Goal: Task Accomplishment & Management: Manage account settings

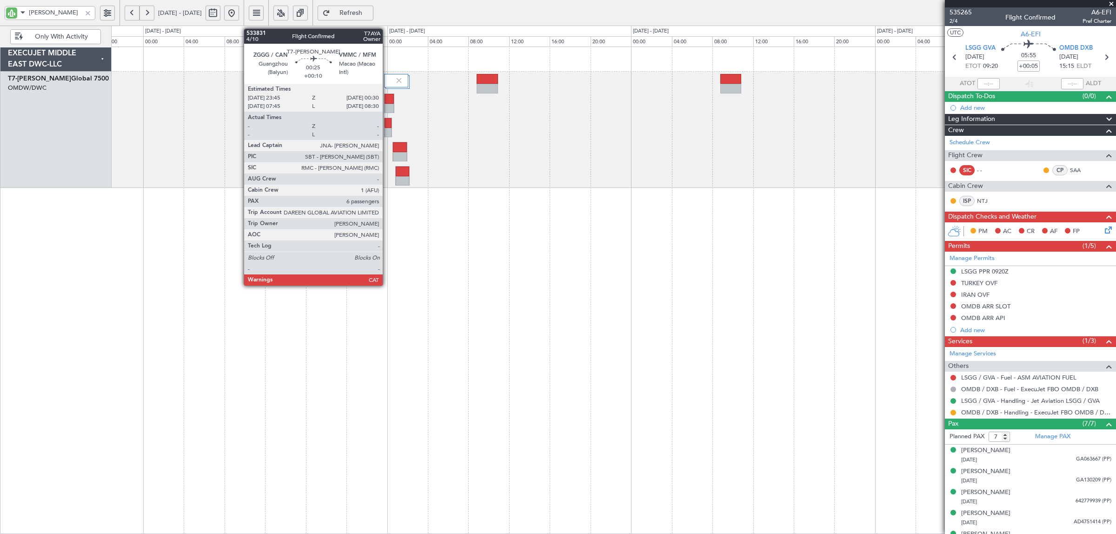
click at [387, 125] on div at bounding box center [388, 123] width 7 height 10
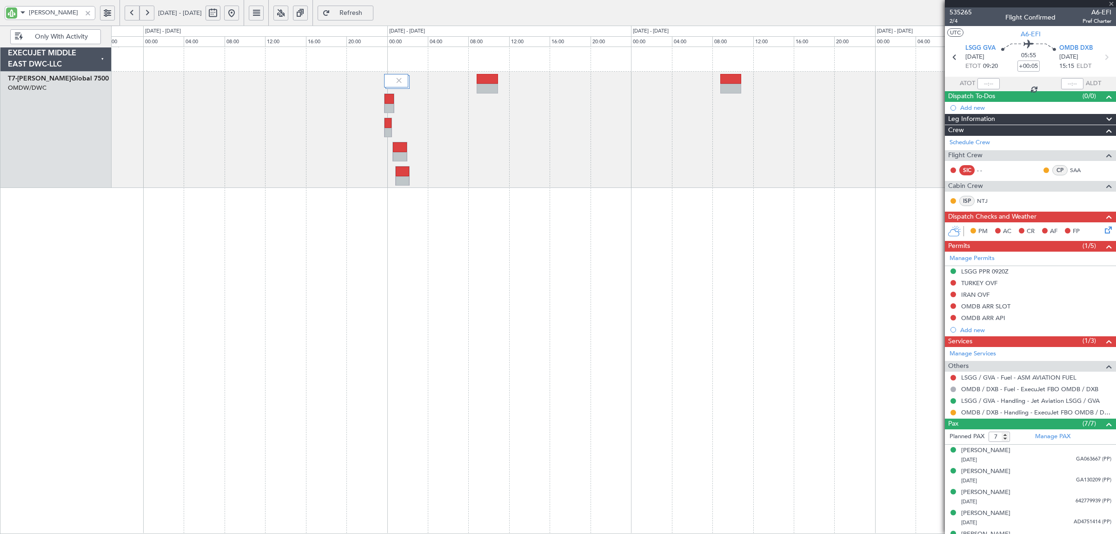
type input "+00:10"
type input "6"
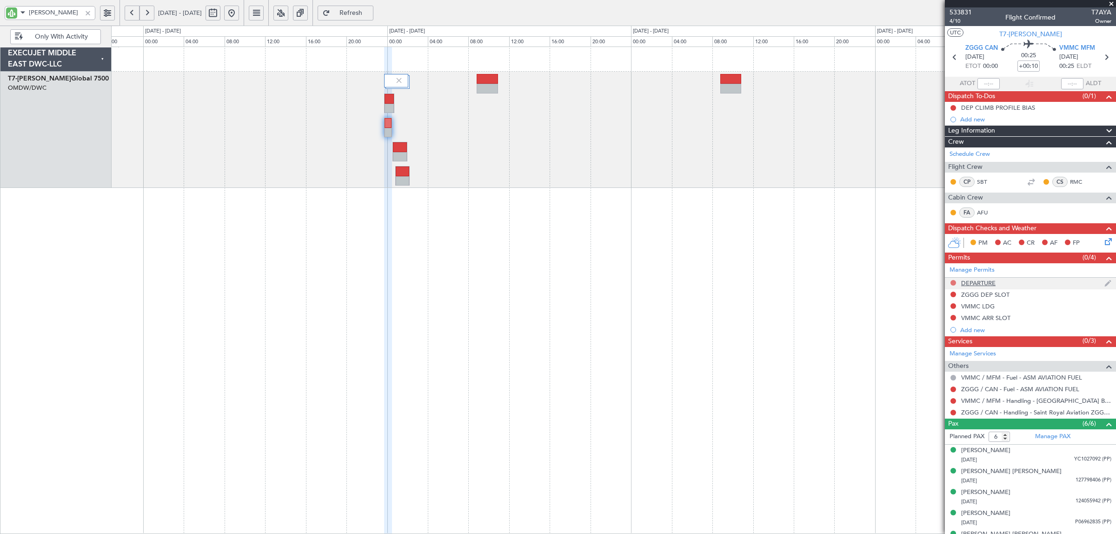
click at [953, 282] on button at bounding box center [954, 283] width 6 height 6
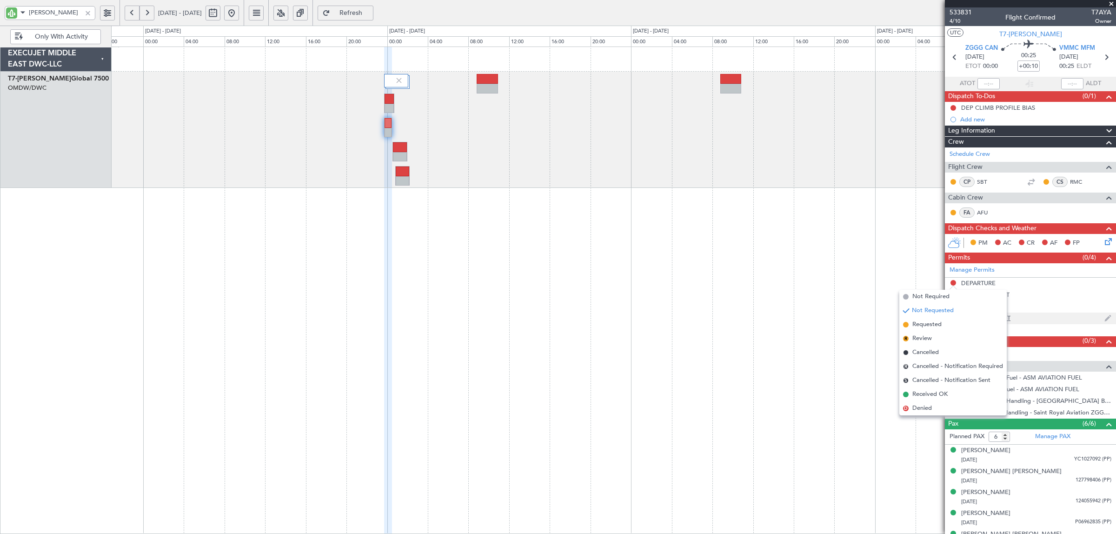
drag, startPoint x: 946, startPoint y: 325, endPoint x: 949, endPoint y: 319, distance: 6.2
click at [946, 325] on li "Requested" at bounding box center [952, 325] width 107 height 14
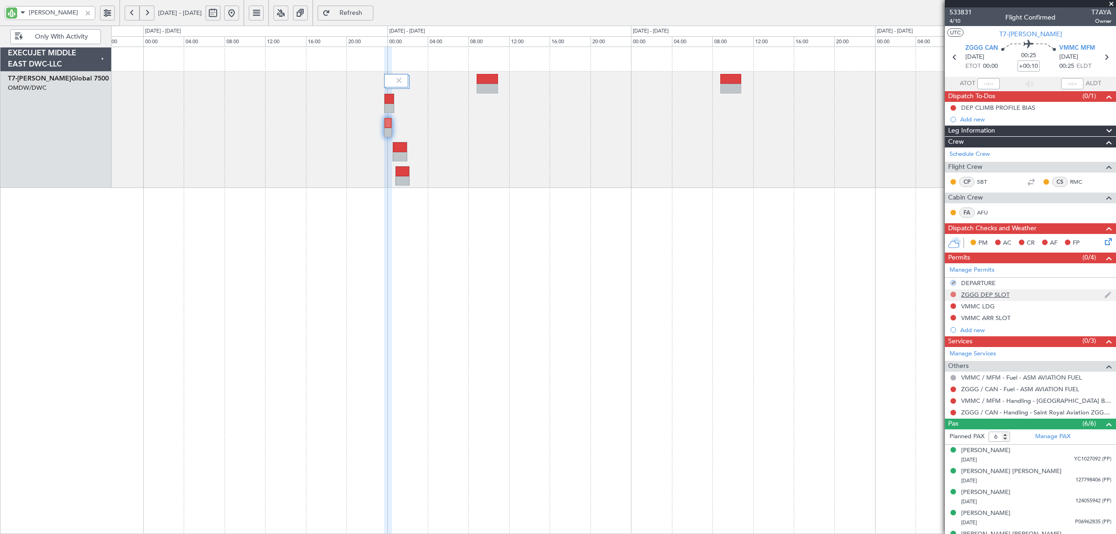
click at [952, 295] on button at bounding box center [954, 295] width 6 height 6
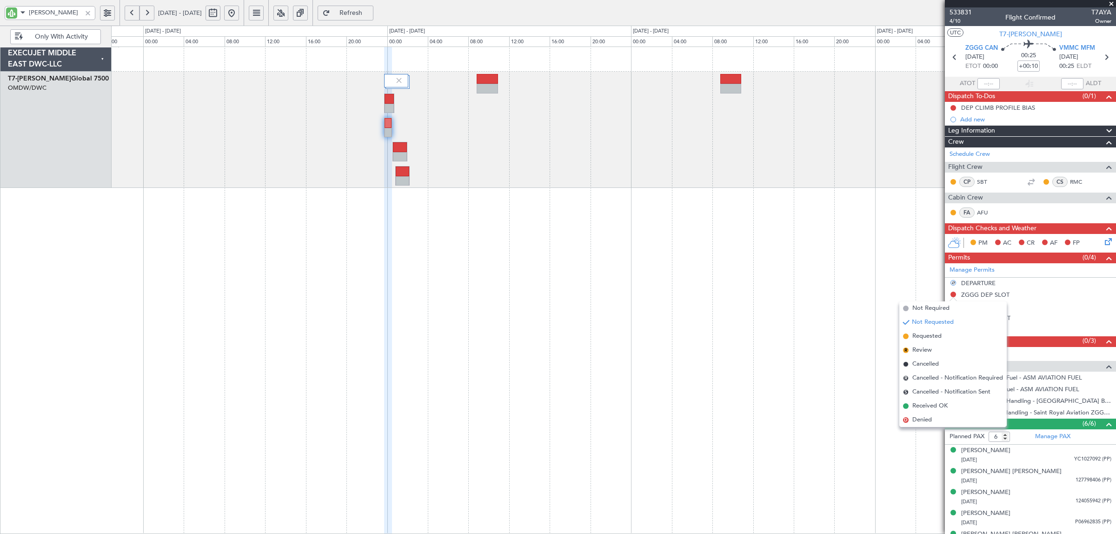
click at [950, 321] on span "Not Requested" at bounding box center [933, 322] width 42 height 9
click at [945, 322] on span "Not Requested" at bounding box center [933, 322] width 42 height 9
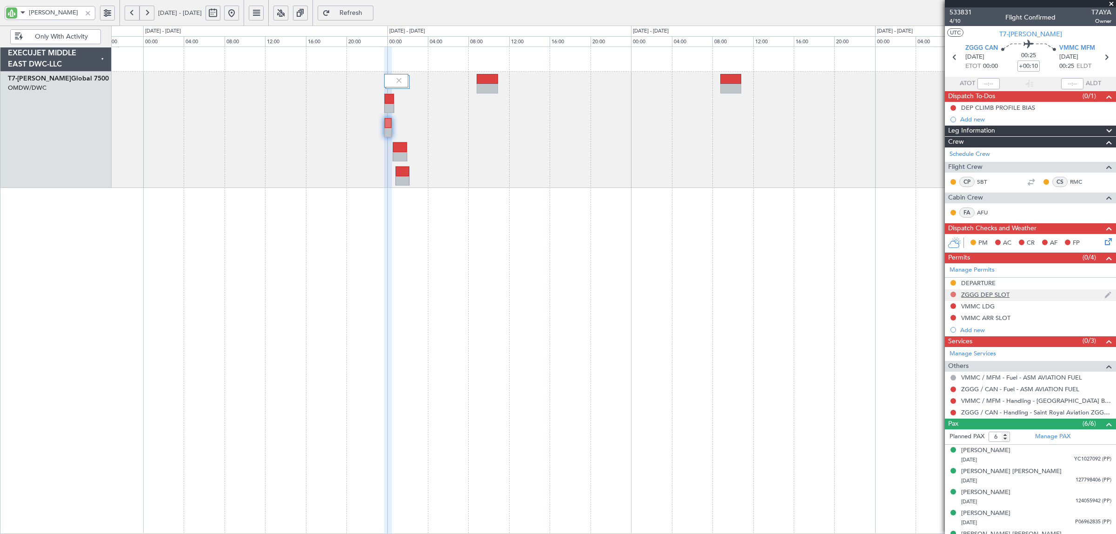
click at [954, 295] on button at bounding box center [954, 295] width 6 height 6
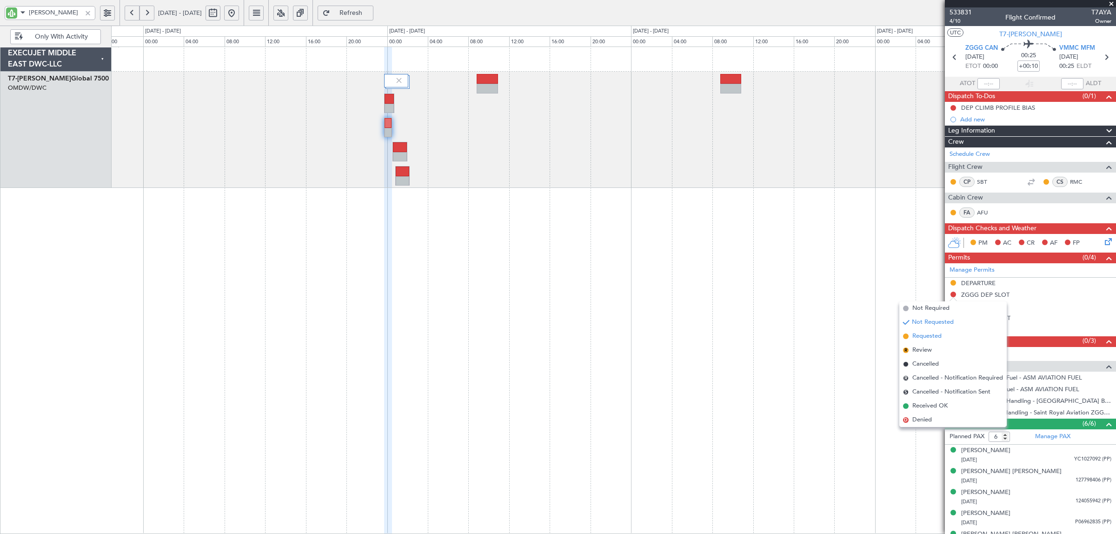
click at [939, 332] on span "Requested" at bounding box center [926, 336] width 29 height 9
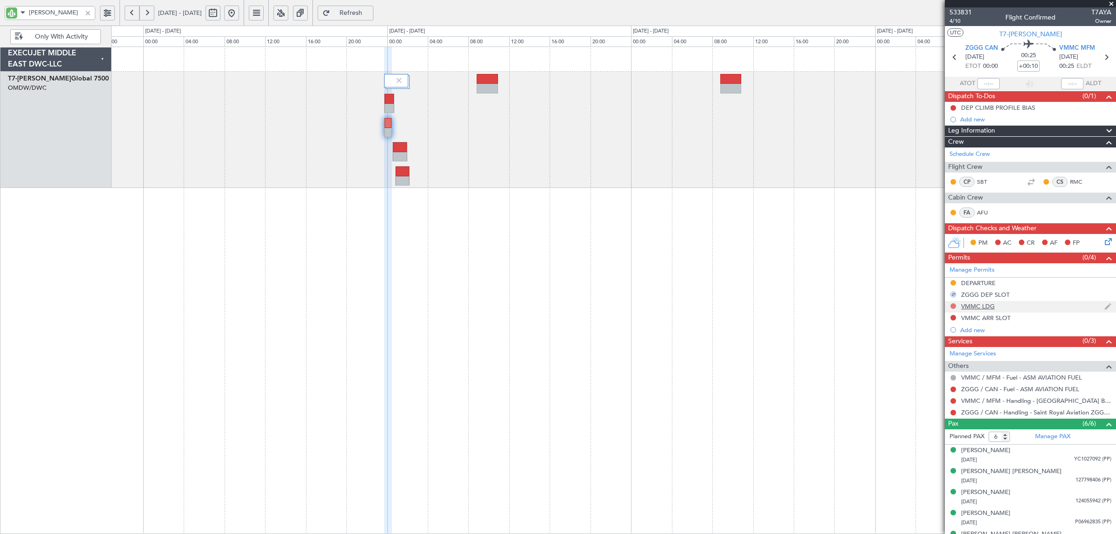
click at [953, 305] on button at bounding box center [954, 306] width 6 height 6
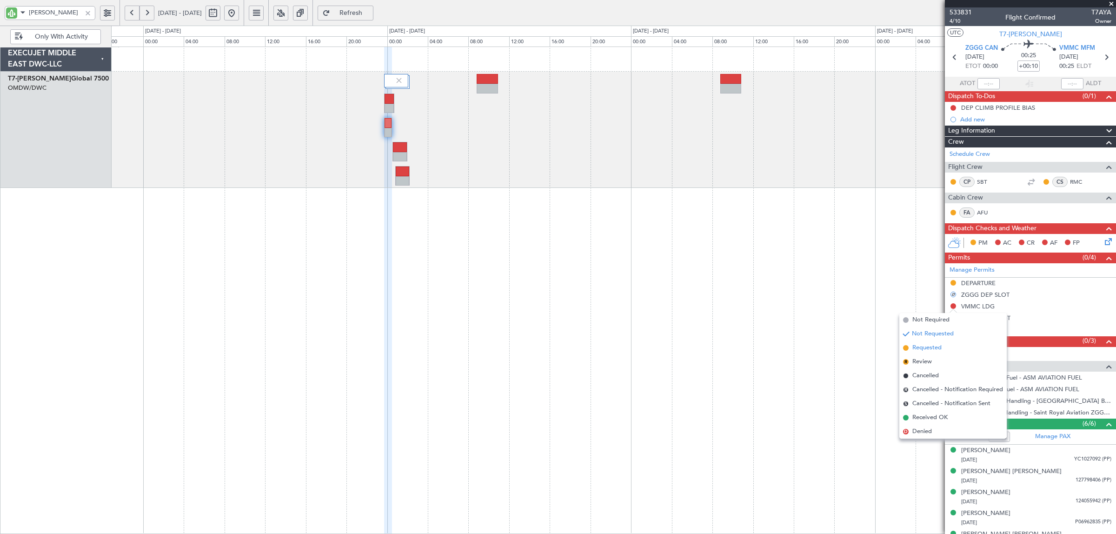
click at [935, 345] on span "Requested" at bounding box center [926, 347] width 29 height 9
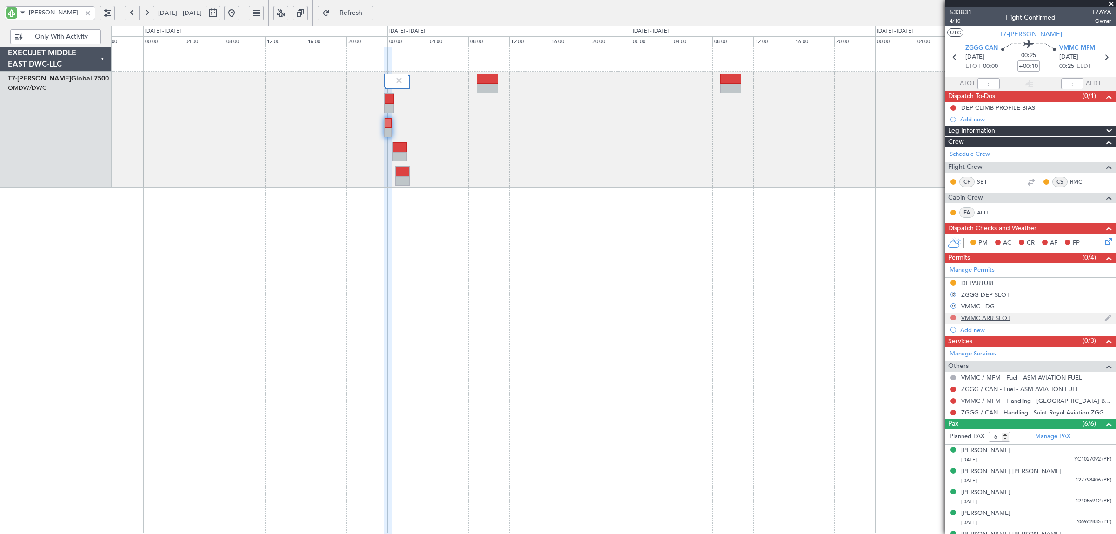
click at [952, 318] on button at bounding box center [954, 318] width 6 height 6
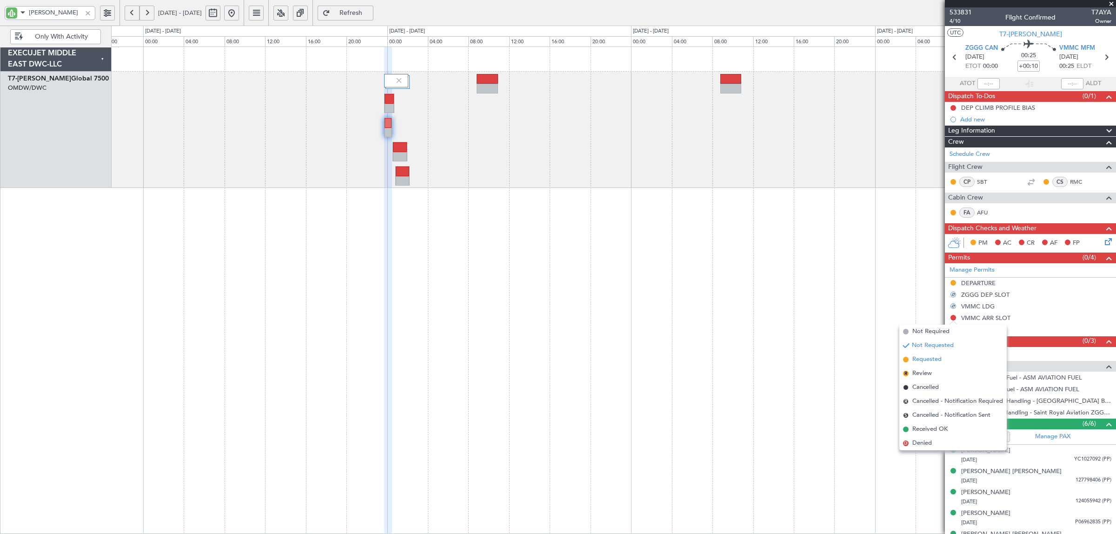
click at [938, 357] on span "Requested" at bounding box center [926, 359] width 29 height 9
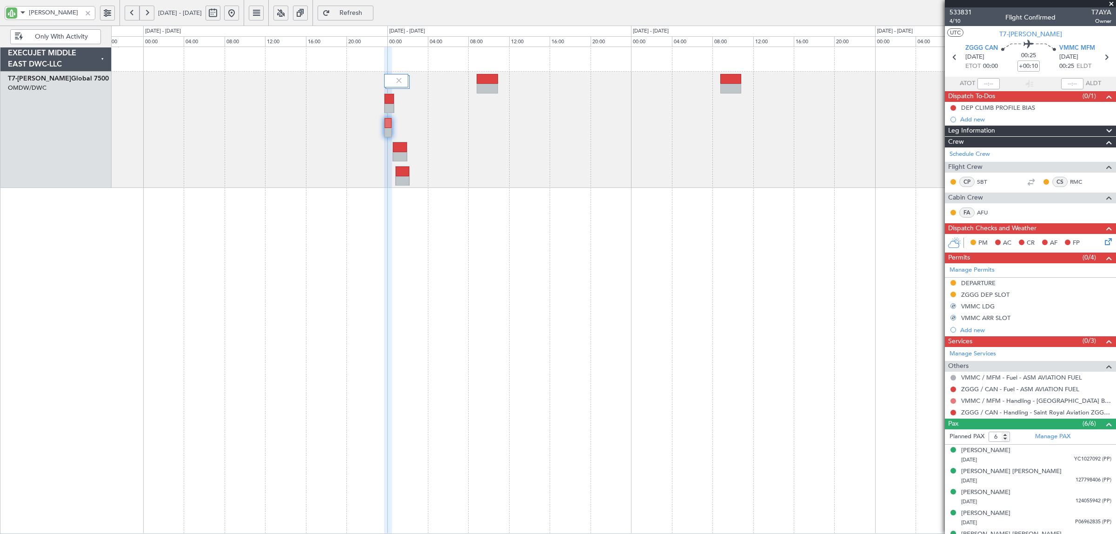
click at [953, 401] on button at bounding box center [954, 401] width 6 height 6
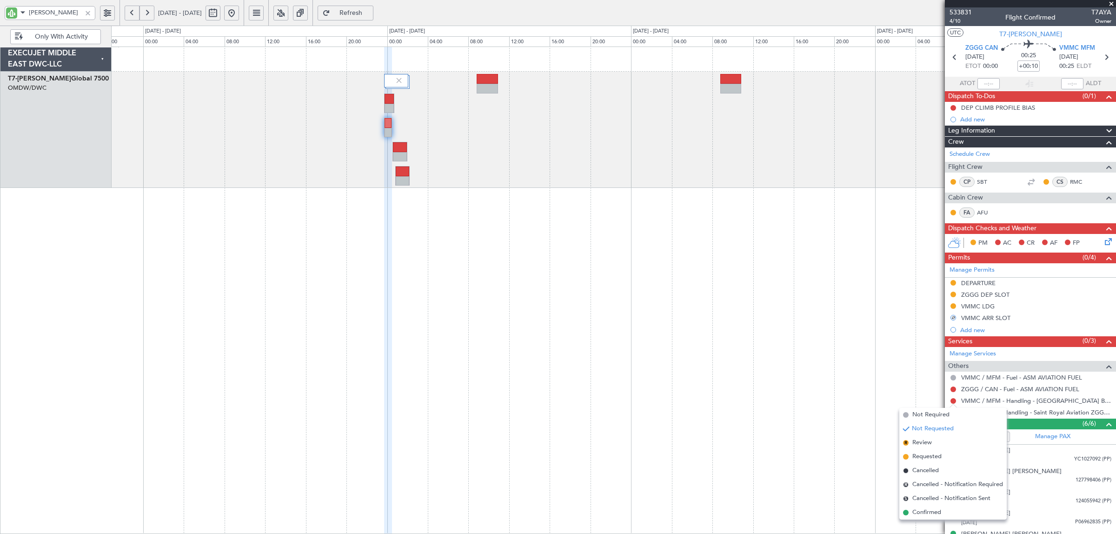
drag, startPoint x: 928, startPoint y: 455, endPoint x: 961, endPoint y: 426, distance: 43.5
click at [929, 454] on span "Requested" at bounding box center [926, 456] width 29 height 9
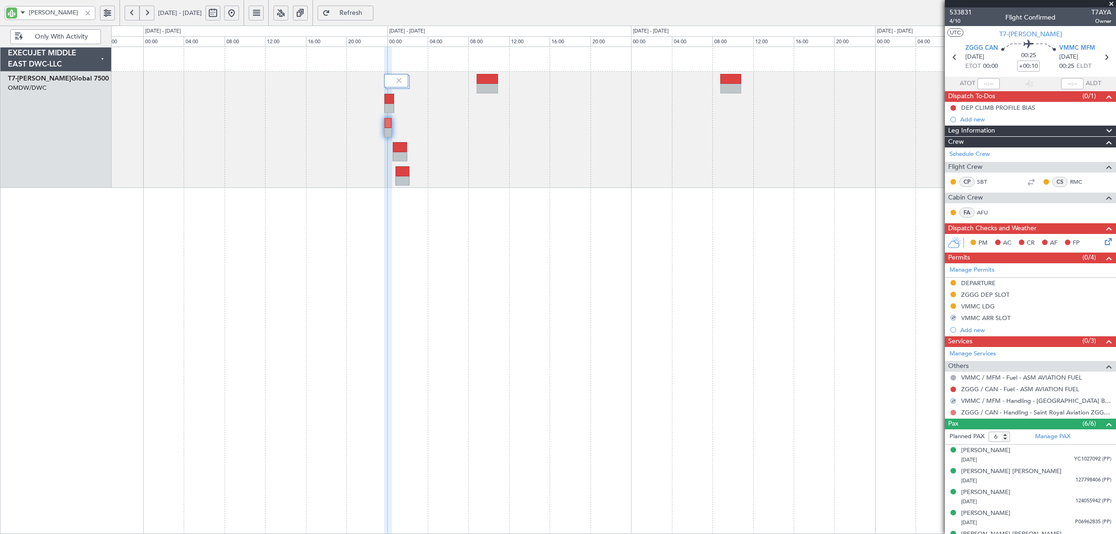
click at [955, 412] on button at bounding box center [954, 413] width 6 height 6
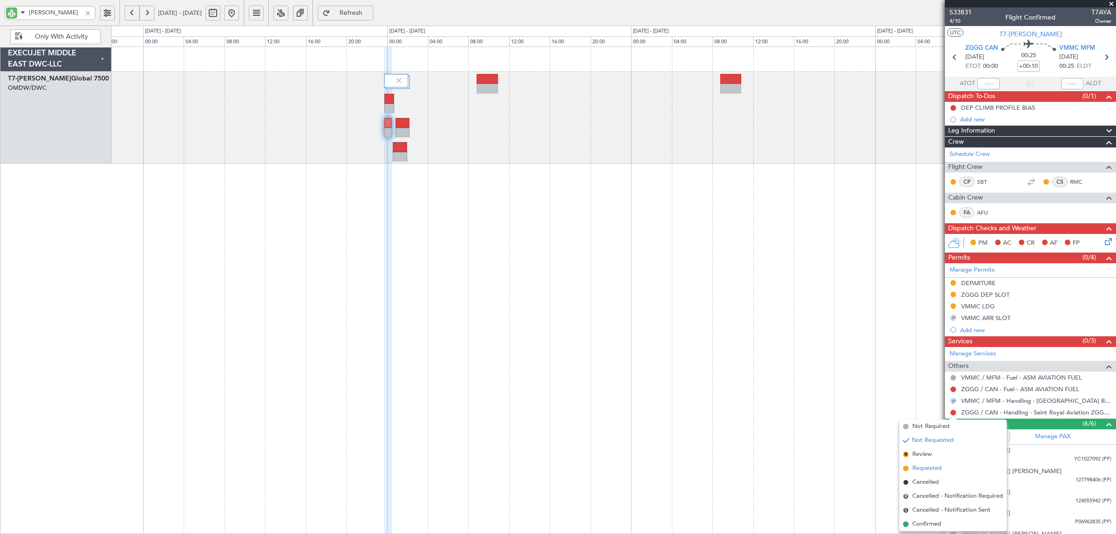
click at [926, 466] on span "Requested" at bounding box center [926, 468] width 29 height 9
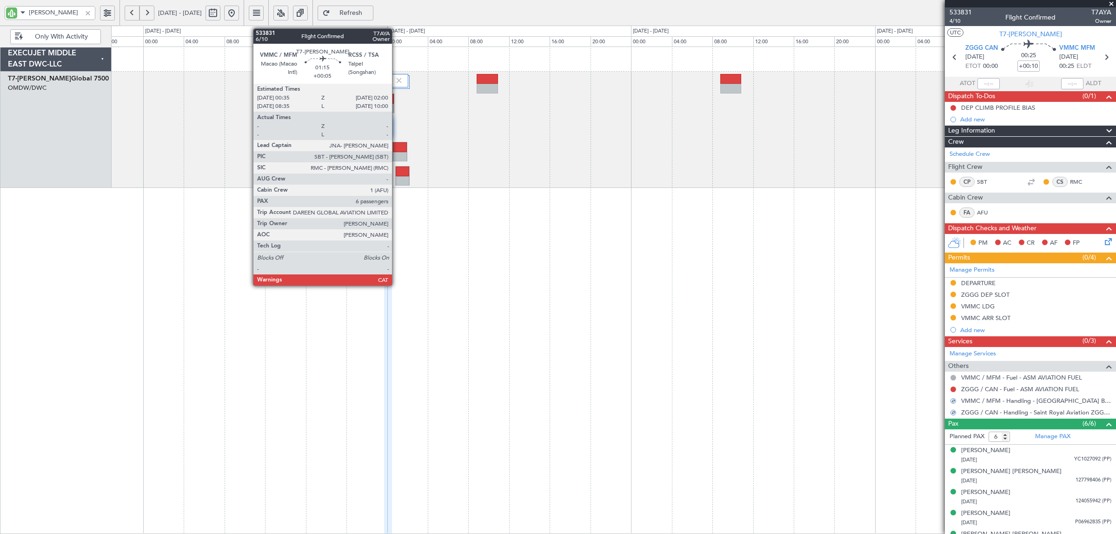
click at [397, 150] on div at bounding box center [399, 147] width 13 height 10
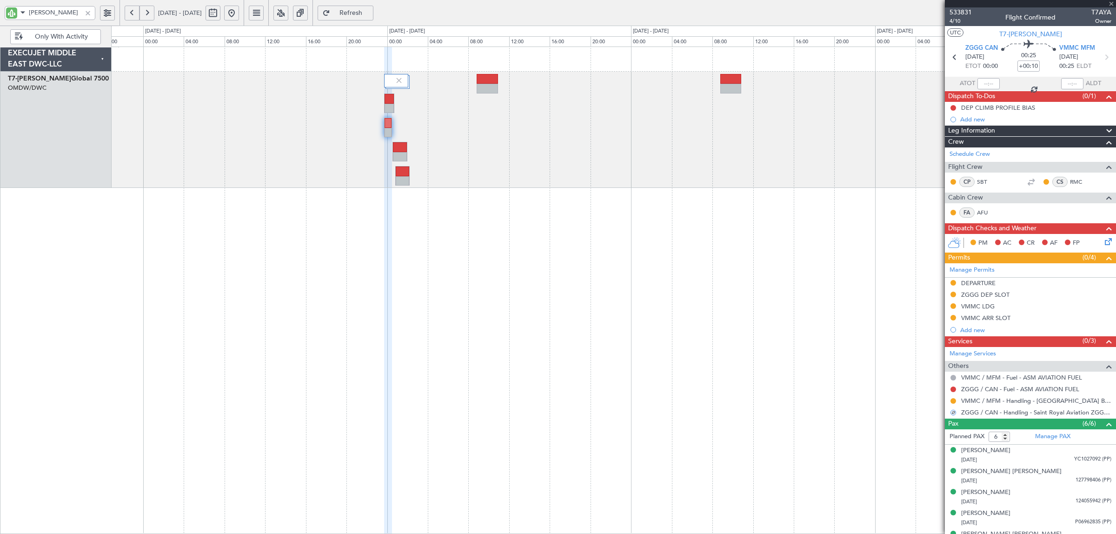
type input "+00:05"
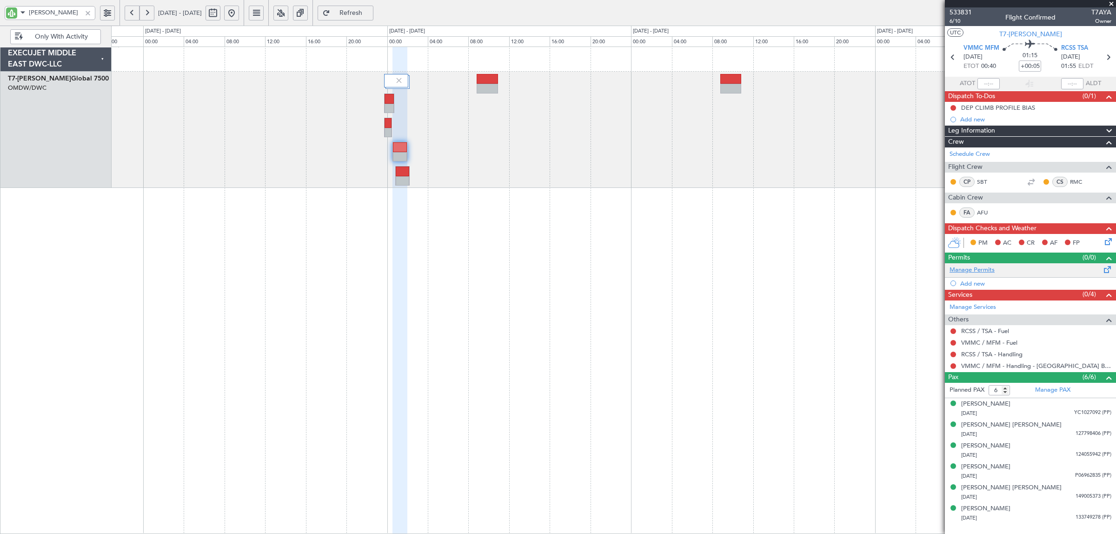
click at [968, 271] on link "Manage Permits" at bounding box center [972, 270] width 45 height 9
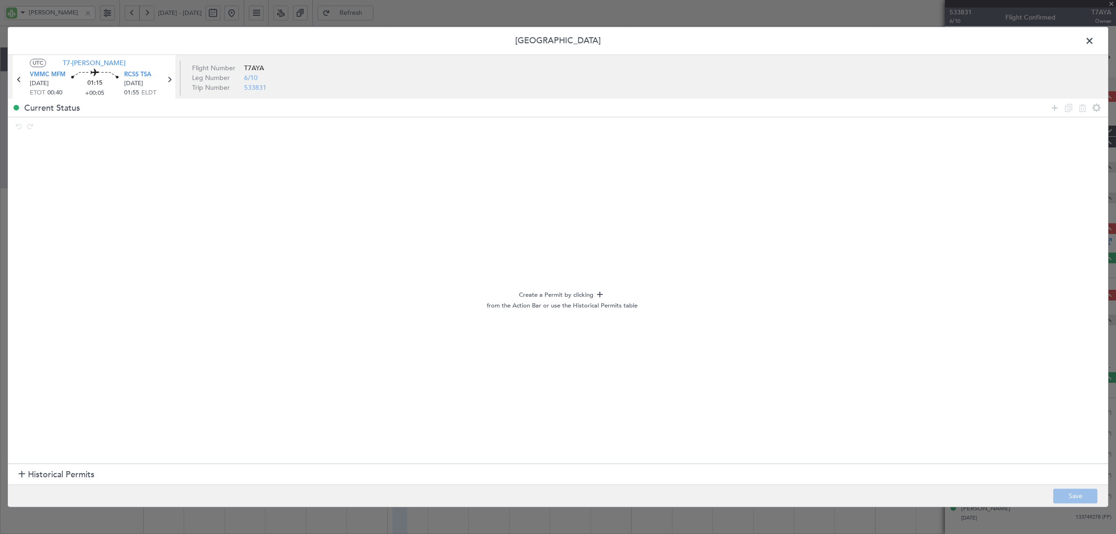
click at [24, 472] on h1 "Historical Permits" at bounding box center [57, 474] width 76 height 13
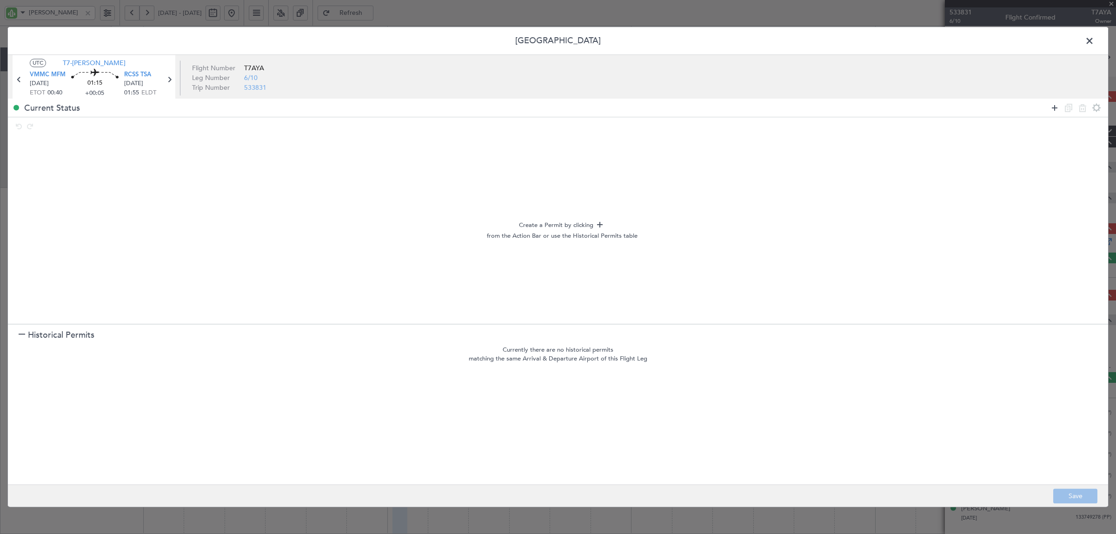
click at [1052, 106] on icon at bounding box center [1054, 107] width 11 height 11
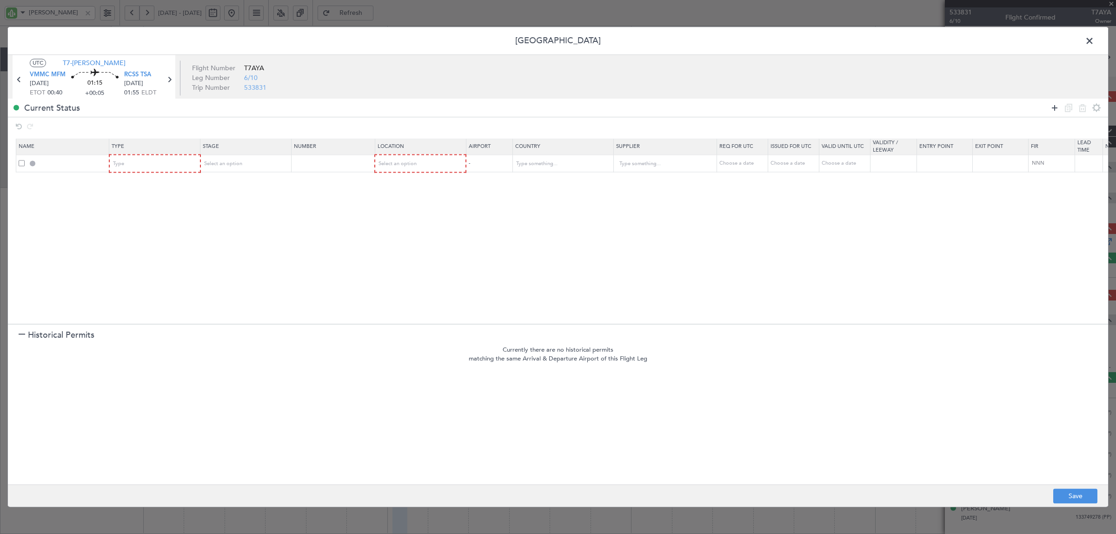
click at [1052, 106] on icon at bounding box center [1054, 107] width 11 height 11
click at [1052, 112] on icon at bounding box center [1054, 107] width 11 height 11
click at [152, 166] on div "Type" at bounding box center [151, 164] width 77 height 14
click at [138, 240] on span "Departure" at bounding box center [155, 237] width 83 height 14
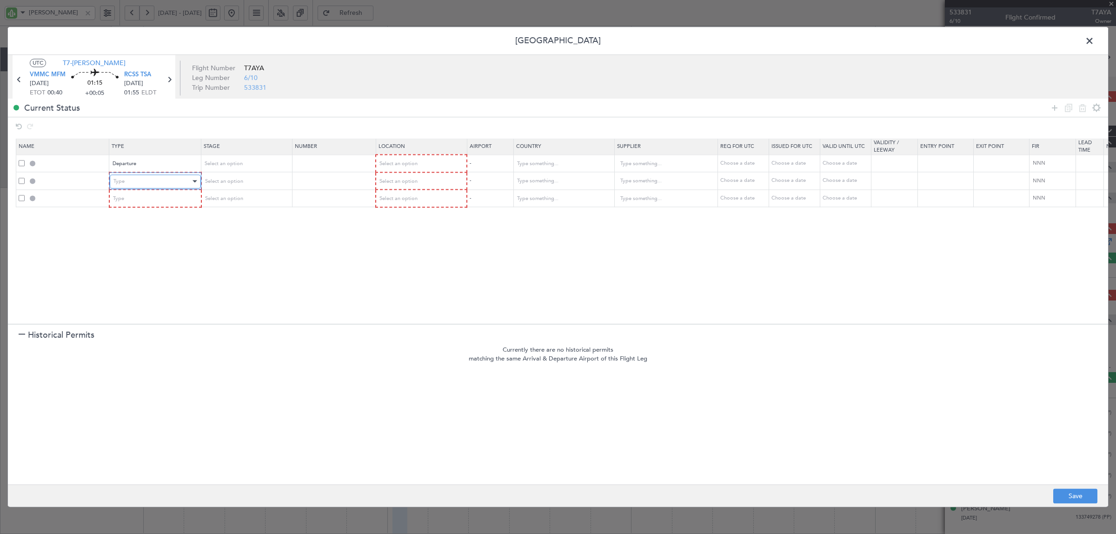
click at [156, 181] on div "Type" at bounding box center [151, 181] width 77 height 14
click at [133, 273] on span "PPR" at bounding box center [155, 275] width 83 height 14
click at [133, 179] on div "PPR" at bounding box center [151, 181] width 77 height 14
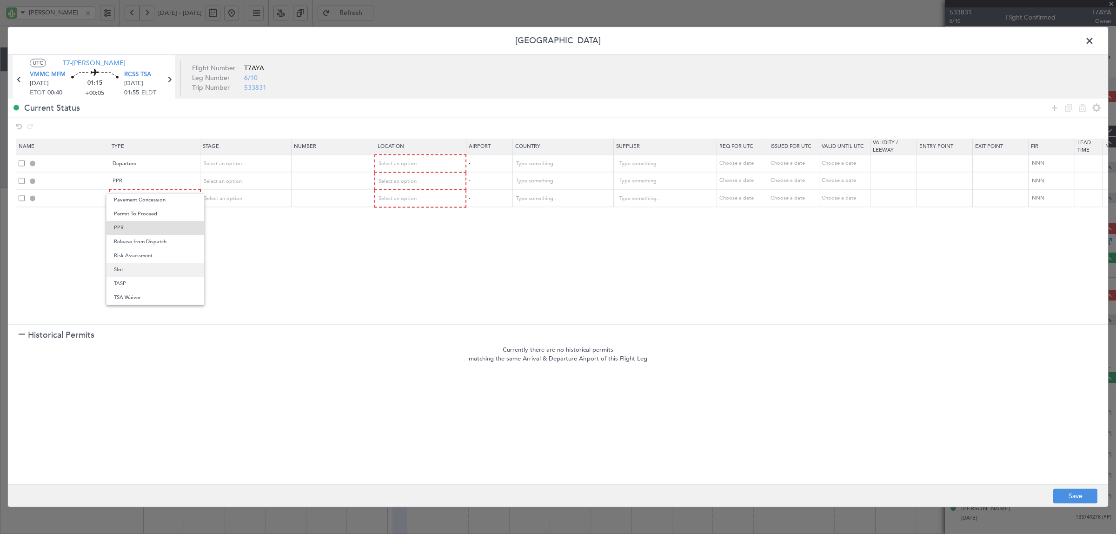
click at [133, 270] on span "Slot" at bounding box center [155, 270] width 83 height 14
click at [140, 200] on div "Type" at bounding box center [151, 199] width 77 height 14
click at [138, 268] on span "Landing" at bounding box center [155, 267] width 83 height 14
click at [507, 254] on section "Name Type Stage Number Location Airport Country Supplier Req For Utc Issued For…" at bounding box center [558, 229] width 1100 height 187
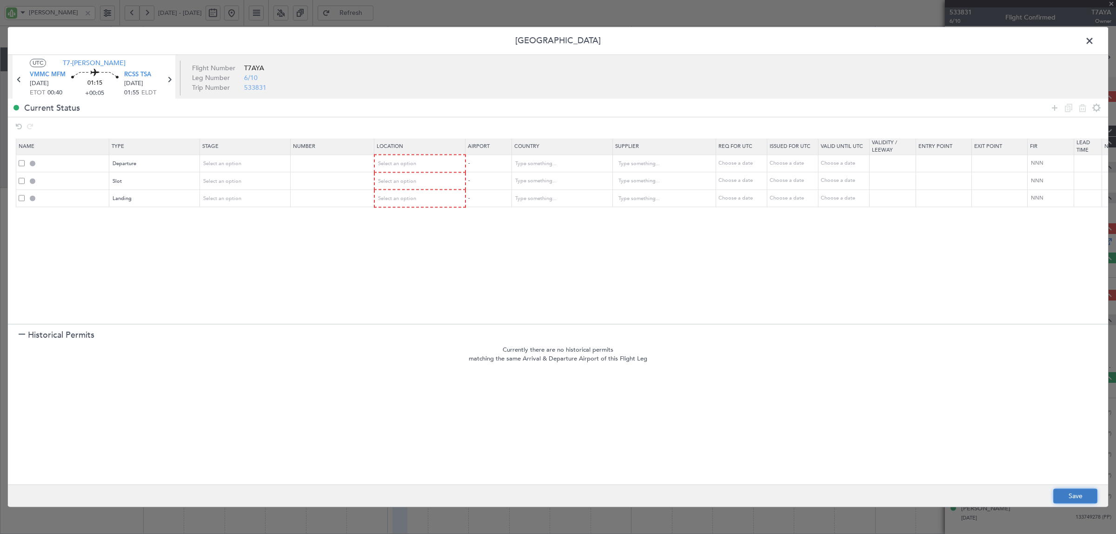
click at [1070, 494] on button "Save" at bounding box center [1075, 496] width 44 height 15
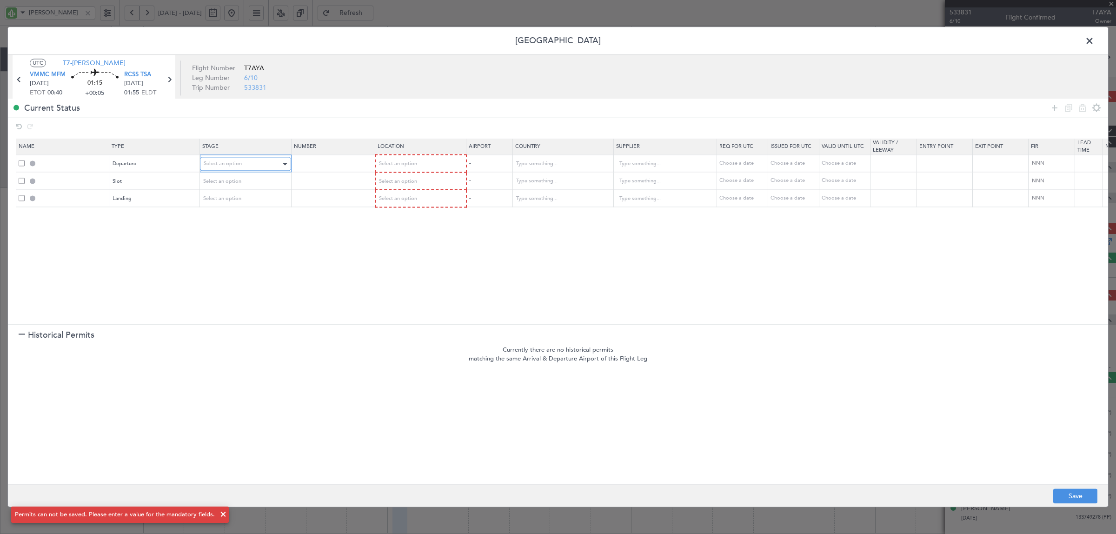
click at [242, 162] on div "Select an option" at bounding box center [242, 164] width 77 height 14
click at [231, 228] on span "Requested" at bounding box center [246, 226] width 83 height 14
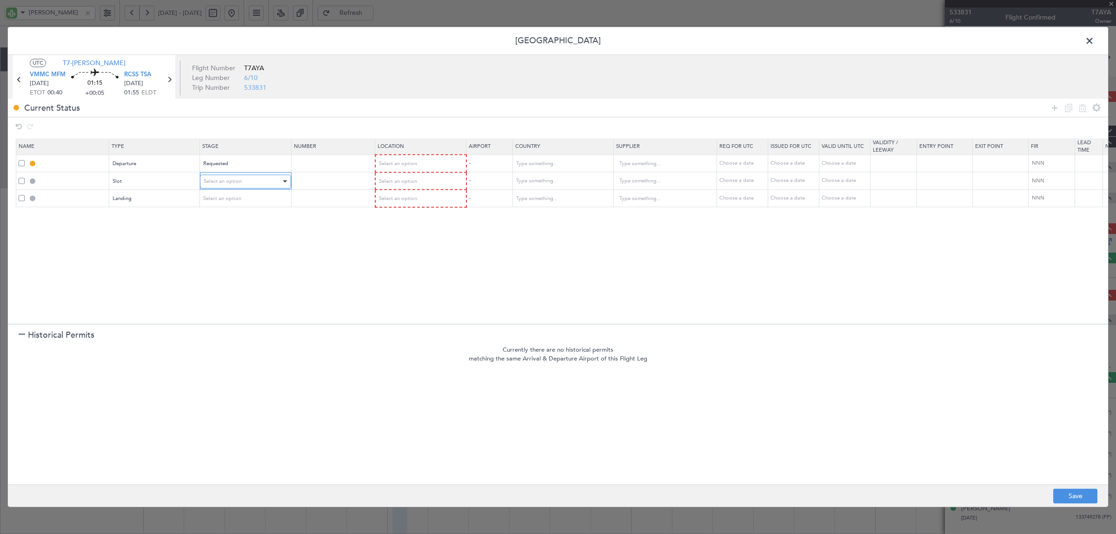
click at [227, 180] on span "Select an option" at bounding box center [223, 181] width 38 height 7
click at [225, 241] on span "Requested" at bounding box center [246, 243] width 83 height 14
click at [227, 199] on span "Select an option" at bounding box center [223, 198] width 38 height 7
click at [224, 253] on span "Requested" at bounding box center [246, 260] width 83 height 14
click at [387, 166] on span "Select an option" at bounding box center [398, 163] width 38 height 7
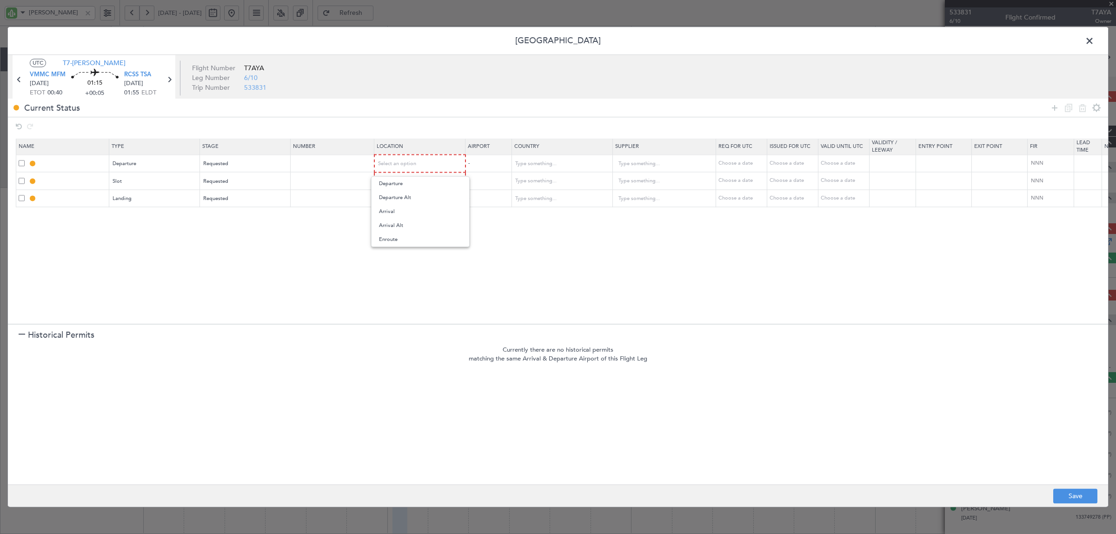
click at [389, 182] on span "Departure" at bounding box center [420, 184] width 83 height 14
click at [396, 181] on span "Select an option" at bounding box center [398, 181] width 38 height 7
click at [397, 198] on span "Departure" at bounding box center [420, 201] width 83 height 14
click at [397, 198] on span "Select an option" at bounding box center [398, 198] width 38 height 7
click at [400, 252] on span "Arrival" at bounding box center [420, 246] width 83 height 14
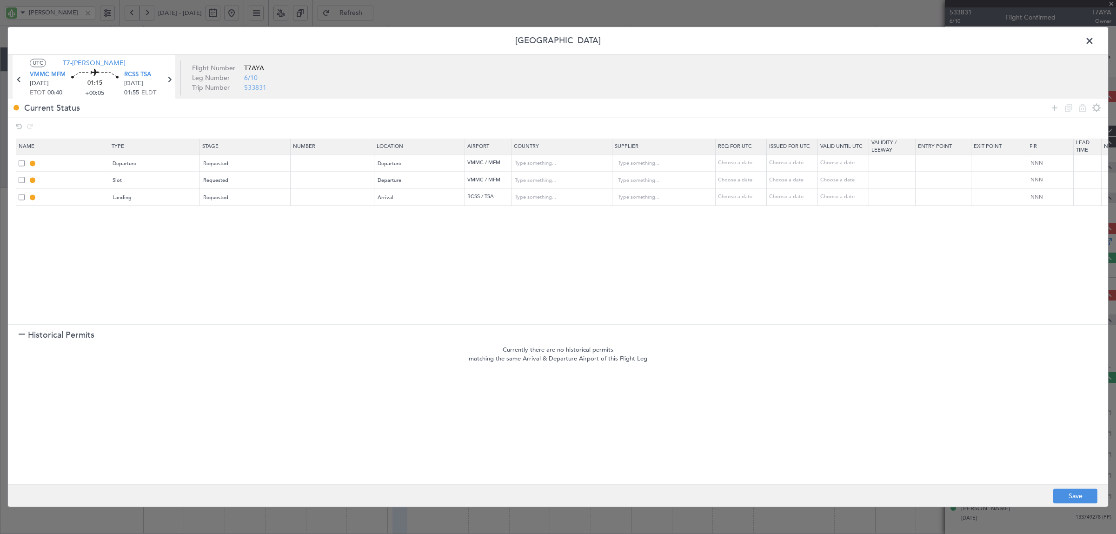
click at [607, 286] on section "Name Type Stage Number Location Airport Country Supplier Req For Utc Issued For…" at bounding box center [558, 229] width 1100 height 187
click at [1070, 494] on button "Save" at bounding box center [1075, 496] width 44 height 15
type input "DEPARTURE"
type input "Macao"
type input "NNN"
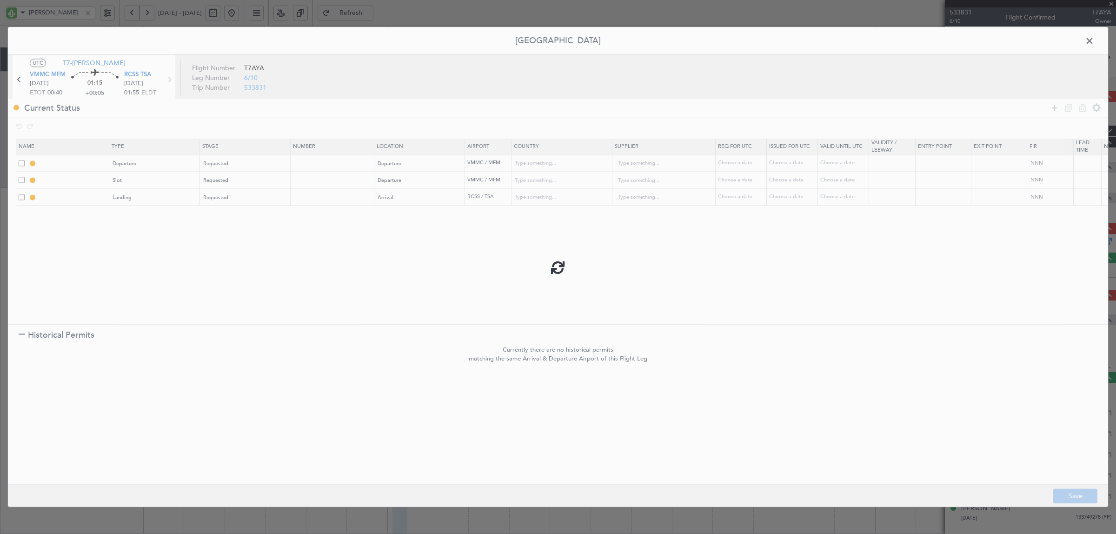
type input "VMMC DEP SLOT"
type input "Macao"
type input "NNN"
type input "RCSS LDG"
type input "Taiwan, Province of China"
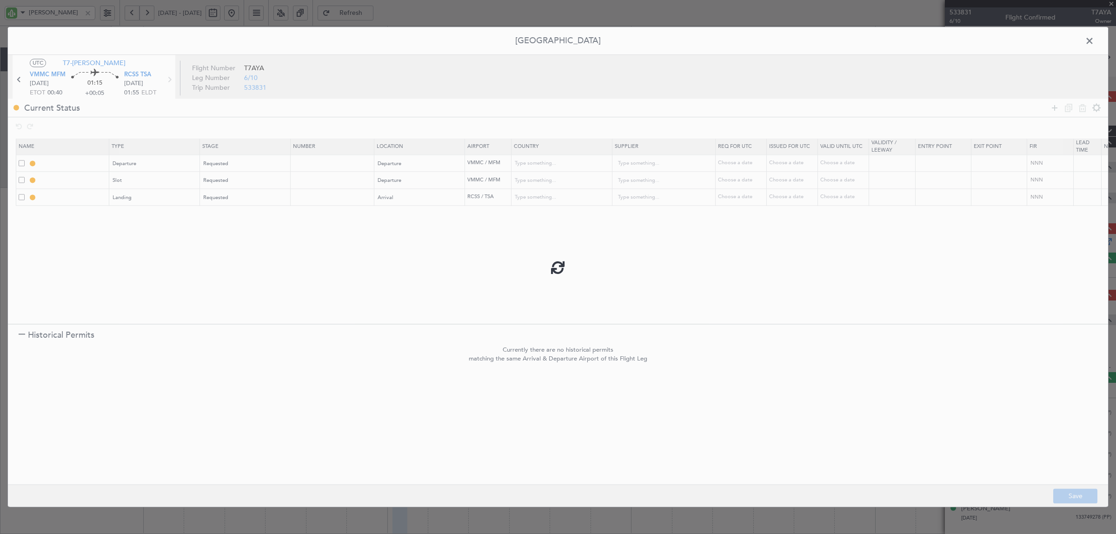
type input "NNN"
click at [1094, 39] on span at bounding box center [1094, 43] width 0 height 19
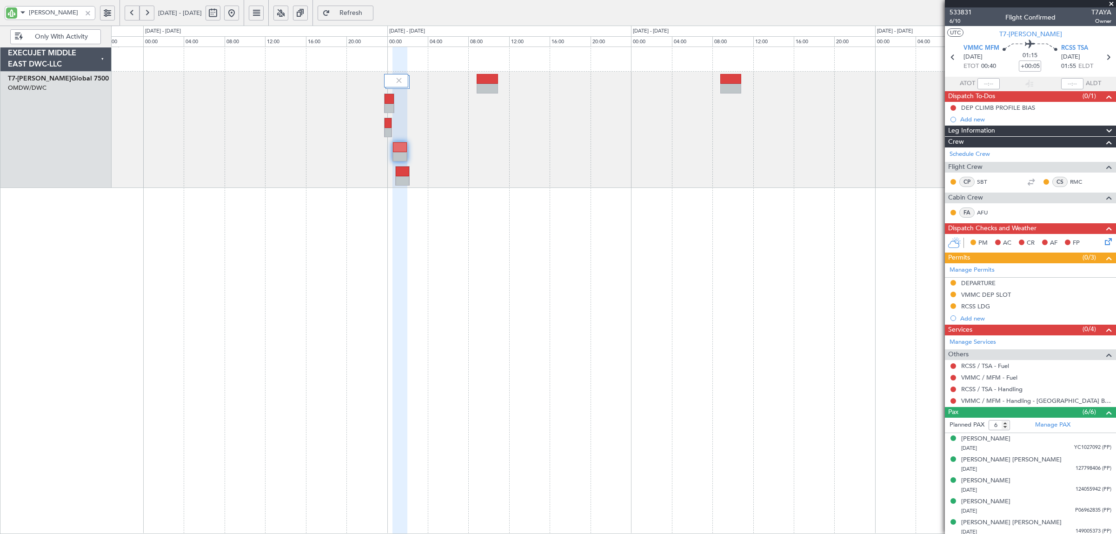
click at [370, 14] on span "Refresh" at bounding box center [351, 13] width 38 height 7
click at [970, 367] on link "RCSS / TSA - Fuel" at bounding box center [985, 366] width 48 height 8
click at [998, 377] on link "VMMC / MFM - Fuel" at bounding box center [989, 377] width 56 height 8
click at [1000, 391] on link "RCSS / TSA - Handling" at bounding box center [991, 389] width 61 height 8
click at [953, 402] on button at bounding box center [954, 401] width 6 height 6
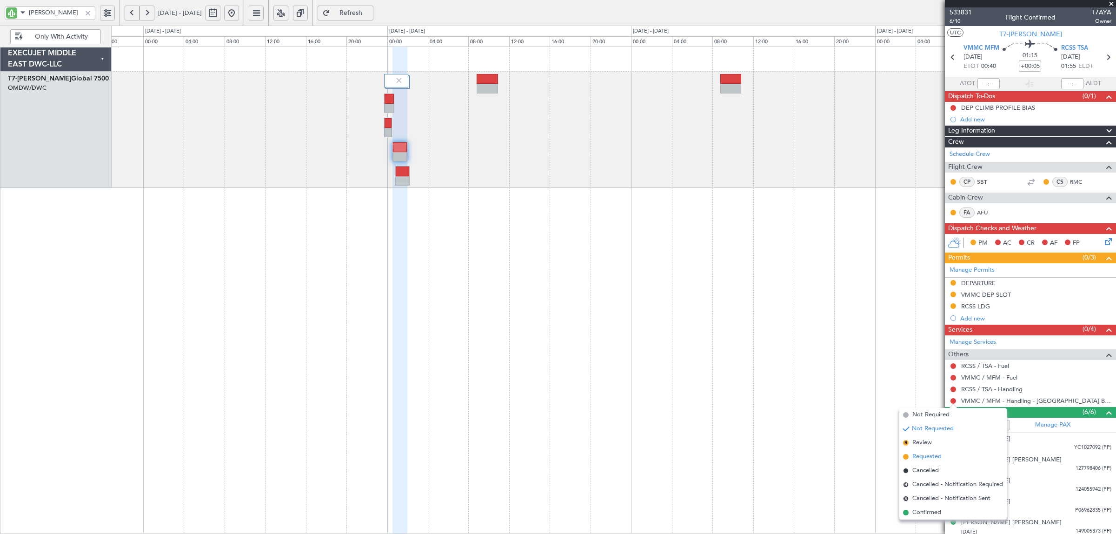
click at [938, 456] on span "Requested" at bounding box center [926, 456] width 29 height 9
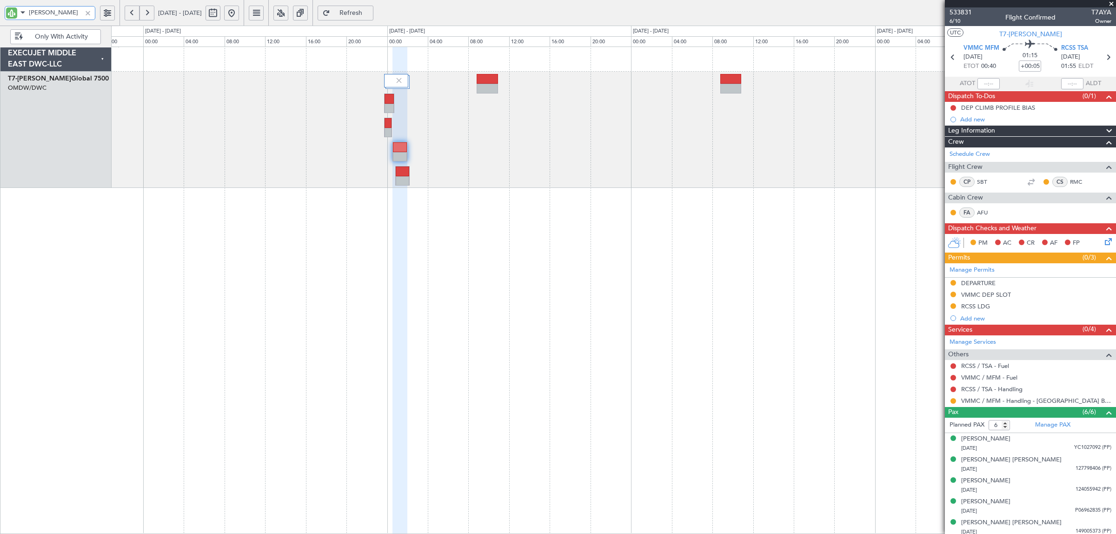
drag, startPoint x: 43, startPoint y: 15, endPoint x: 12, endPoint y: 14, distance: 31.2
click at [12, 14] on div "[PERSON_NAME]" at bounding box center [50, 13] width 91 height 14
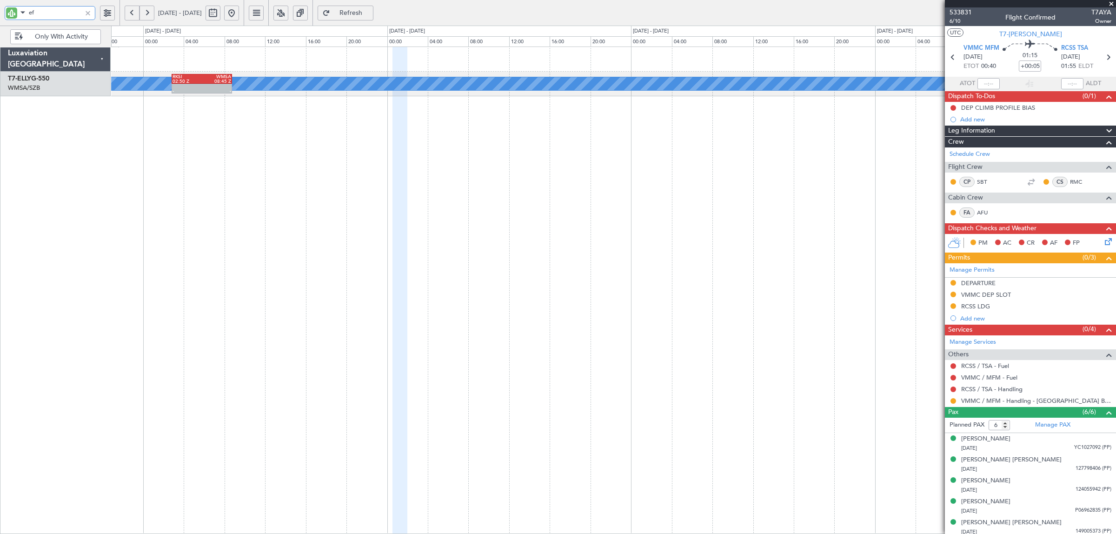
type input "efi"
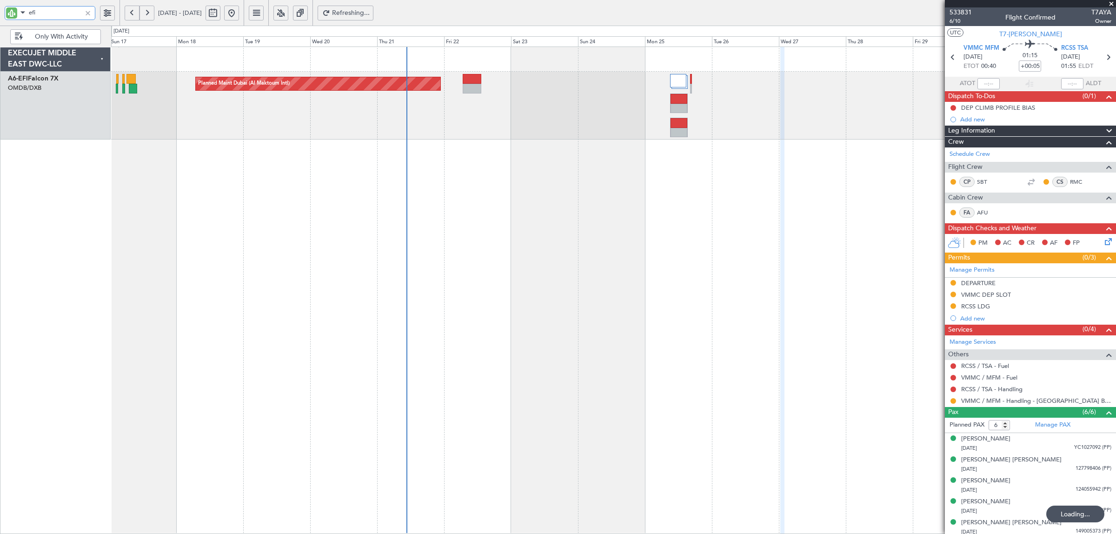
click at [773, 136] on div "Planned Maint Dubai (Al Maktoum Intl)" at bounding box center [613, 290] width 1005 height 487
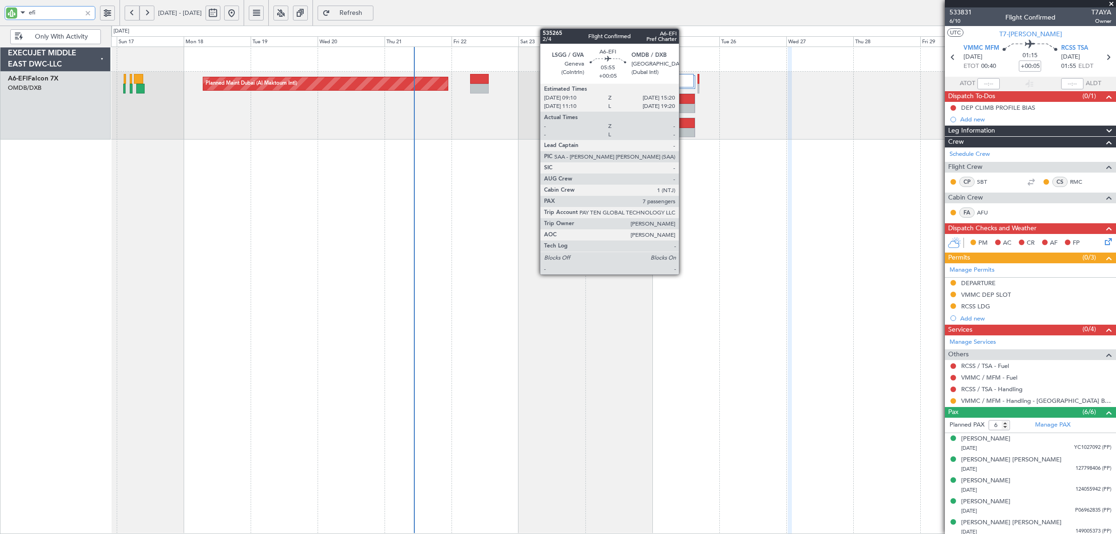
click at [684, 105] on div at bounding box center [686, 109] width 17 height 10
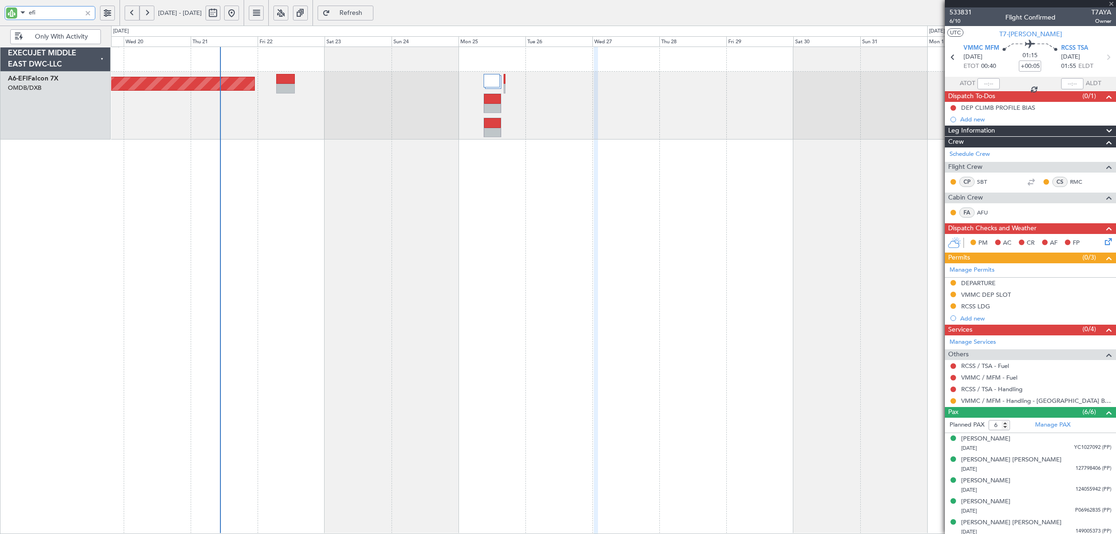
click at [398, 149] on div "Planned Maint Dubai (Al Maktoum Intl)" at bounding box center [613, 290] width 1005 height 487
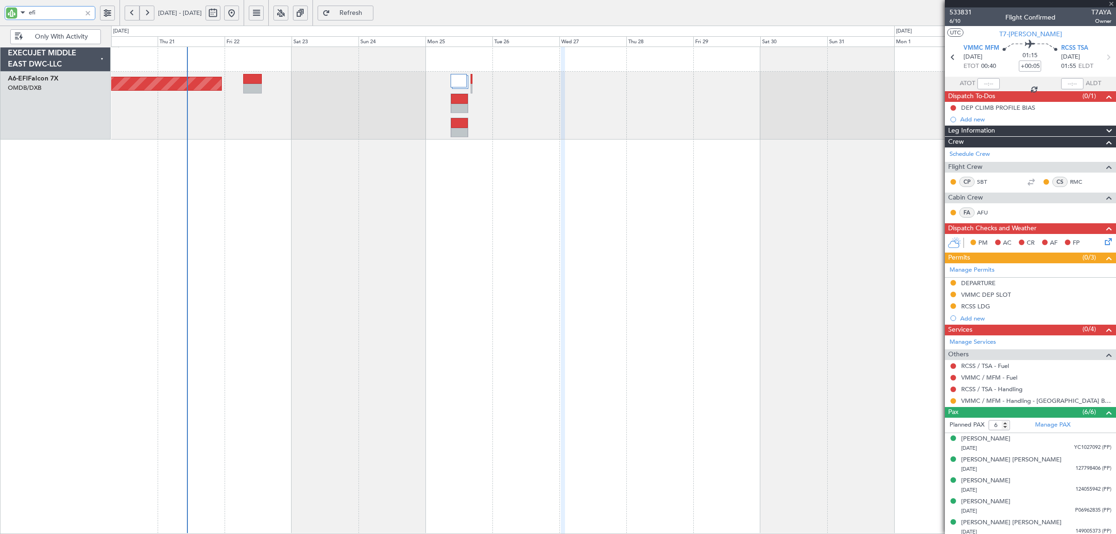
type input "7"
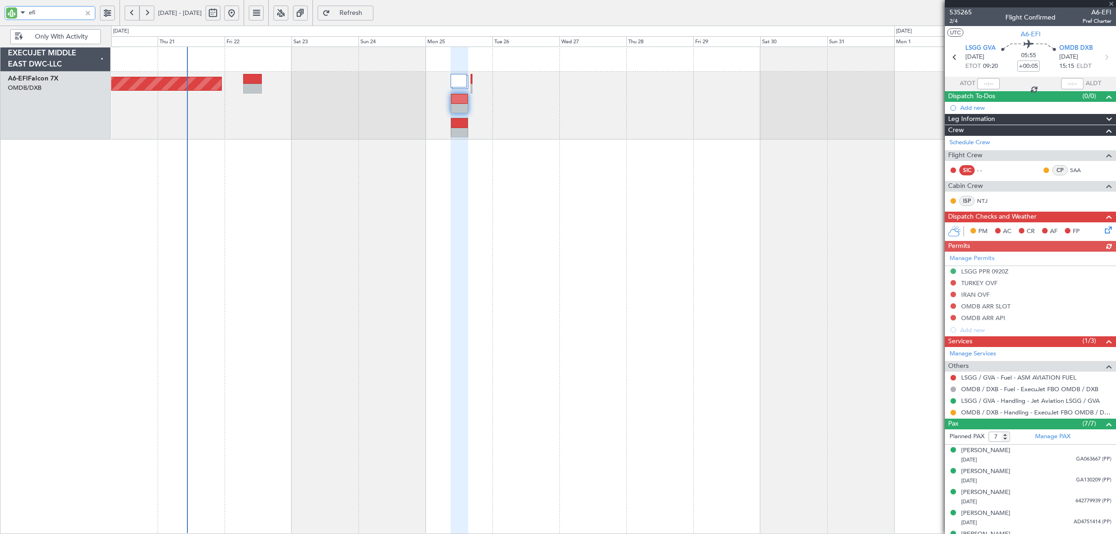
type input "efi"
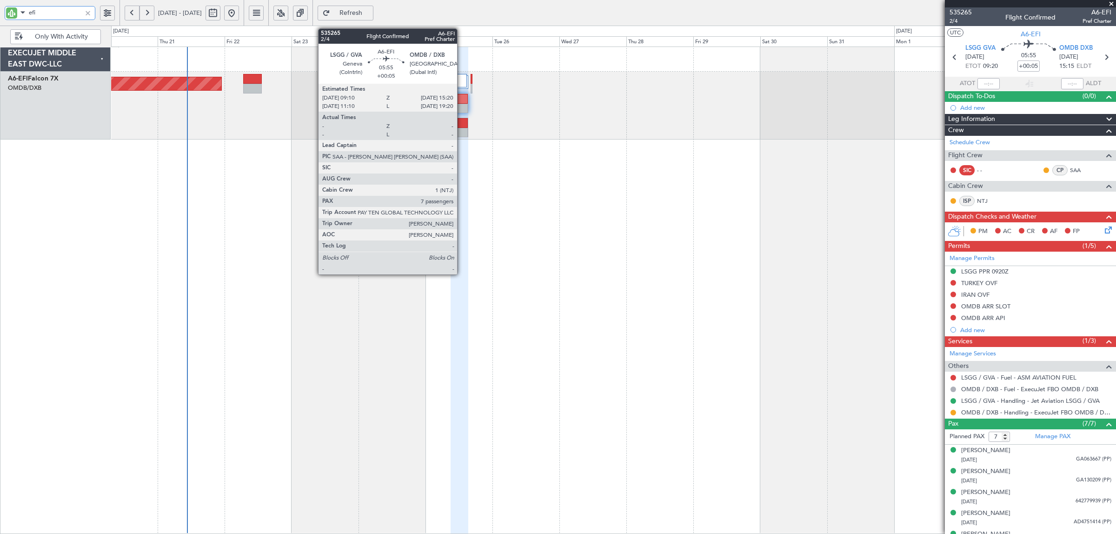
click at [462, 100] on div at bounding box center [459, 99] width 17 height 10
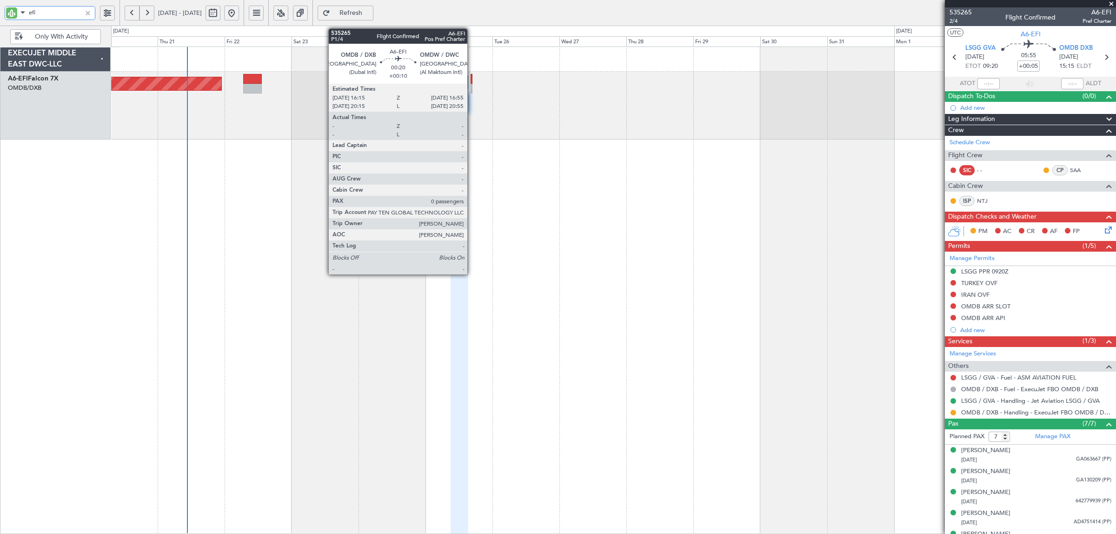
click at [472, 91] on div at bounding box center [472, 89] width 2 height 10
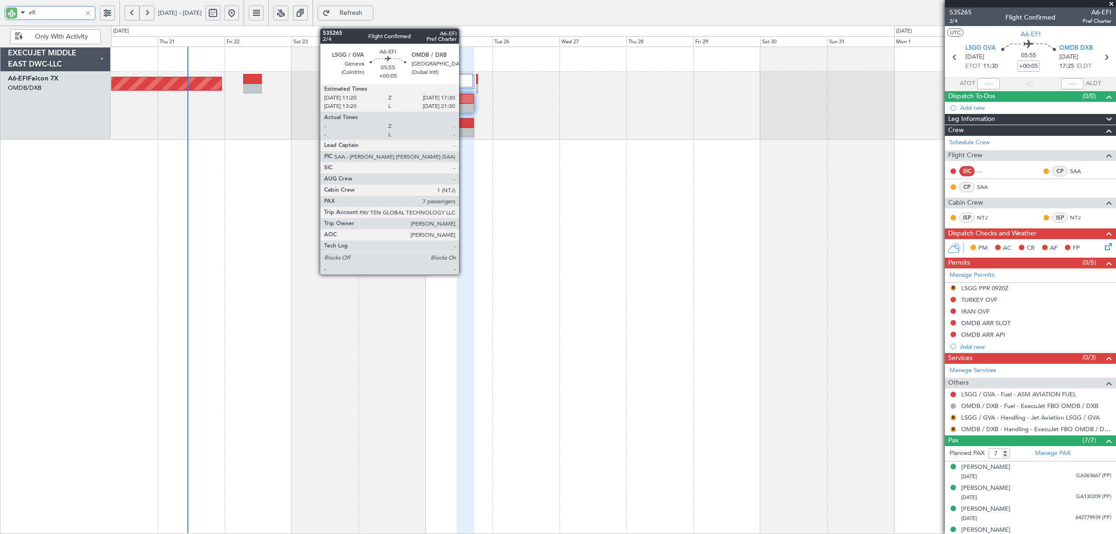
click at [464, 101] on div at bounding box center [465, 99] width 17 height 10
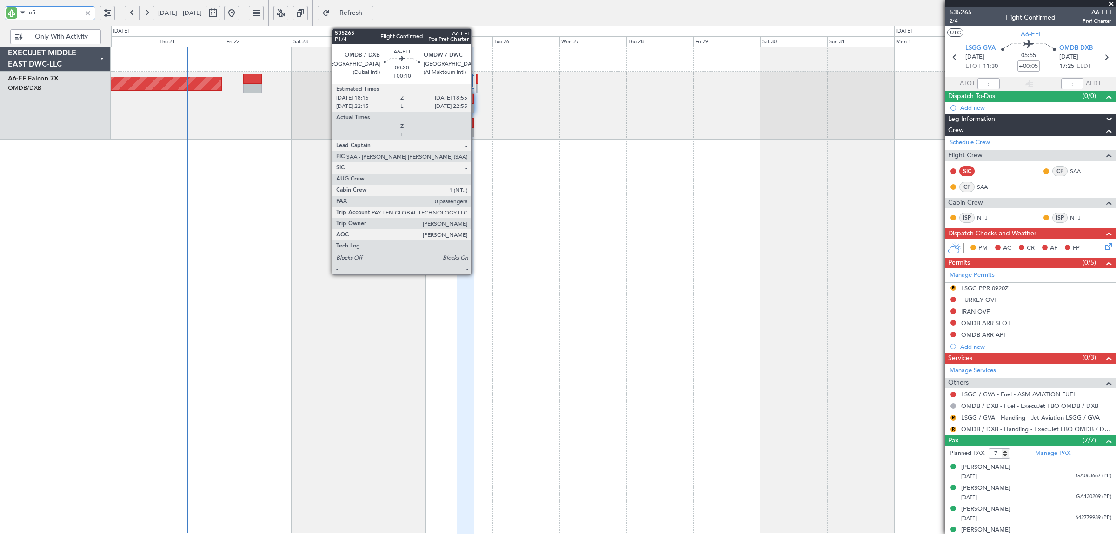
click at [476, 91] on div at bounding box center [477, 89] width 2 height 10
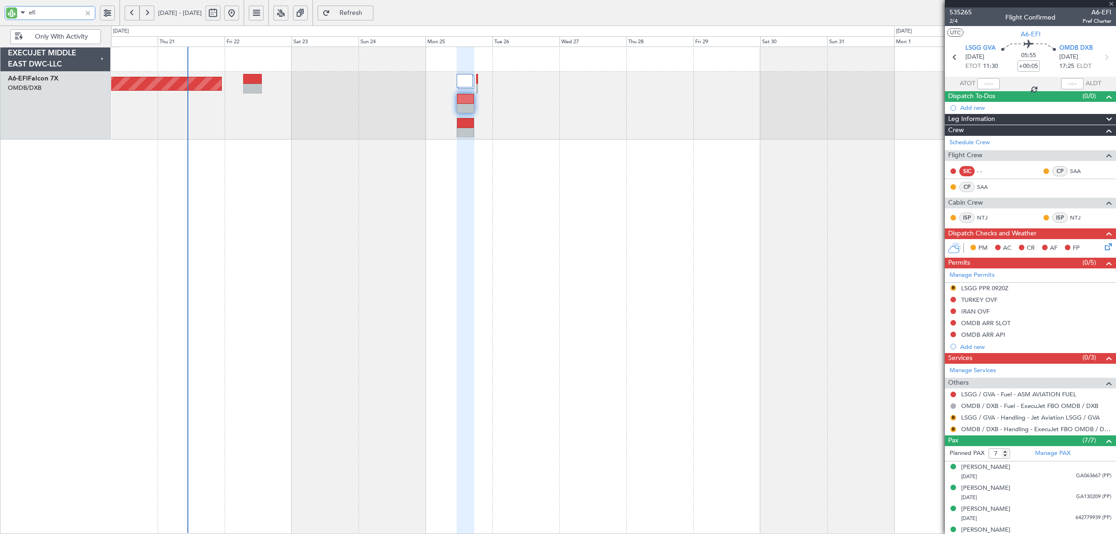
type input "+00:10"
type input "0"
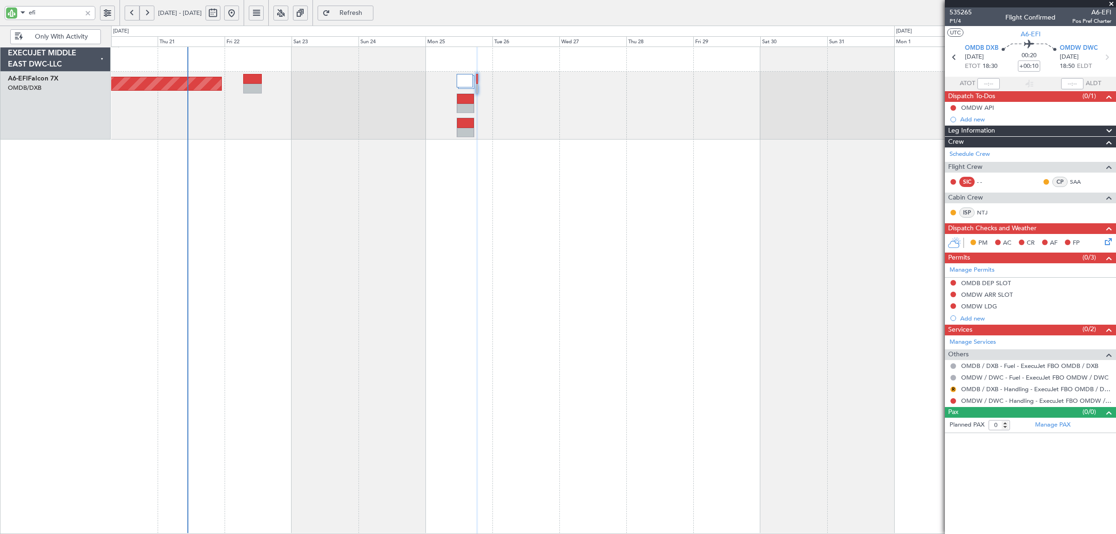
click at [975, 307] on div "OMDW LDG" at bounding box center [979, 306] width 36 height 8
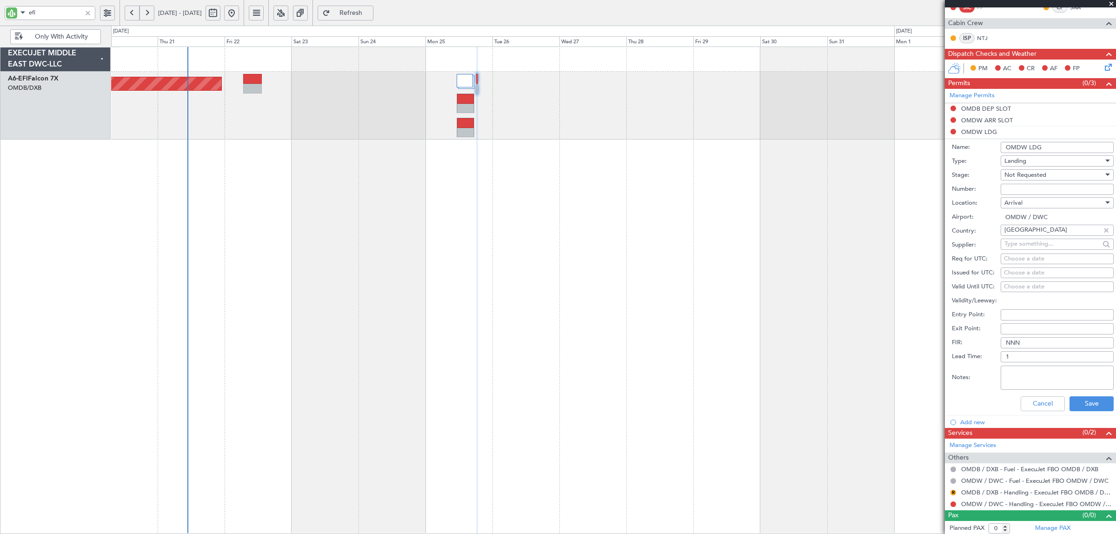
click at [1033, 174] on span "Not Requested" at bounding box center [1026, 175] width 42 height 8
click at [1037, 251] on span "Received OK" at bounding box center [1053, 250] width 96 height 14
click at [1023, 187] on input "Number:" at bounding box center [1057, 189] width 113 height 11
paste input "LP/2025/11490"
type input "LP/2025/11490"
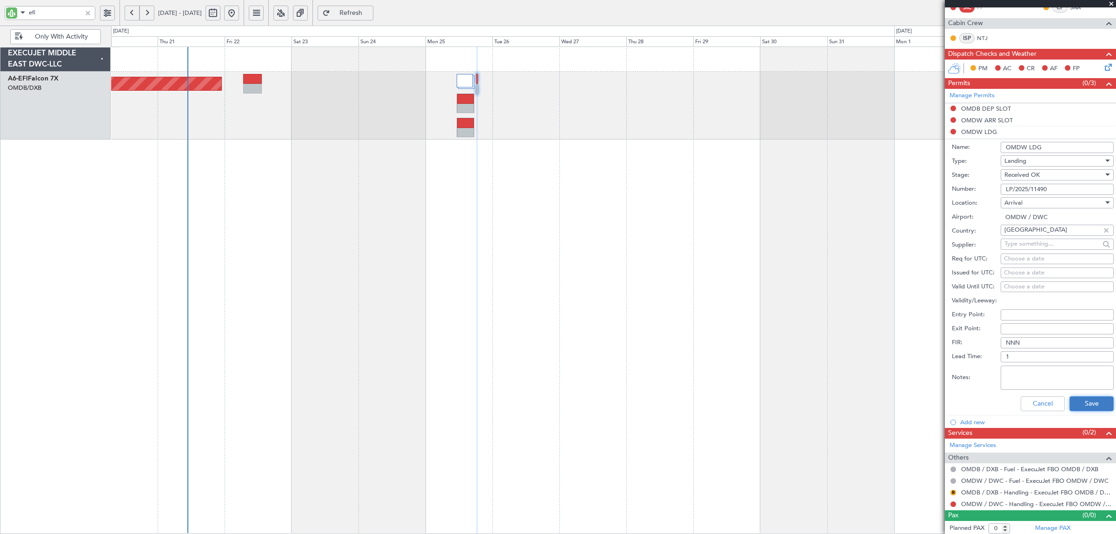
click at [1070, 401] on button "Save" at bounding box center [1092, 403] width 44 height 15
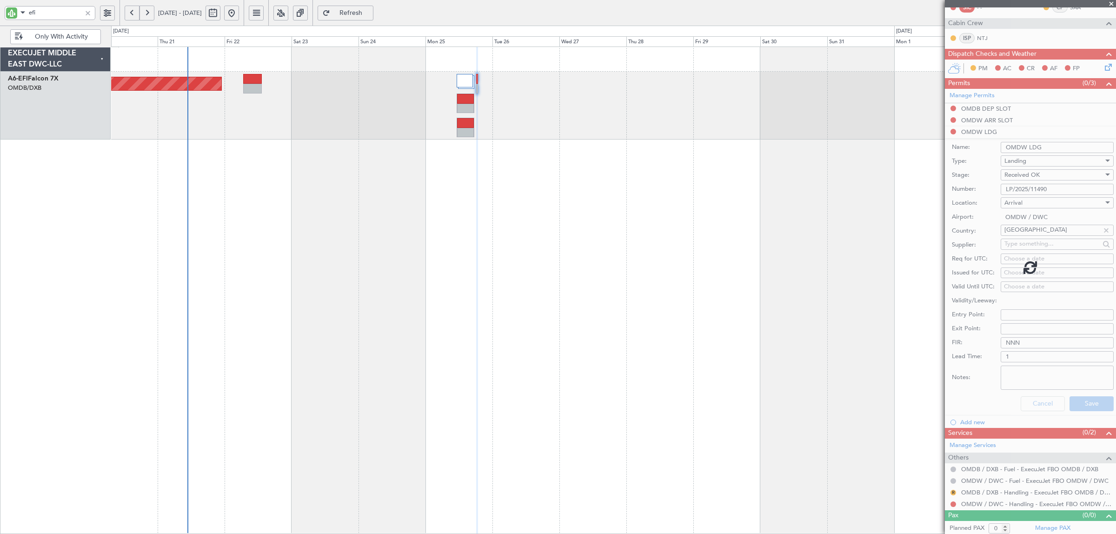
scroll to position [0, 0]
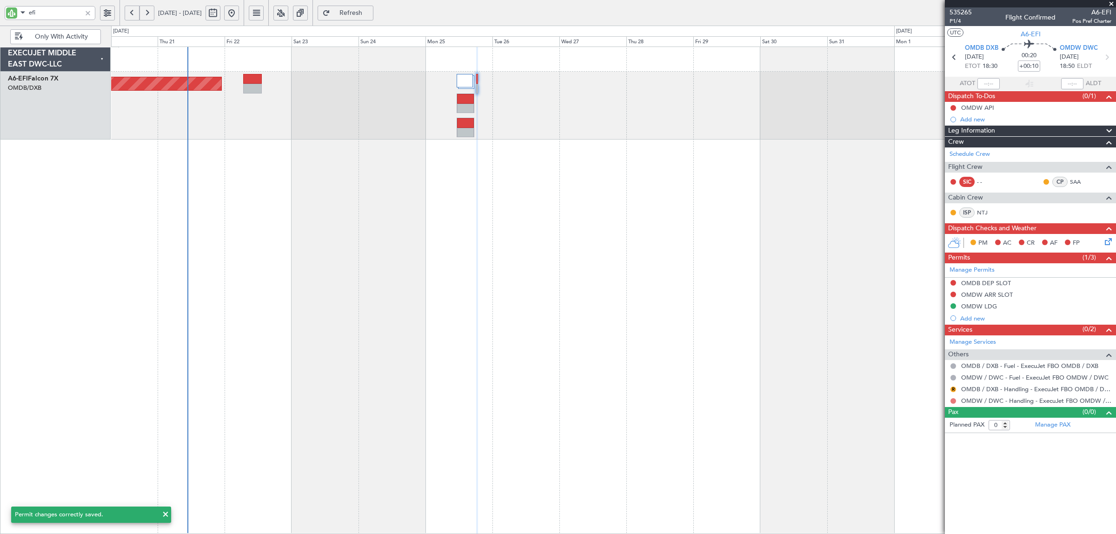
click at [954, 401] on button at bounding box center [954, 401] width 6 height 6
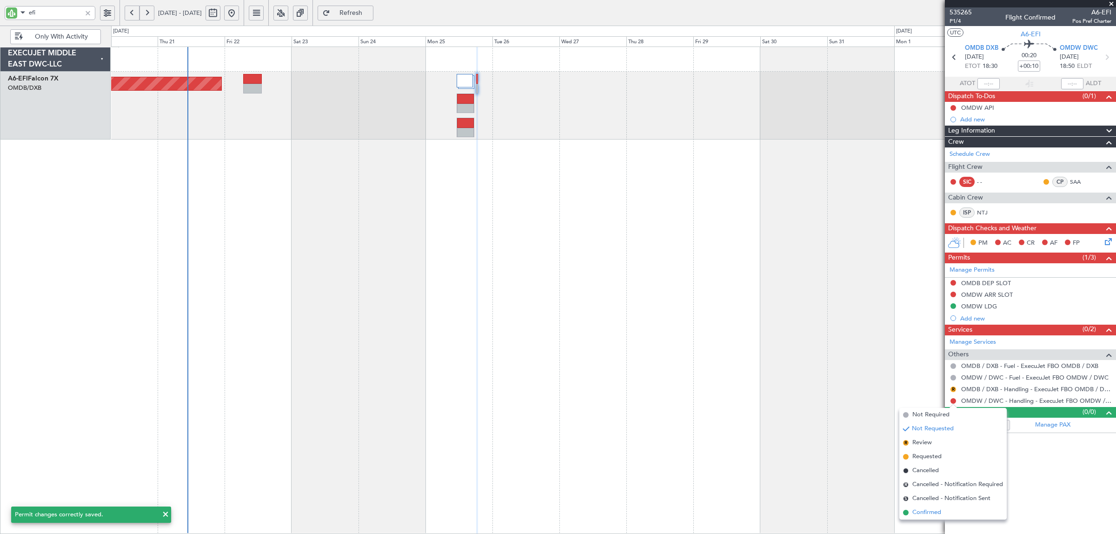
click at [929, 510] on span "Confirmed" at bounding box center [926, 512] width 29 height 9
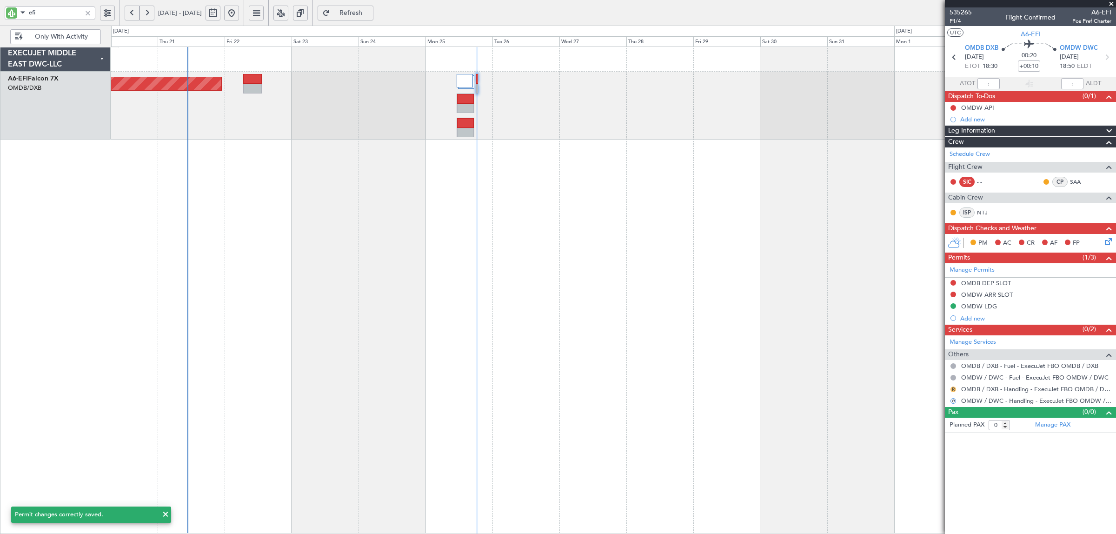
click at [952, 391] on button "R" at bounding box center [954, 389] width 6 height 6
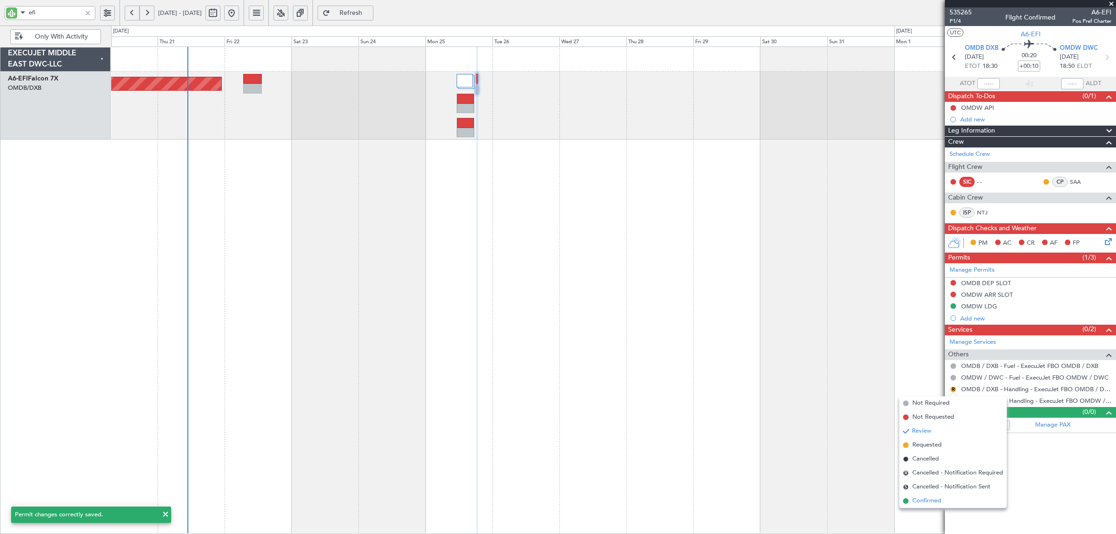
click at [929, 500] on span "Confirmed" at bounding box center [926, 500] width 29 height 9
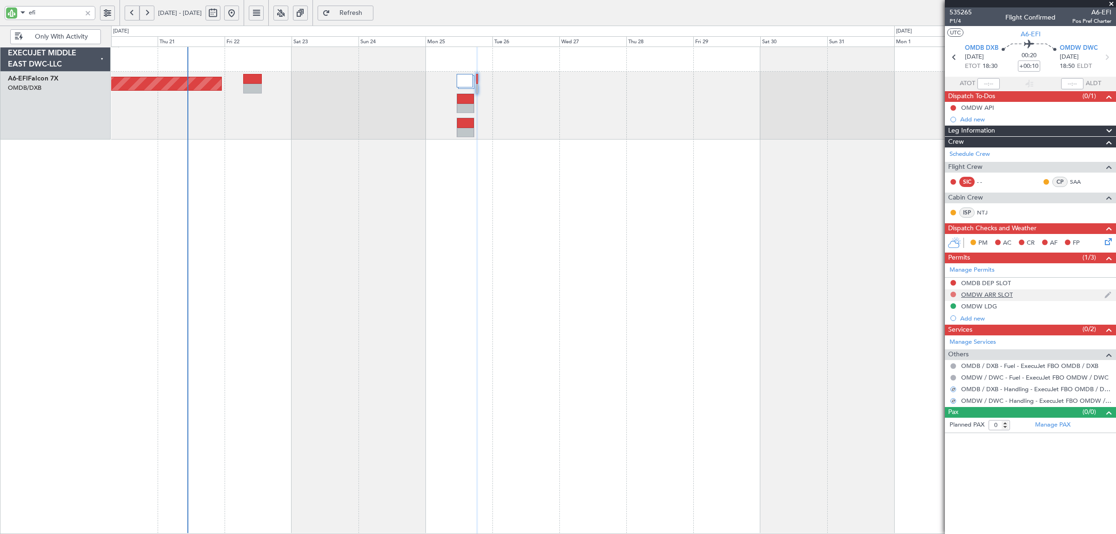
click at [953, 294] on button at bounding box center [954, 295] width 6 height 6
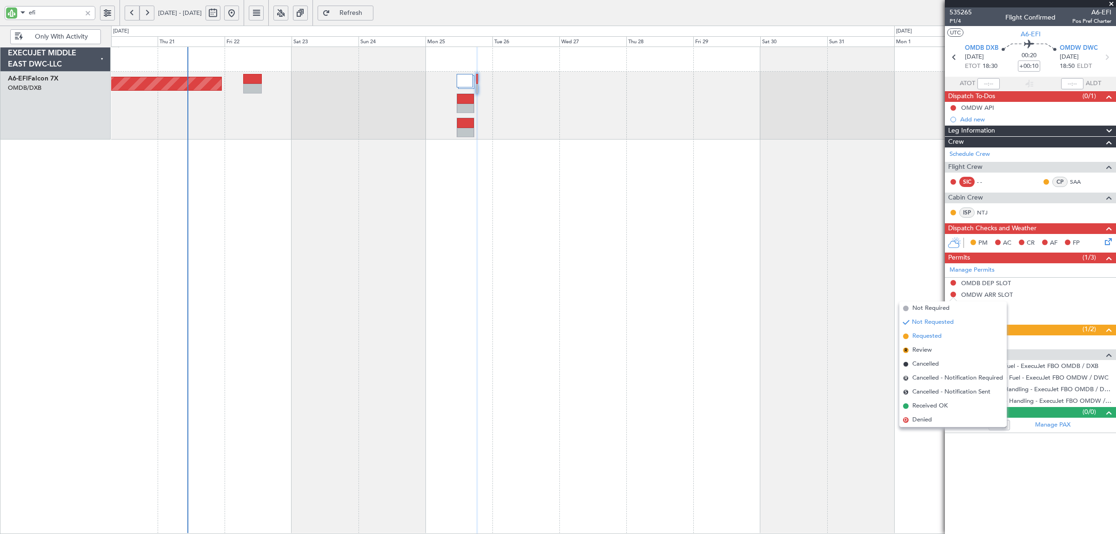
click at [940, 336] on span "Requested" at bounding box center [926, 336] width 29 height 9
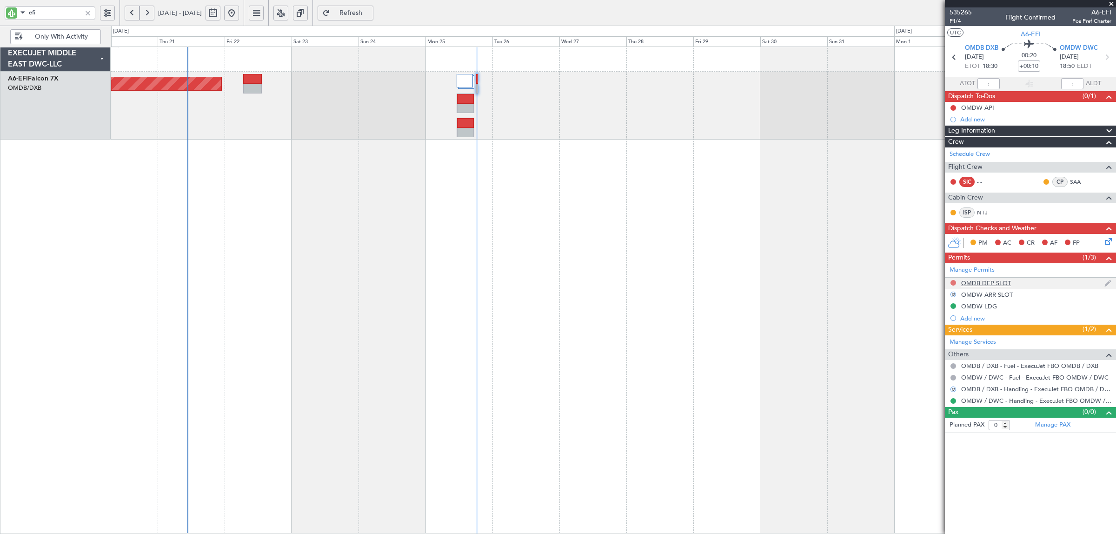
click at [953, 286] on mat-tooltip-component "Not Requested" at bounding box center [953, 298] width 53 height 25
click at [952, 283] on button at bounding box center [954, 283] width 6 height 6
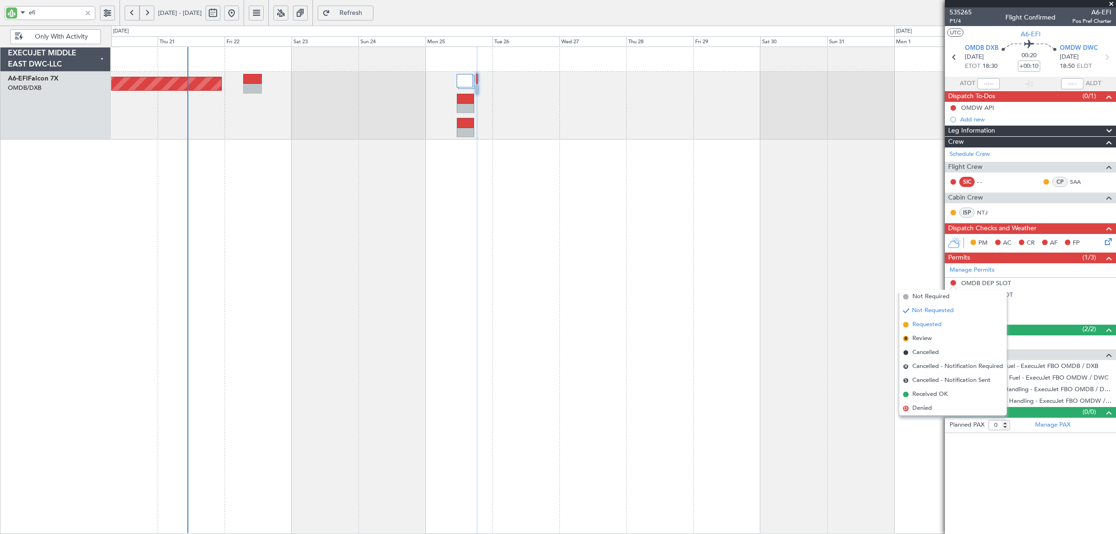
click at [945, 324] on li "Requested" at bounding box center [952, 325] width 107 height 14
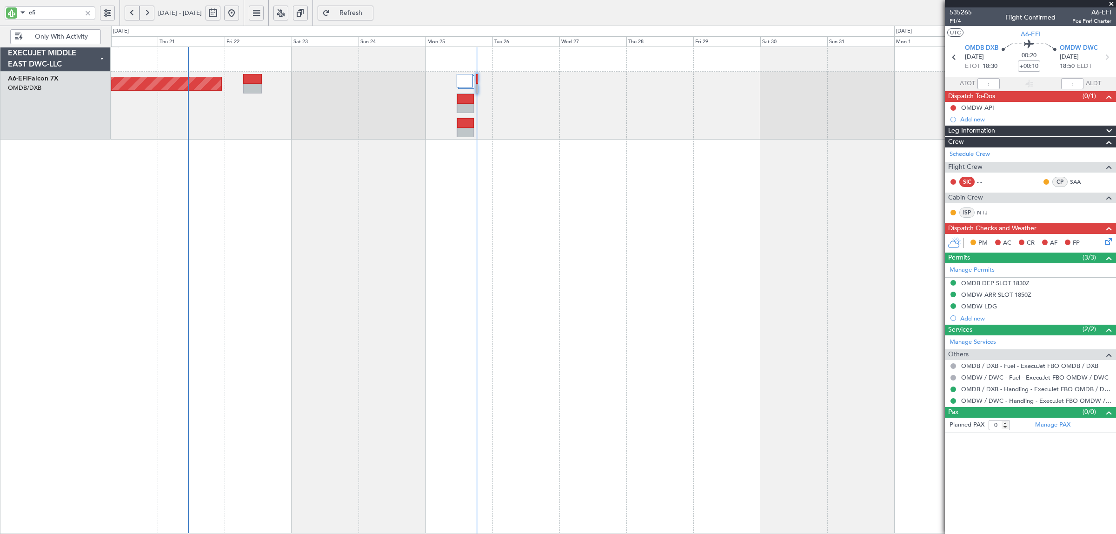
click at [89, 10] on div at bounding box center [88, 13] width 10 height 10
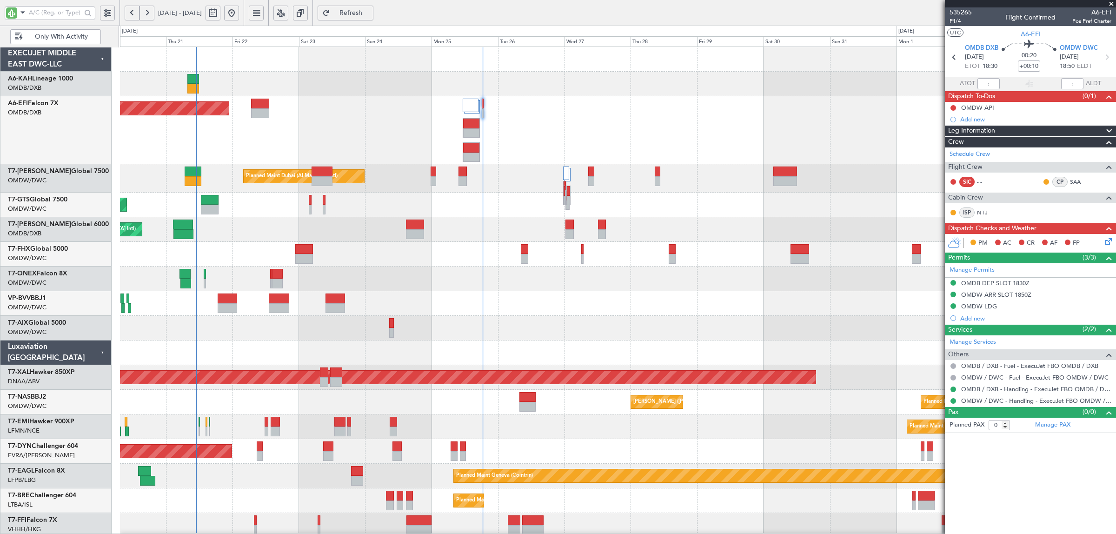
click at [89, 10] on div at bounding box center [88, 13] width 10 height 10
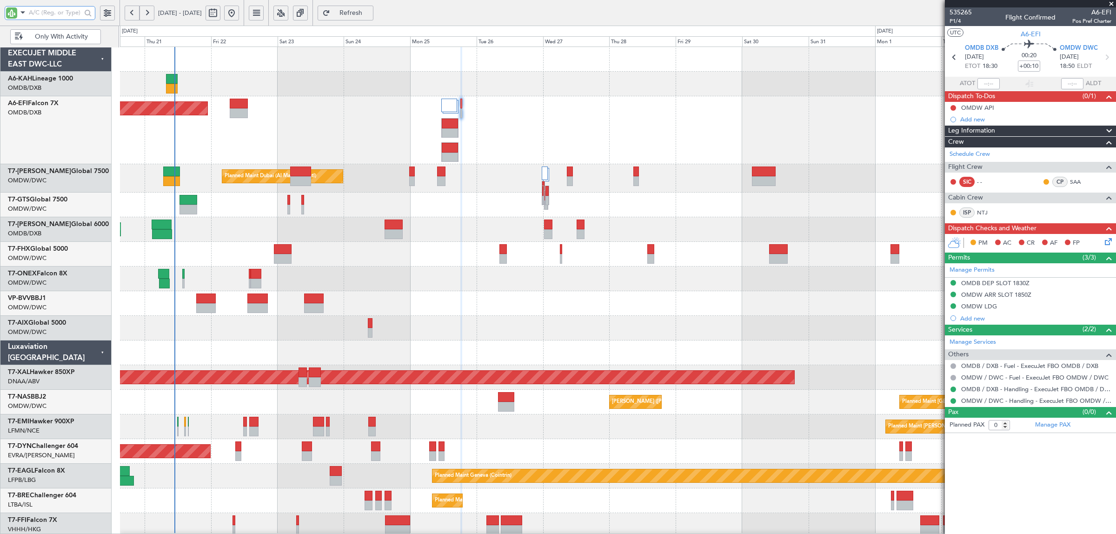
click at [234, 238] on div "Planned Maint Dubai (Dubai Intl)" at bounding box center [618, 229] width 996 height 25
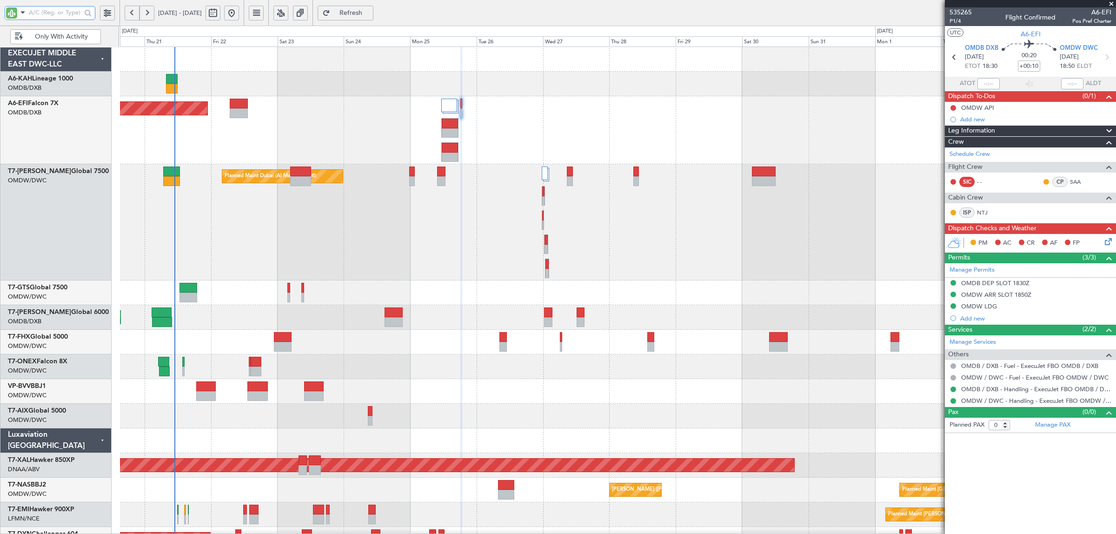
click at [61, 16] on input "text" at bounding box center [55, 13] width 53 height 14
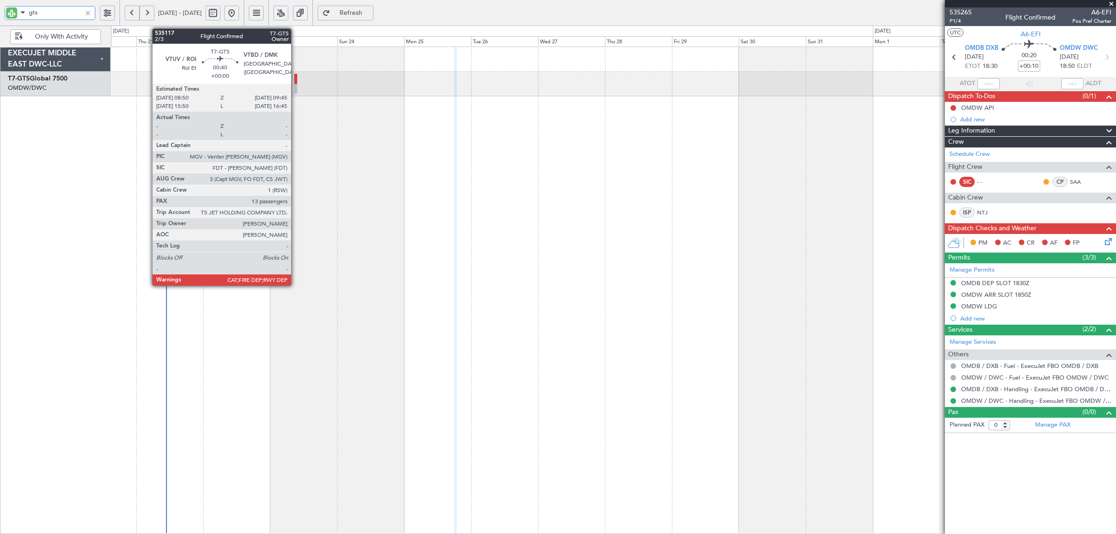
click at [296, 92] on div at bounding box center [295, 89] width 3 height 10
click at [296, 89] on div at bounding box center [295, 89] width 3 height 10
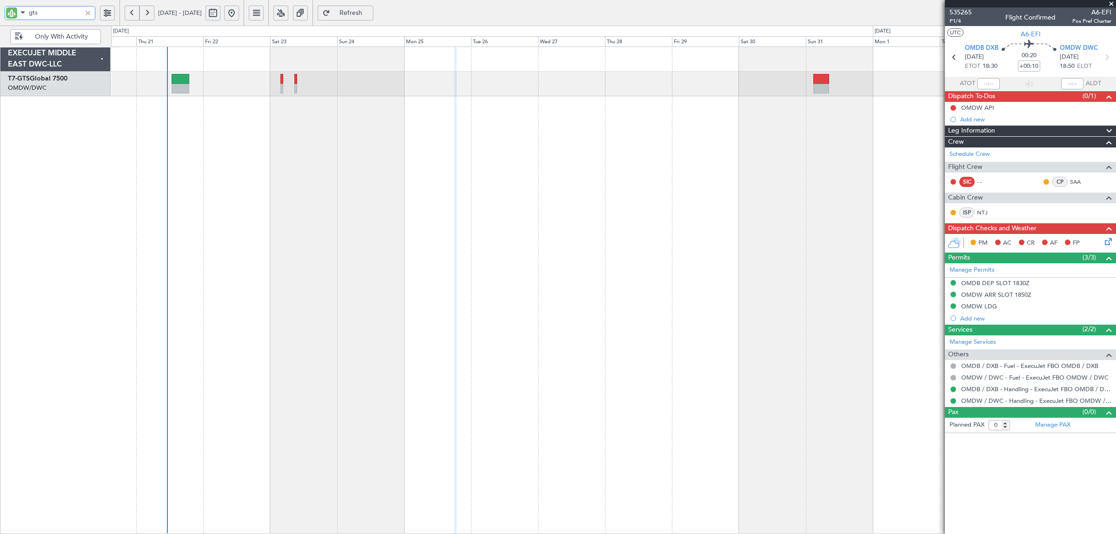
drag, startPoint x: 60, startPoint y: 9, endPoint x: -15, endPoint y: 12, distance: 75.4
click at [0, 12] on html "gts 20 Aug 2025 - 04 Sep 2025 Refresh Quick Links Only With Activity Planned Ma…" at bounding box center [558, 267] width 1116 height 534
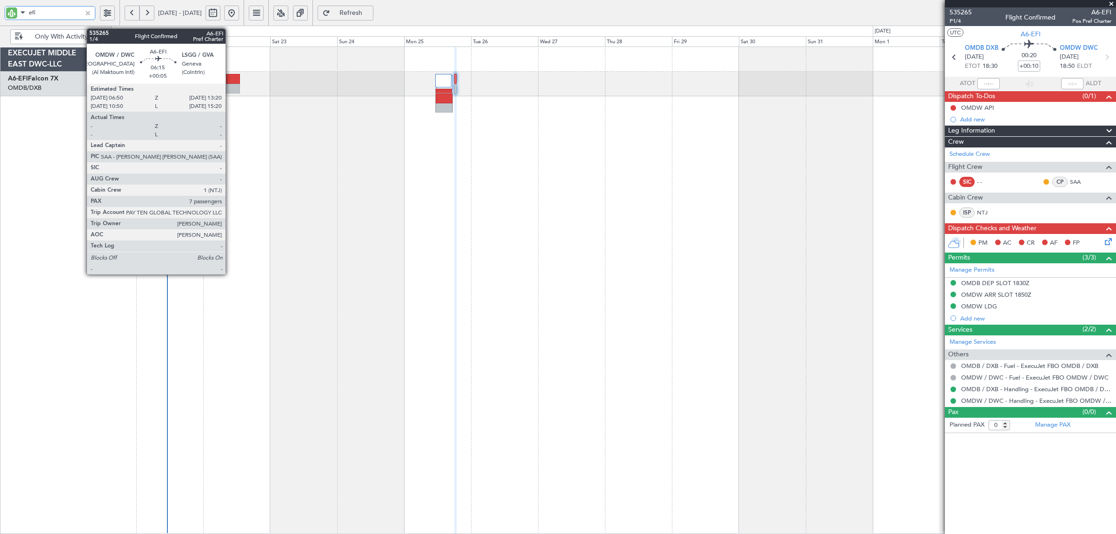
click at [230, 86] on div at bounding box center [231, 89] width 19 height 10
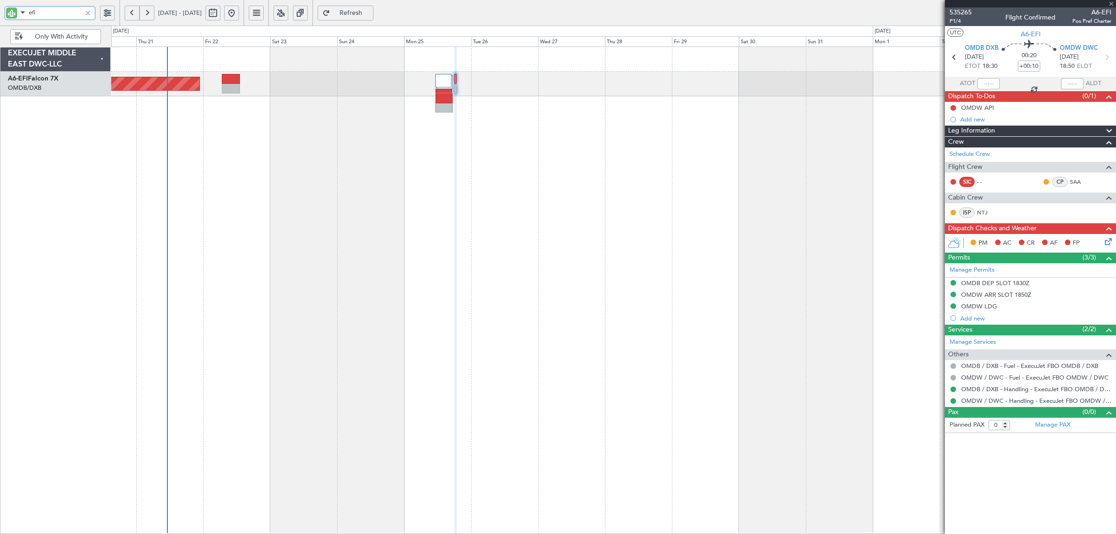
click at [230, 86] on div at bounding box center [231, 89] width 19 height 10
type input "efi"
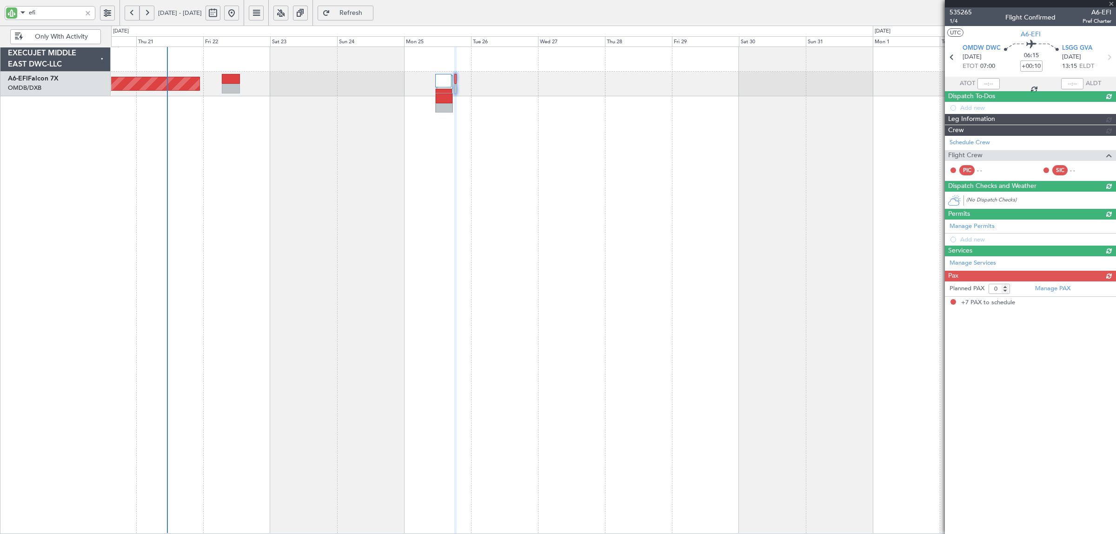
type input "+00:05"
type input "7"
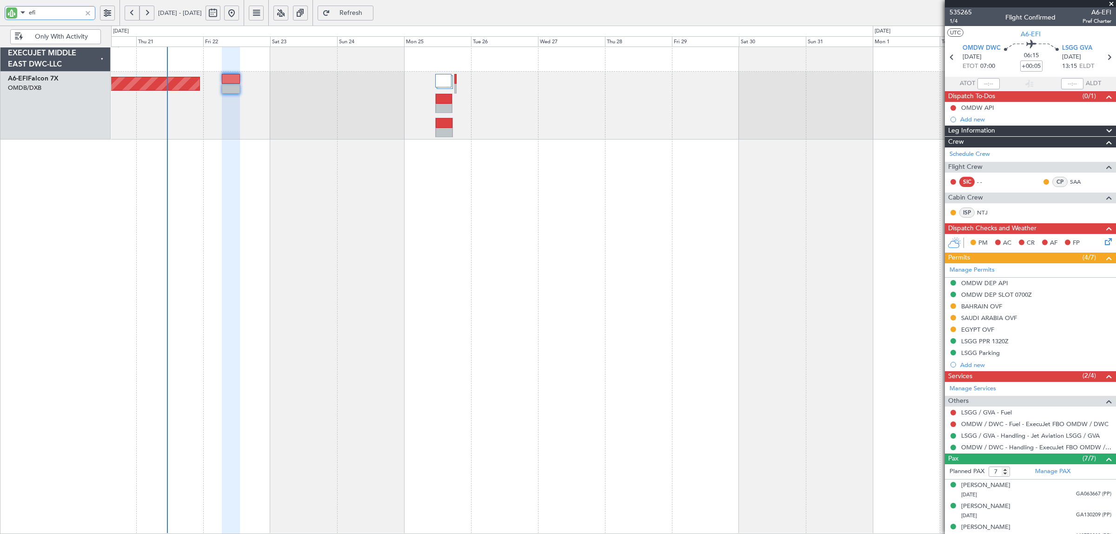
drag, startPoint x: 40, startPoint y: 10, endPoint x: 13, endPoint y: 15, distance: 27.0
click at [13, 15] on div "efi" at bounding box center [50, 13] width 91 height 14
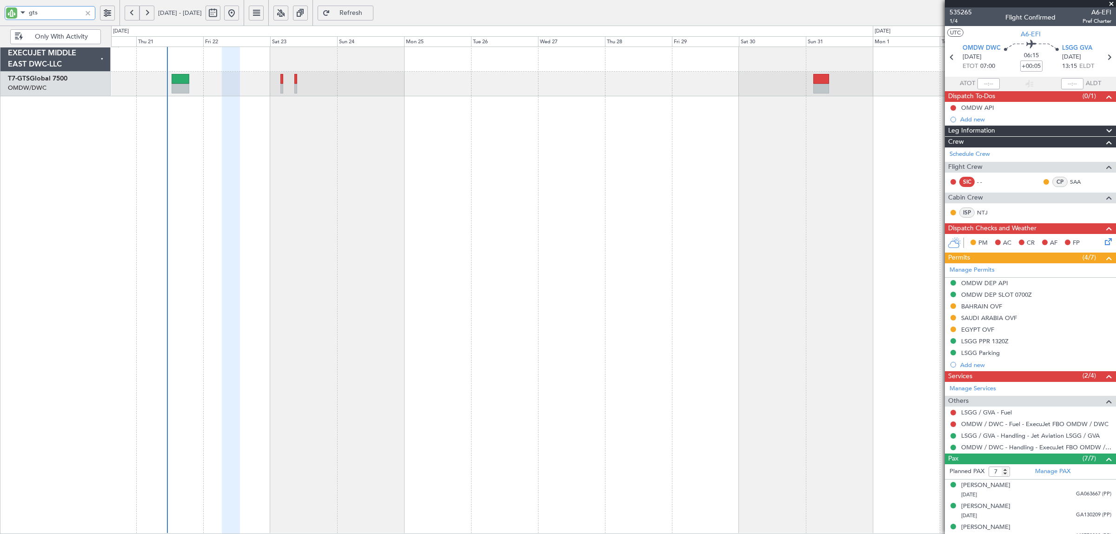
type input "gts"
click at [273, 137] on div "Planned Maint Dubai (Al Maktoum Intl)" at bounding box center [613, 290] width 1005 height 487
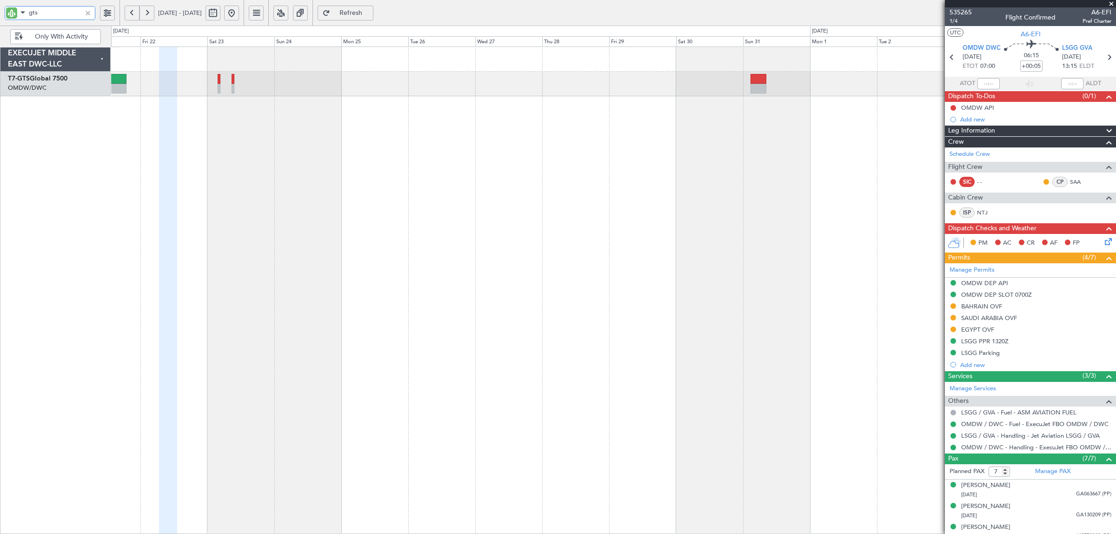
click at [181, 126] on div "Planned Maint Dubai (Al Maktoum Intl)" at bounding box center [613, 290] width 1005 height 487
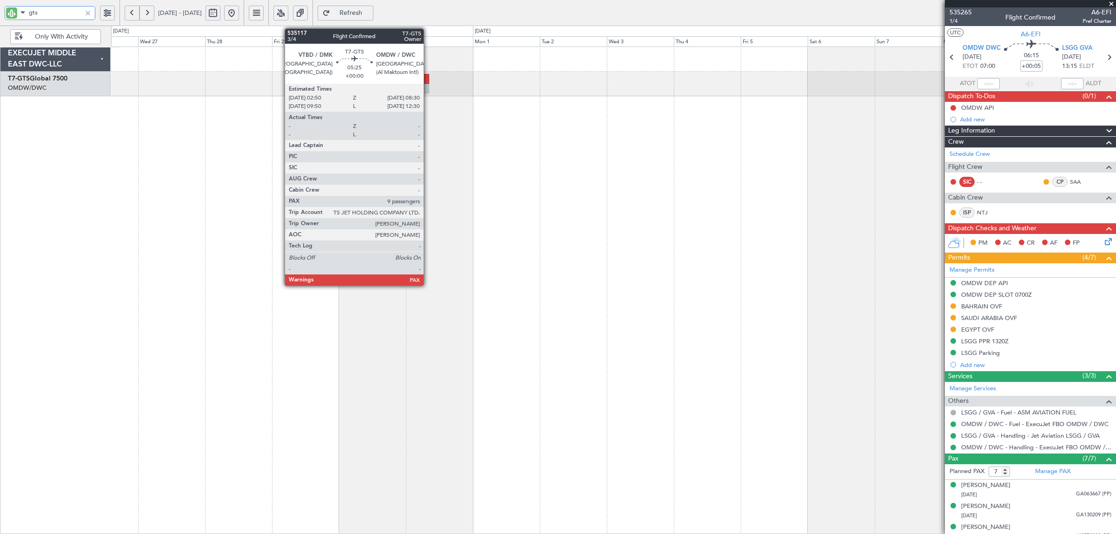
click at [428, 83] on div at bounding box center [421, 79] width 16 height 10
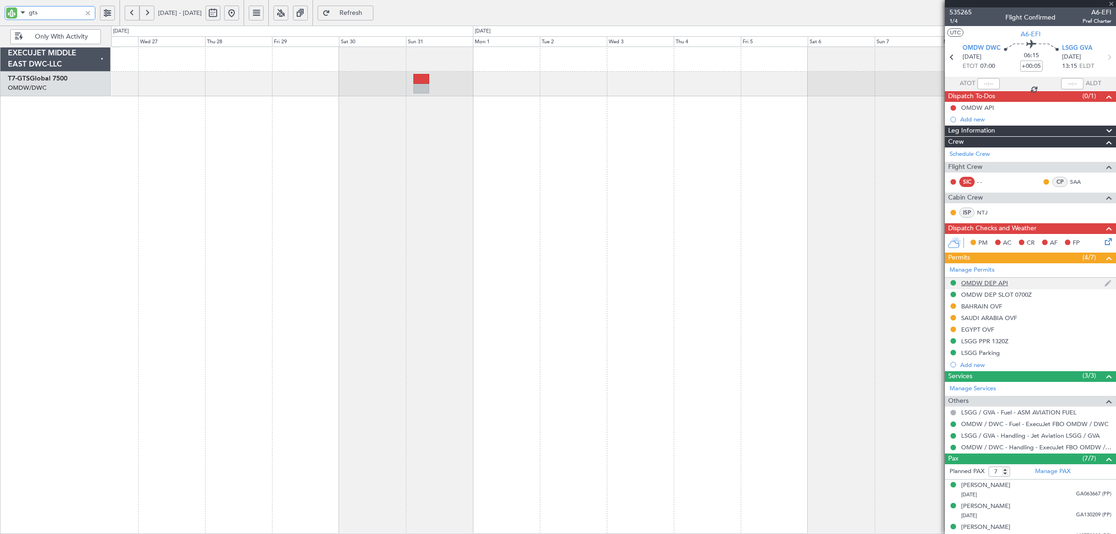
type input "13"
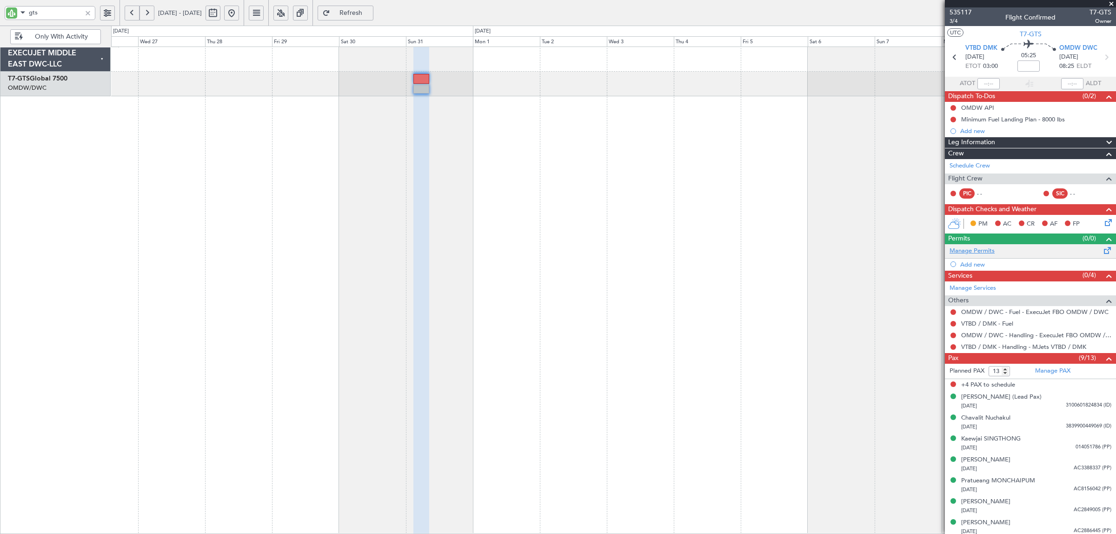
click at [964, 253] on link "Manage Permits" at bounding box center [972, 250] width 45 height 9
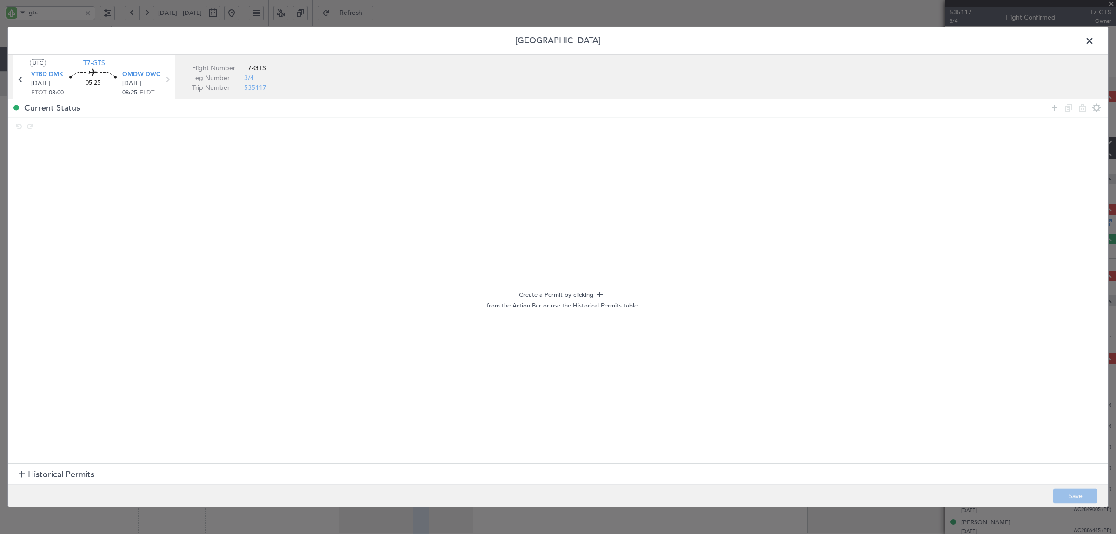
click at [20, 475] on div at bounding box center [22, 475] width 7 height 7
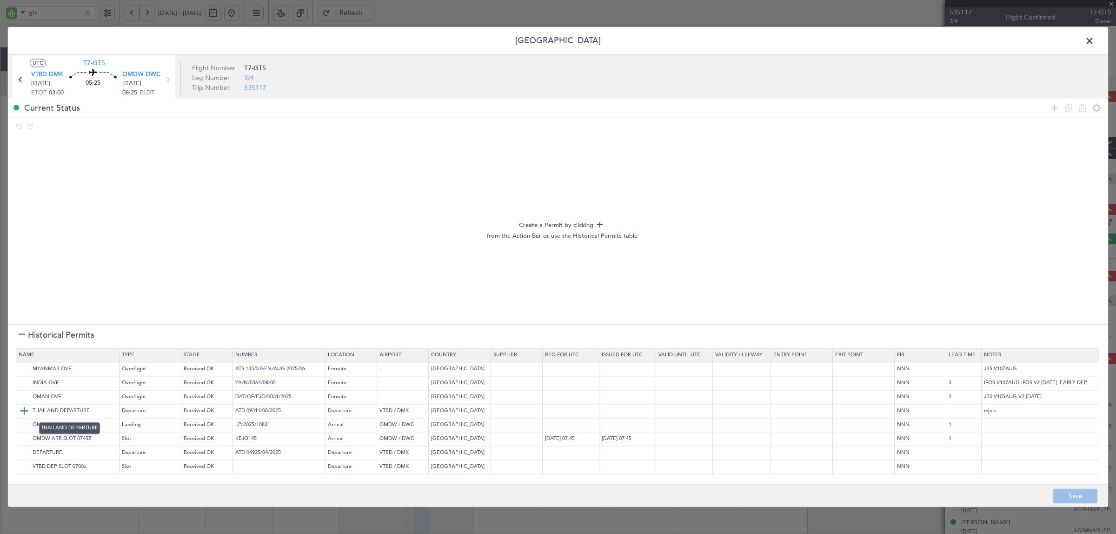
click at [21, 411] on img at bounding box center [24, 411] width 11 height 11
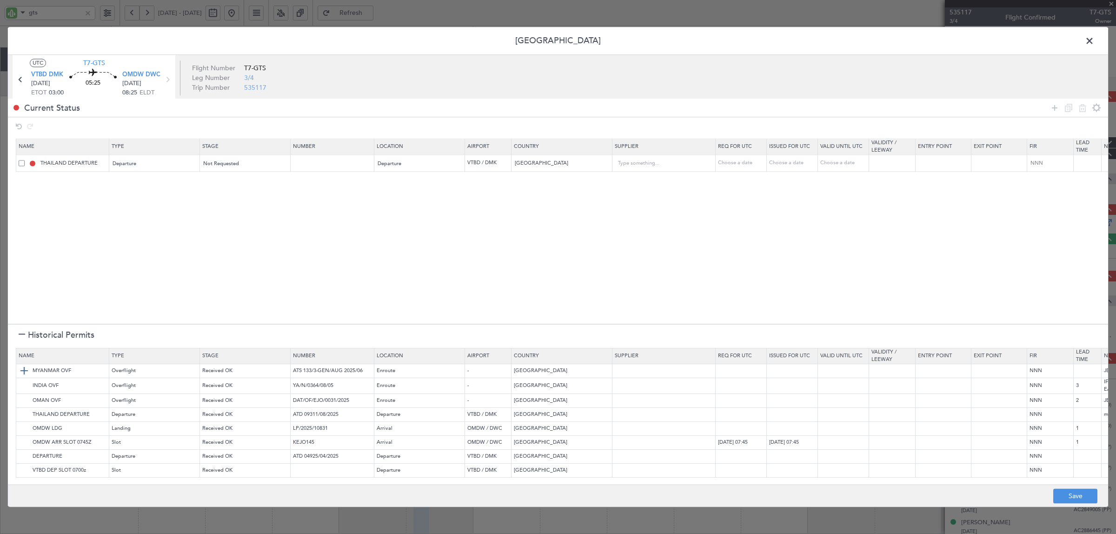
click at [22, 371] on img at bounding box center [24, 371] width 11 height 11
click at [22, 387] on img at bounding box center [24, 385] width 11 height 11
click at [22, 400] on img at bounding box center [24, 400] width 11 height 11
click at [21, 424] on img at bounding box center [24, 428] width 11 height 11
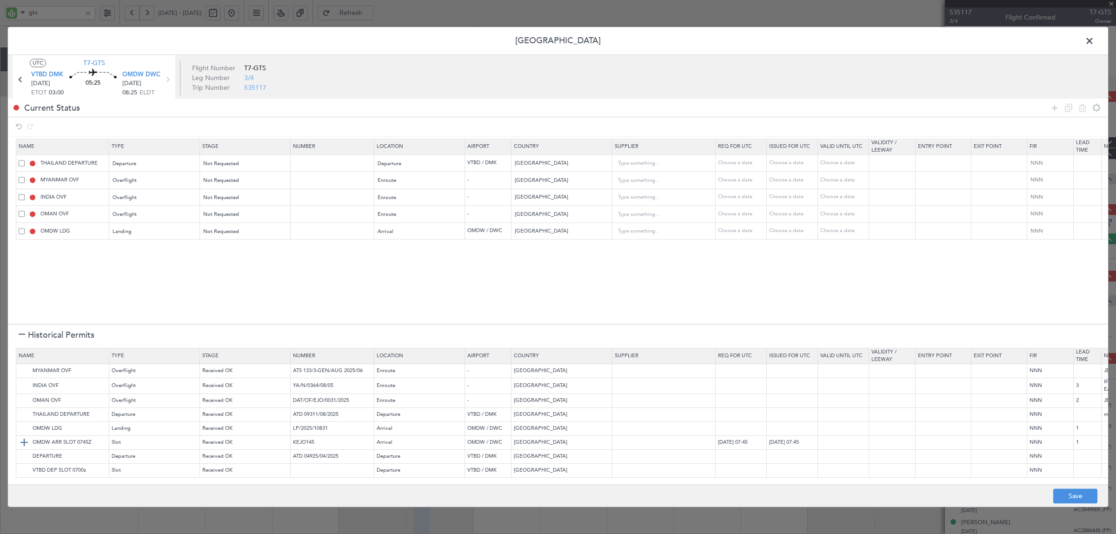
click at [24, 438] on img at bounding box center [24, 442] width 11 height 11
click at [1053, 106] on icon at bounding box center [1054, 107] width 11 height 11
click at [161, 269] on div "Type" at bounding box center [151, 266] width 77 height 14
click at [156, 314] on span "API" at bounding box center [155, 314] width 83 height 14
click at [249, 268] on div "Select an option" at bounding box center [242, 266] width 77 height 14
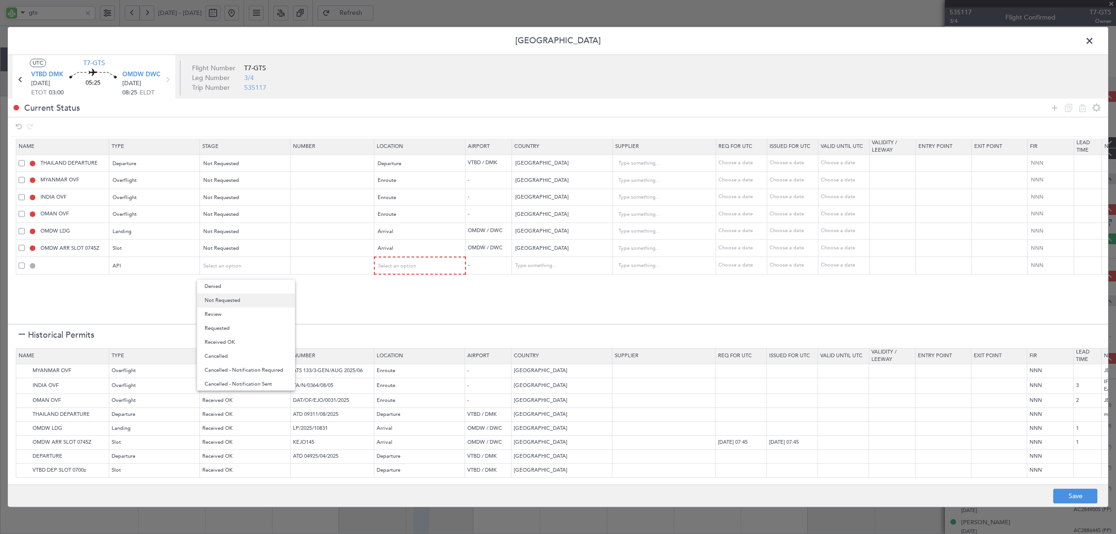
click at [233, 302] on span "Not Requested" at bounding box center [246, 300] width 83 height 14
click at [388, 268] on span "Select an option" at bounding box center [398, 265] width 38 height 7
click at [392, 311] on span "Arrival" at bounding box center [420, 314] width 83 height 14
click at [1077, 494] on button "Save" at bounding box center [1075, 496] width 44 height 15
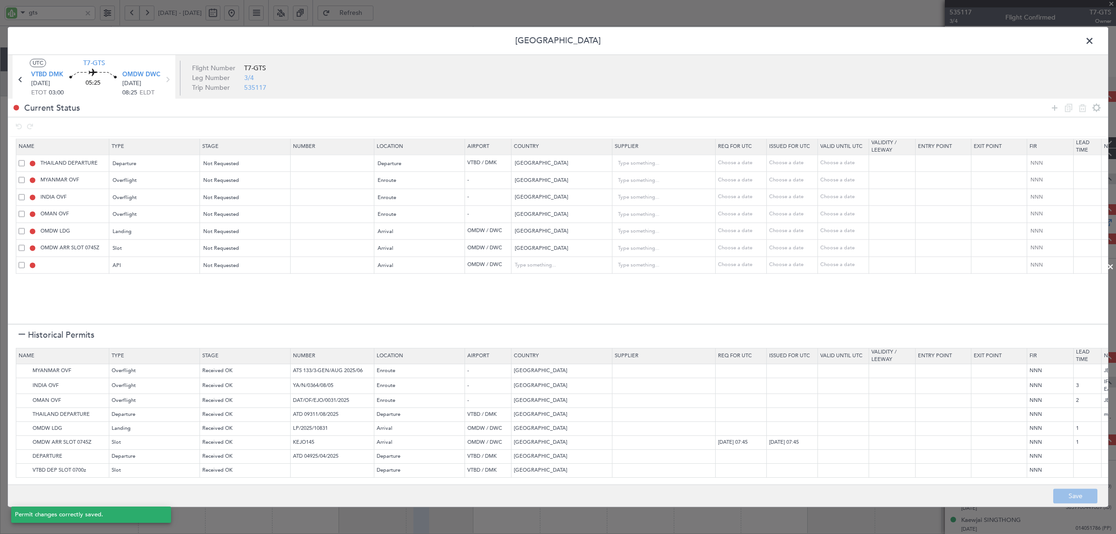
type input "NNN"
type input "3"
type input "NNN"
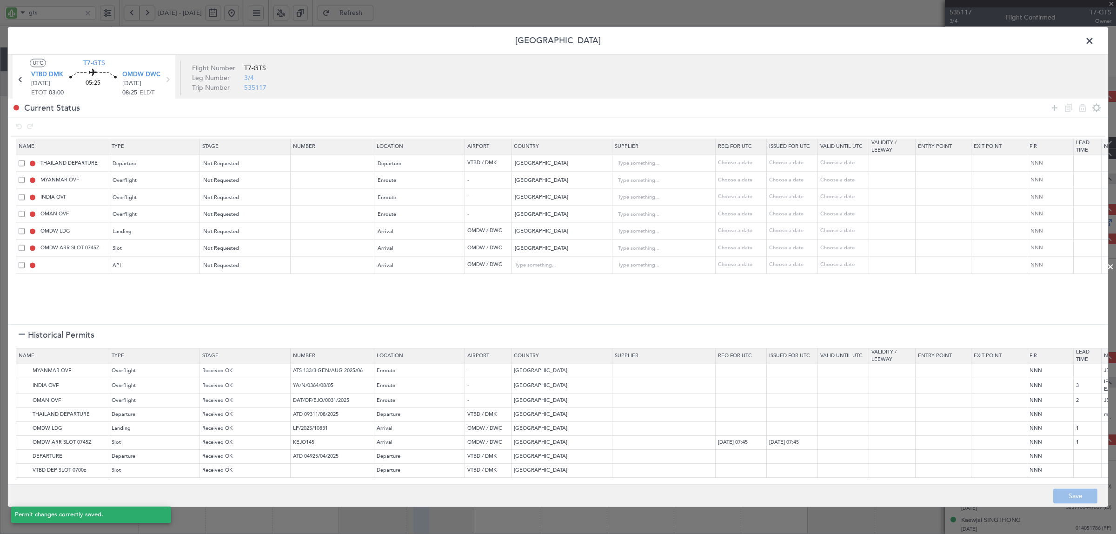
type input "2"
type input "NNN"
type input "1"
type input "OMDW ARR SLOT"
type input "NNN"
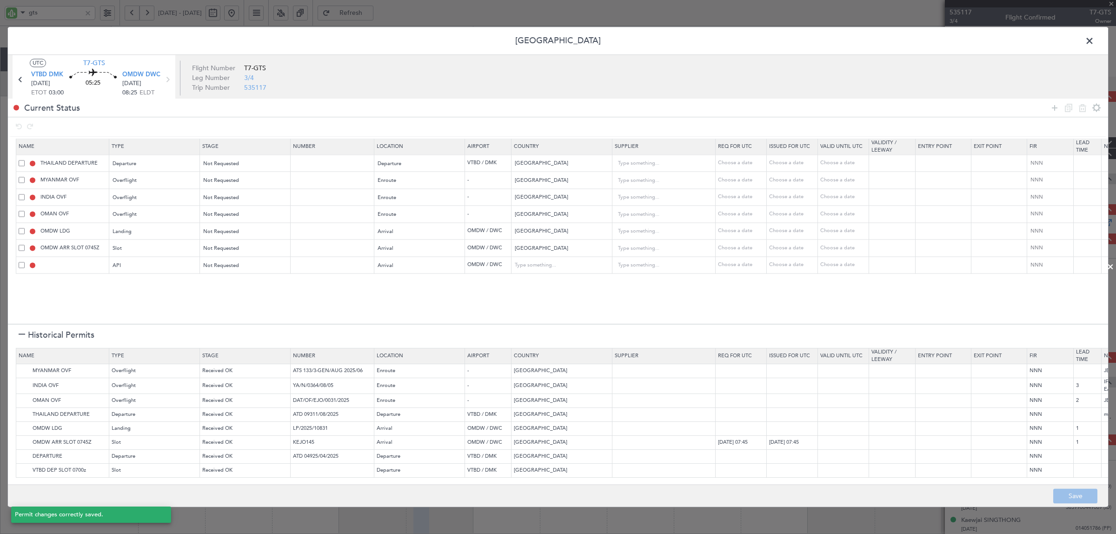
type input "1"
type input "OMDW ARR API"
type input "United Arab Emirates"
type input "NNN"
type input "1"
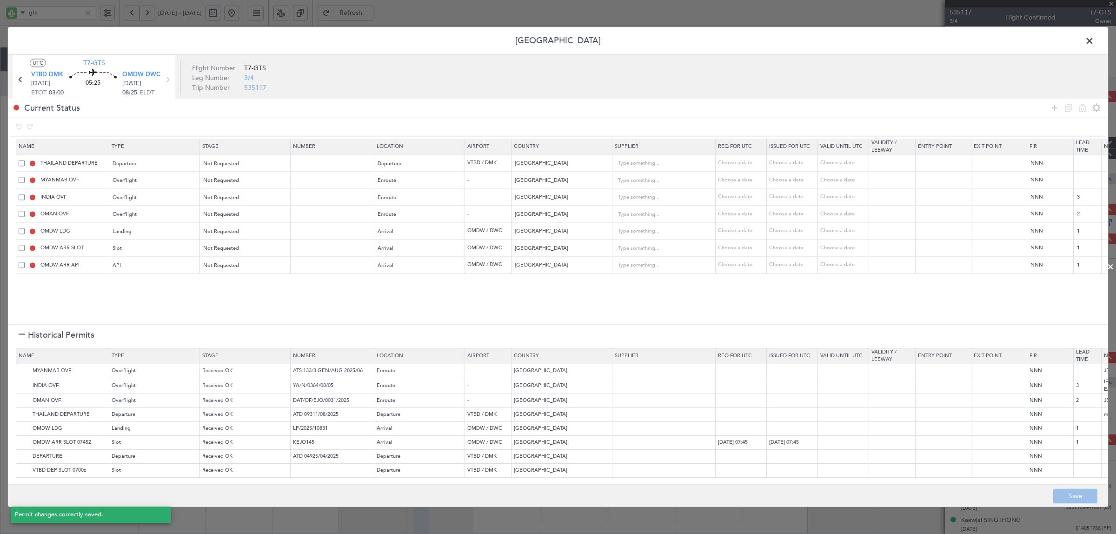
click at [1094, 39] on span at bounding box center [1094, 43] width 0 height 19
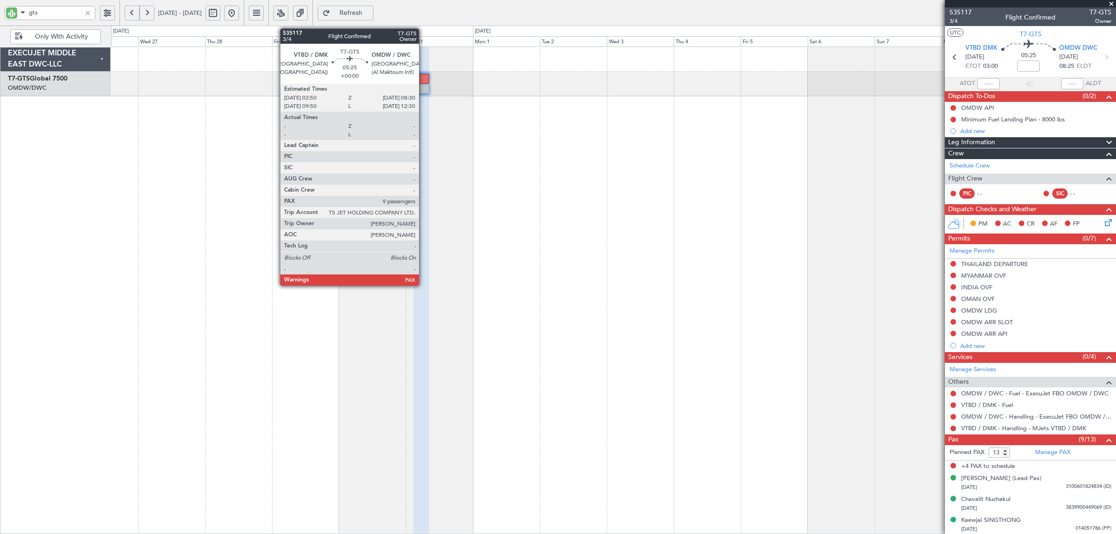
click at [424, 78] on div at bounding box center [421, 79] width 16 height 10
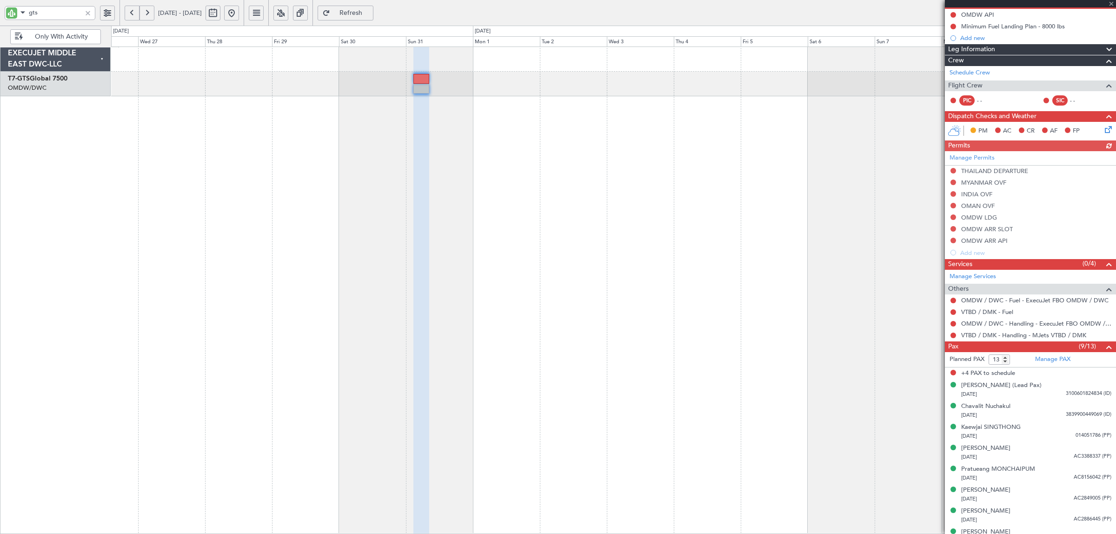
scroll to position [116, 0]
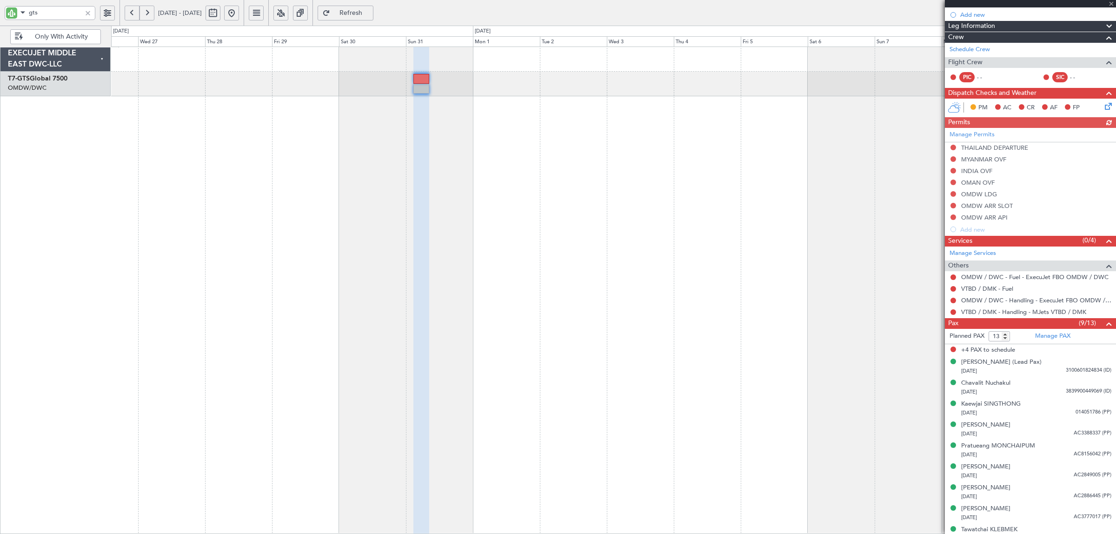
click at [981, 158] on div "Manage Permits THAILAND DEPARTURE MYANMAR OVF INDIA OVF OMAN OVF OMDW LDG OMDW …" at bounding box center [1030, 181] width 171 height 107
click at [999, 159] on div "MYANMAR OVF" at bounding box center [983, 159] width 45 height 8
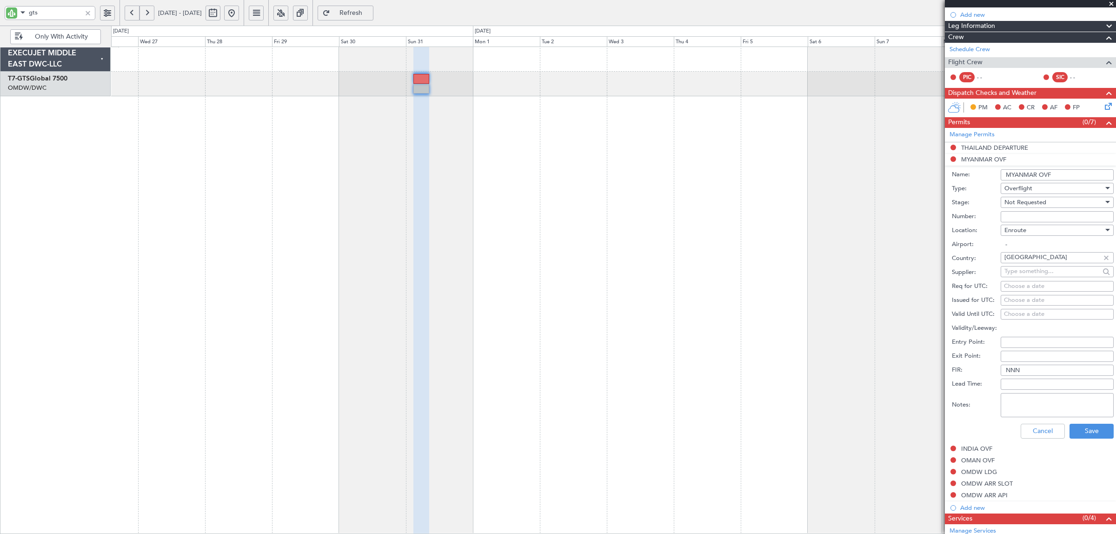
click at [1011, 391] on div "Lead Time:" at bounding box center [1033, 384] width 162 height 14
click at [1038, 405] on textarea "Notes:" at bounding box center [1057, 405] width 113 height 24
type textarea "JBS V1 31 AUG"
click at [1075, 429] on button "Save" at bounding box center [1092, 431] width 44 height 15
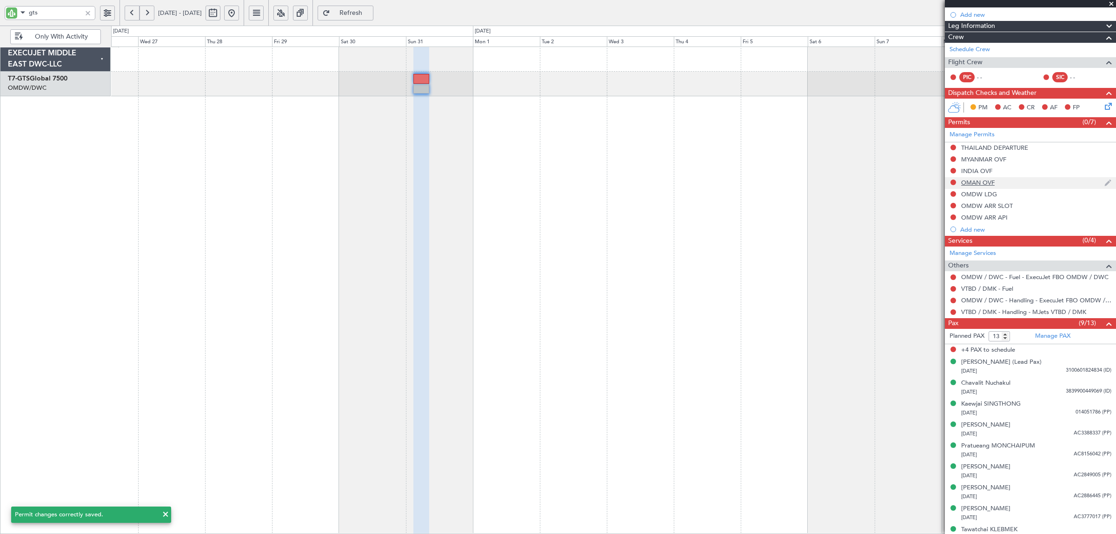
click at [969, 185] on div "OMAN OVF" at bounding box center [977, 183] width 33 height 8
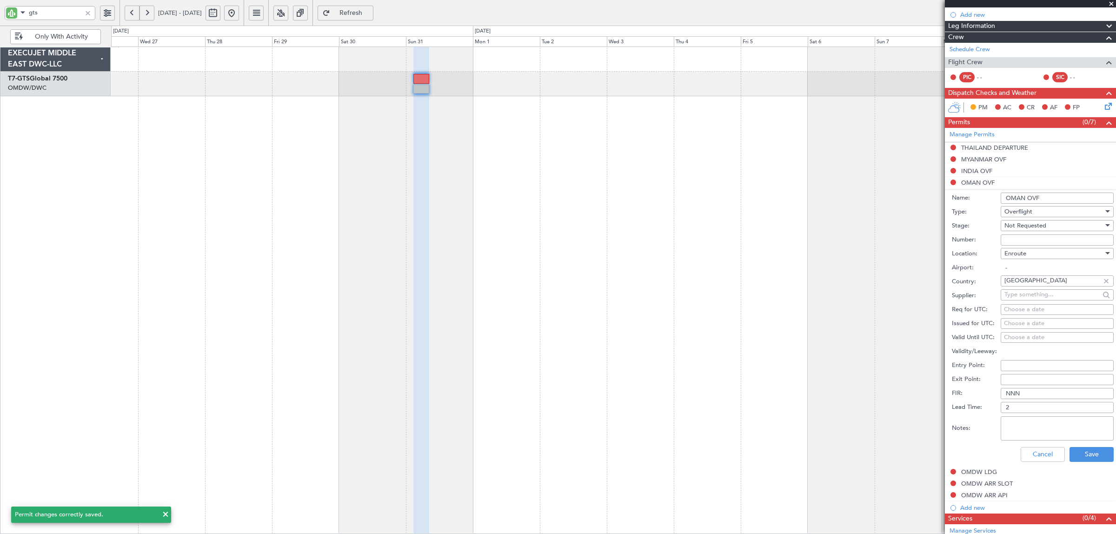
click at [1036, 430] on textarea "Notes:" at bounding box center [1057, 428] width 113 height 24
paste textarea "JBS V1 31 AUG"
type textarea "JBS V1 31 AUG"
click at [1071, 452] on button "Save" at bounding box center [1092, 454] width 44 height 15
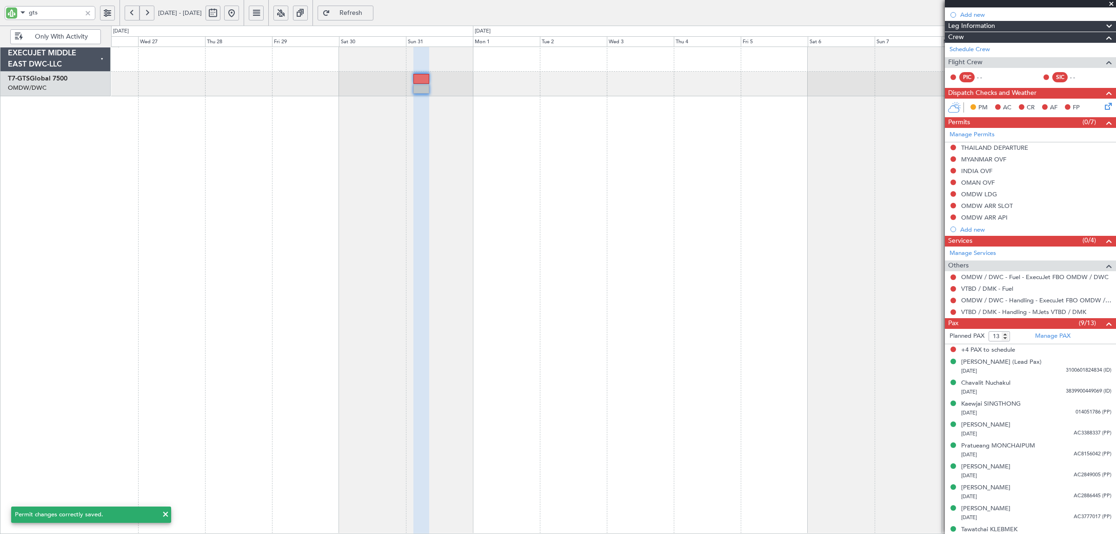
drag, startPoint x: 971, startPoint y: 170, endPoint x: 973, endPoint y: 175, distance: 5.0
click at [971, 171] on div "INDIA OVF" at bounding box center [976, 171] width 31 height 8
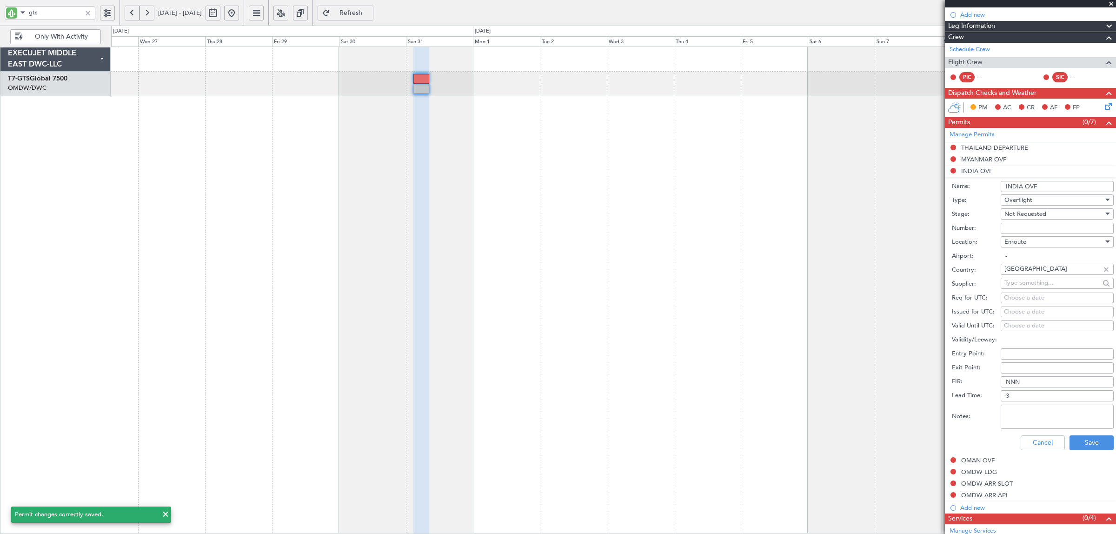
click at [1022, 411] on textarea "Notes:" at bounding box center [1057, 417] width 113 height 24
paste textarea "JBS V1 31 AUG"
drag, startPoint x: 1017, startPoint y: 408, endPoint x: 992, endPoint y: 412, distance: 25.8
click at [992, 411] on div "Notes: JBS V1 31 AUG" at bounding box center [1033, 417] width 162 height 28
type textarea "IFOS V1 31 AUG"
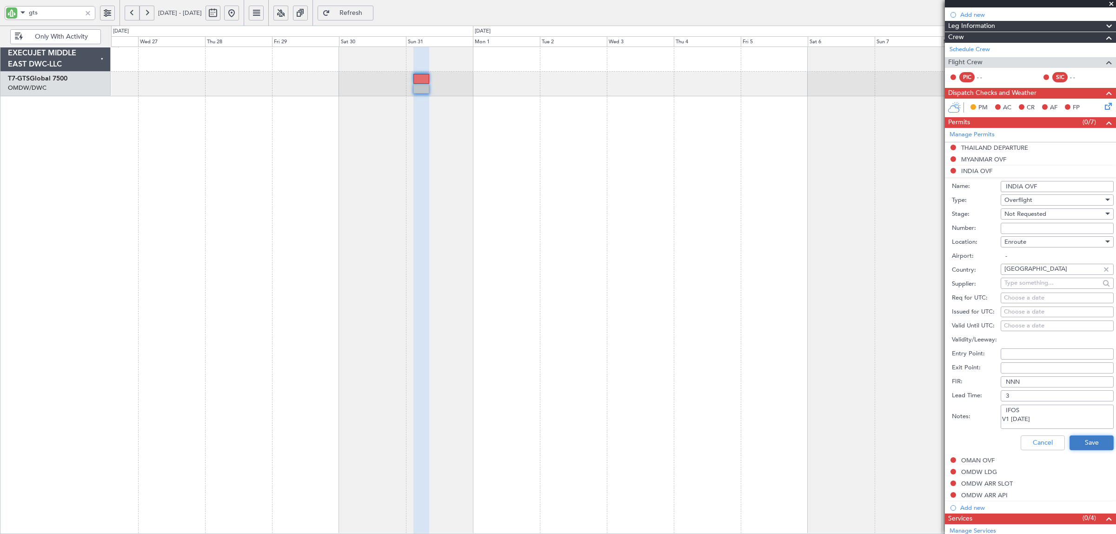
click at [1092, 446] on button "Save" at bounding box center [1092, 442] width 44 height 15
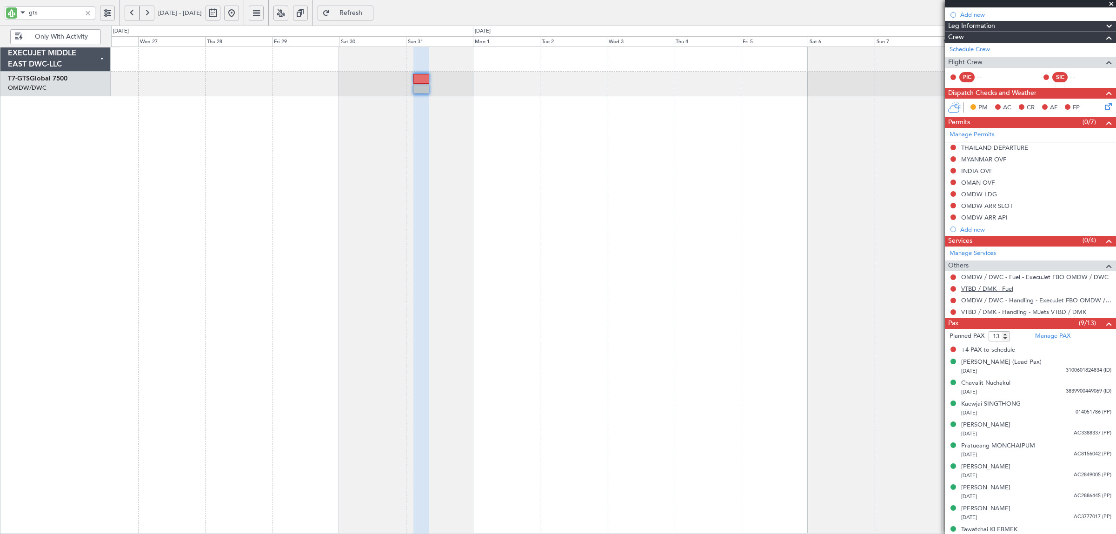
click at [997, 286] on link "VTBD / DMK - Fuel" at bounding box center [987, 289] width 52 height 8
click at [1019, 312] on link "VTBD / DMK - Handling - MJets VTBD / DMK" at bounding box center [1023, 312] width 125 height 8
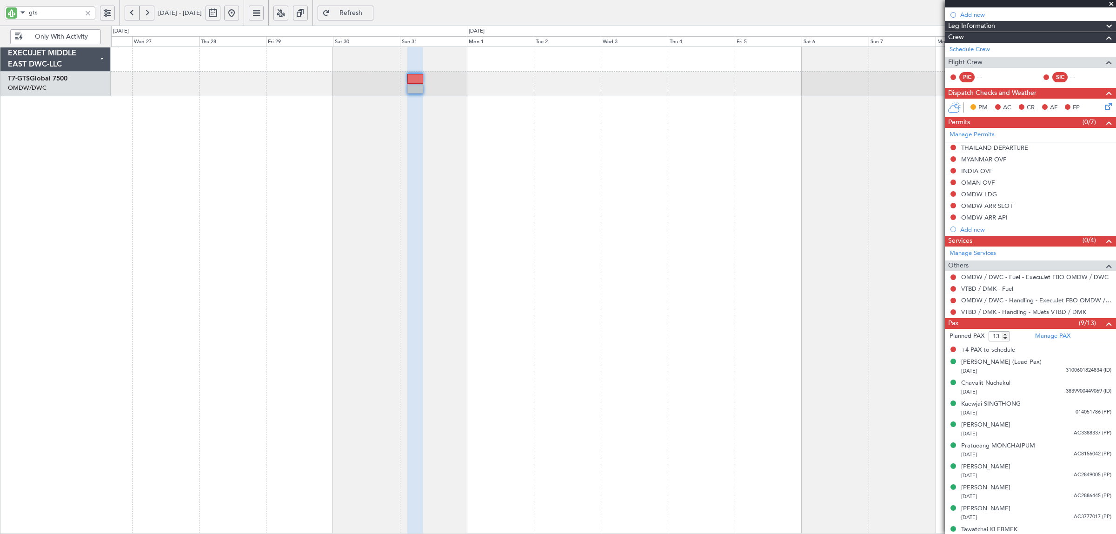
click at [516, 148] on div at bounding box center [613, 290] width 1005 height 487
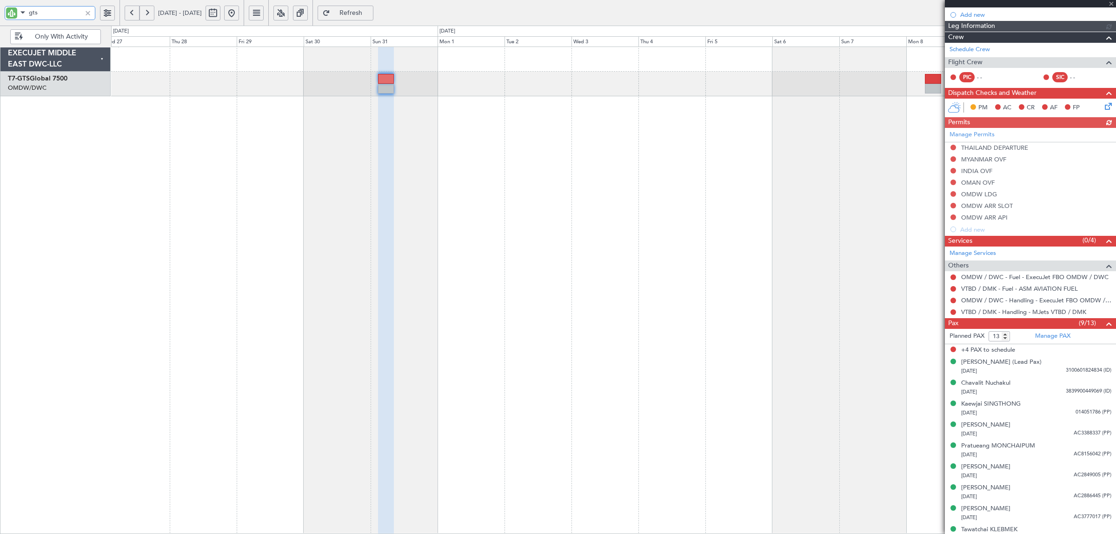
drag, startPoint x: 50, startPoint y: 14, endPoint x: 8, endPoint y: 14, distance: 41.9
click at [9, 14] on div "gts" at bounding box center [50, 13] width 91 height 14
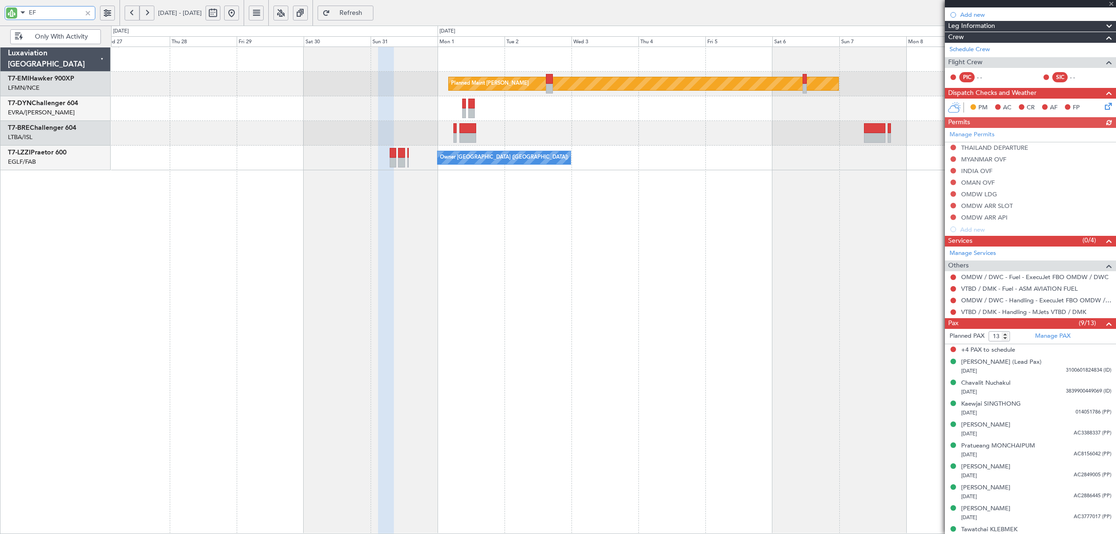
type input "EFI"
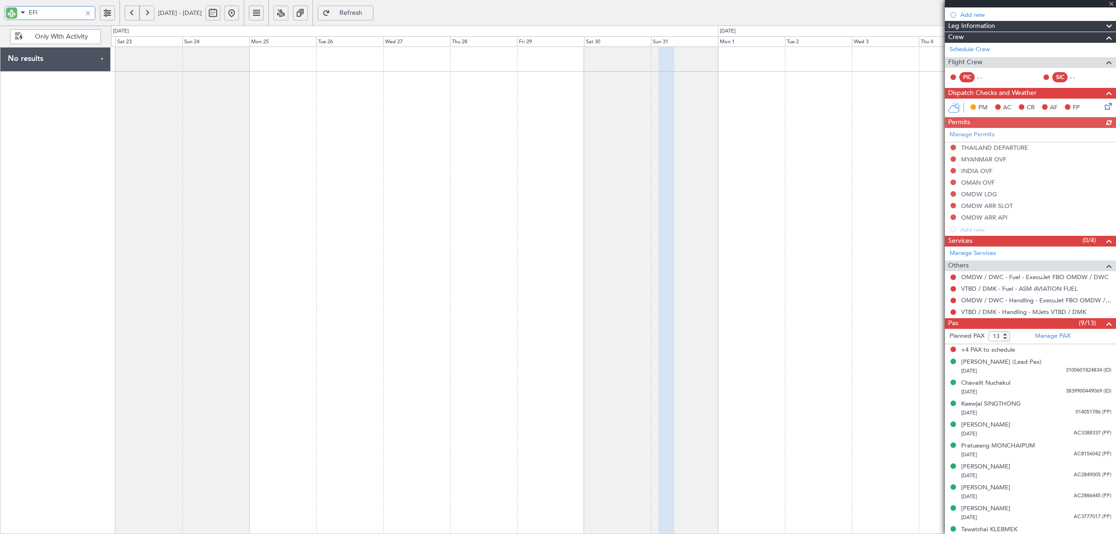
click at [693, 126] on div at bounding box center [613, 290] width 1005 height 487
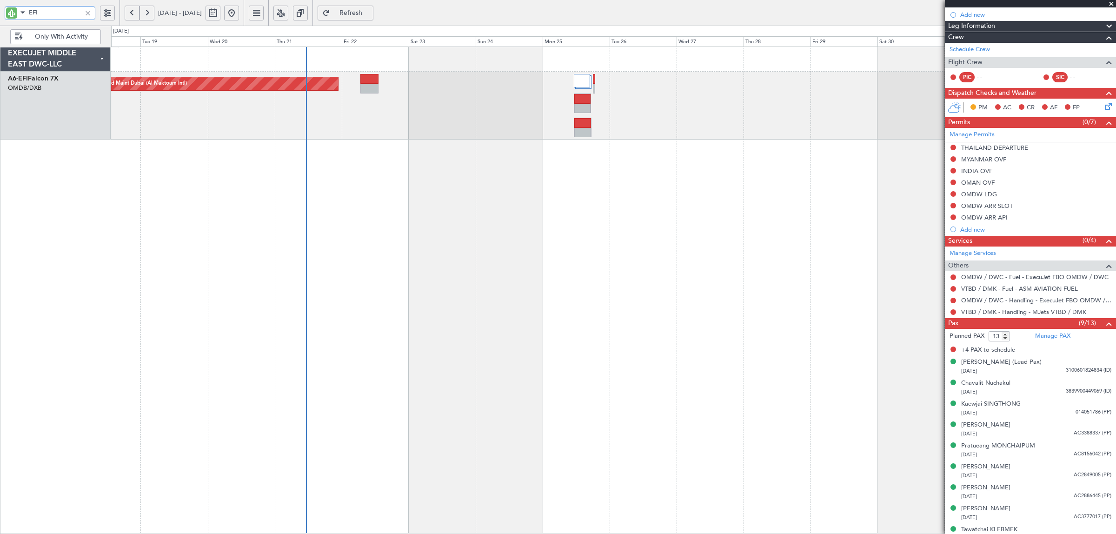
click at [533, 136] on div "Planned Maint Dubai (Al Maktoum Intl)" at bounding box center [613, 106] width 1005 height 68
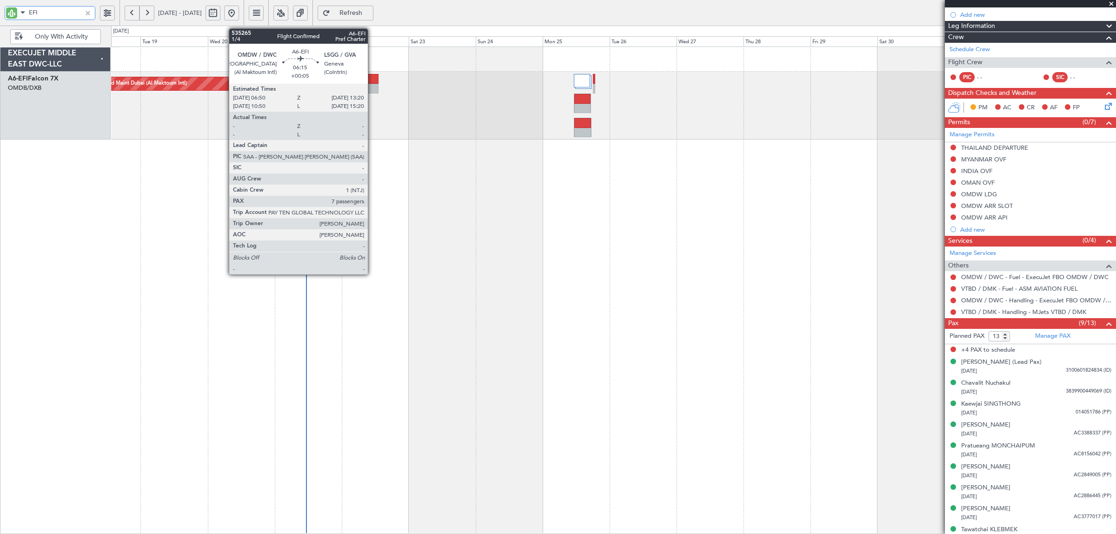
click at [373, 80] on div at bounding box center [369, 79] width 19 height 10
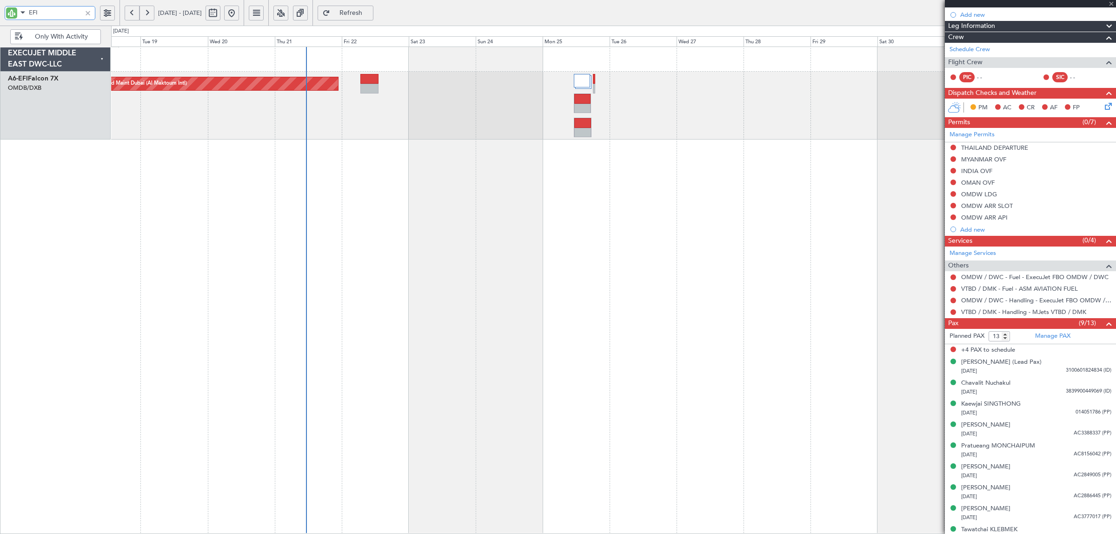
type input "+00:05"
type input "7"
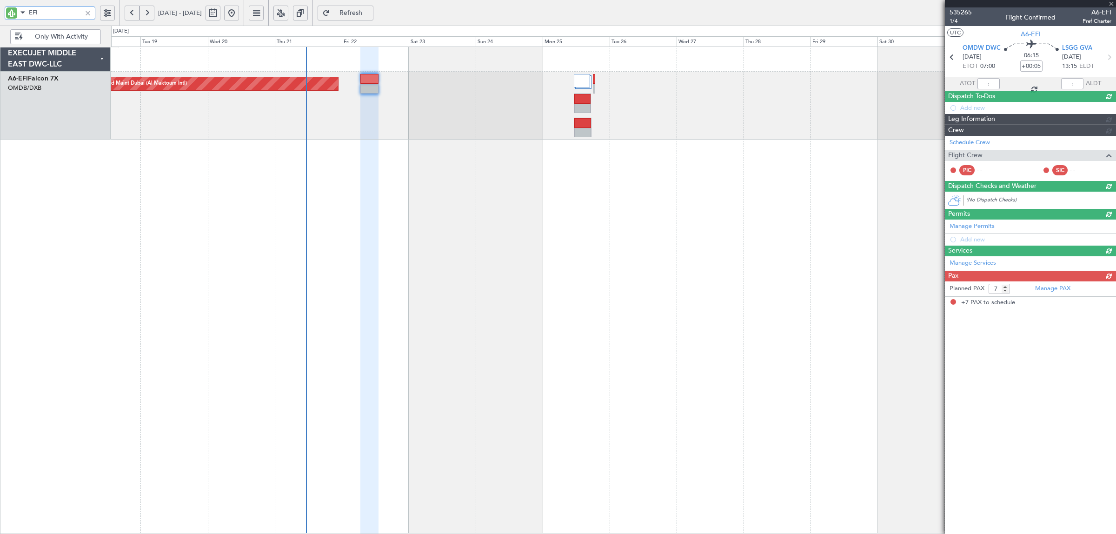
scroll to position [0, 0]
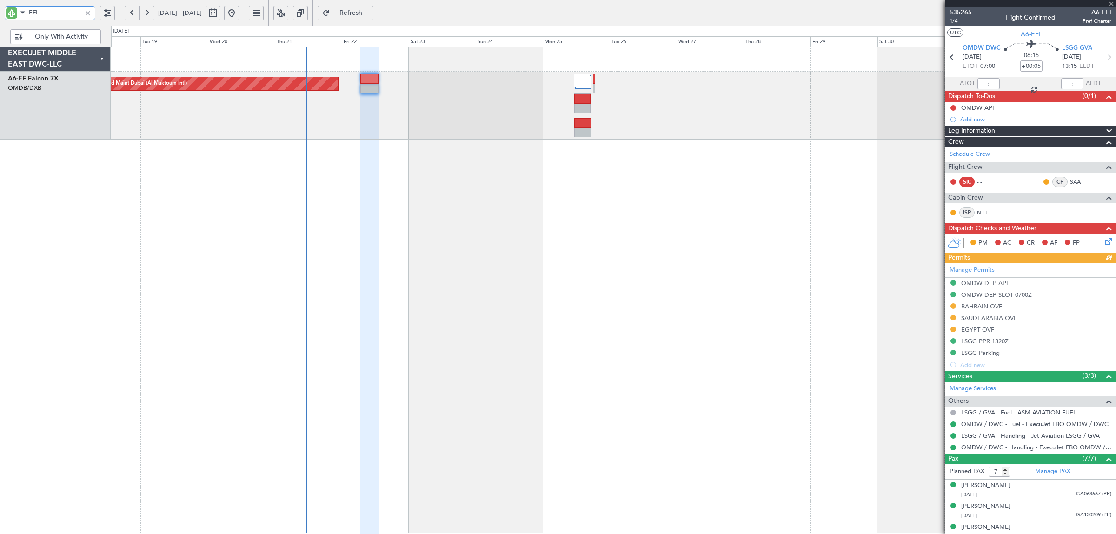
drag, startPoint x: 45, startPoint y: 14, endPoint x: 22, endPoint y: 15, distance: 22.8
click at [24, 15] on div "EFI" at bounding box center [50, 13] width 91 height 14
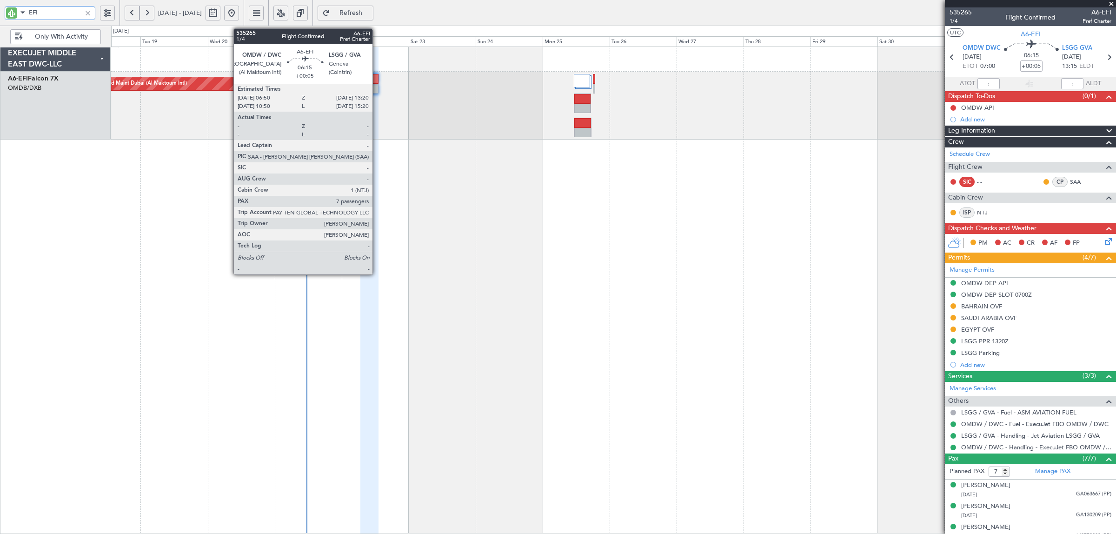
click at [377, 91] on div at bounding box center [369, 89] width 19 height 10
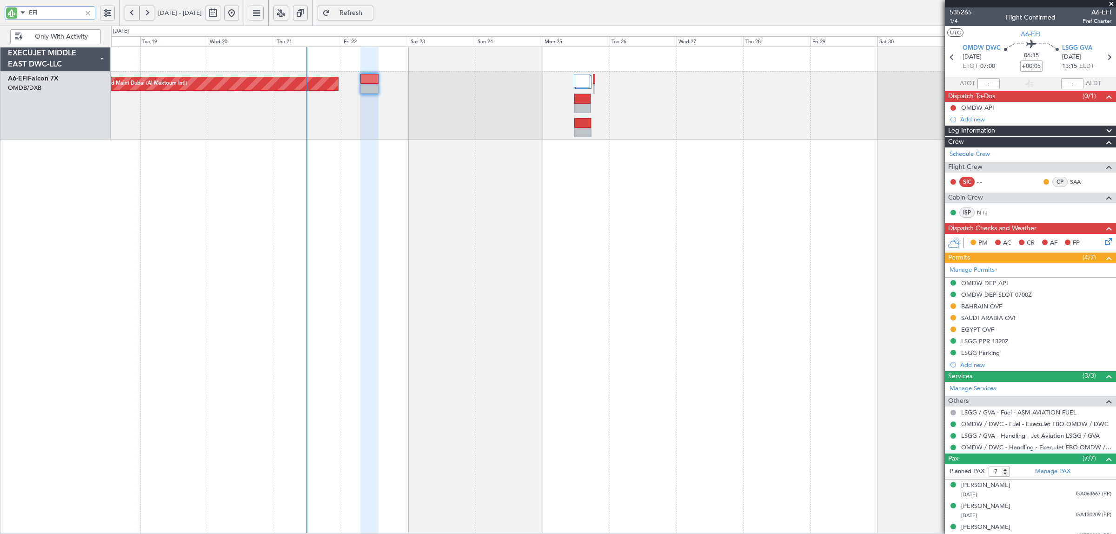
click at [508, 180] on div "Planned Maint Dubai (Al Maktoum Intl)" at bounding box center [613, 290] width 1005 height 487
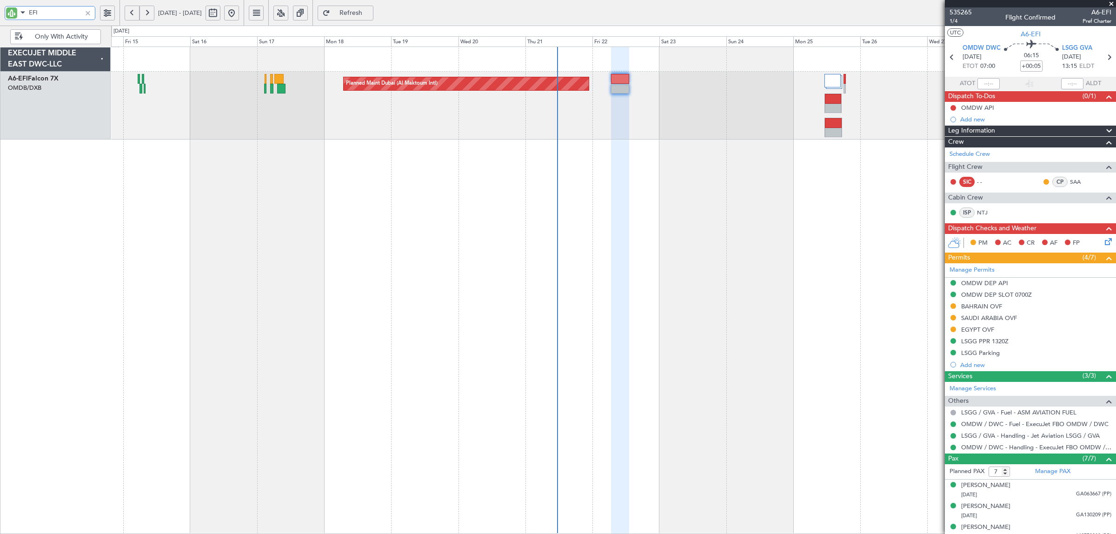
click at [429, 215] on div "Planned Maint Dubai (Al Maktoum Intl)" at bounding box center [613, 290] width 1005 height 487
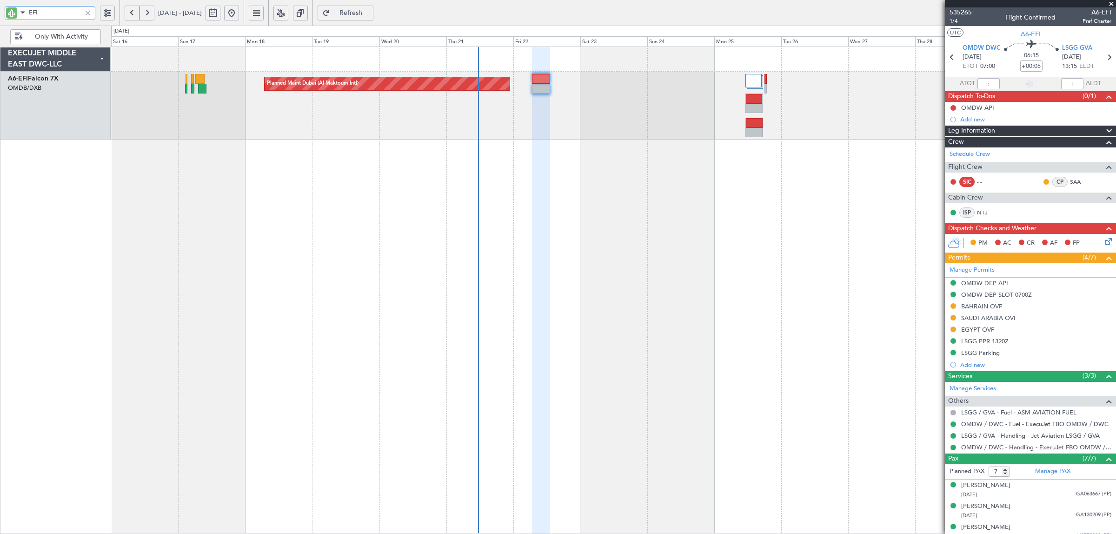
click at [561, 203] on div "Planned Maint Dubai (Al Maktoum Intl)" at bounding box center [613, 290] width 1005 height 487
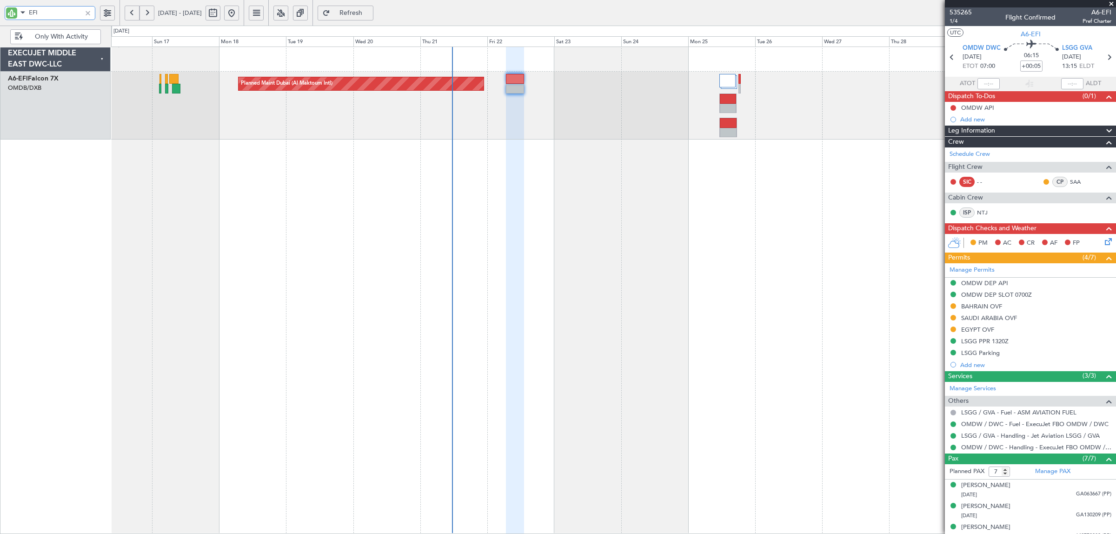
click at [64, 12] on input "EFI" at bounding box center [55, 13] width 53 height 14
drag, startPoint x: 49, startPoint y: 13, endPoint x: -27, endPoint y: 20, distance: 76.1
click at [0, 20] on html "EFI 16 Aug 2025 - 31 Aug 2025 Refresh Quick Links Only With Activity Planned Ma…" at bounding box center [558, 267] width 1116 height 534
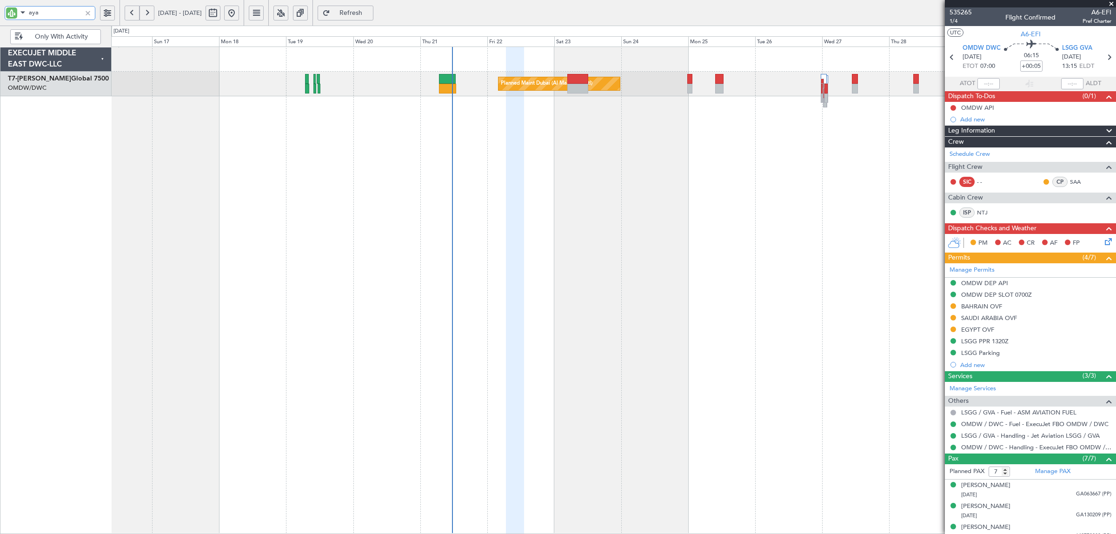
type input "aya"
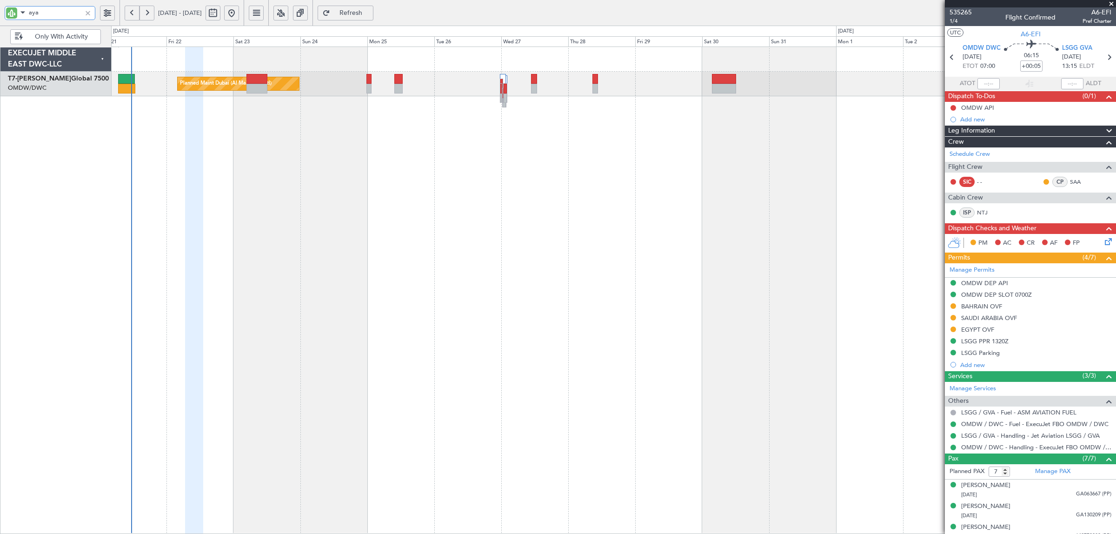
click at [312, 163] on div "Planned Maint Dubai (Al Maktoum Intl)" at bounding box center [613, 290] width 1005 height 487
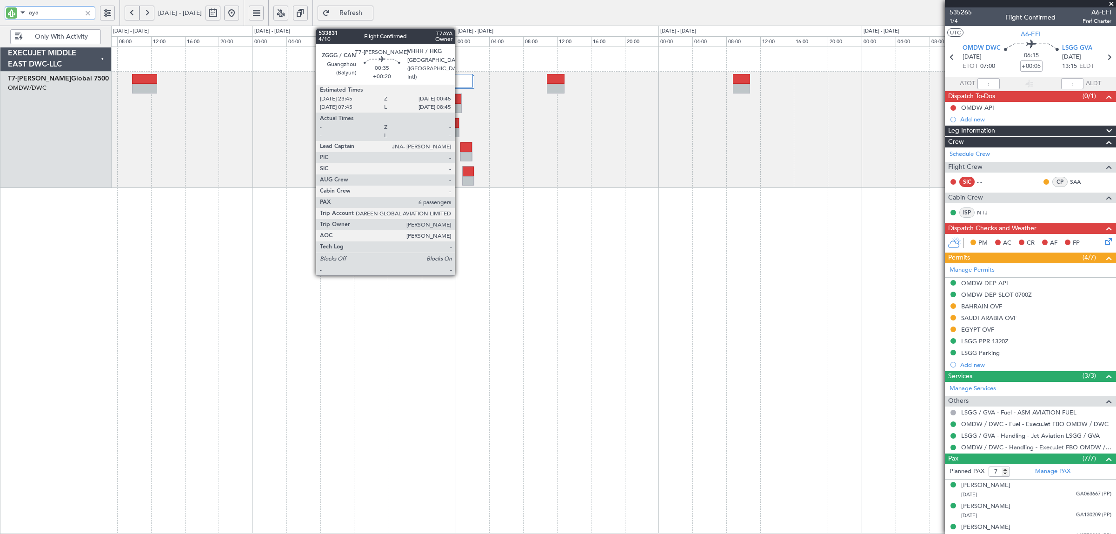
click at [459, 104] on div at bounding box center [457, 109] width 8 height 10
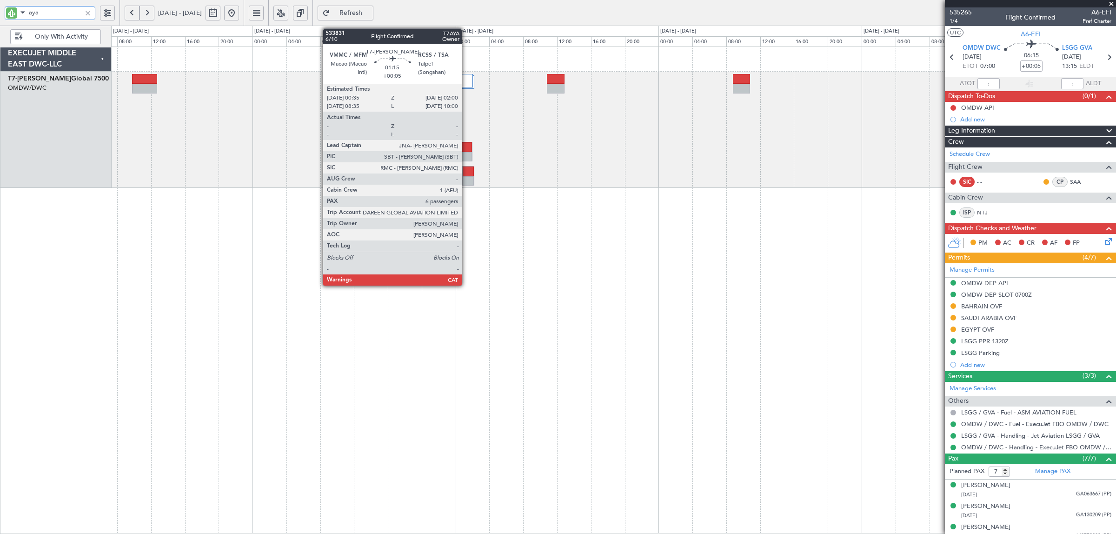
click at [466, 153] on div at bounding box center [465, 157] width 11 height 10
click at [467, 180] on div at bounding box center [468, 181] width 11 height 10
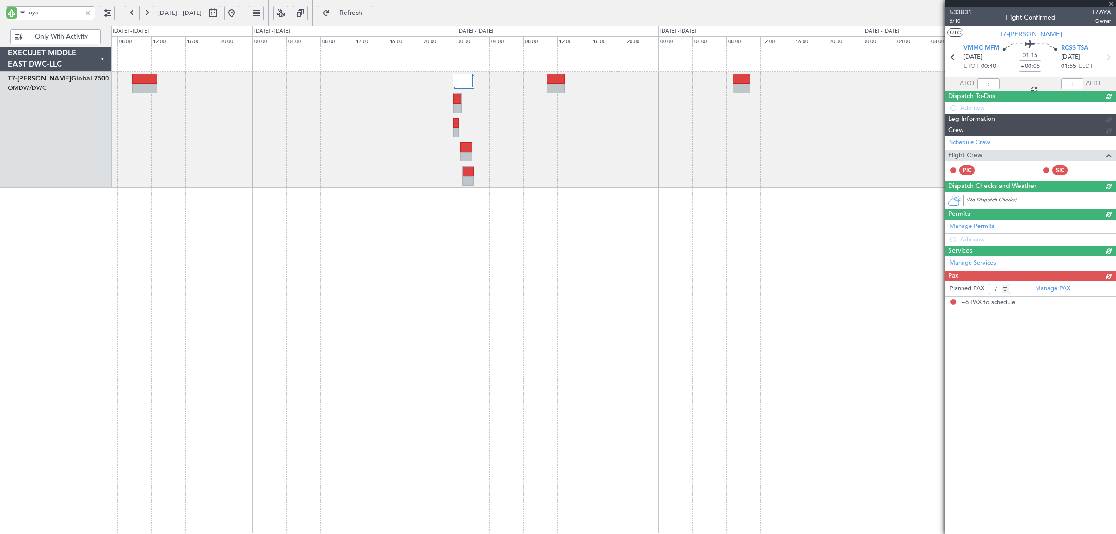
type input "6"
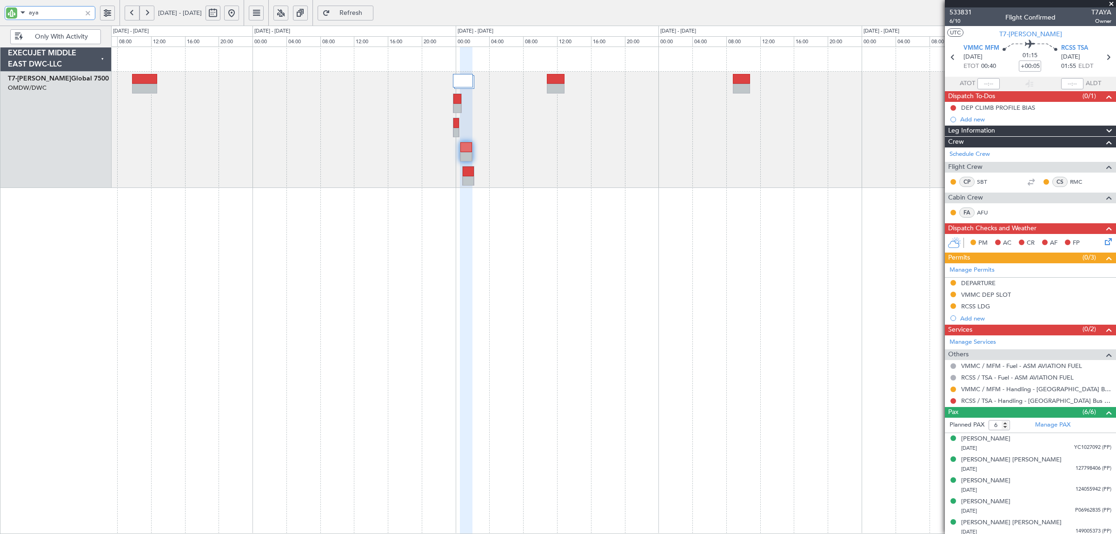
drag, startPoint x: 44, startPoint y: 15, endPoint x: -27, endPoint y: 14, distance: 70.7
click at [0, 14] on html "aya 25 Aug 2025 - 30 Aug 2025 Refresh Quick Links Only With Activity - - ZBAA 0…" at bounding box center [558, 267] width 1116 height 534
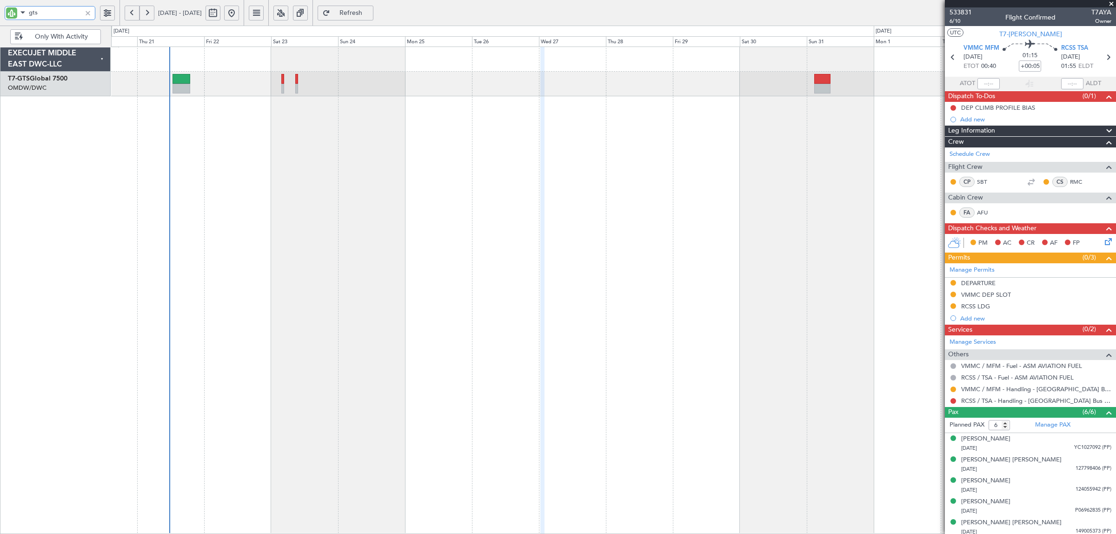
click at [224, 141] on div "Planned Maint Dubai (Al Maktoum Intl)" at bounding box center [613, 290] width 1005 height 487
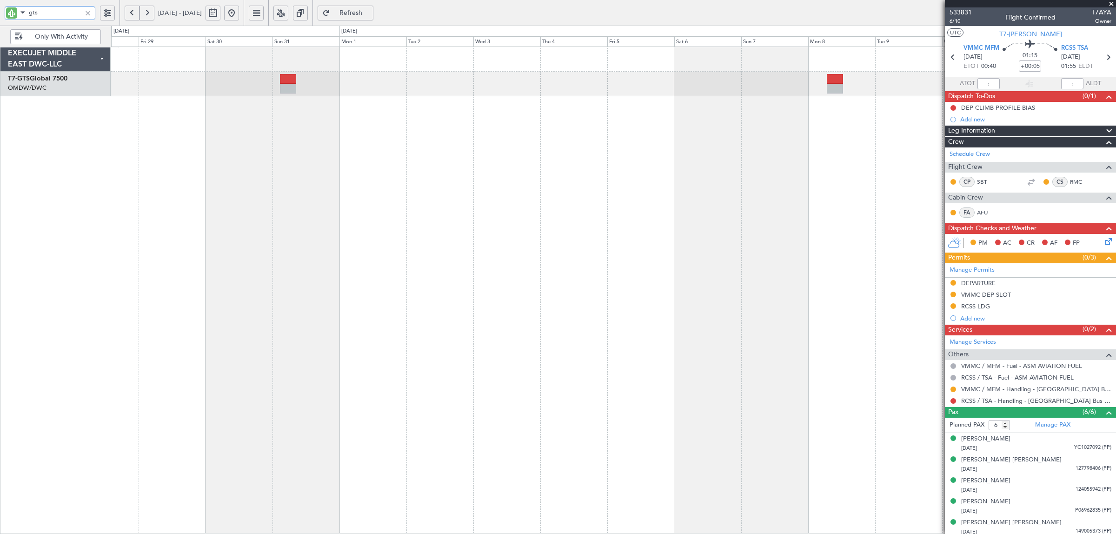
click at [277, 141] on div at bounding box center [613, 290] width 1005 height 487
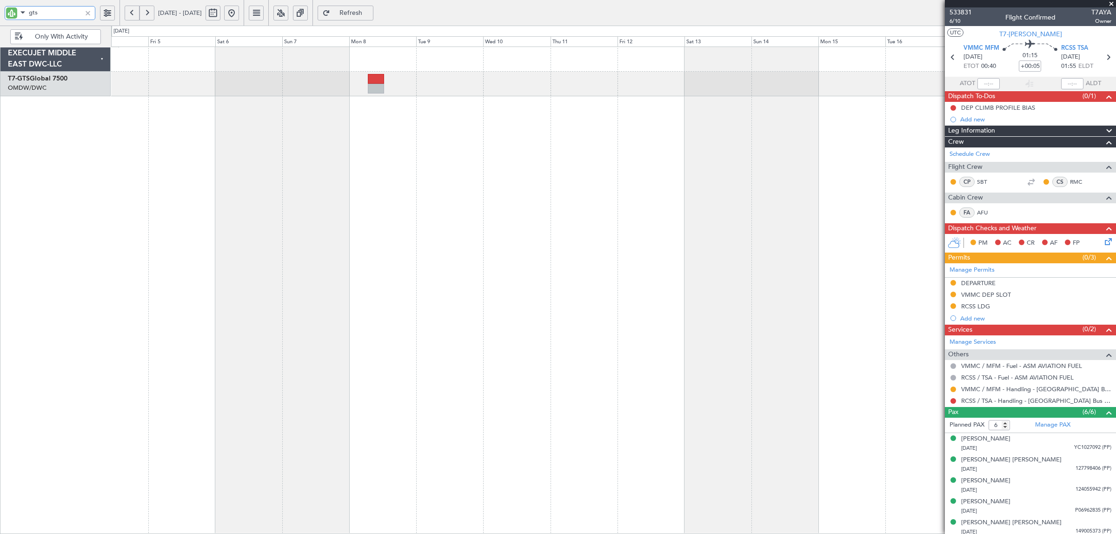
type input "gts"
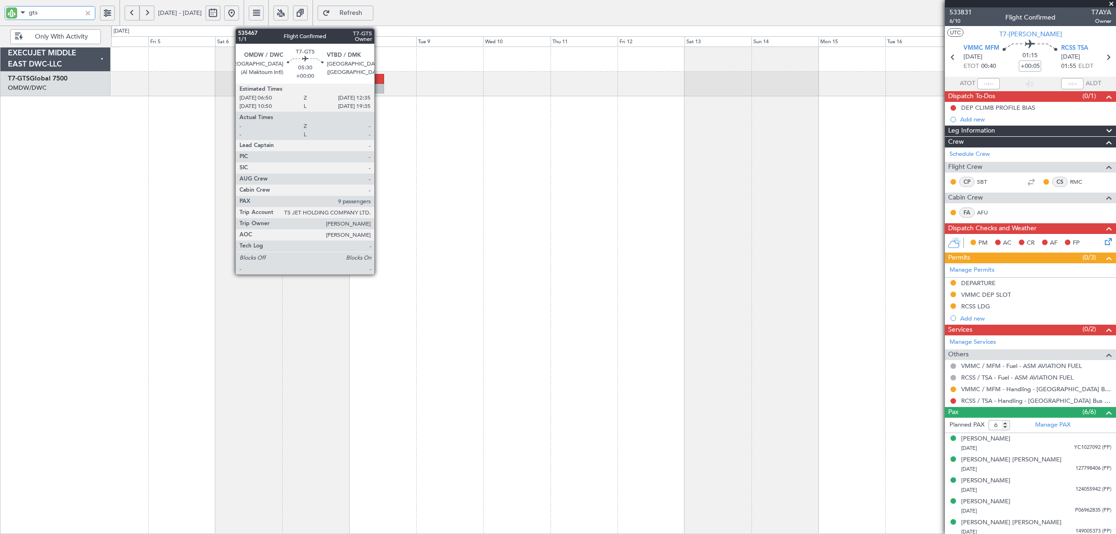
click at [379, 82] on div at bounding box center [376, 79] width 16 height 10
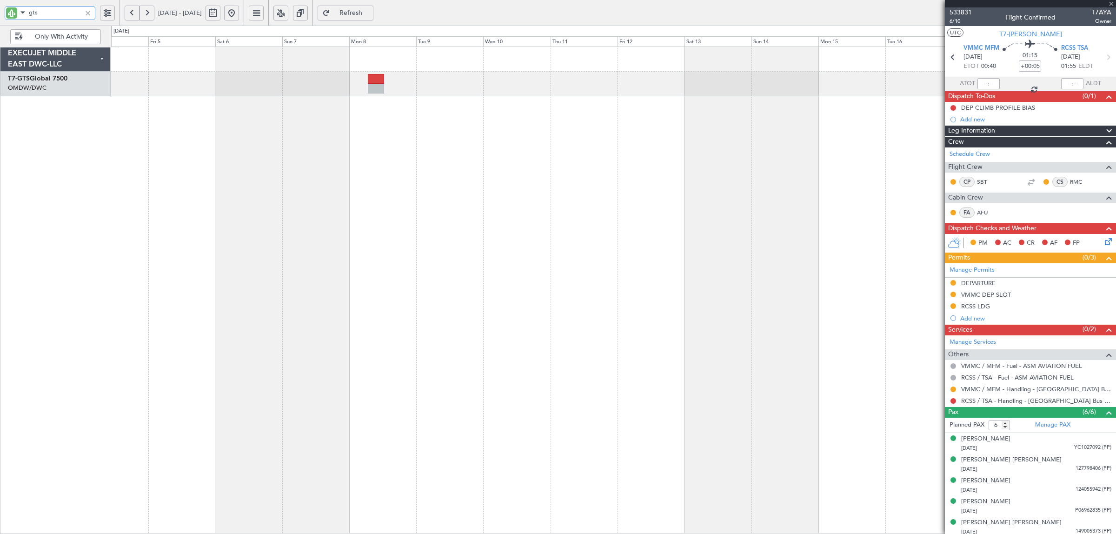
type input "9"
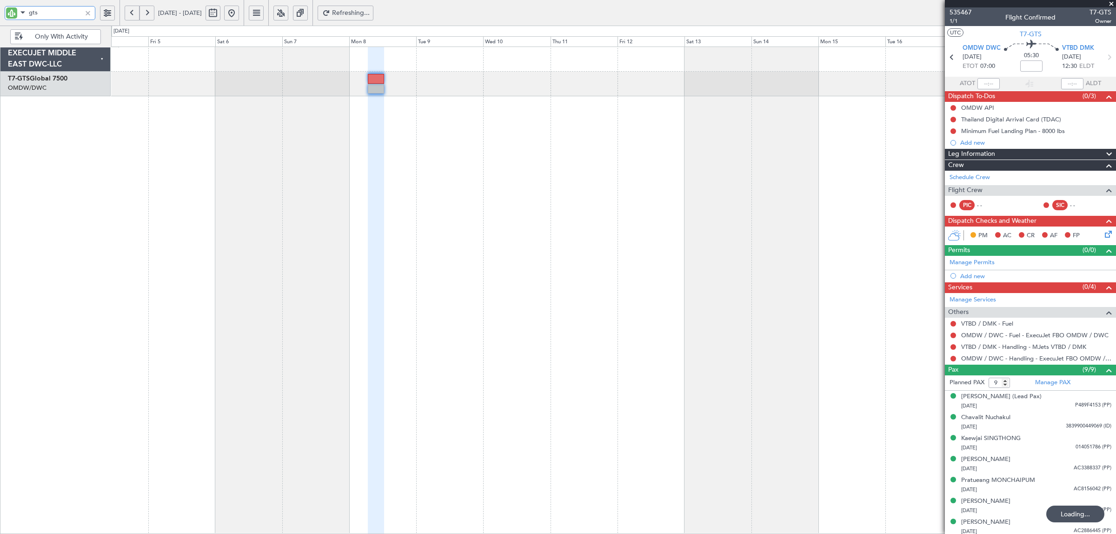
type input "+00:30"
click at [970, 264] on div "Manage Permits Add new" at bounding box center [1030, 269] width 171 height 26
click at [987, 325] on link "VTBD / DMK - Fuel" at bounding box center [987, 324] width 52 height 8
click at [975, 262] on link "Manage Permits" at bounding box center [972, 262] width 45 height 9
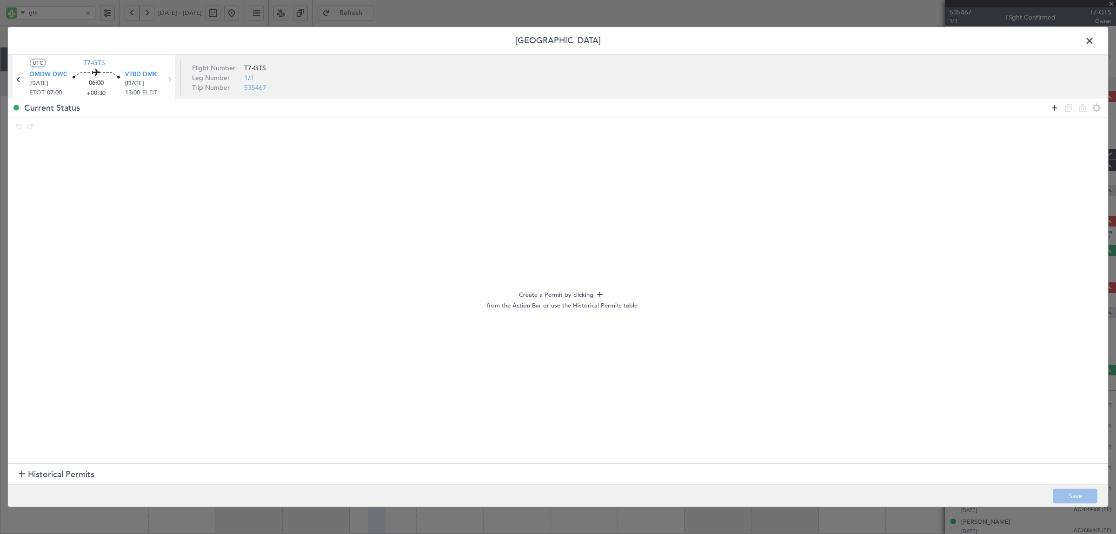
click at [1054, 110] on icon at bounding box center [1054, 107] width 11 height 11
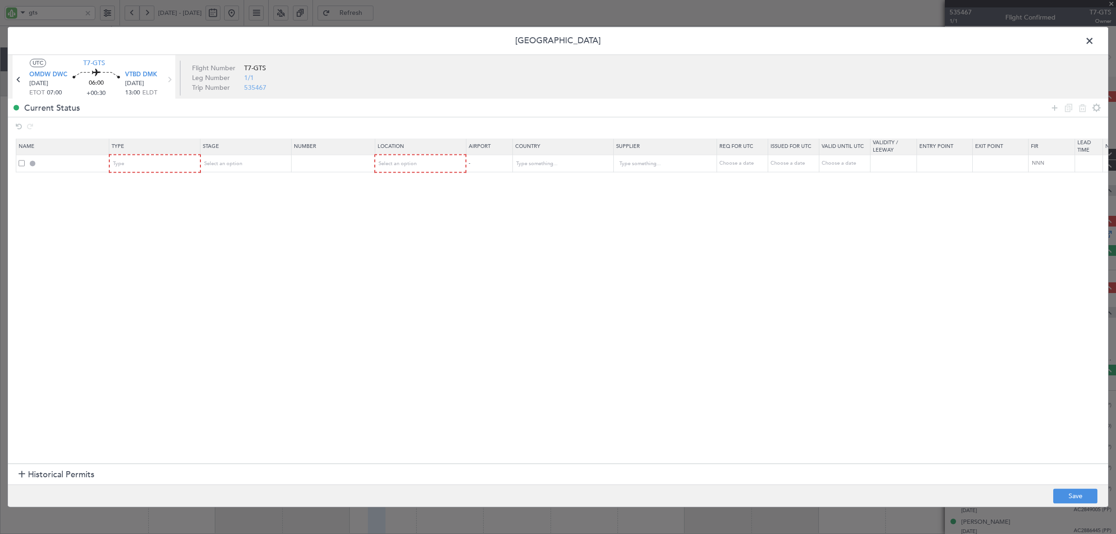
click at [20, 474] on div at bounding box center [22, 475] width 7 height 7
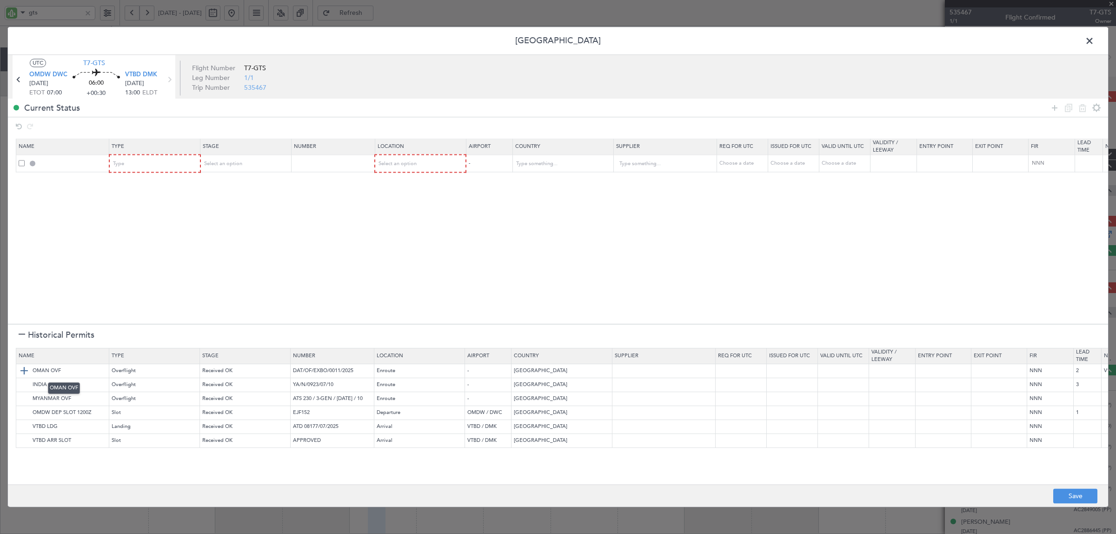
click at [21, 371] on img at bounding box center [24, 371] width 11 height 11
click at [26, 384] on img at bounding box center [24, 385] width 11 height 11
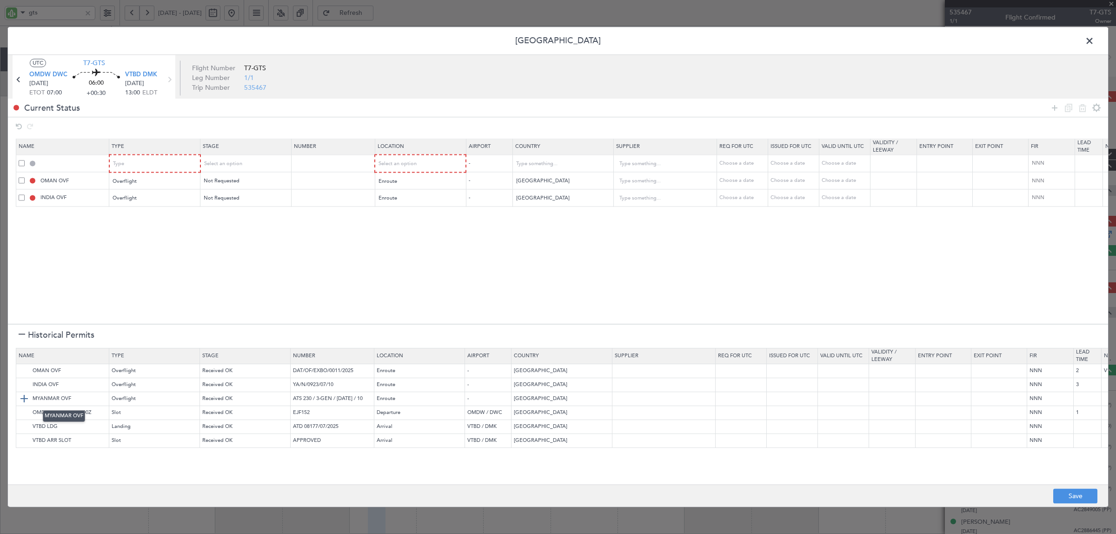
click at [24, 396] on img at bounding box center [24, 398] width 11 height 11
click at [1050, 107] on icon at bounding box center [1054, 107] width 11 height 11
click at [24, 413] on img at bounding box center [24, 412] width 11 height 11
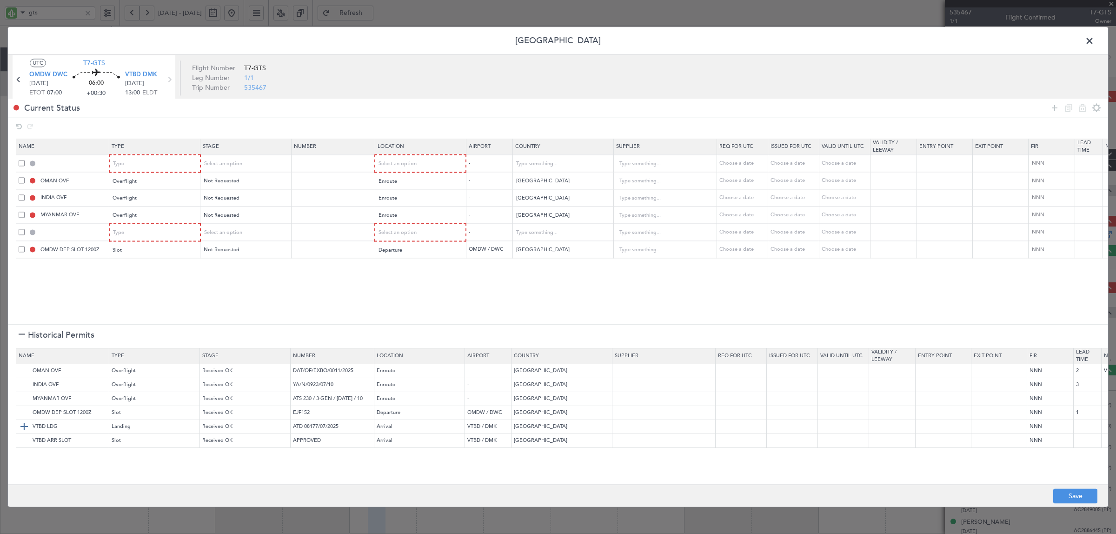
click at [23, 428] on img at bounding box center [24, 426] width 11 height 11
click at [22, 440] on img at bounding box center [24, 440] width 11 height 11
click at [1082, 498] on button "Save" at bounding box center [1075, 496] width 44 height 15
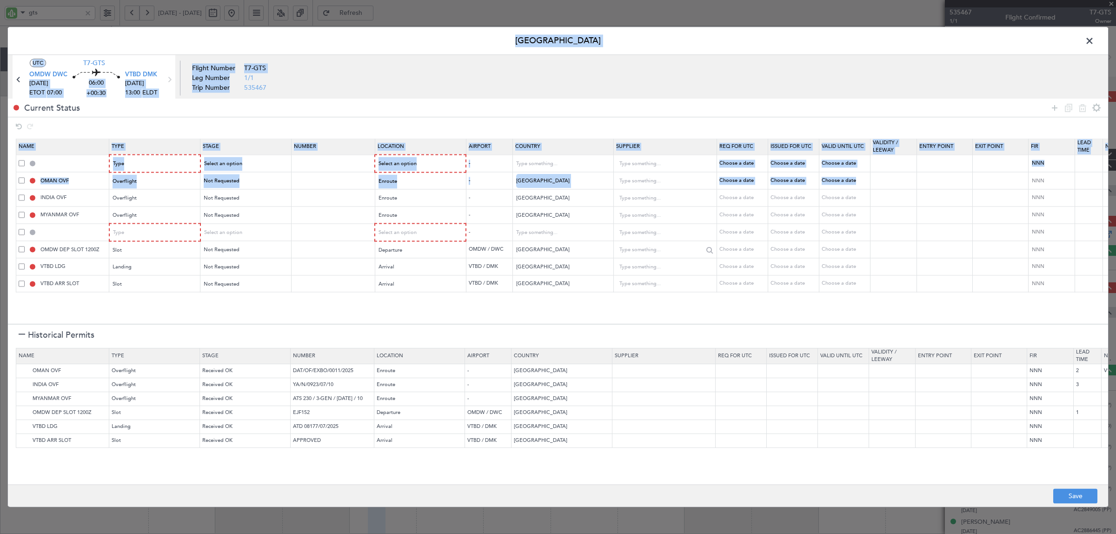
drag, startPoint x: 1087, startPoint y: 40, endPoint x: 710, endPoint y: 250, distance: 431.8
click at [963, 182] on div "Permit Center UTC T7-GTS OMDW DWC 08/09/2025 ETOT 07:00 06:00 +00:30 VTBD DMK 0…" at bounding box center [557, 267] width 1101 height 480
click at [21, 232] on span at bounding box center [22, 232] width 6 height 6
click at [25, 229] on input "checkbox" at bounding box center [25, 229] width 0 height 0
drag, startPoint x: 1081, startPoint y: 108, endPoint x: 1012, endPoint y: 113, distance: 69.0
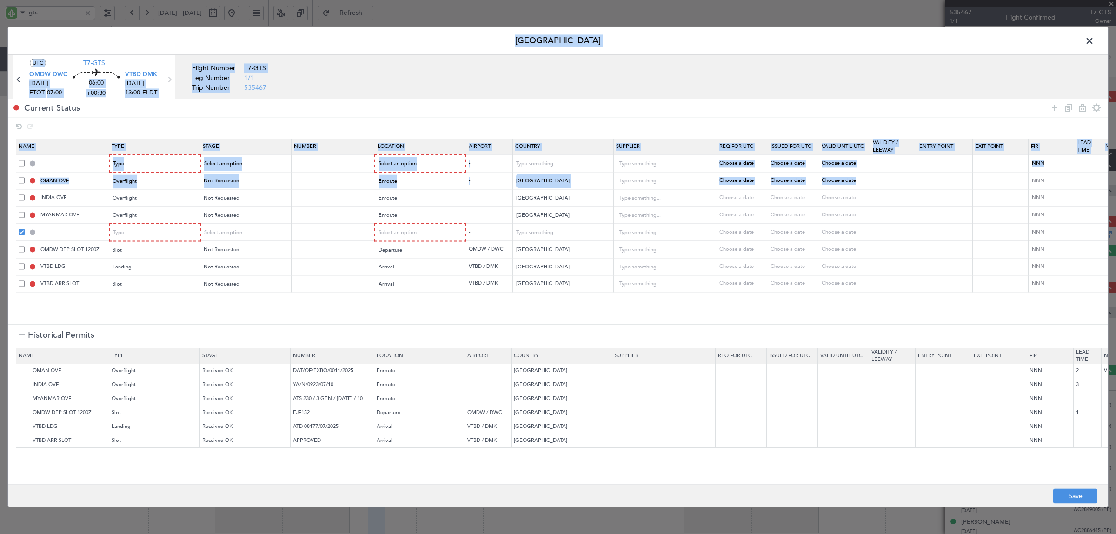
click at [1081, 107] on icon at bounding box center [1082, 107] width 11 height 11
type input "OMDW DEP SLOT 1200Z"
type input "United Arab Emirates"
type input "VTBD LDG"
type input "Thailand"
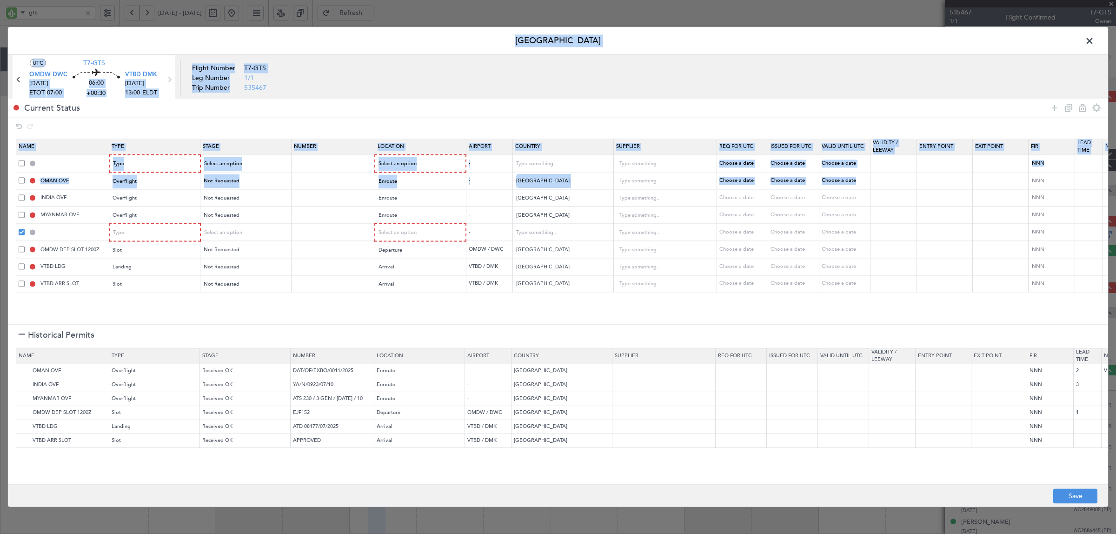
type input "VTBD ARR SLOT"
click at [124, 161] on span "Type" at bounding box center [118, 163] width 11 height 7
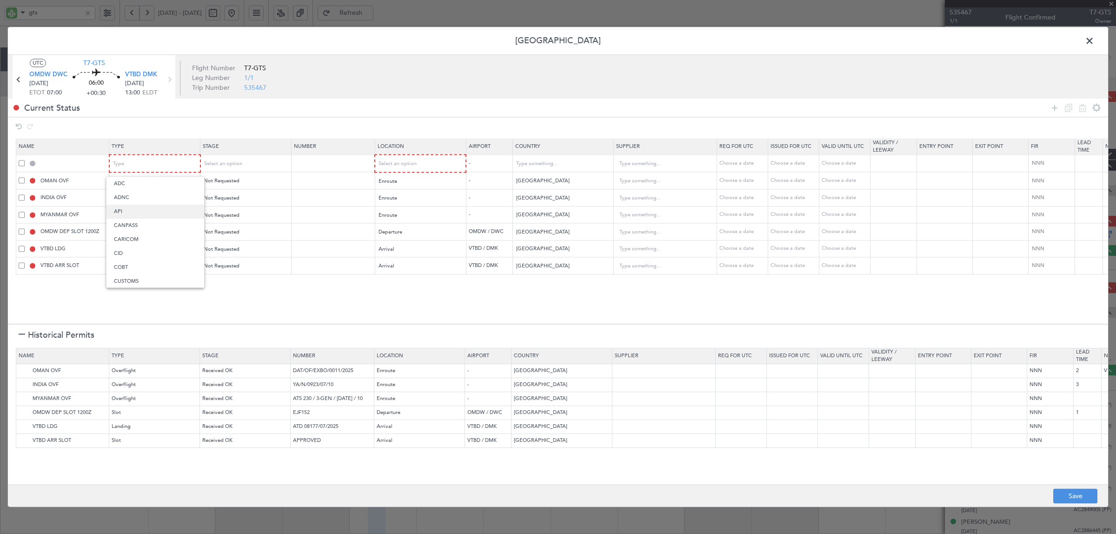
click at [142, 210] on span "API" at bounding box center [155, 212] width 83 height 14
click at [251, 163] on div "Select an option" at bounding box center [242, 164] width 77 height 14
click at [238, 198] on span "Not Requested" at bounding box center [246, 198] width 83 height 14
click at [390, 169] on div "Select an option" at bounding box center [417, 164] width 77 height 14
click at [396, 189] on span "Departure" at bounding box center [420, 184] width 83 height 14
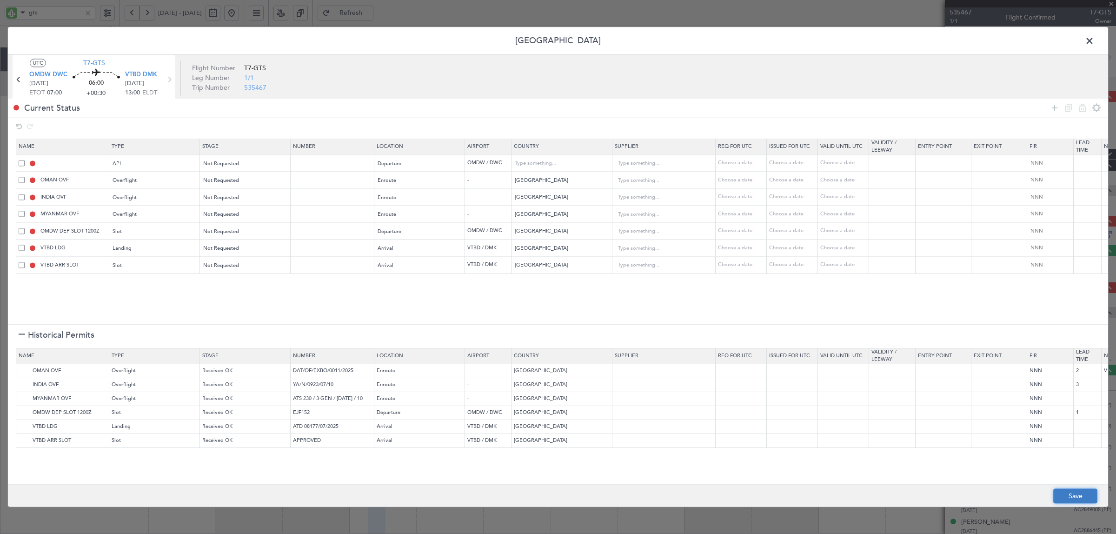
click at [1064, 493] on button "Save" at bounding box center [1075, 496] width 44 height 15
type input "OMDW DEP API"
type input "United Arab Emirates"
type input "NNN"
type input "1"
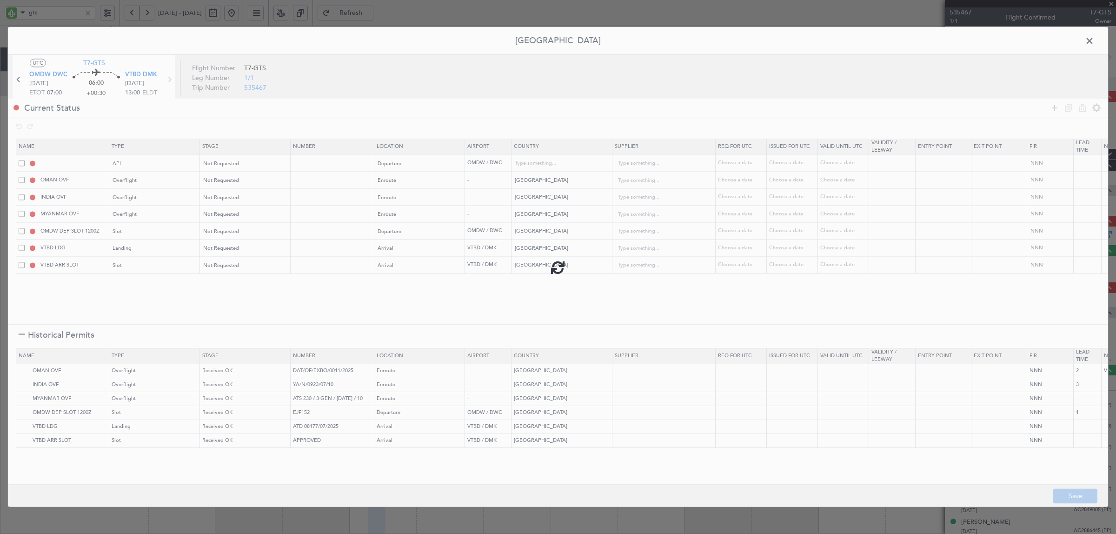
type input "NNN"
type input "2"
type input "NNN"
type input "3"
type input "NNN"
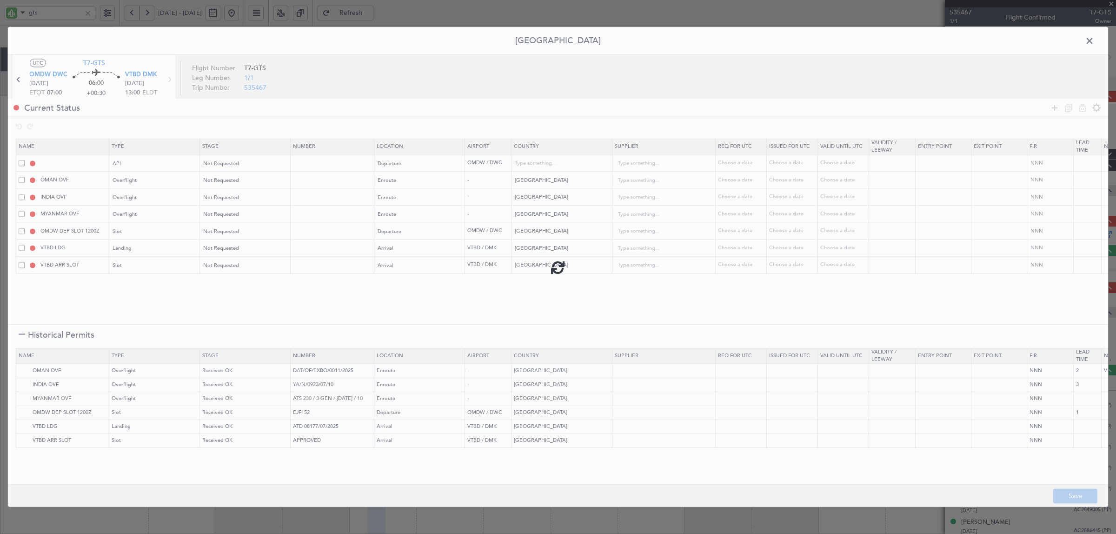
type input "OMDW DEP SLOT"
type input "NNN"
type input "1"
type input "NNN"
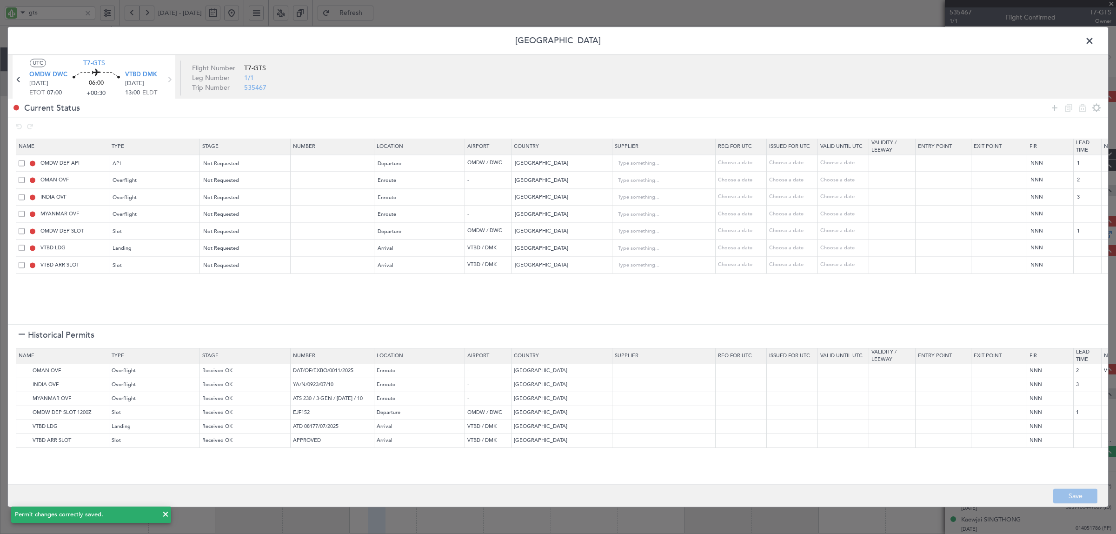
click at [1094, 39] on span at bounding box center [1094, 43] width 0 height 19
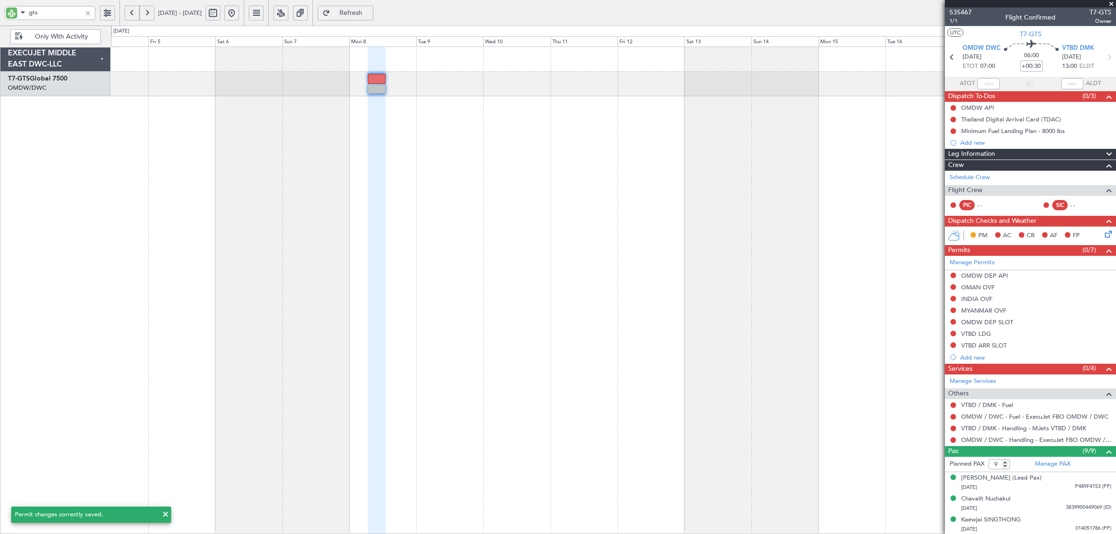
click at [485, 194] on div at bounding box center [613, 290] width 1005 height 487
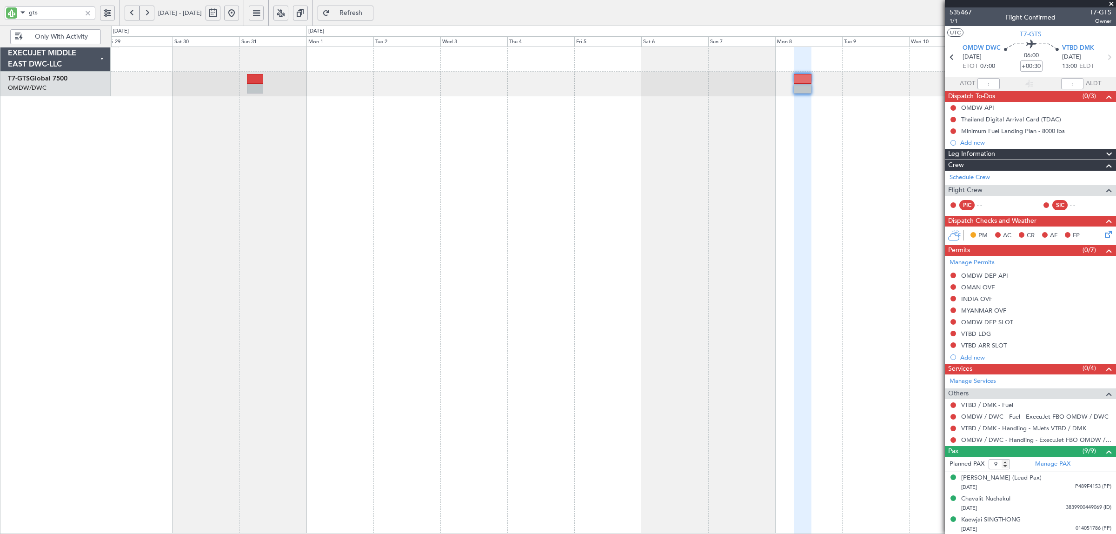
click at [648, 174] on div at bounding box center [613, 290] width 1005 height 487
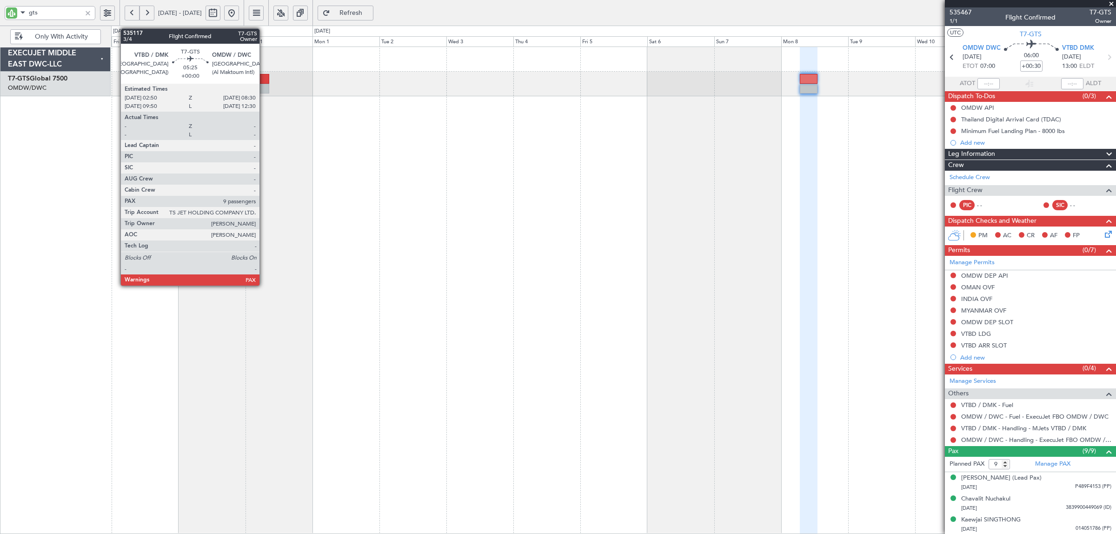
click at [264, 87] on div at bounding box center [261, 89] width 16 height 10
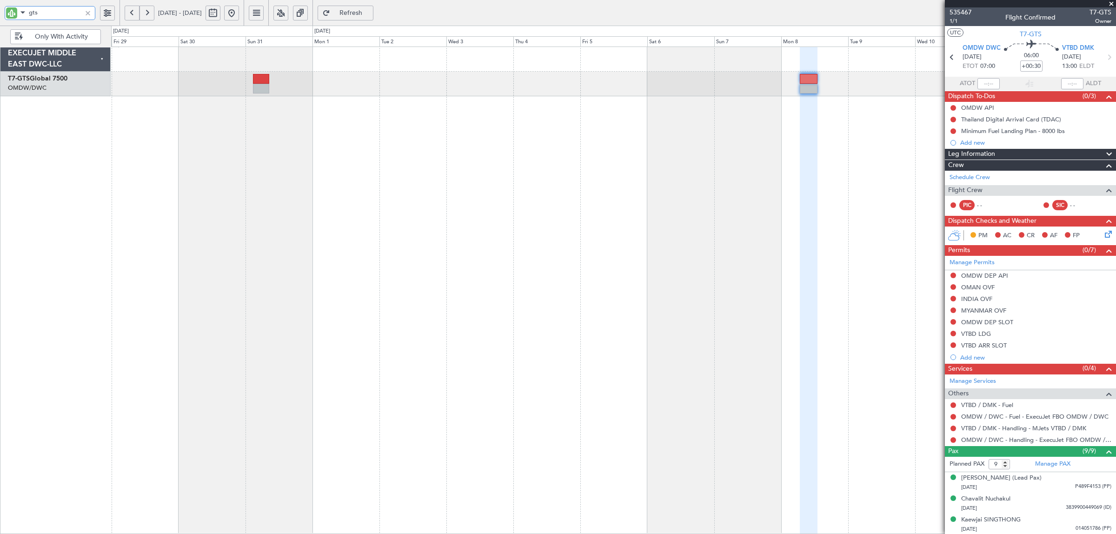
drag, startPoint x: 37, startPoint y: 12, endPoint x: -2, endPoint y: 14, distance: 39.1
click at [0, 14] on html "gts 28 Aug 2025 - 12 Sep 2025 Refresh Quick Links Only With Activity EXECUJET M…" at bounding box center [558, 267] width 1116 height 534
type input "[PERSON_NAME]"
click at [239, 14] on div at bounding box center [222, 13] width 33 height 15
click at [239, 16] on button at bounding box center [231, 13] width 15 height 15
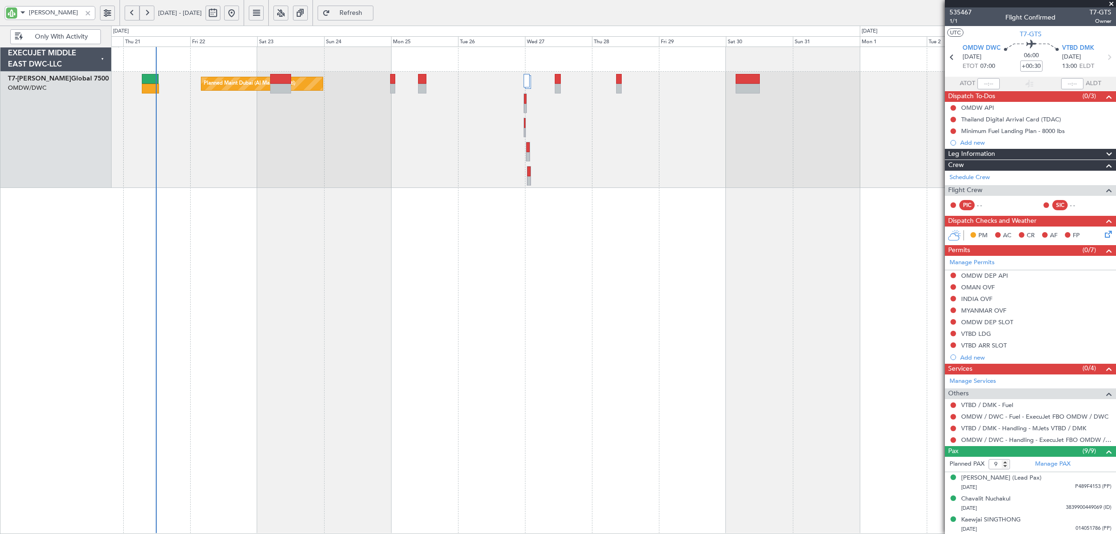
click at [473, 196] on div "Planned Maint Dubai (Al Maktoum Intl)" at bounding box center [613, 290] width 1005 height 487
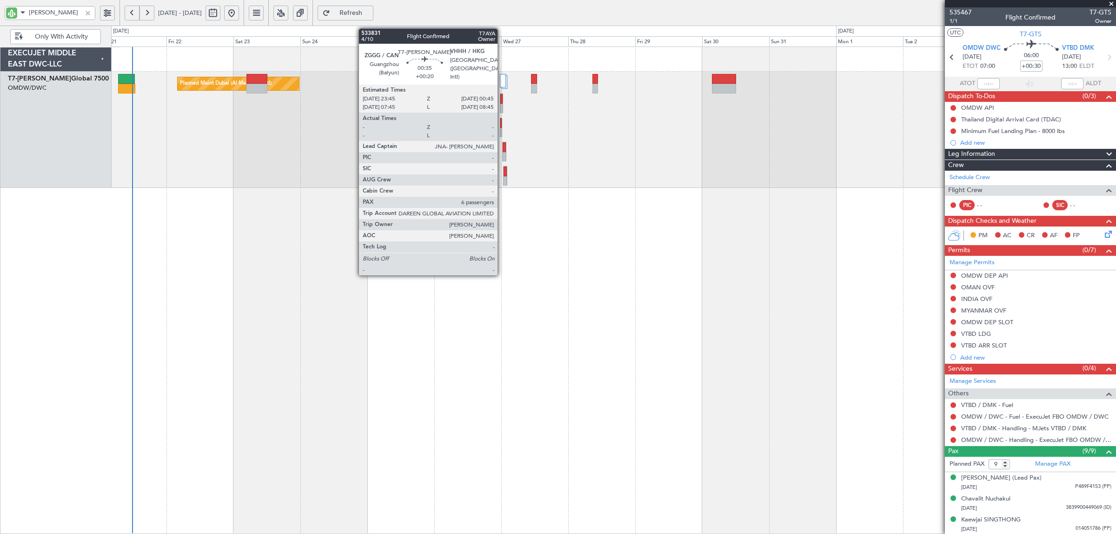
click at [502, 106] on div at bounding box center [501, 109] width 2 height 10
click at [504, 178] on div at bounding box center [505, 181] width 3 height 10
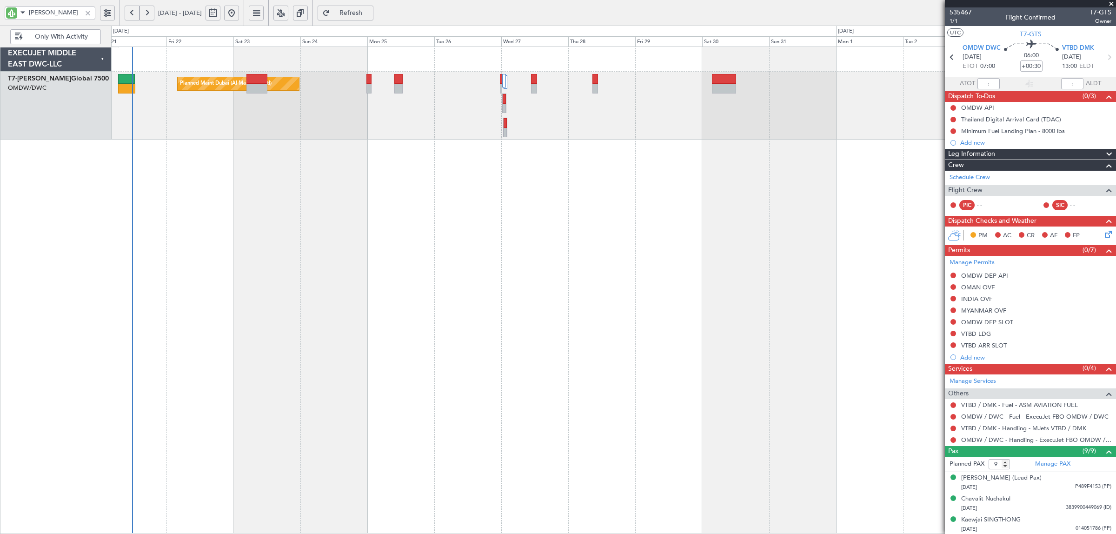
click at [370, 13] on span "Refresh" at bounding box center [351, 13] width 38 height 7
click at [579, 156] on div "Planned Maint Dubai (Al Maktoum Intl)" at bounding box center [613, 290] width 1005 height 487
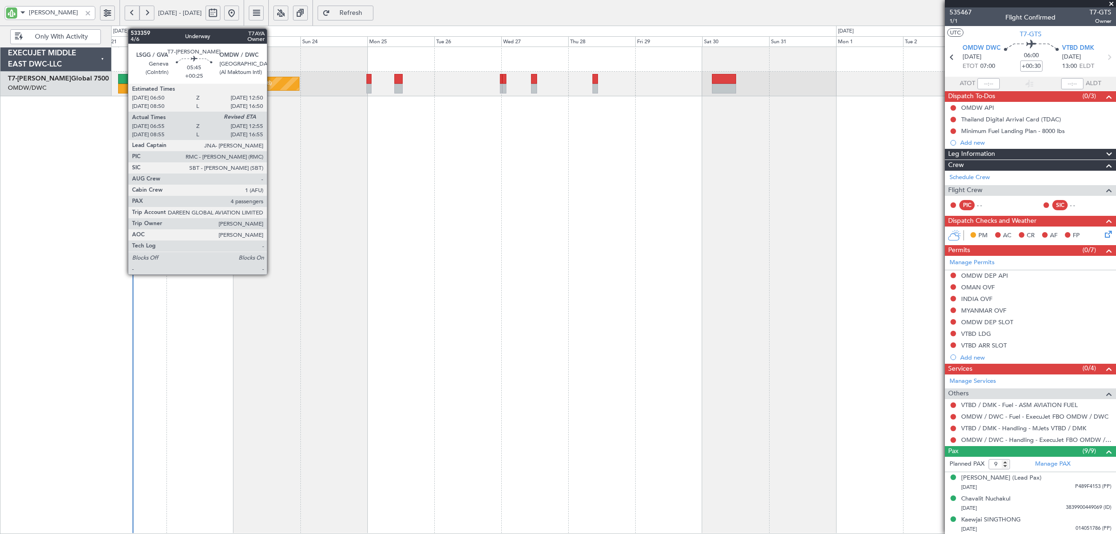
click at [124, 87] on div at bounding box center [126, 89] width 17 height 10
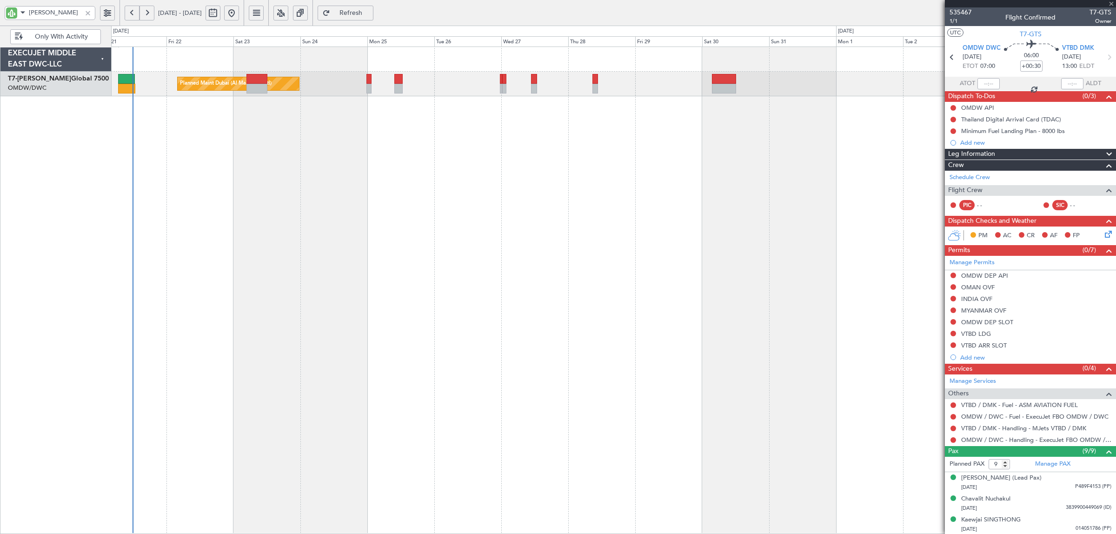
type input "+00:25"
type input "07:05"
type input "4"
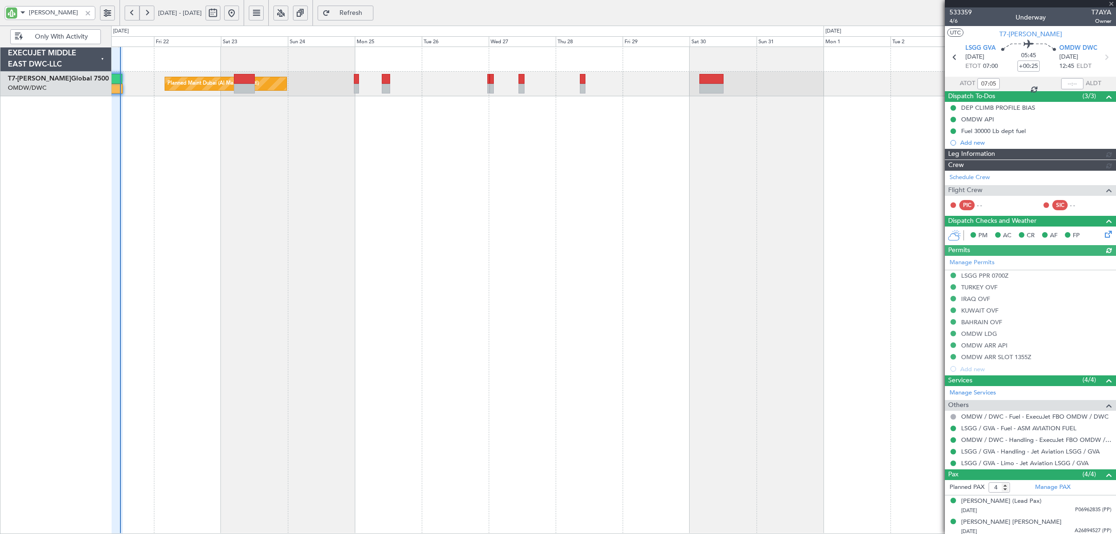
type input "7087"
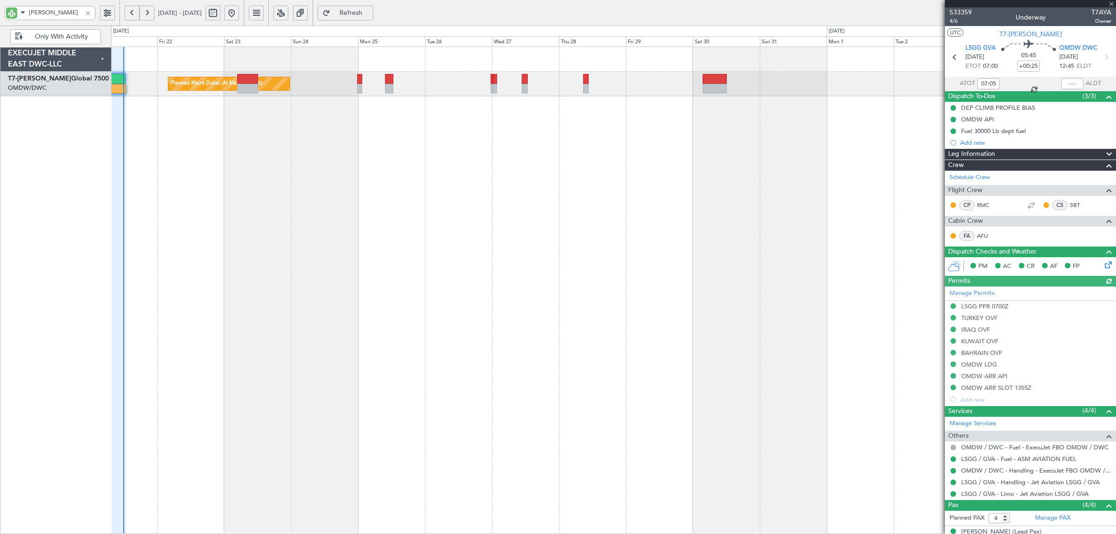
click at [489, 226] on div "Planned Maint Dubai (Al Maktoum Intl)" at bounding box center [613, 290] width 1005 height 487
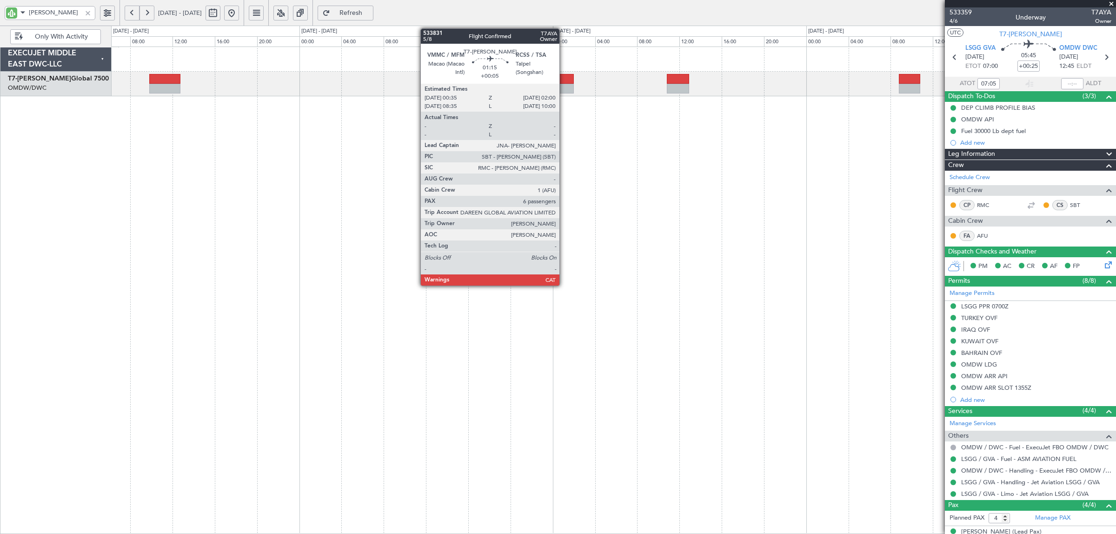
click at [564, 89] on div at bounding box center [566, 89] width 15 height 10
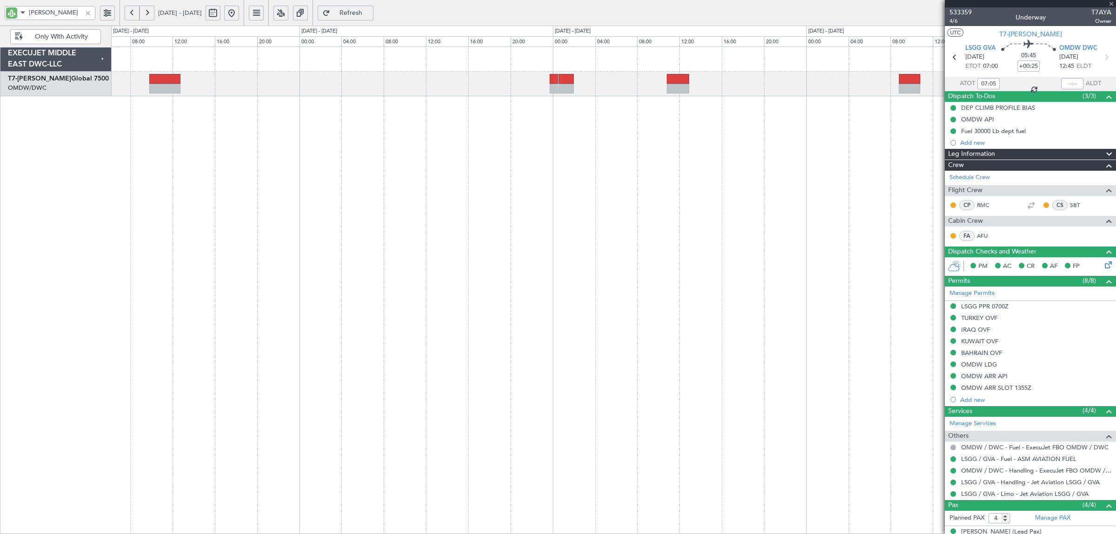
type input "+00:05"
type input "6"
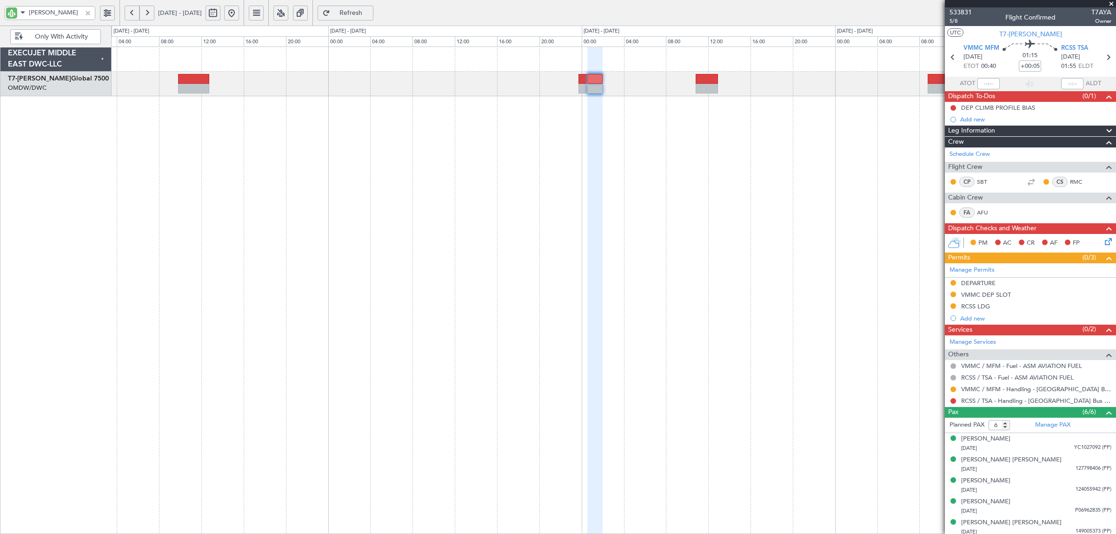
click at [359, 129] on div at bounding box center [613, 290] width 1005 height 487
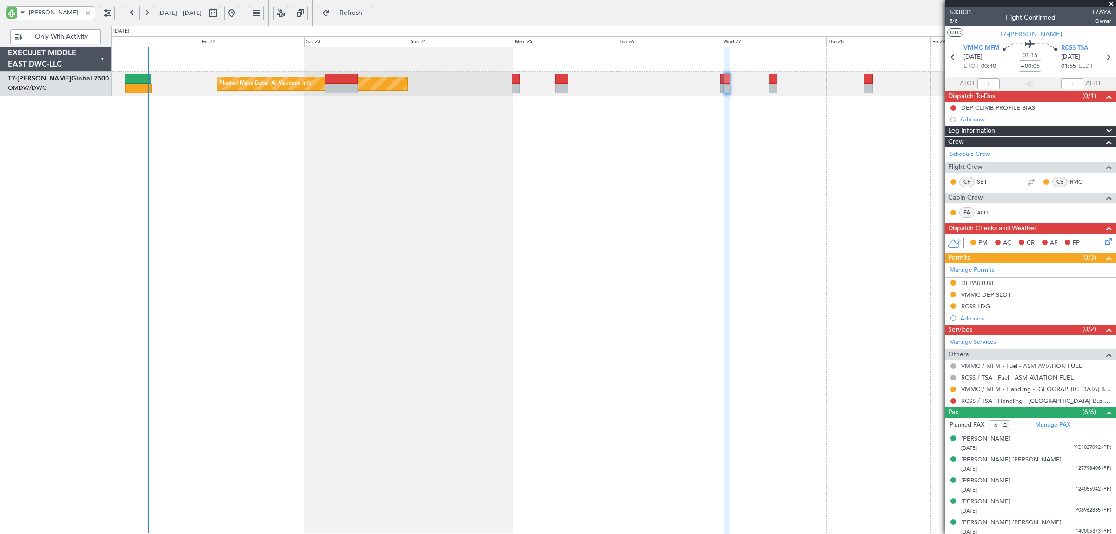
click at [471, 160] on div "Planned Maint Dubai (Al Maktoum Intl)" at bounding box center [613, 290] width 1005 height 487
click at [385, 173] on div "Planned Maint Dubai (Al Maktoum Intl)" at bounding box center [613, 290] width 1005 height 487
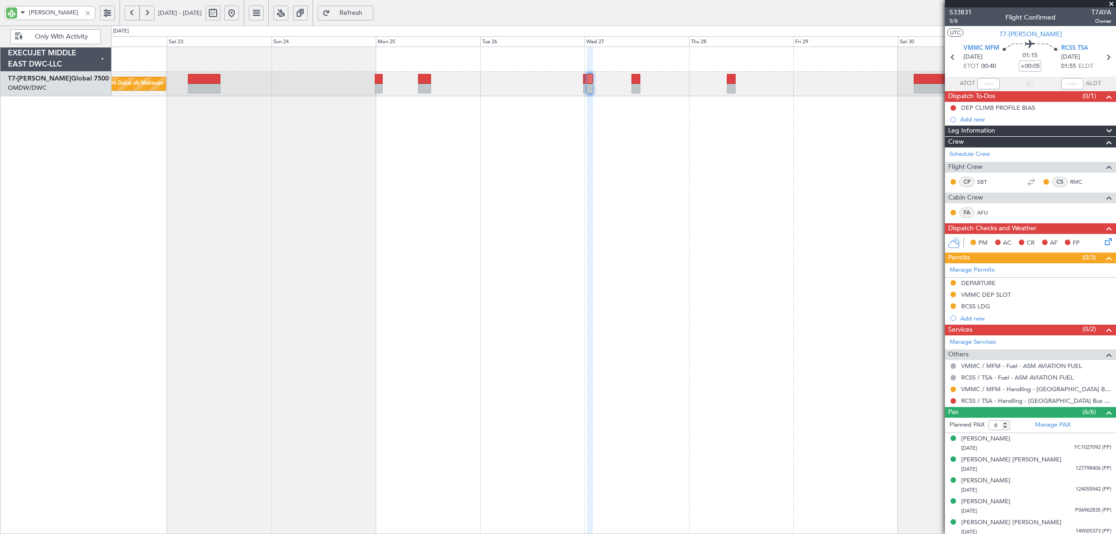
click at [375, 185] on div "Planned Maint Dubai (Al Maktoum Intl)" at bounding box center [613, 290] width 1005 height 487
click at [1038, 403] on link "RCSS / TSA - Handling - [GEOGRAPHIC_DATA] Bus Avn RCSS / TSA" at bounding box center [1036, 401] width 150 height 8
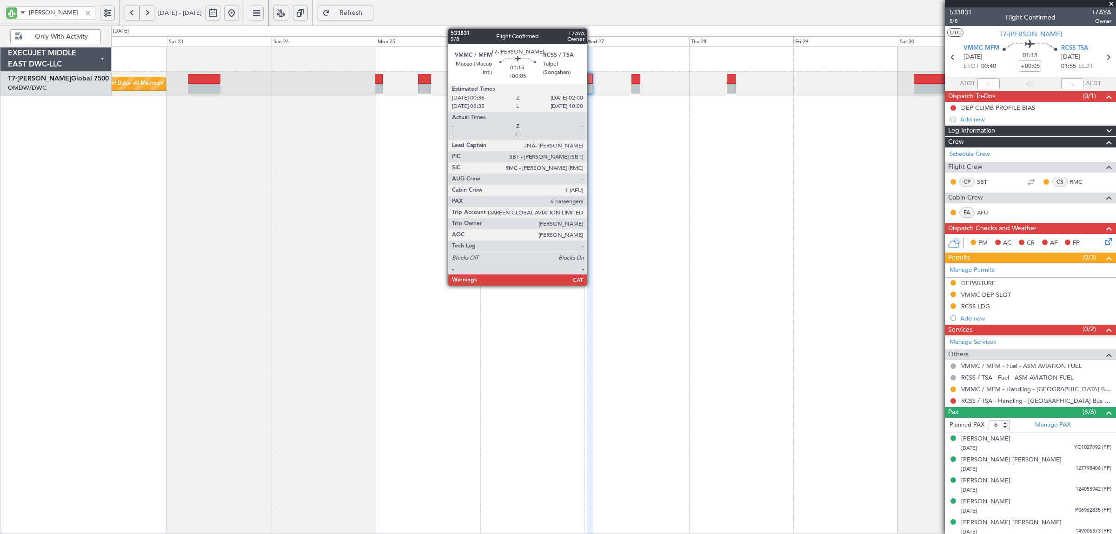
click at [592, 89] on div at bounding box center [590, 89] width 7 height 10
click at [589, 87] on div at bounding box center [590, 89] width 7 height 10
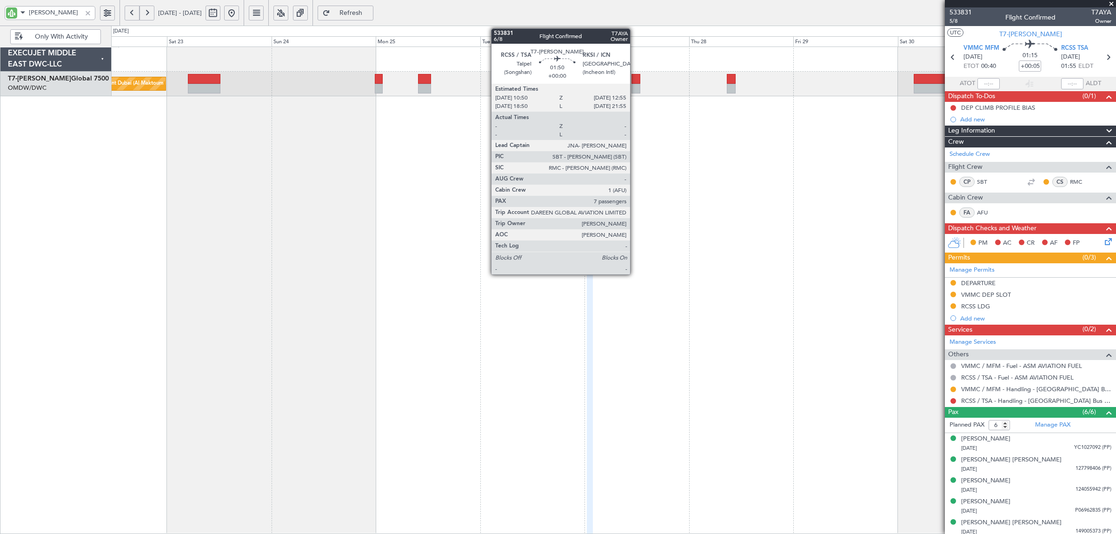
click at [635, 89] on div at bounding box center [636, 89] width 9 height 10
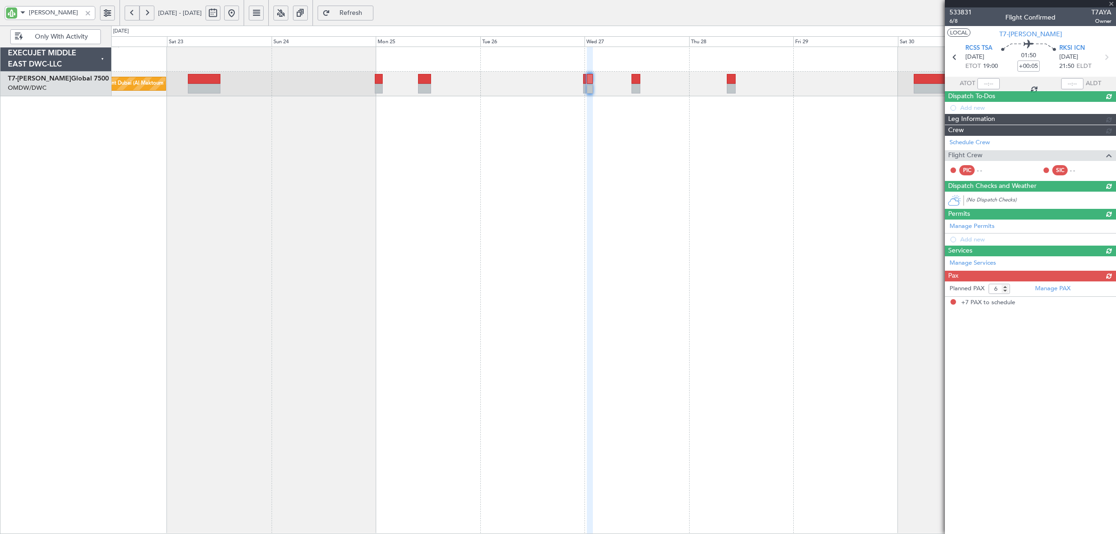
type input "7"
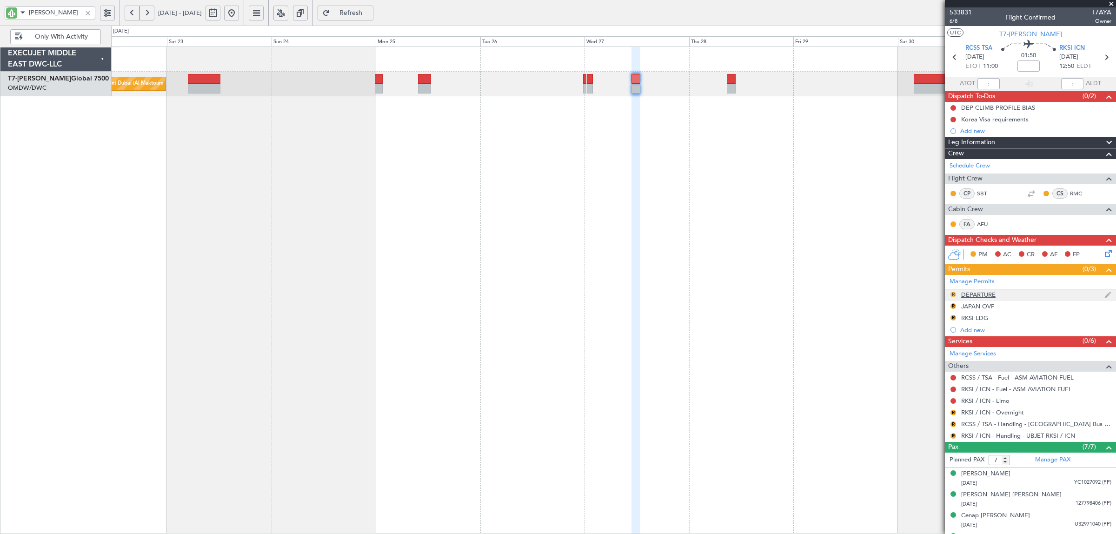
click at [954, 294] on button "R" at bounding box center [954, 295] width 6 height 6
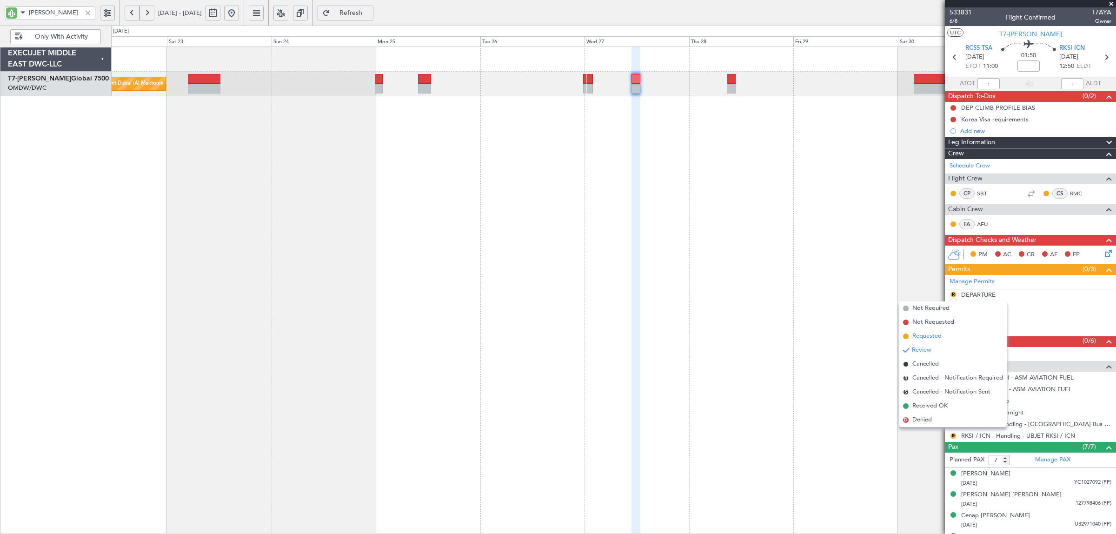
click at [938, 333] on span "Requested" at bounding box center [926, 336] width 29 height 9
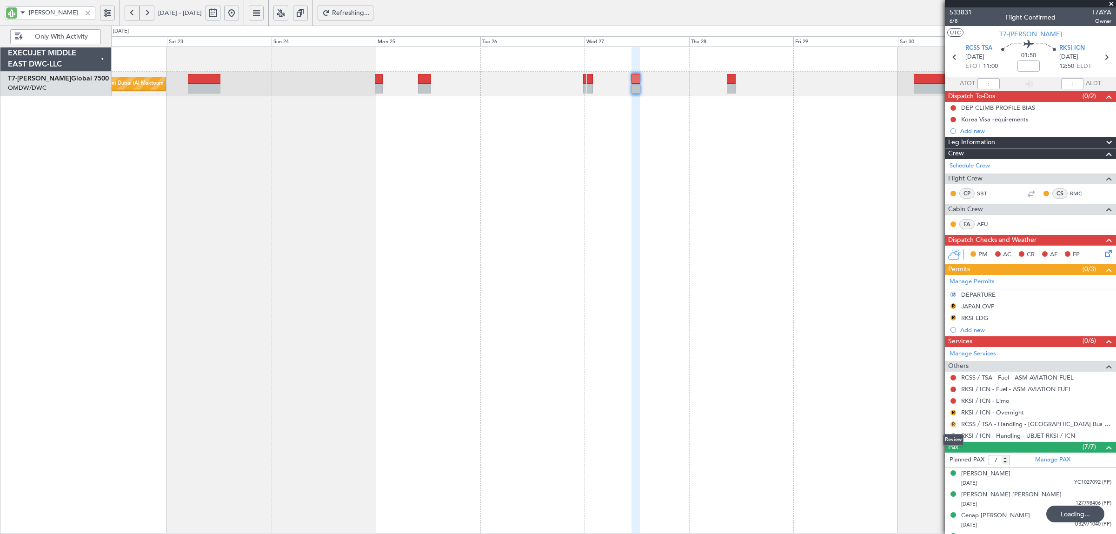
click at [952, 422] on button "R" at bounding box center [954, 424] width 6 height 6
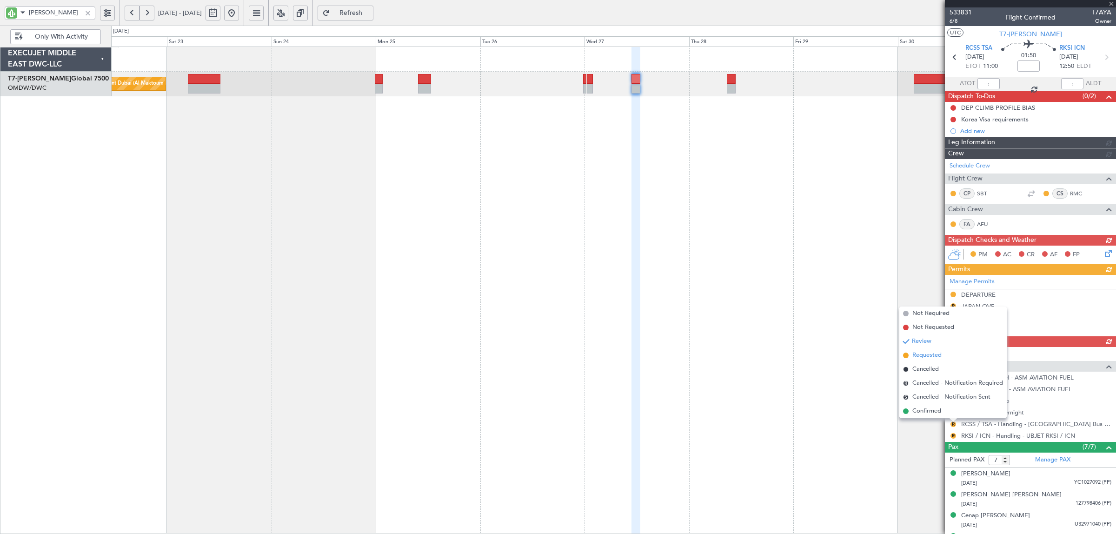
click at [921, 356] on span "Requested" at bounding box center [926, 355] width 29 height 9
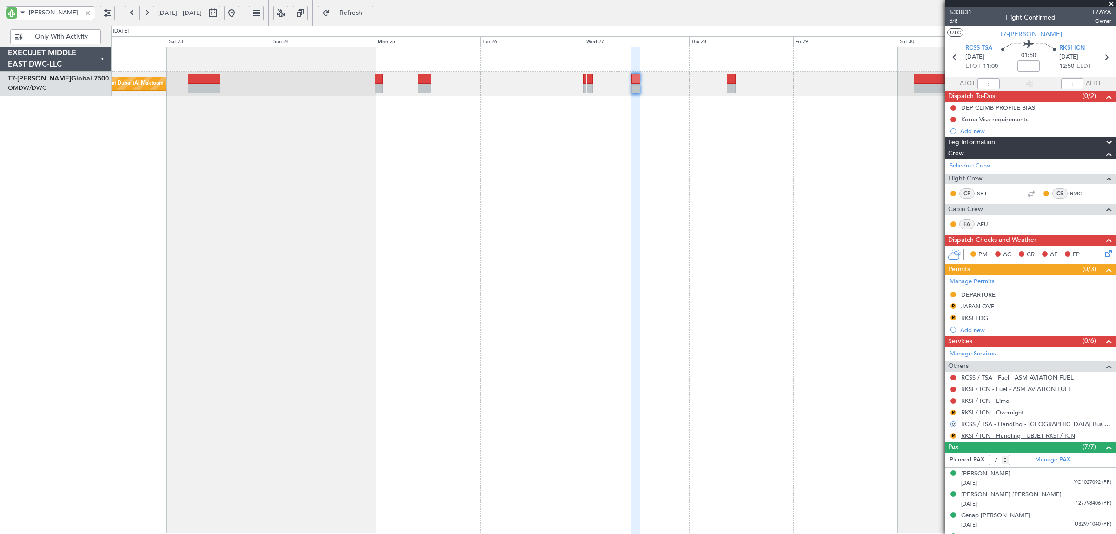
click at [1036, 436] on link "RKSI / ICN - Handling - UBJET RKSI / ICN" at bounding box center [1018, 436] width 114 height 8
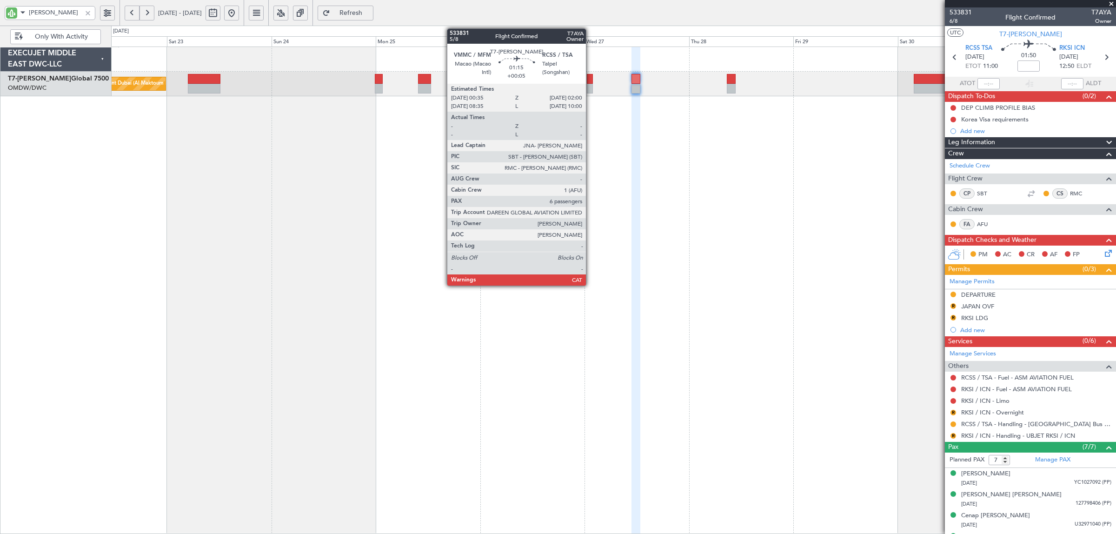
click at [591, 86] on div at bounding box center [590, 89] width 7 height 10
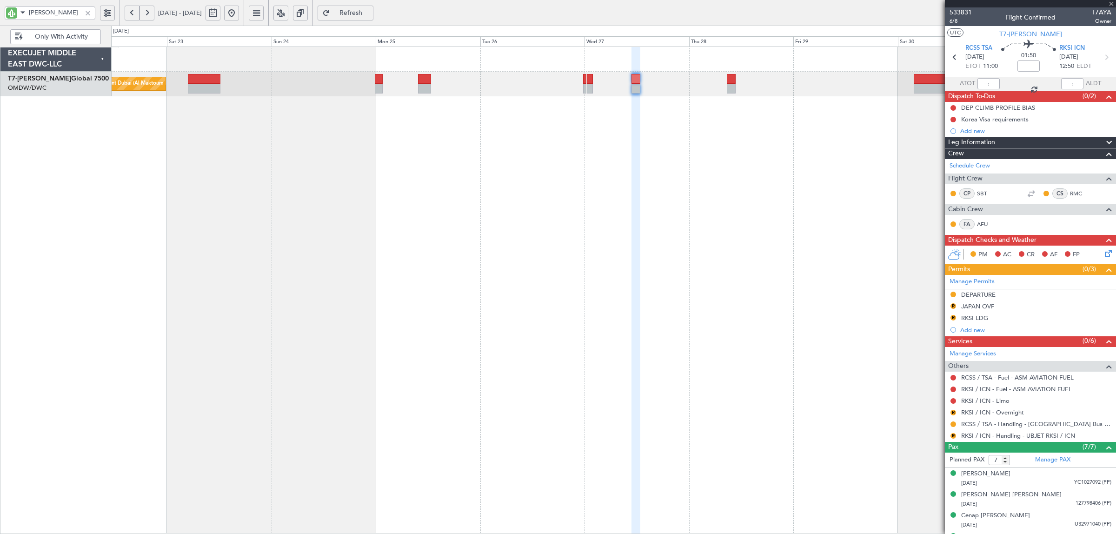
type input "+00:05"
type input "6"
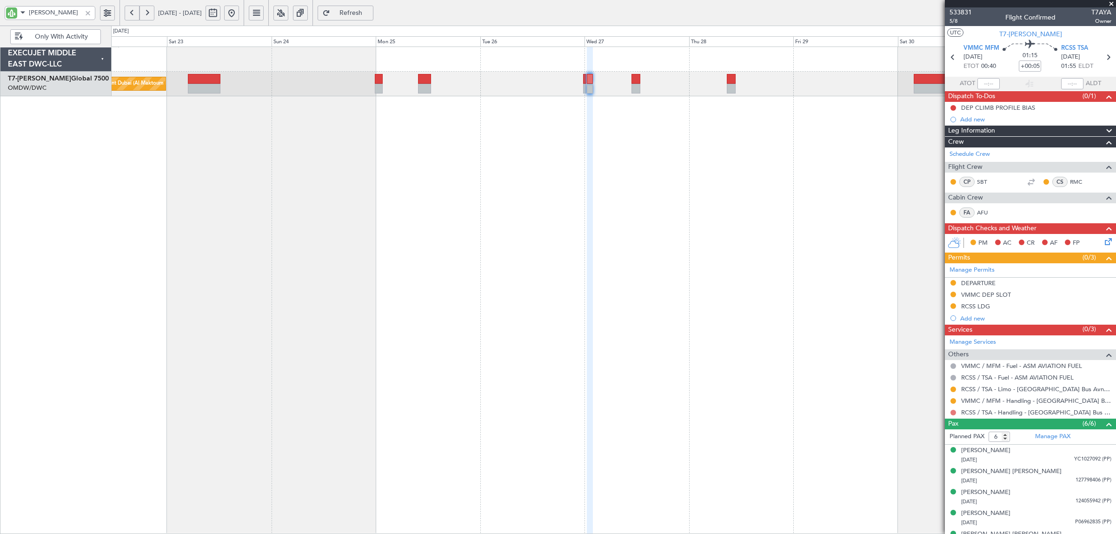
click at [952, 413] on button at bounding box center [954, 413] width 6 height 6
click at [932, 469] on span "Requested" at bounding box center [926, 468] width 29 height 9
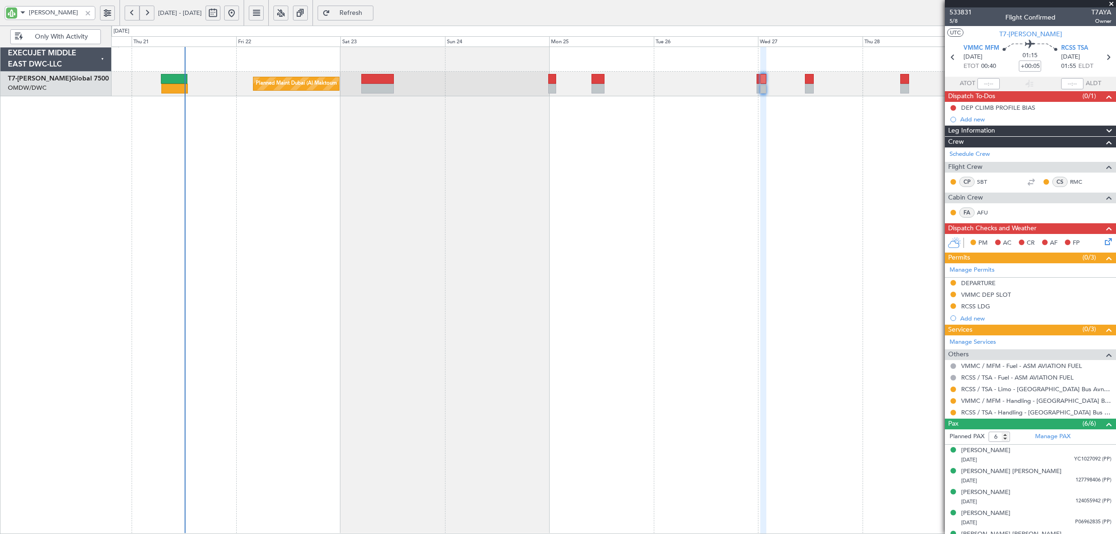
click at [420, 146] on div "Planned Maint Dubai (Al Maktoum Intl)" at bounding box center [613, 290] width 1005 height 487
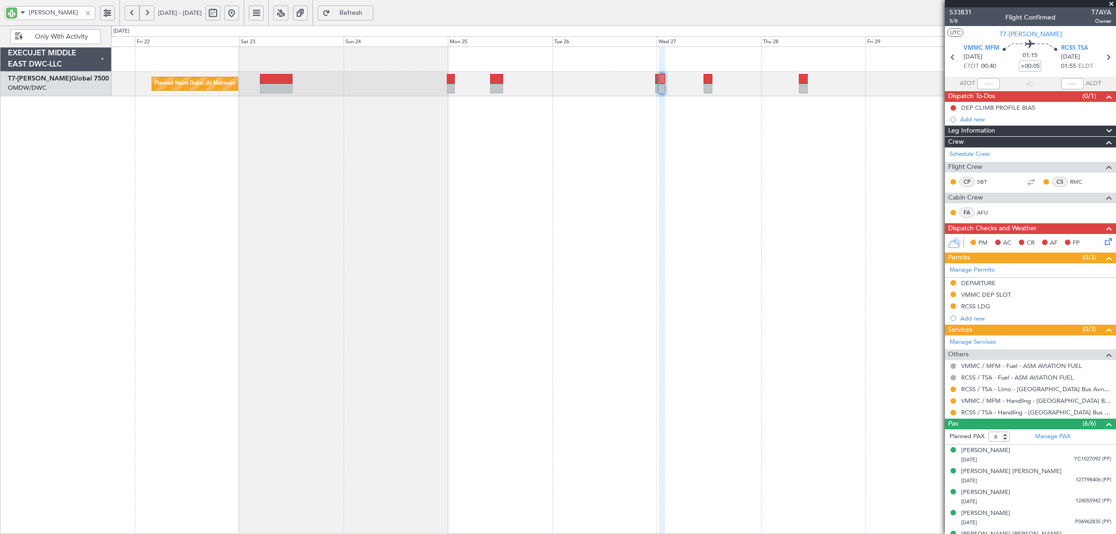
click at [689, 245] on div "Planned Maint Dubai (Al Maktoum Intl)" at bounding box center [613, 290] width 1005 height 487
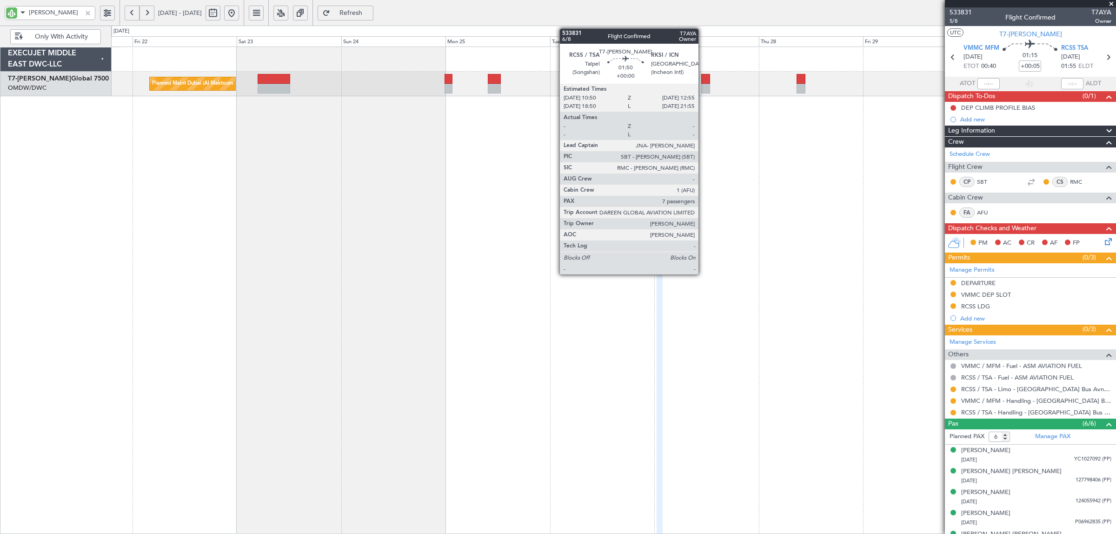
click at [703, 83] on div at bounding box center [705, 79] width 9 height 10
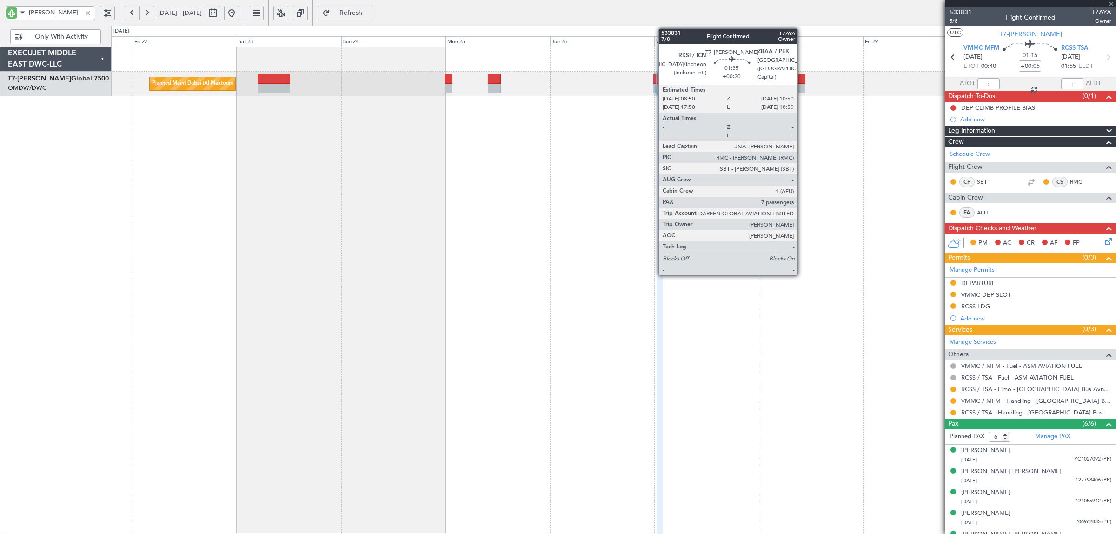
type input "7"
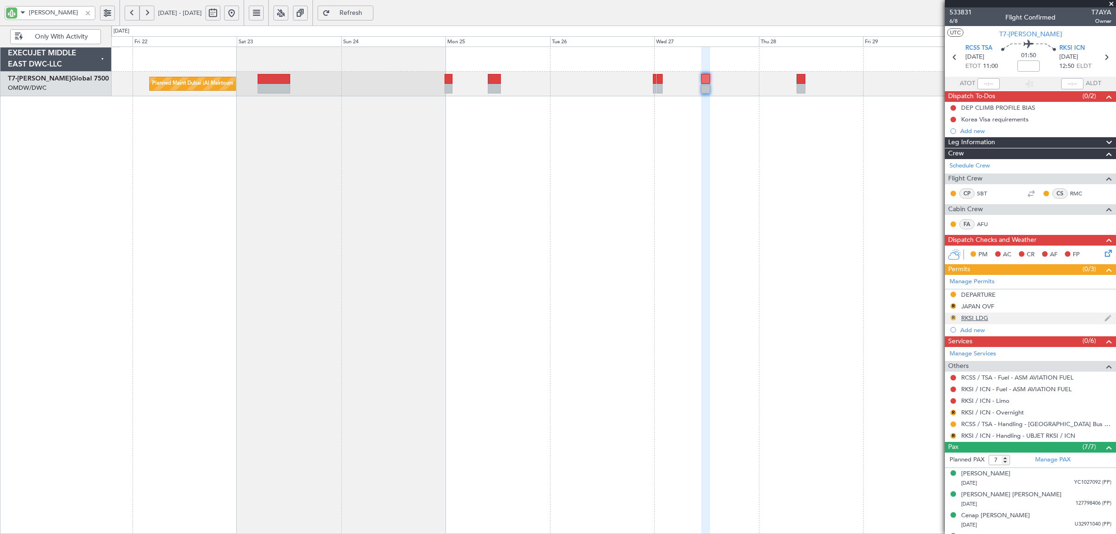
click at [953, 318] on button "R" at bounding box center [954, 318] width 6 height 6
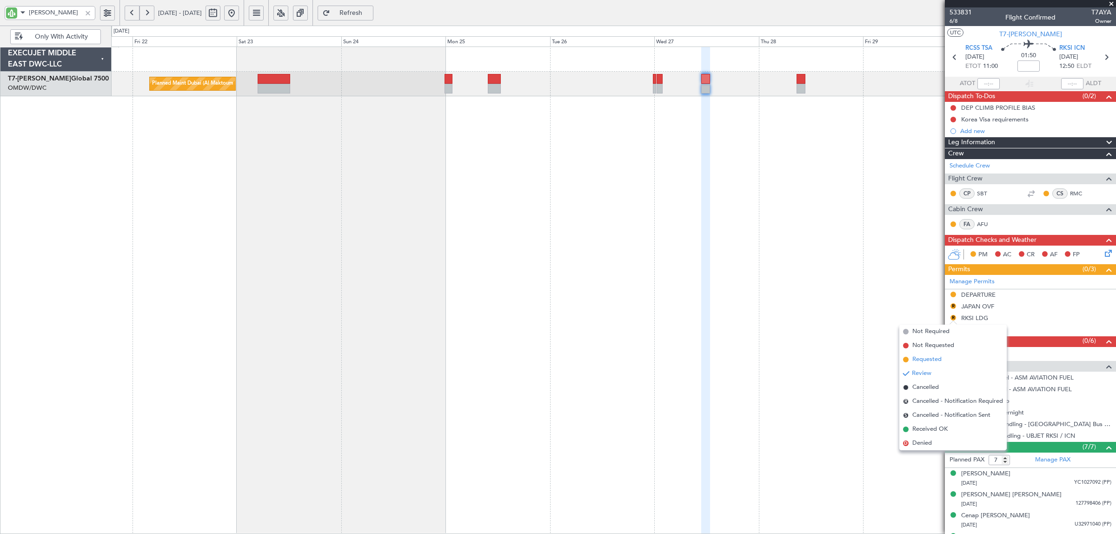
click at [932, 353] on li "Requested" at bounding box center [952, 360] width 107 height 14
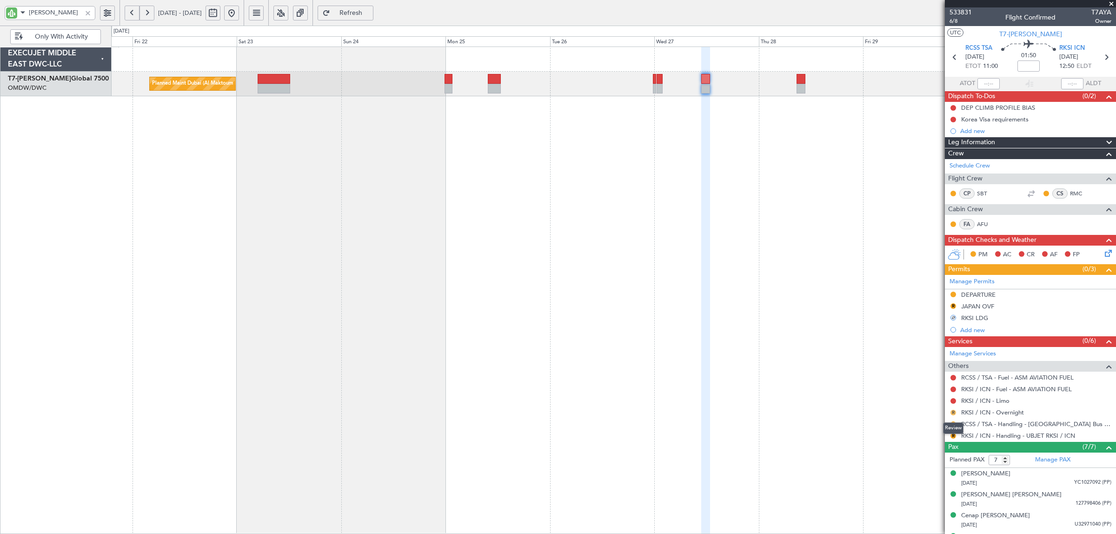
click at [952, 413] on button "R" at bounding box center [954, 413] width 6 height 6
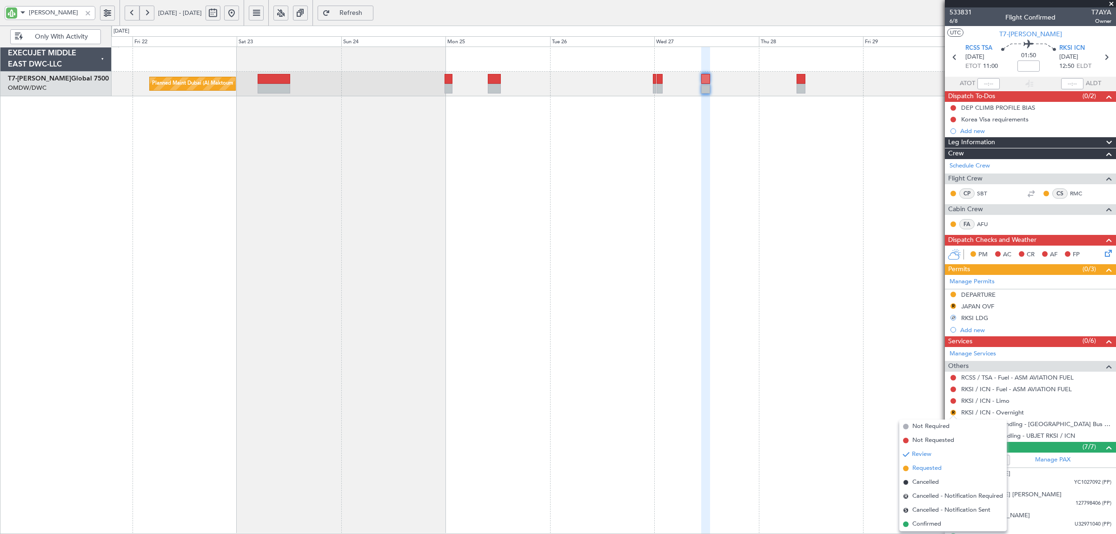
click at [928, 466] on span "Requested" at bounding box center [926, 468] width 29 height 9
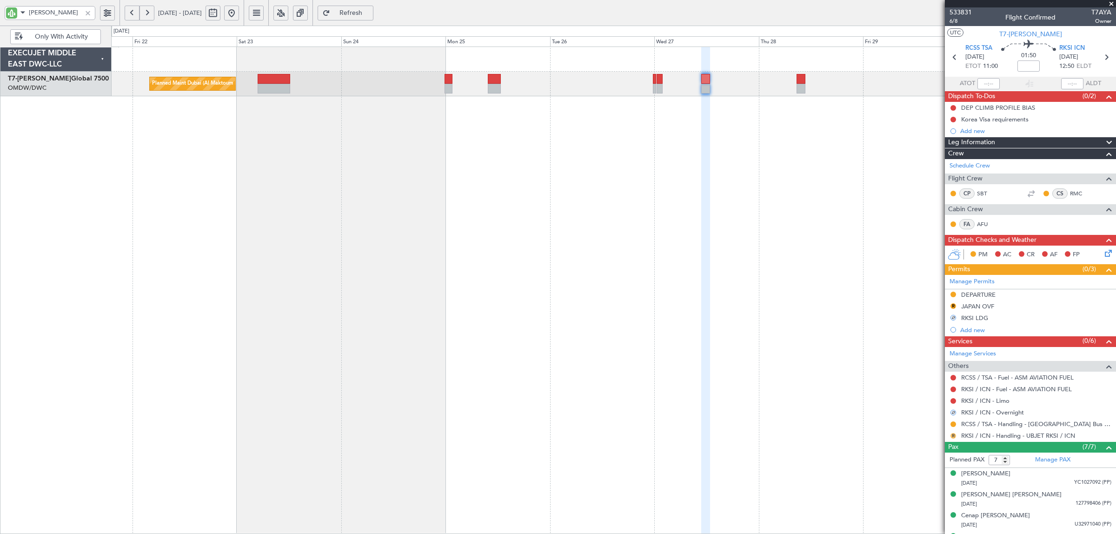
click at [952, 435] on button "R" at bounding box center [954, 436] width 6 height 6
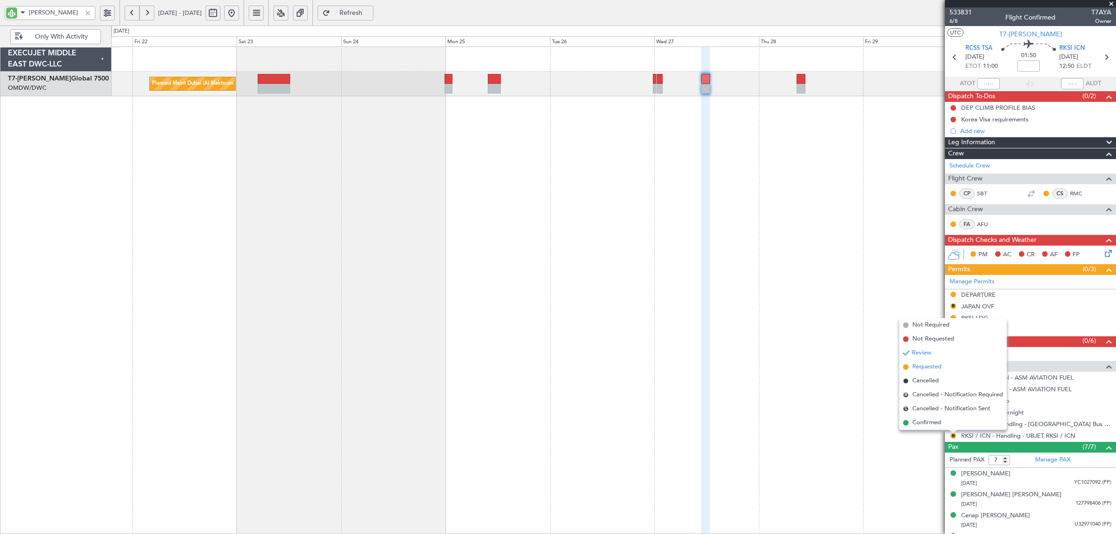
click at [929, 366] on span "Requested" at bounding box center [926, 366] width 29 height 9
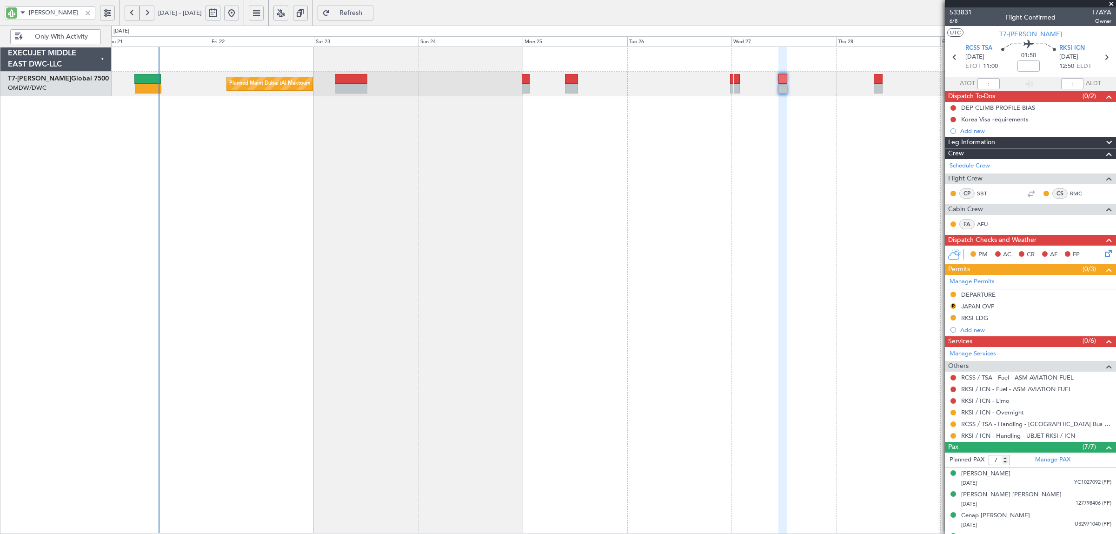
click at [377, 204] on div "Planned Maint Dubai (Al Maktoum Intl)" at bounding box center [613, 290] width 1005 height 487
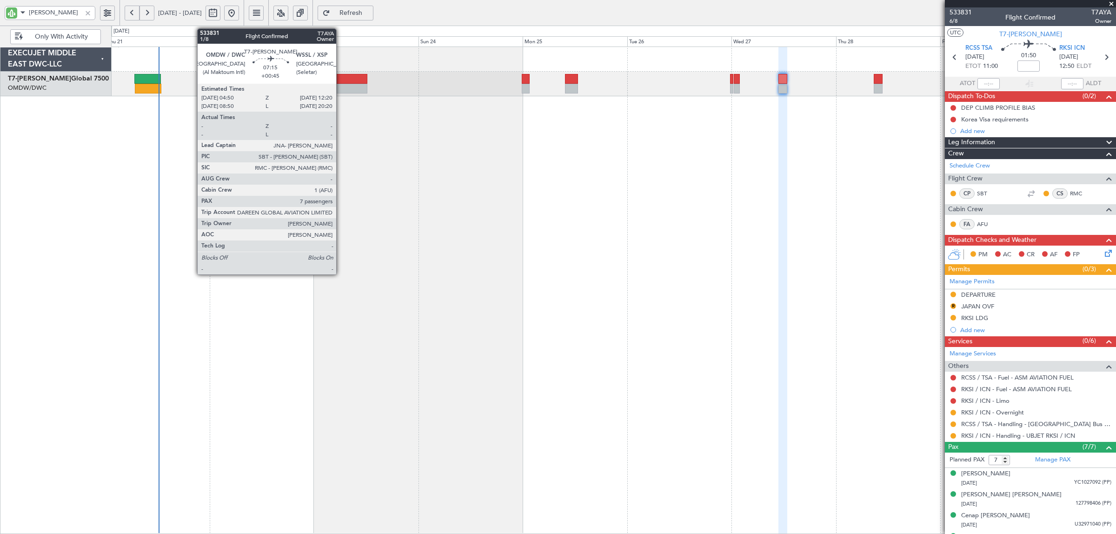
click at [341, 87] on div at bounding box center [351, 89] width 33 height 10
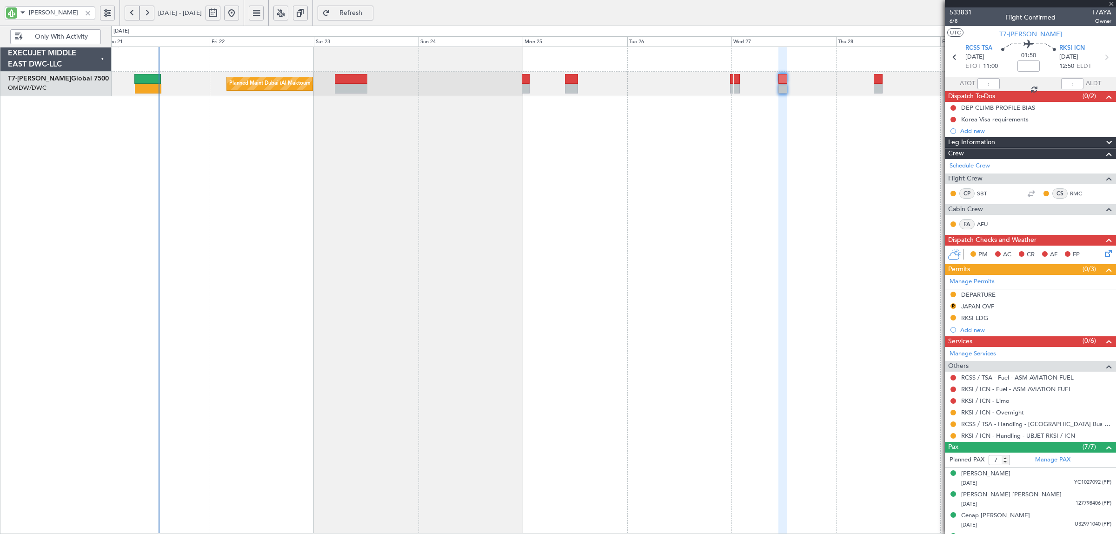
type input "+00:45"
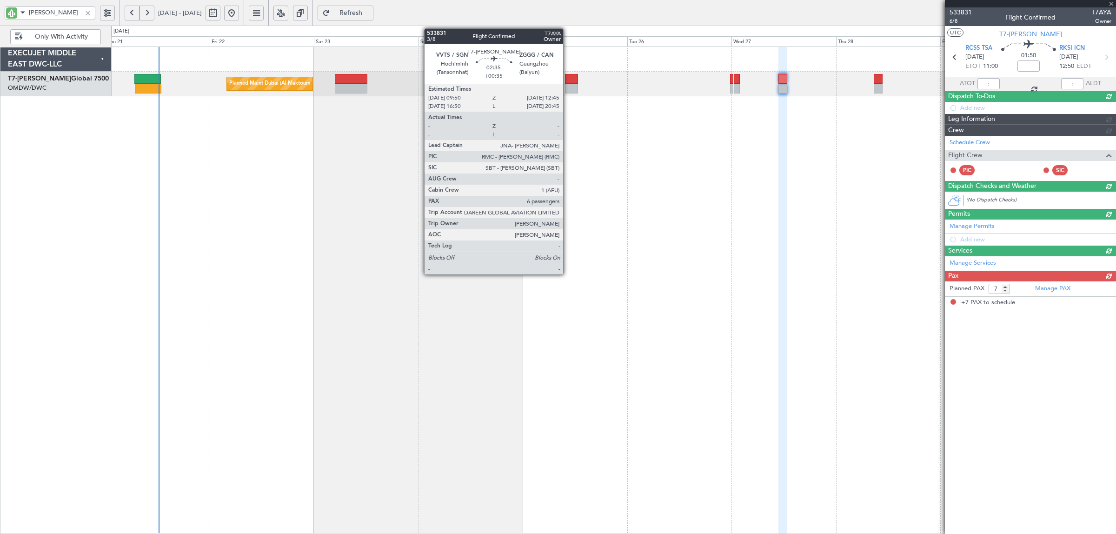
click at [568, 88] on div at bounding box center [571, 89] width 13 height 10
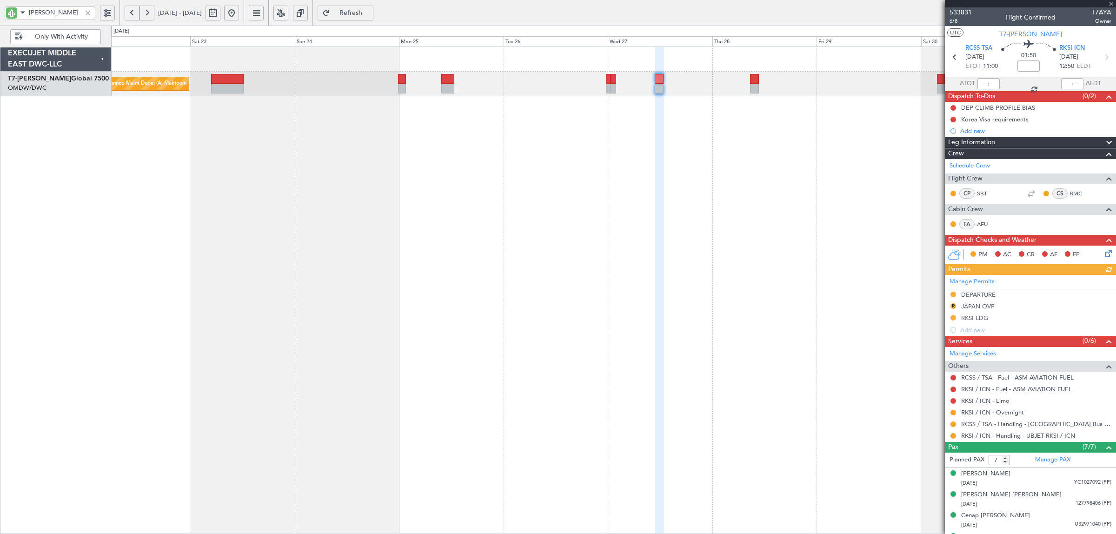
click at [357, 216] on div "Planned Maint Dubai (Al Maktoum Intl)" at bounding box center [613, 290] width 1005 height 487
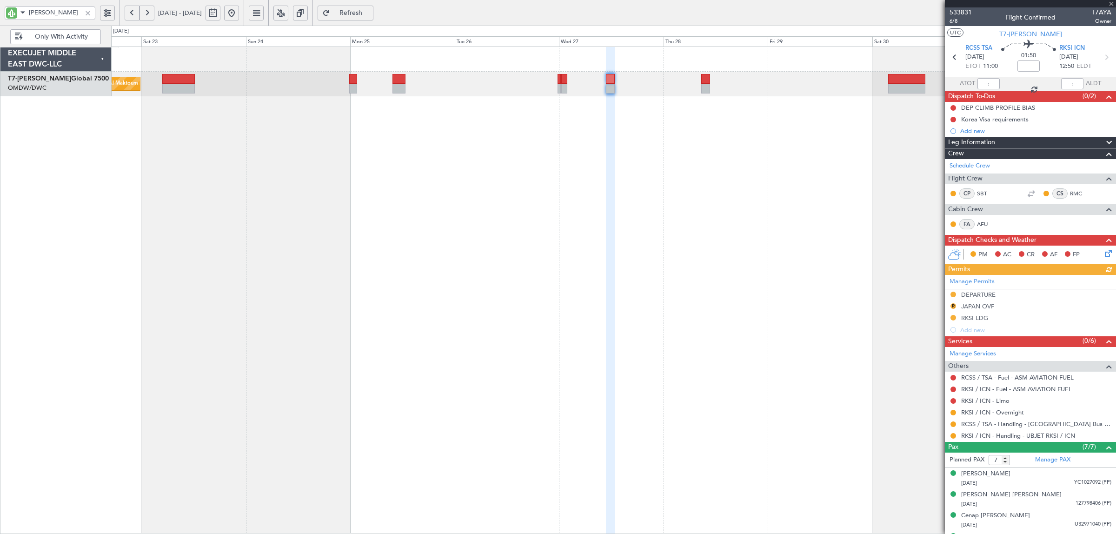
type input "+00:35"
type input "6"
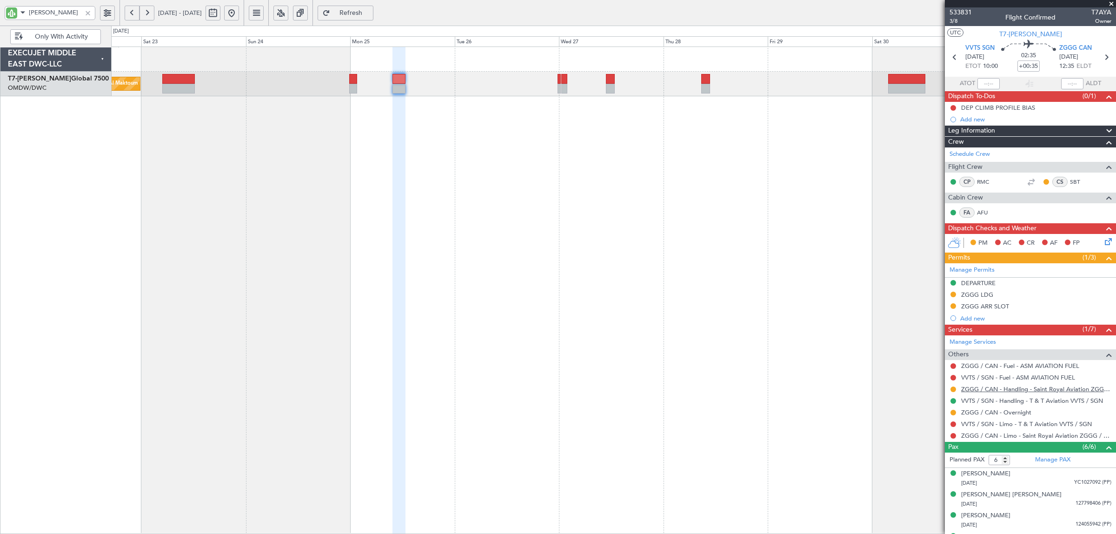
click at [1004, 392] on link "ZGGG / CAN - Handling - Saint Royal Aviation ZGGG / CAN" at bounding box center [1036, 389] width 150 height 8
click at [452, 152] on div "Planned Maint Dubai (Al Maktoum Intl)" at bounding box center [613, 290] width 1005 height 487
click at [389, 256] on div "Planned Maint Dubai (Al Maktoum Intl)" at bounding box center [613, 290] width 1005 height 487
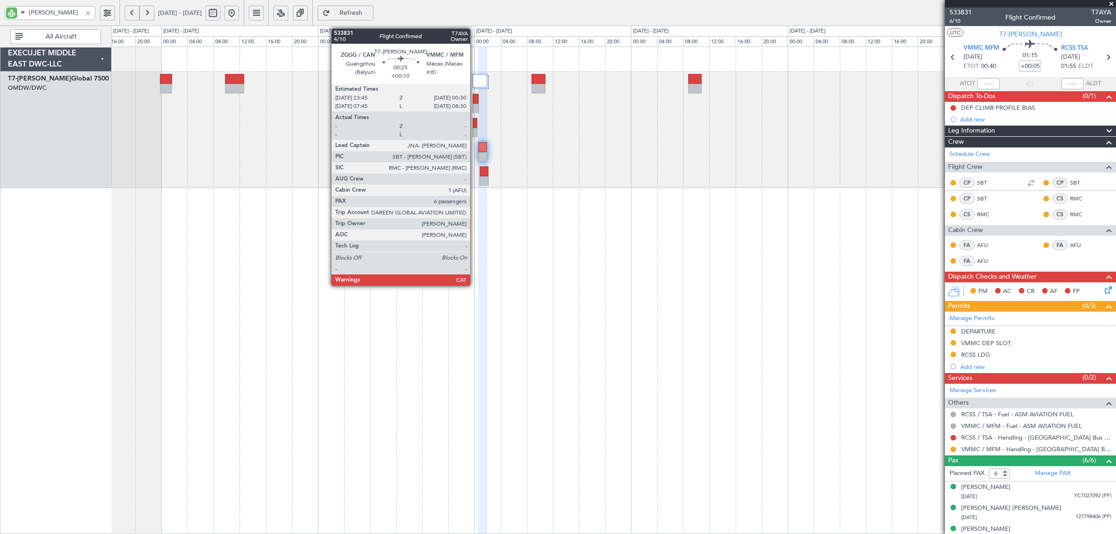
click at [475, 126] on div at bounding box center [475, 123] width 4 height 10
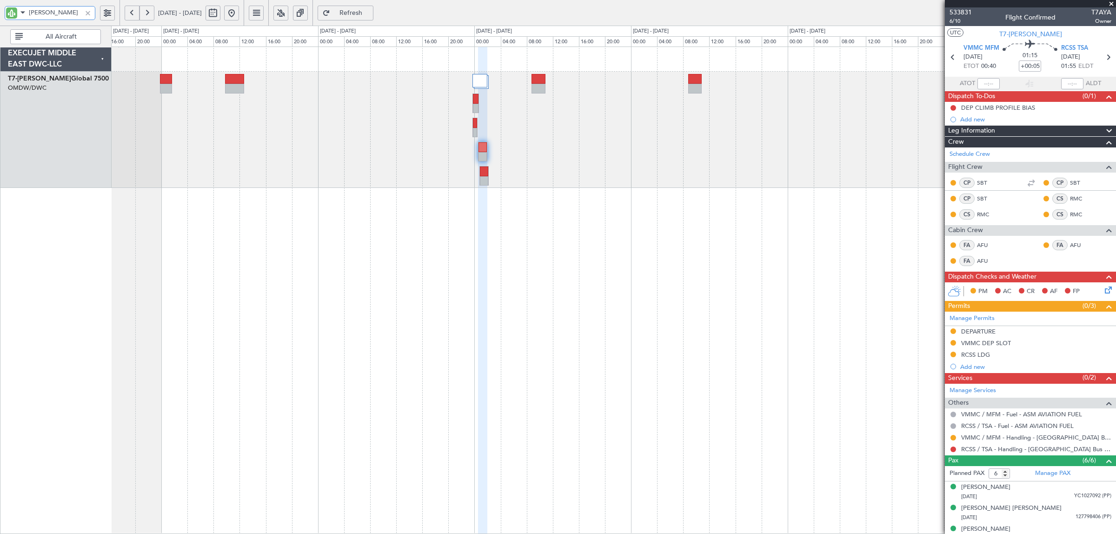
drag, startPoint x: 54, startPoint y: 12, endPoint x: -43, endPoint y: 14, distance: 97.2
click at [0, 14] on html "AYA 24 Aug 2025 - 31 Aug 2025 Refresh Quick Links All Aircraft - - ZBAA 03:45 Z…" at bounding box center [558, 267] width 1116 height 534
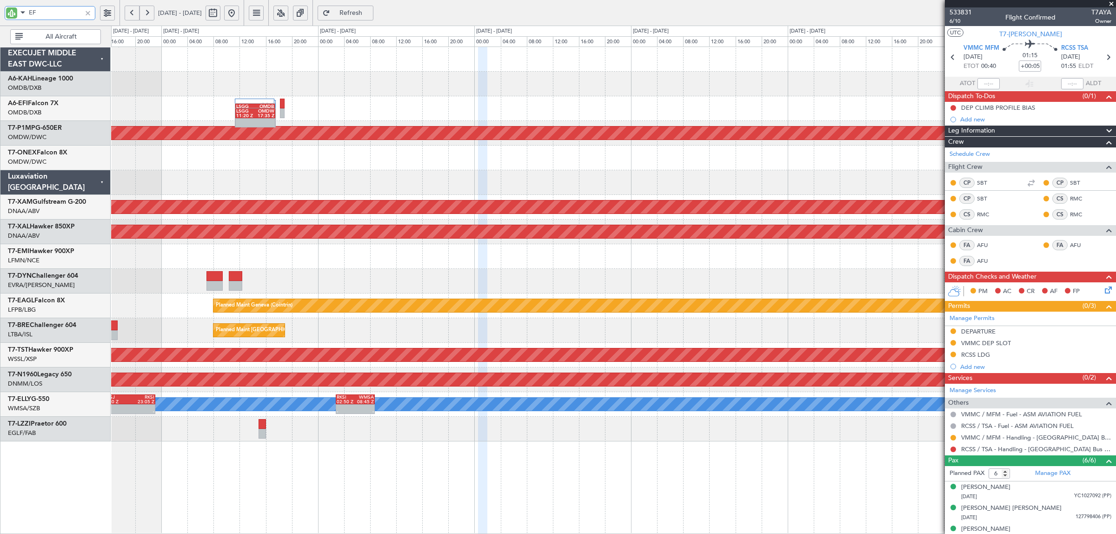
type input "EFI"
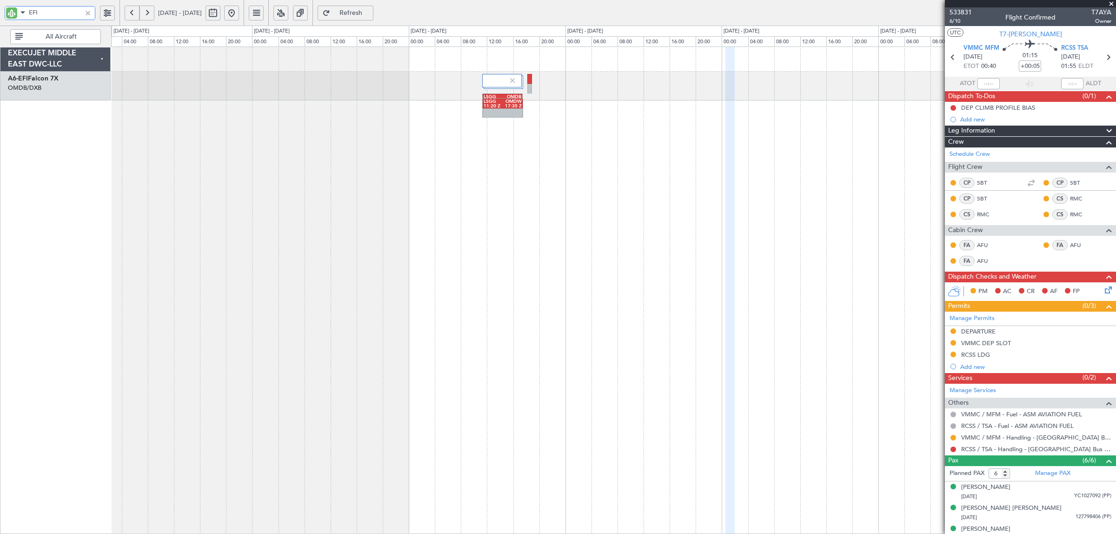
click at [626, 150] on div "LSGG 11:20 Z OMDB 17:30 Z LSGG 11:20 Z OMDW 17:35 Z OMDW 06:50 Z LSGG 13:20 Z -…" at bounding box center [613, 290] width 1005 height 487
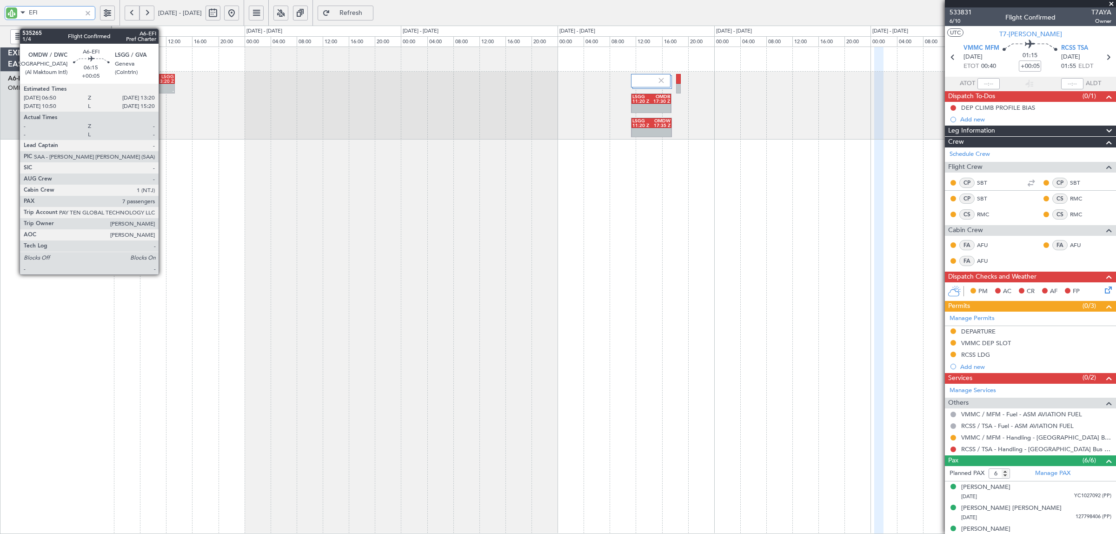
click at [163, 80] on div "13:20 Z" at bounding box center [163, 81] width 20 height 5
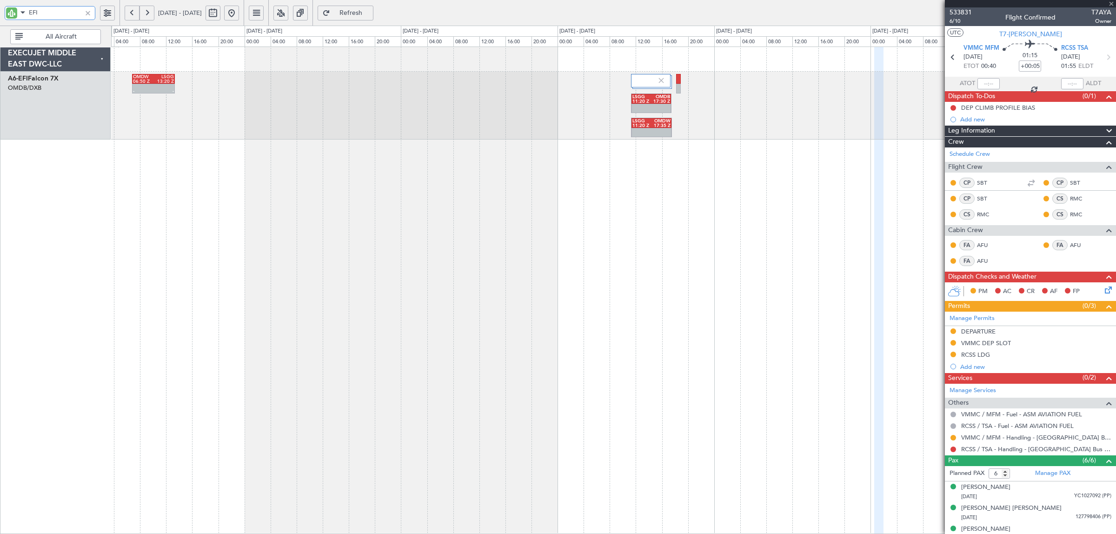
type input "7"
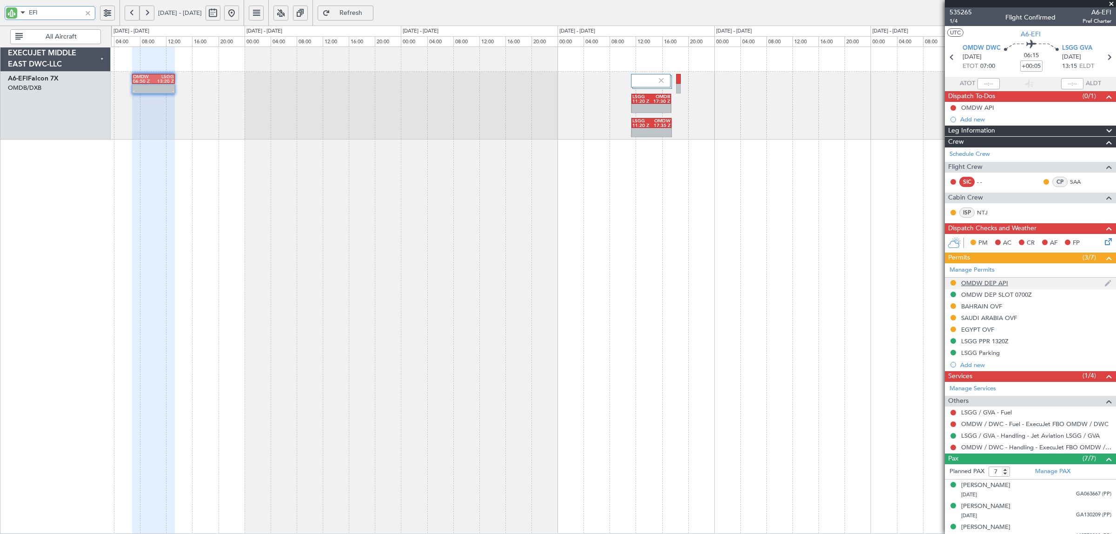
type input "EFI"
click at [979, 284] on div "OMDW DEP API" at bounding box center [984, 283] width 47 height 8
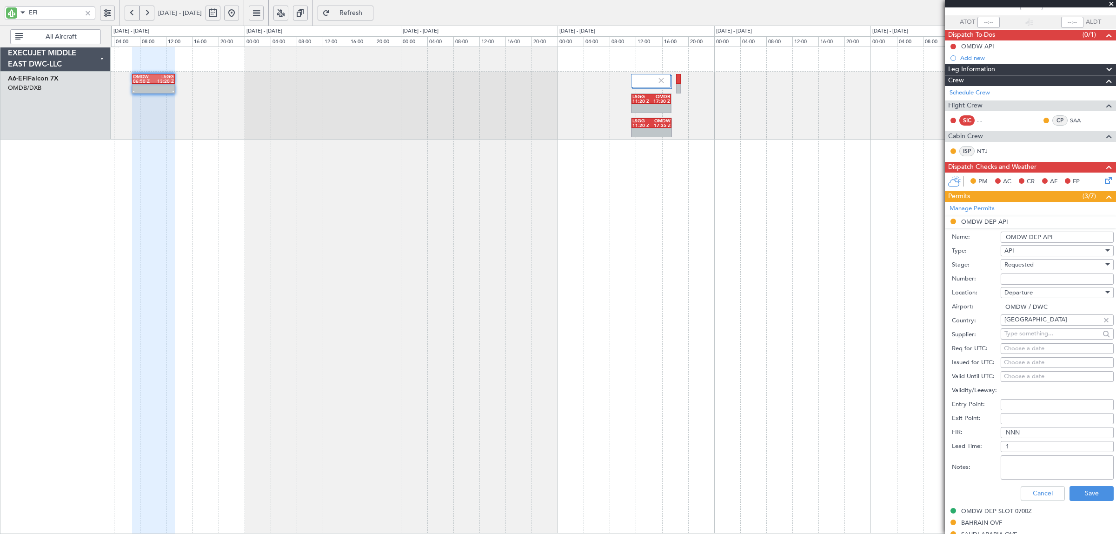
scroll to position [116, 0]
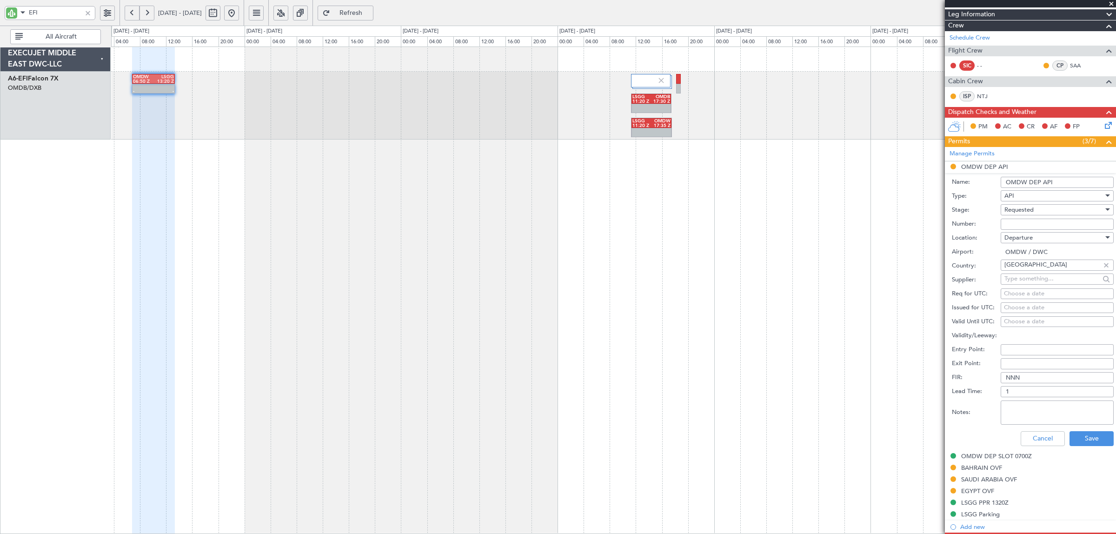
click at [1036, 213] on div "Requested" at bounding box center [1054, 210] width 99 height 14
drag, startPoint x: 1031, startPoint y: 284, endPoint x: 1032, endPoint y: 266, distance: 18.1
click at [1031, 284] on span "Received OK" at bounding box center [1053, 281] width 96 height 14
click at [1021, 222] on input "Number:" at bounding box center [1057, 224] width 113 height 11
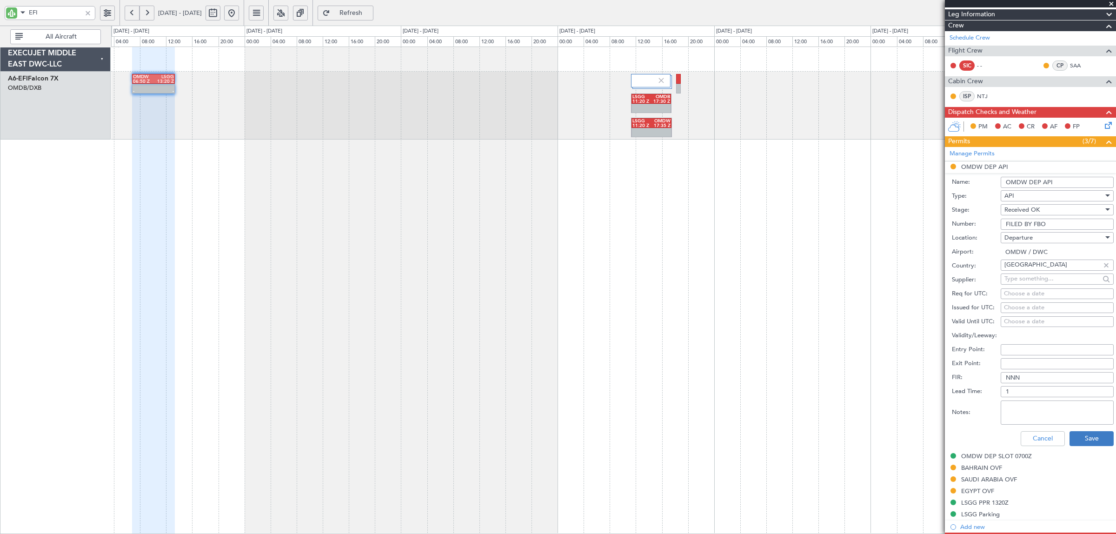
type input "FILED BY FBO"
click at [1085, 440] on button "Save" at bounding box center [1092, 438] width 44 height 15
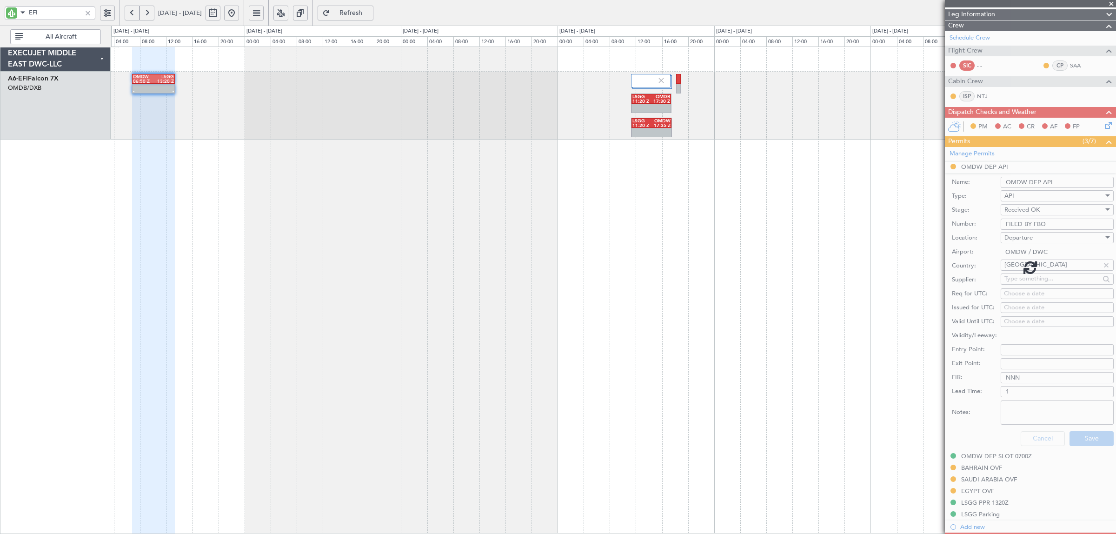
scroll to position [93, 0]
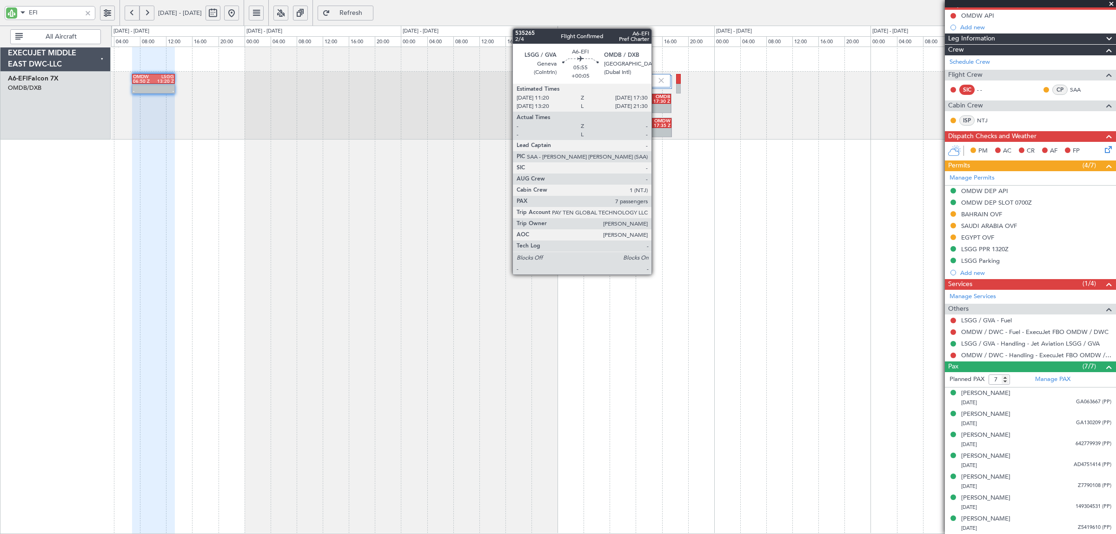
click at [656, 108] on div at bounding box center [652, 109] width 40 height 10
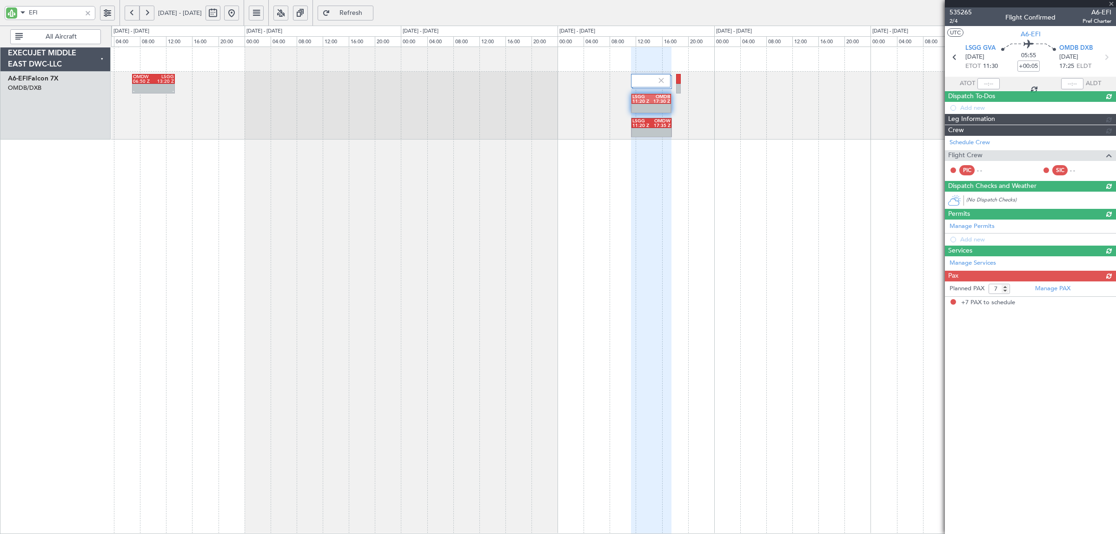
scroll to position [0, 0]
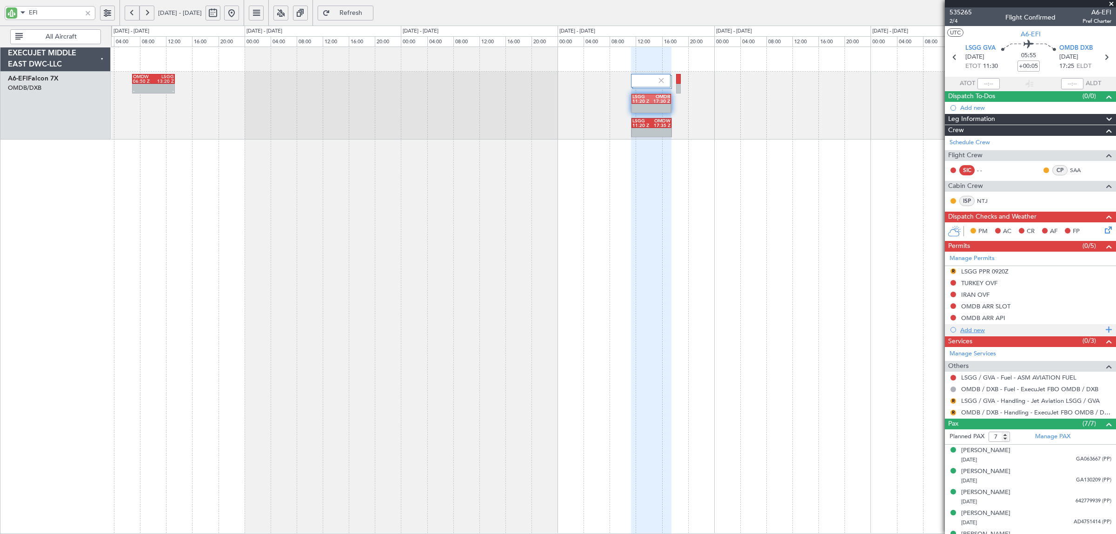
click at [971, 330] on div "Add new" at bounding box center [1031, 330] width 143 height 8
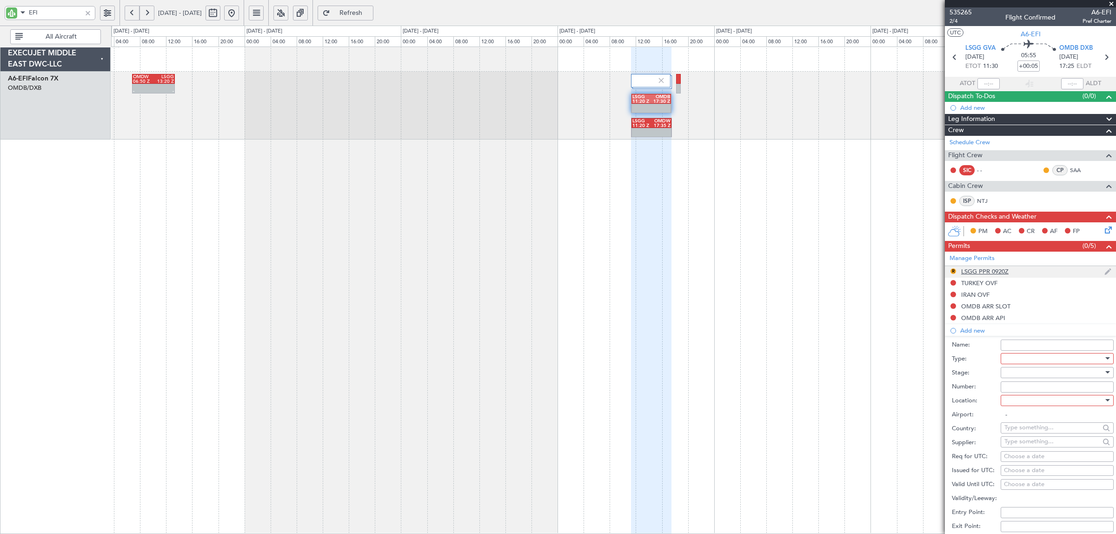
scroll to position [174, 0]
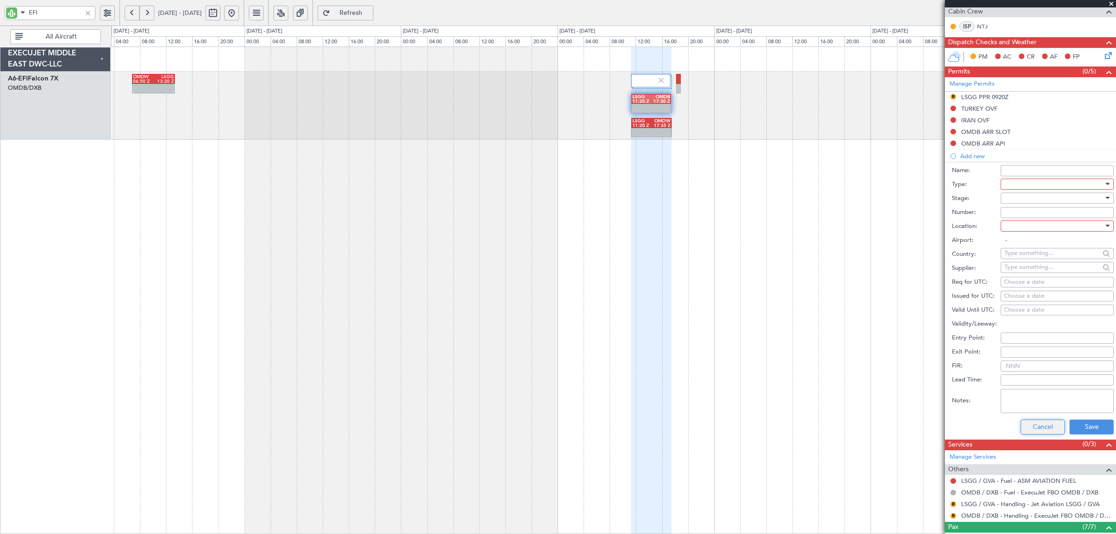
click at [1045, 426] on button "Cancel" at bounding box center [1043, 427] width 44 height 15
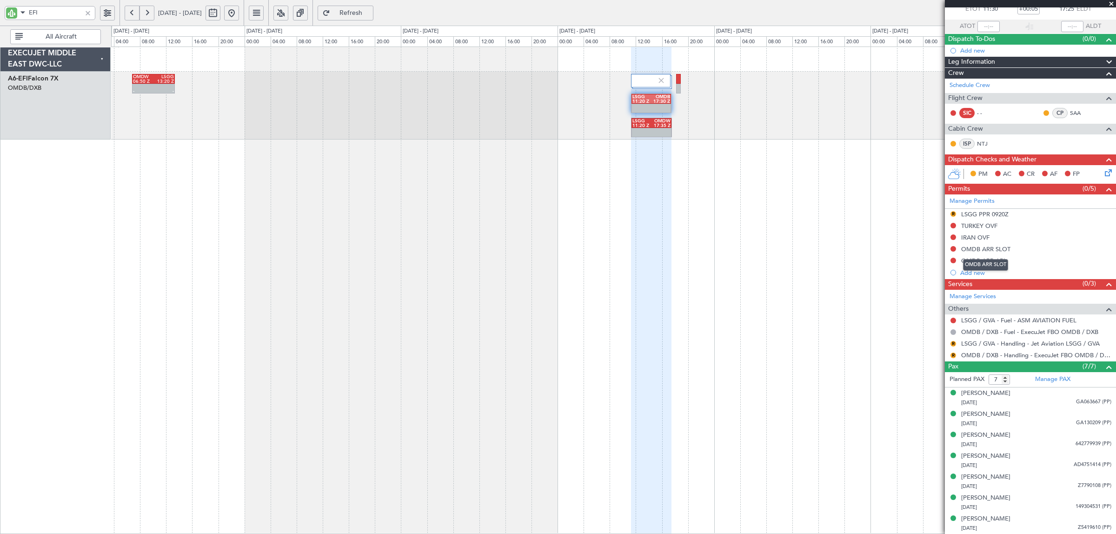
click at [982, 260] on div "OMDB ARR SLOT" at bounding box center [985, 265] width 45 height 12
click at [991, 259] on div "OMDB ARR API" at bounding box center [983, 261] width 44 height 8
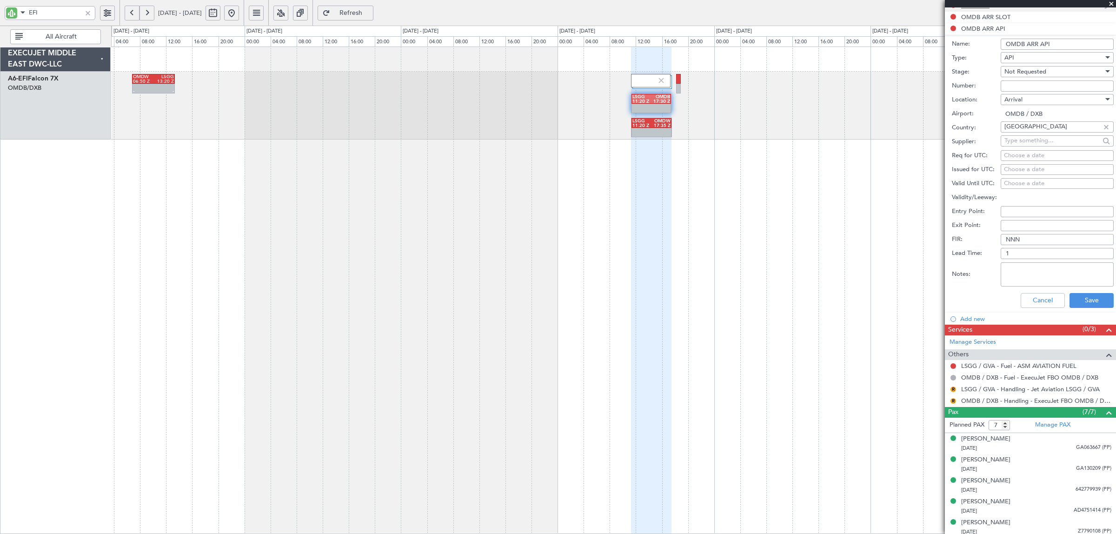
scroll to position [291, 0]
click at [1030, 71] on span "Not Requested" at bounding box center [1026, 70] width 42 height 8
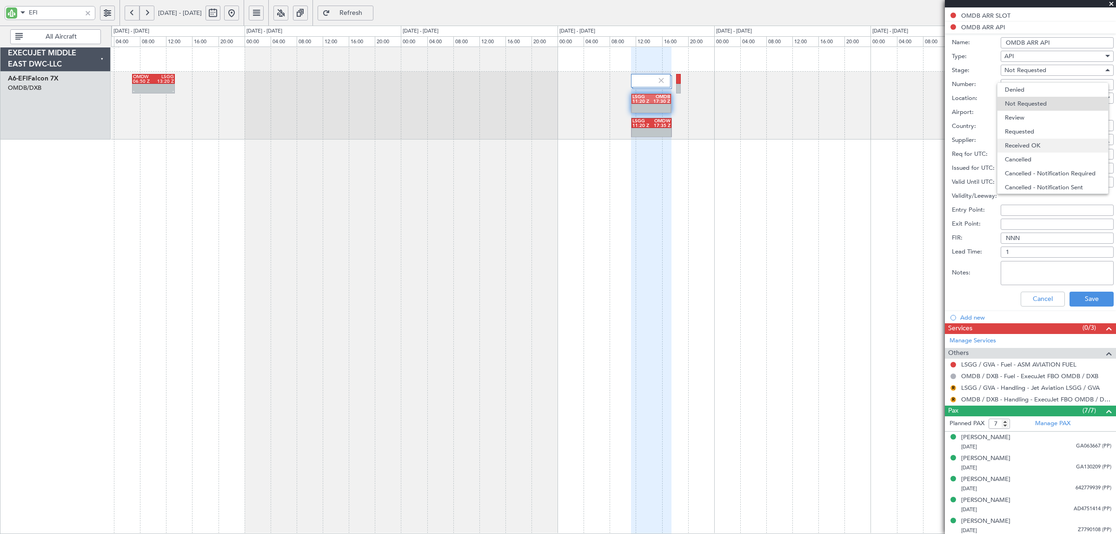
click at [1029, 143] on span "Received OK" at bounding box center [1053, 146] width 96 height 14
click at [1021, 89] on input "Number:" at bounding box center [1057, 84] width 113 height 11
type input "FILED BY FBO"
click at [1090, 297] on button "Save" at bounding box center [1092, 299] width 44 height 15
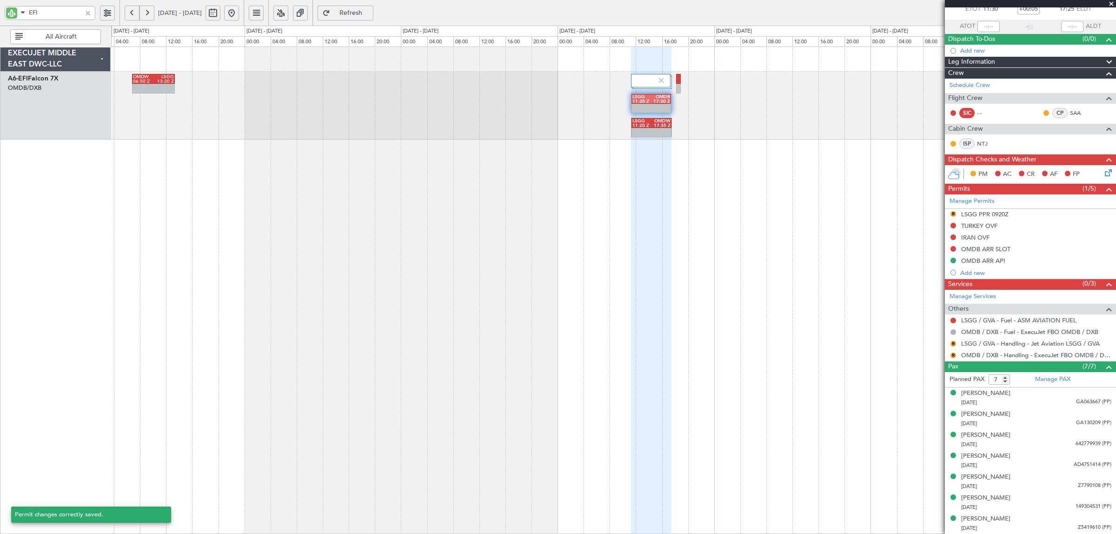
scroll to position [58, 0]
click at [951, 355] on button "R" at bounding box center [954, 356] width 6 height 6
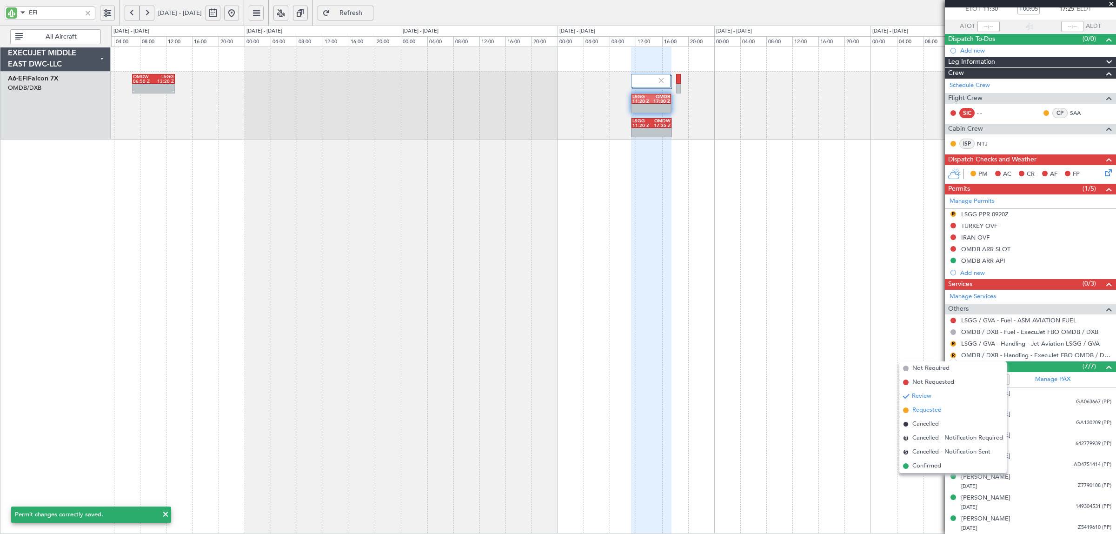
click at [934, 412] on span "Requested" at bounding box center [926, 410] width 29 height 9
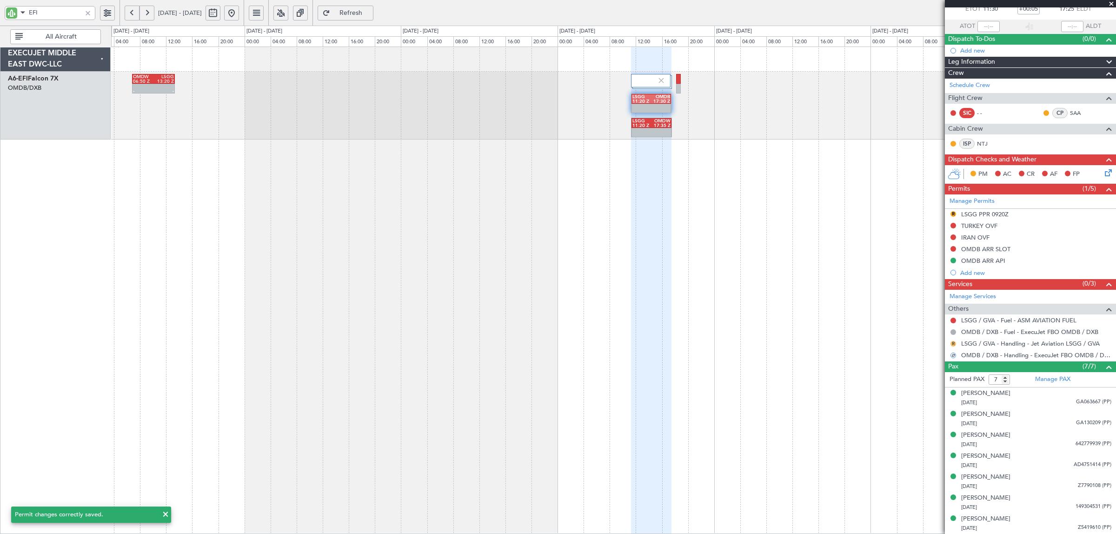
click at [952, 341] on button "R" at bounding box center [954, 344] width 6 height 6
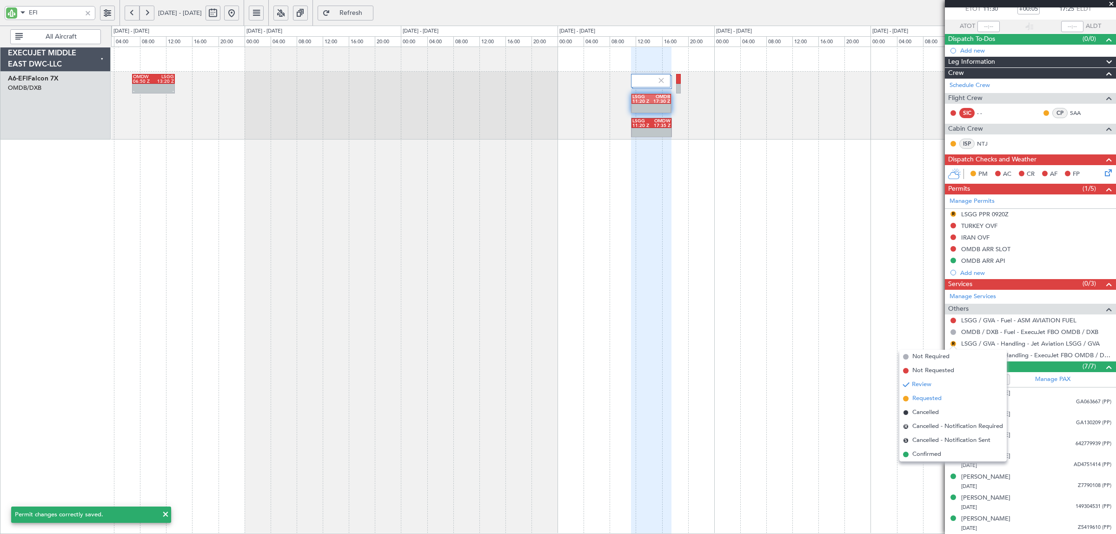
click at [929, 398] on span "Requested" at bounding box center [926, 398] width 29 height 9
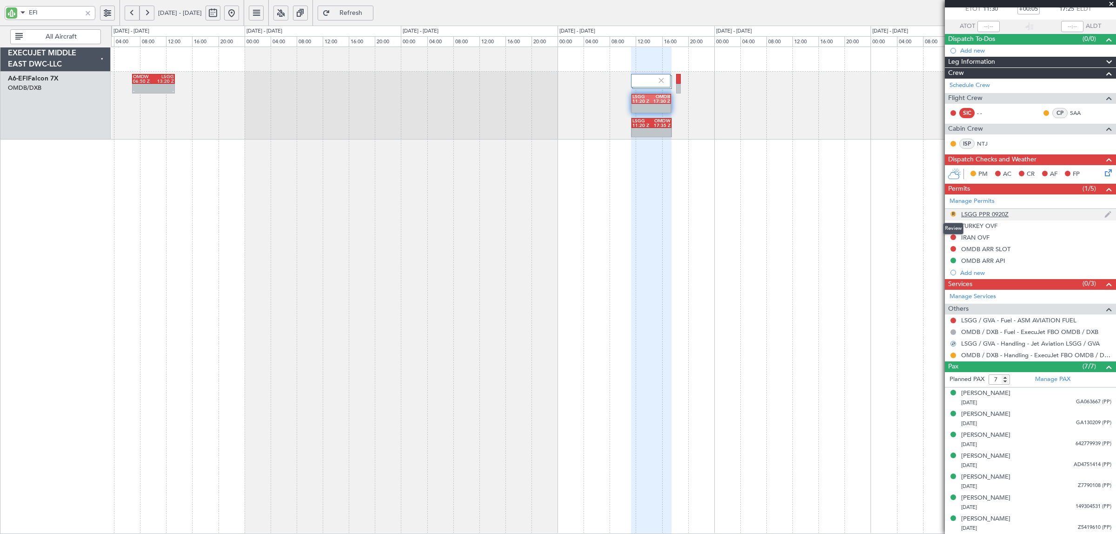
click at [952, 212] on button "R" at bounding box center [954, 214] width 6 height 6
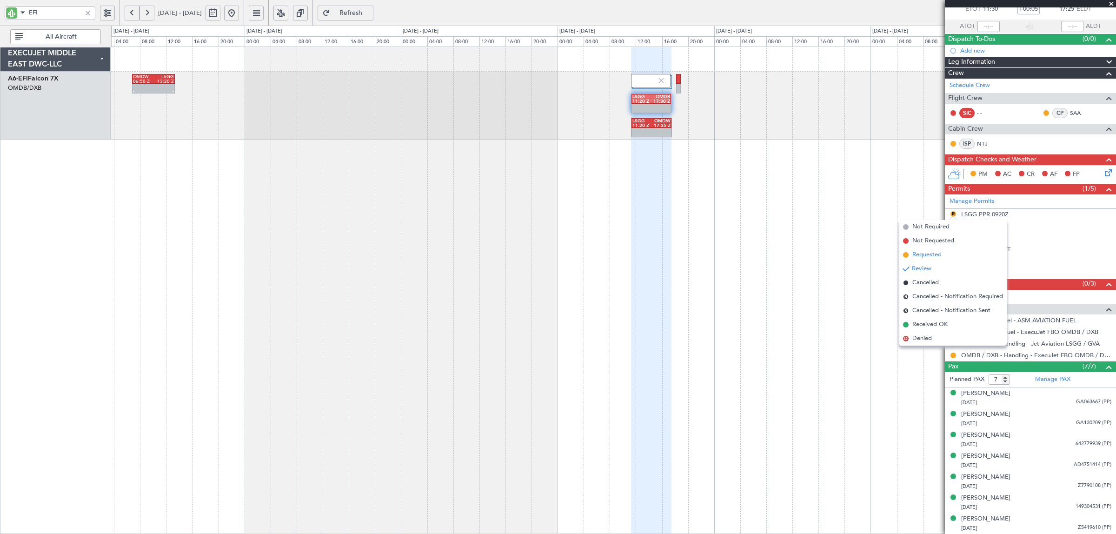
click at [936, 259] on li "Requested" at bounding box center [952, 255] width 107 height 14
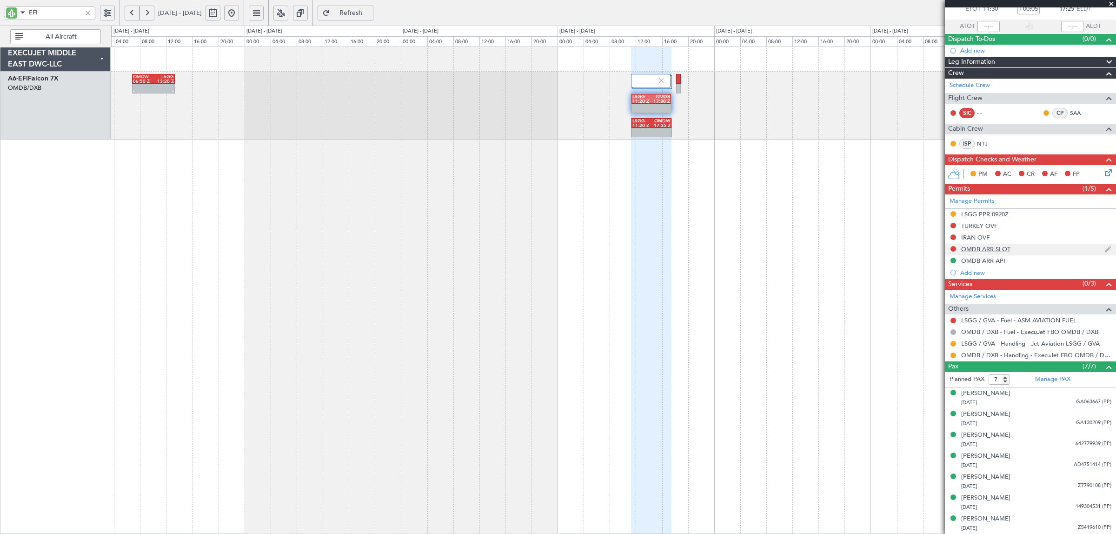
click at [977, 249] on div "OMDB ARR SLOT" at bounding box center [985, 249] width 49 height 8
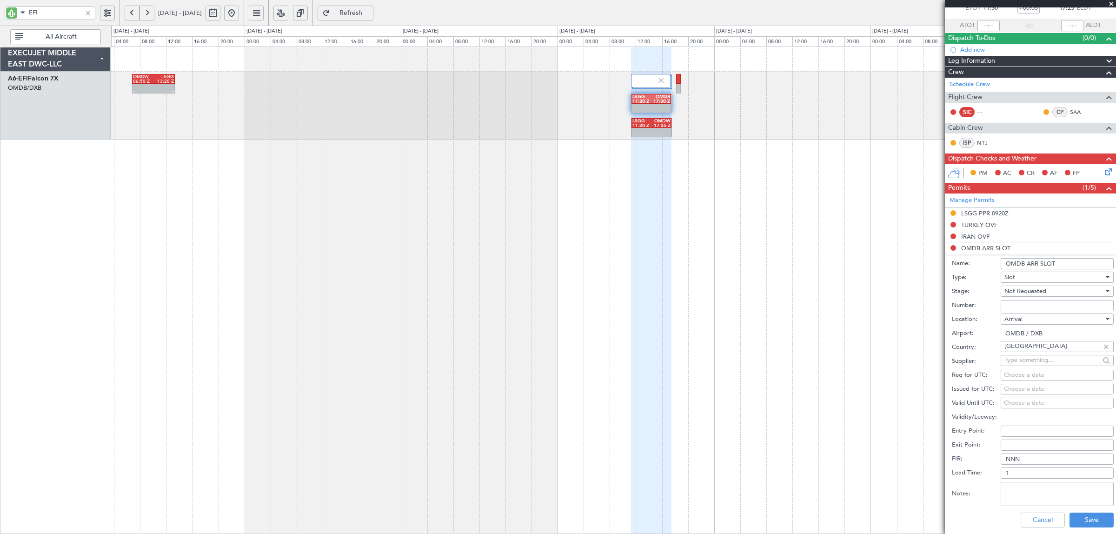
click at [872, 249] on div "- - OMDW 06:50 Z LSGG 13:20 Z LSGG 11:20 Z OMDB 17:30 Z LSGG 11:20 Z OMDW 17:35…" at bounding box center [613, 290] width 1005 height 487
click at [1035, 526] on button "Cancel" at bounding box center [1043, 520] width 44 height 15
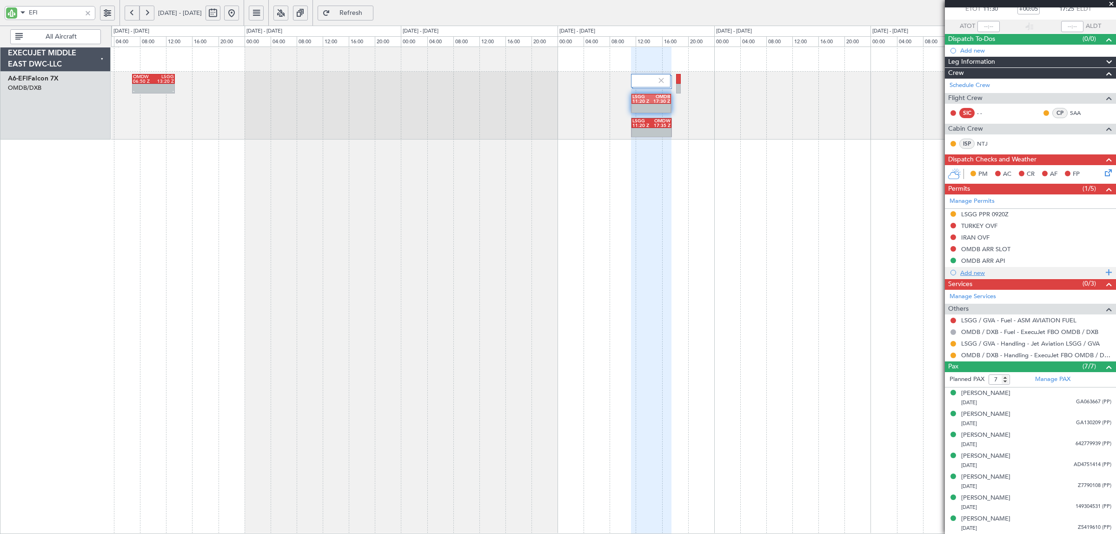
click at [973, 274] on div "Add new" at bounding box center [1031, 273] width 143 height 8
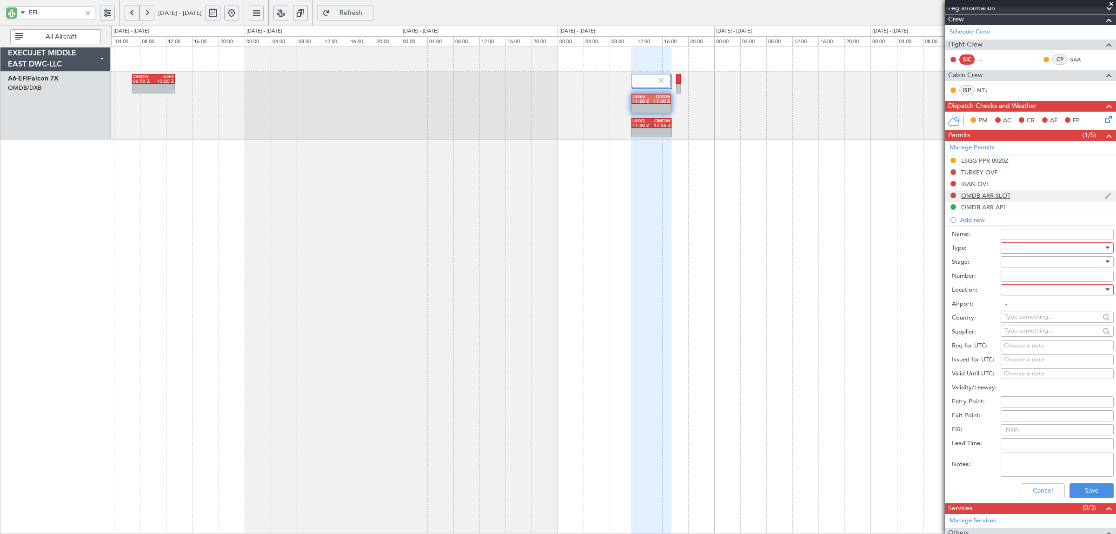
scroll to position [116, 0]
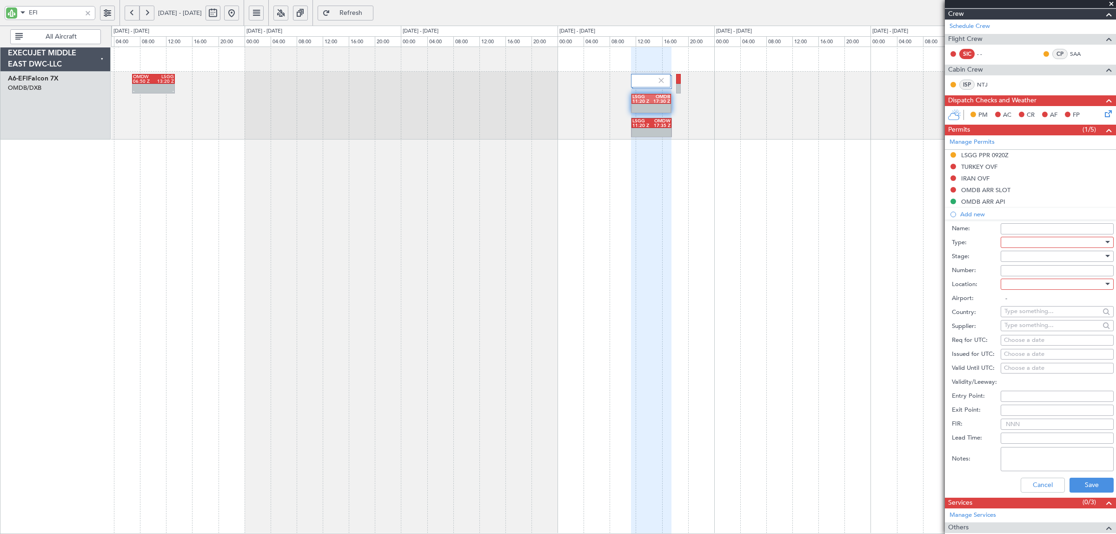
click at [1016, 243] on div at bounding box center [1054, 242] width 99 height 14
click at [1022, 265] on span "Landing" at bounding box center [1053, 263] width 96 height 14
click at [1018, 256] on div at bounding box center [1054, 256] width 99 height 14
click at [1026, 331] on span "Received OK" at bounding box center [1053, 332] width 96 height 14
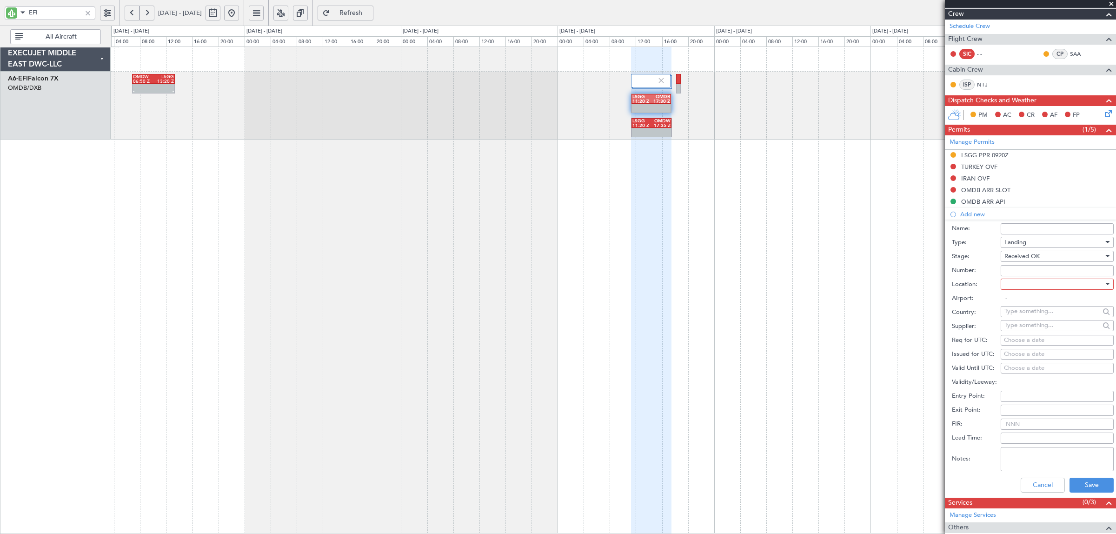
drag, startPoint x: 1016, startPoint y: 267, endPoint x: 1015, endPoint y: 277, distance: 9.3
click at [1016, 268] on input "Number:" at bounding box center [1057, 270] width 113 height 11
paste input "LP/2025/11490"
type input "LP/2025/11490"
click at [1014, 284] on div at bounding box center [1054, 284] width 99 height 14
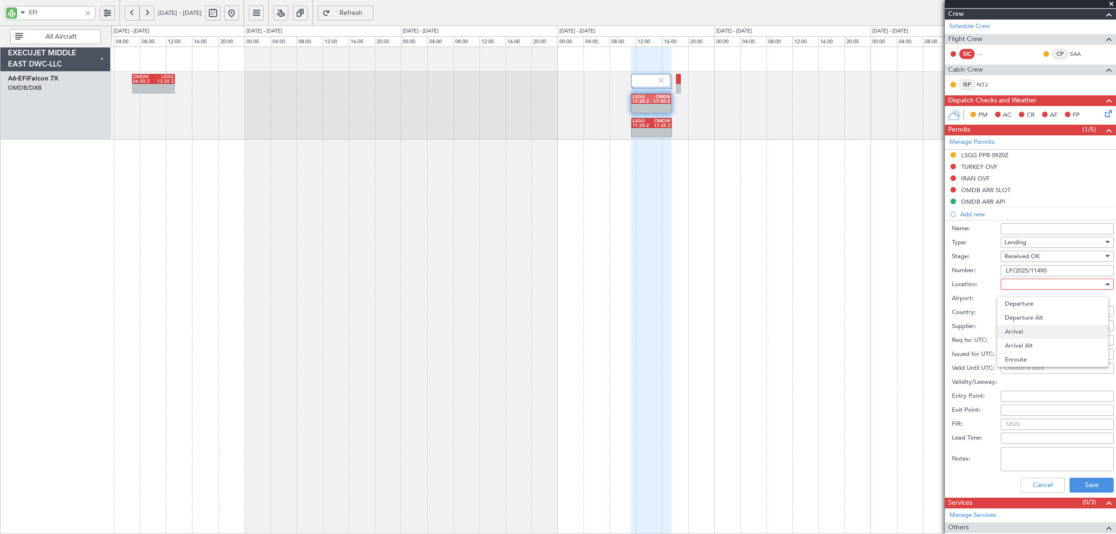
click at [1021, 329] on span "Arrival" at bounding box center [1053, 332] width 96 height 14
type input "OMDB / DXB"
click at [1080, 484] on button "Save" at bounding box center [1092, 485] width 44 height 15
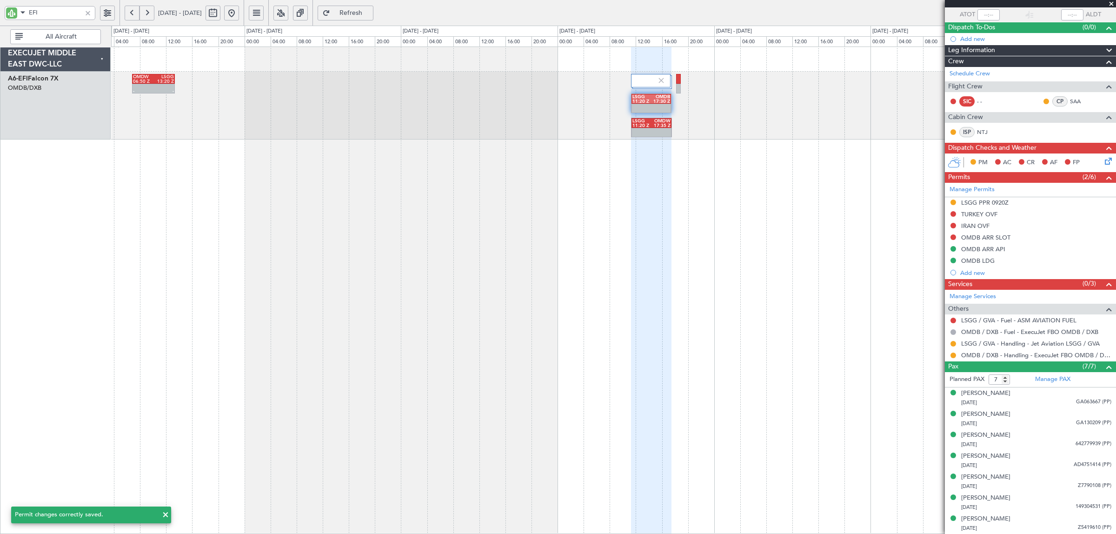
scroll to position [70, 0]
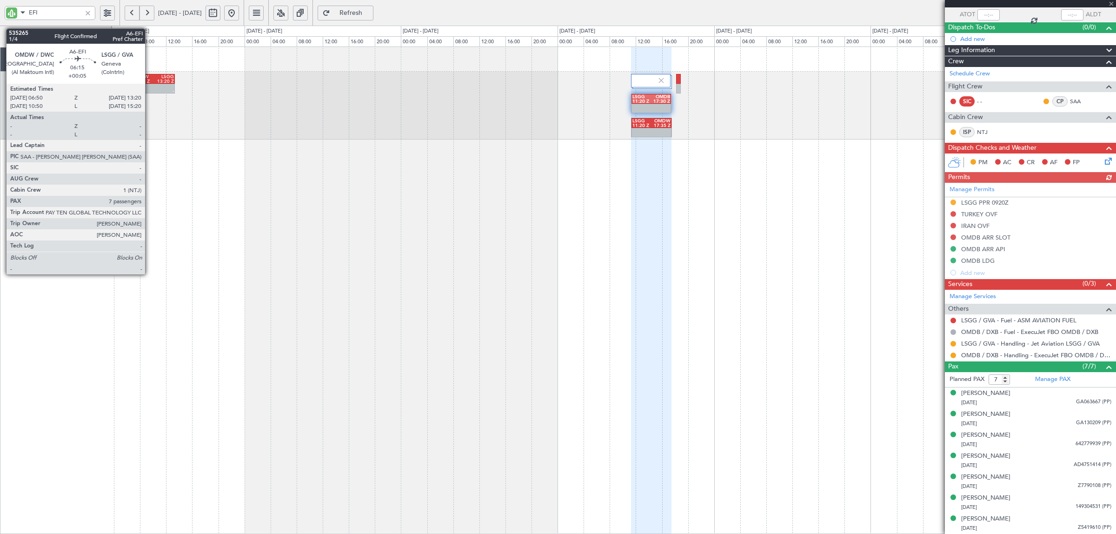
click at [150, 80] on div "06:50 Z" at bounding box center [143, 81] width 20 height 5
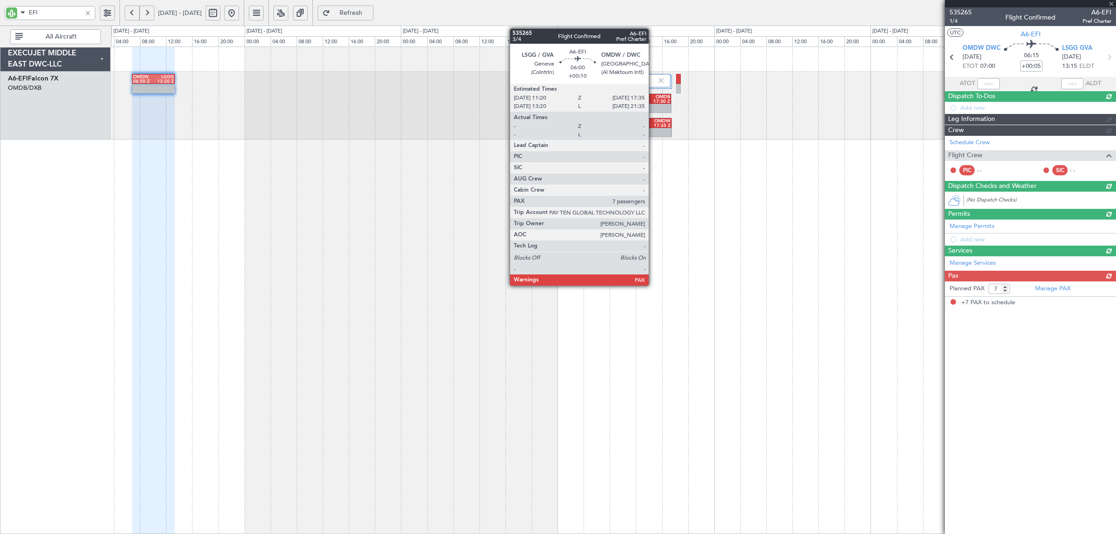
scroll to position [0, 0]
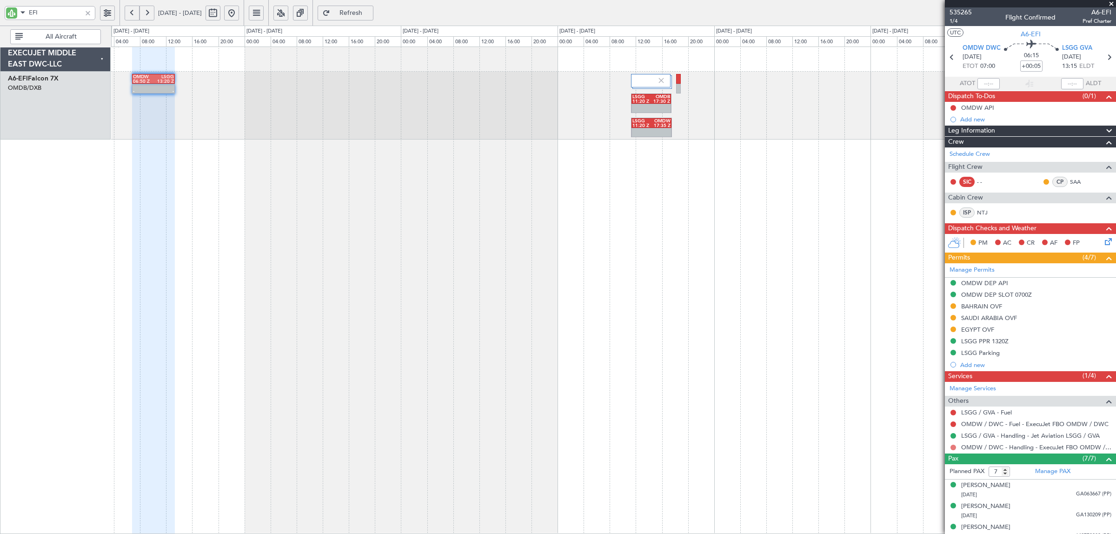
click at [953, 447] on button at bounding box center [954, 448] width 6 height 6
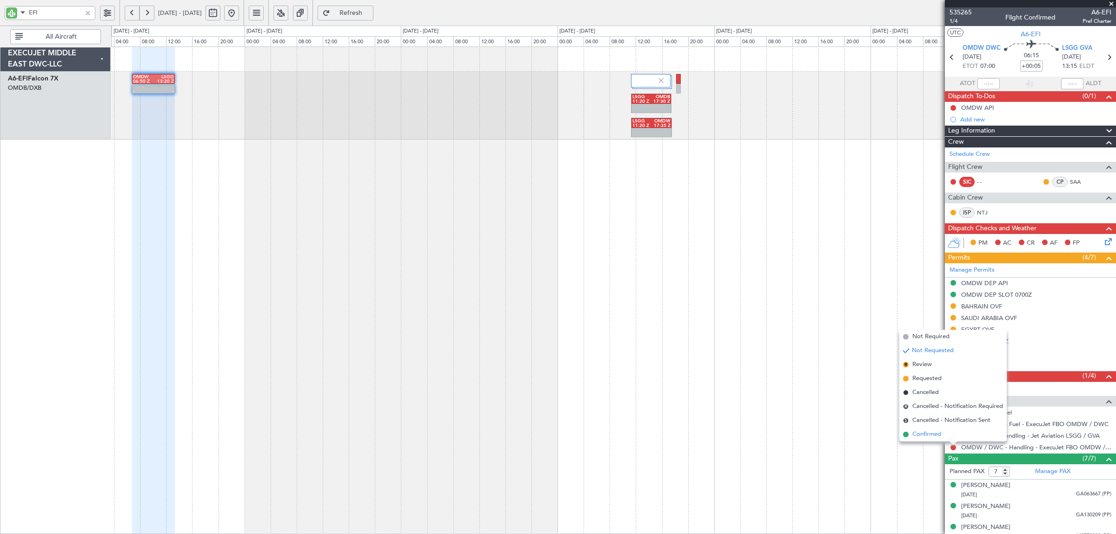
click at [929, 435] on span "Confirmed" at bounding box center [926, 434] width 29 height 9
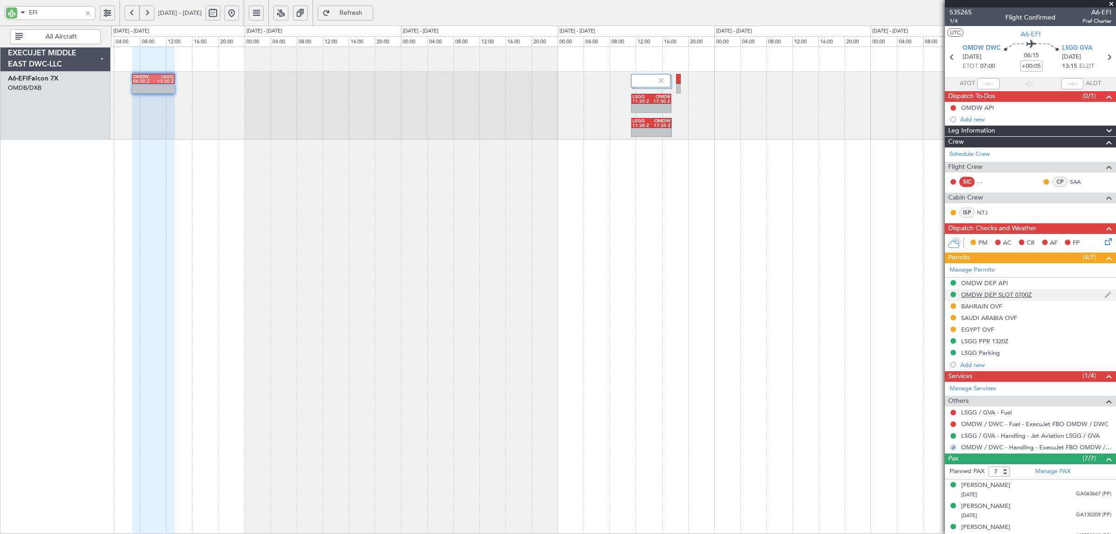
click at [992, 296] on div "OMDW DEP SLOT 0700Z" at bounding box center [996, 295] width 71 height 8
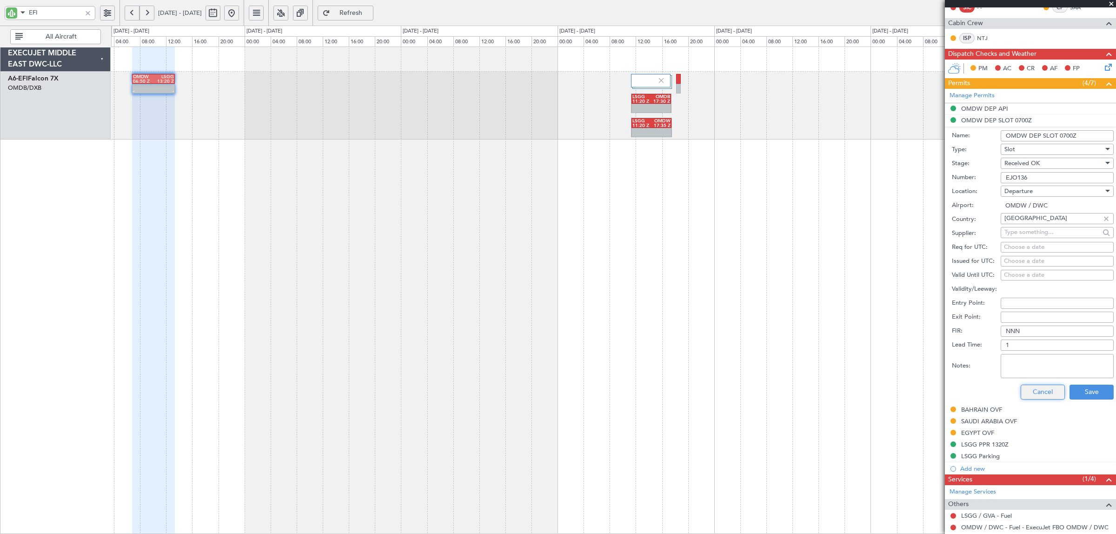
click at [1032, 398] on button "Cancel" at bounding box center [1043, 392] width 44 height 15
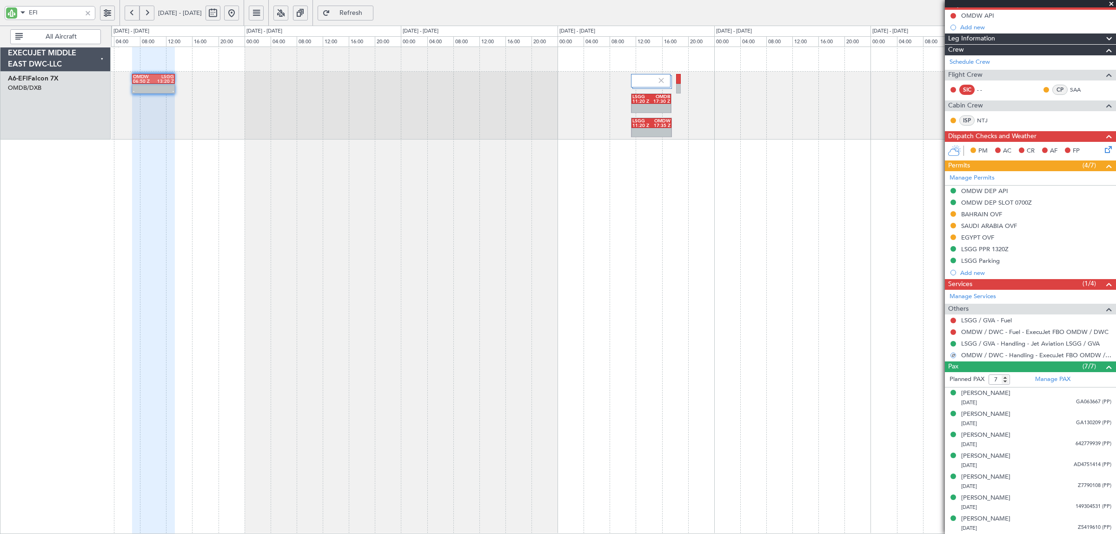
scroll to position [93, 0]
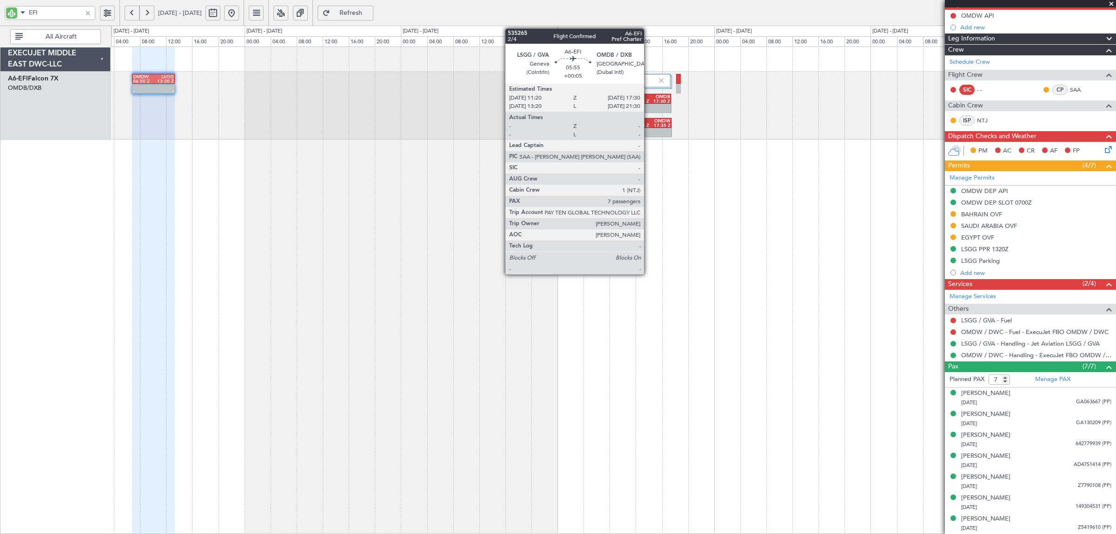
click at [649, 98] on div "LSGG" at bounding box center [642, 96] width 19 height 5
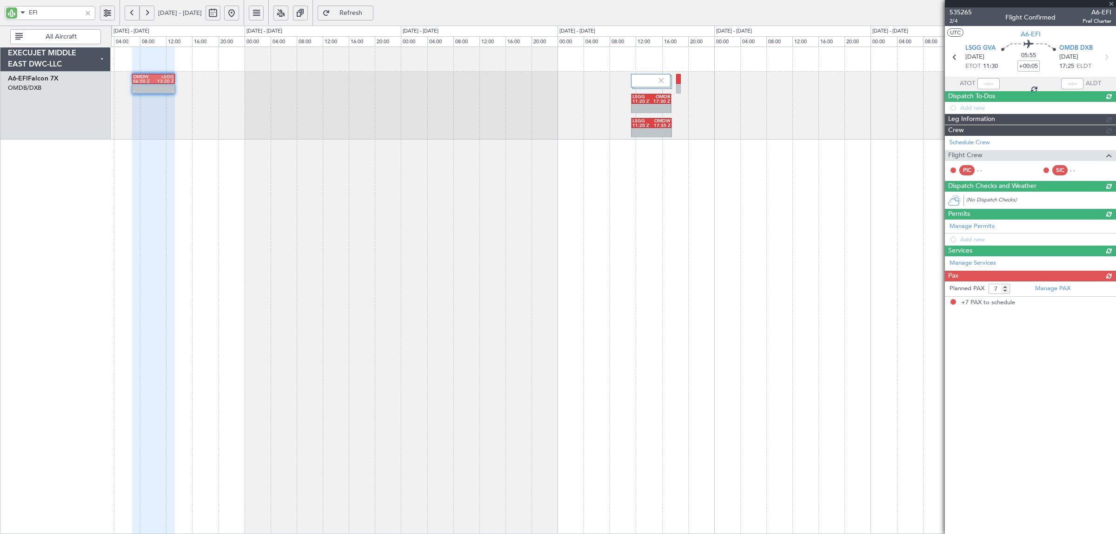
scroll to position [0, 0]
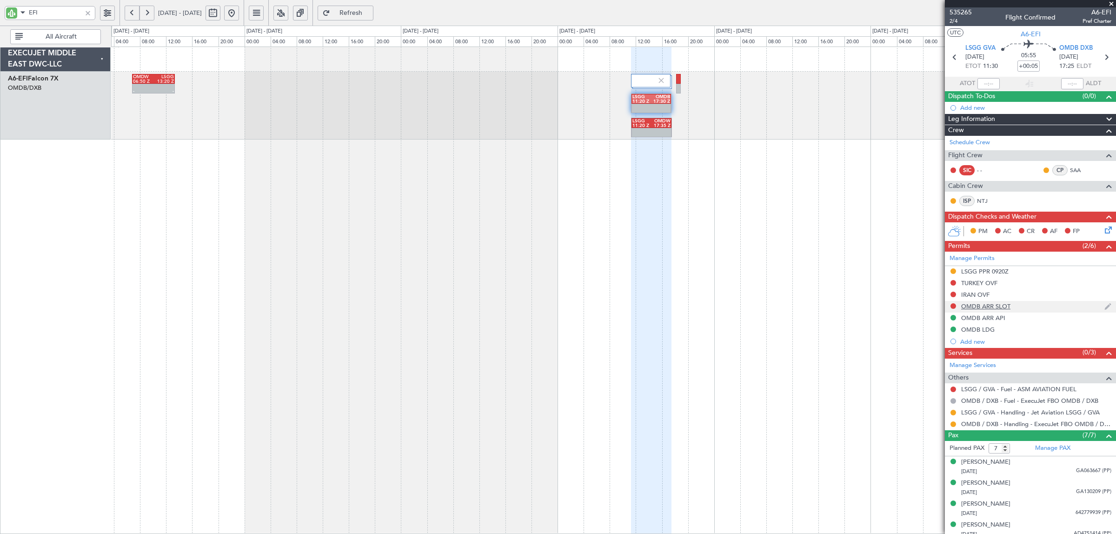
click at [989, 309] on div "OMDB ARR SLOT" at bounding box center [985, 306] width 49 height 8
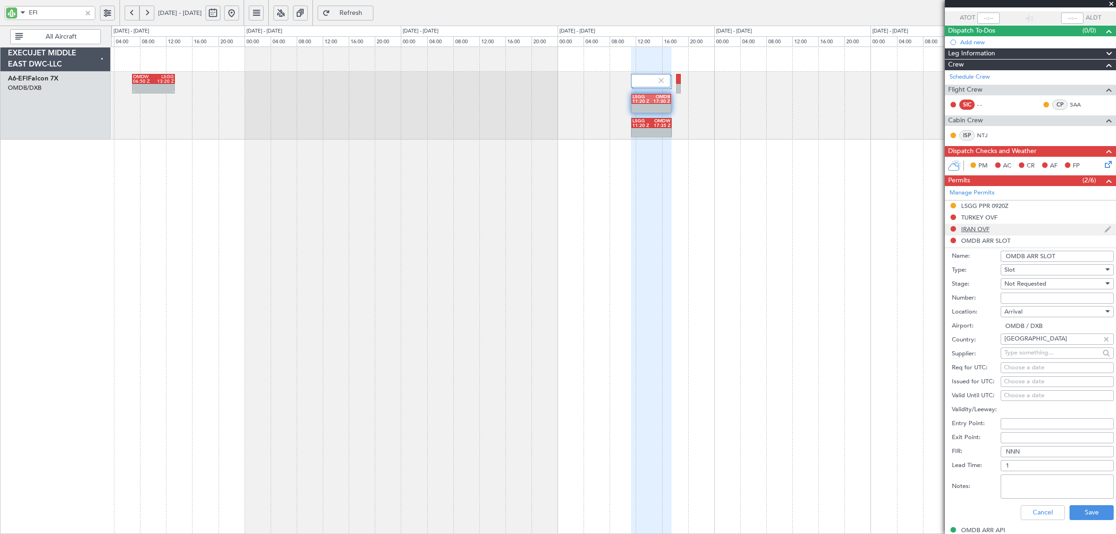
scroll to position [116, 0]
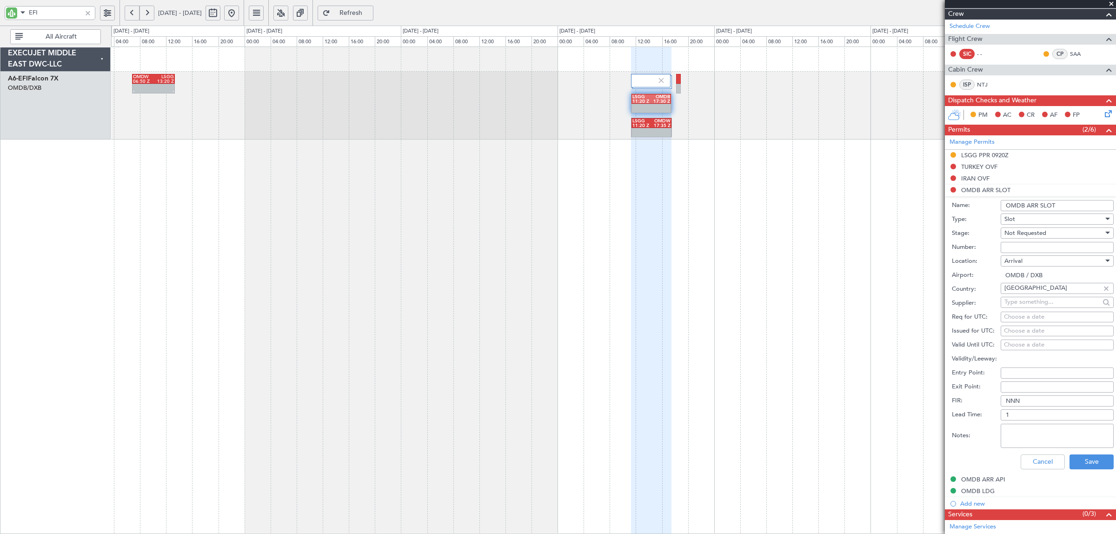
click at [1022, 235] on span "Not Requested" at bounding box center [1026, 233] width 42 height 8
click at [1029, 307] on span "Received OK" at bounding box center [1053, 308] width 96 height 14
click at [1021, 246] on input "Number:" at bounding box center [1057, 247] width 113 height 11
paste input "KEJO100"
type input "KEJO100"
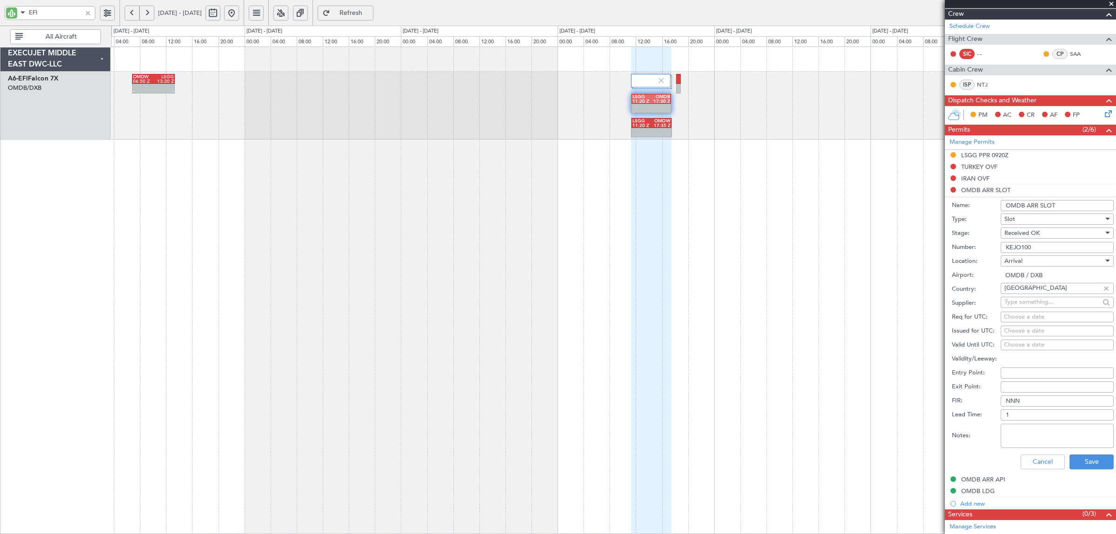
click at [1013, 319] on div "Choose a date" at bounding box center [1057, 317] width 107 height 9
select select "8"
select select "2025"
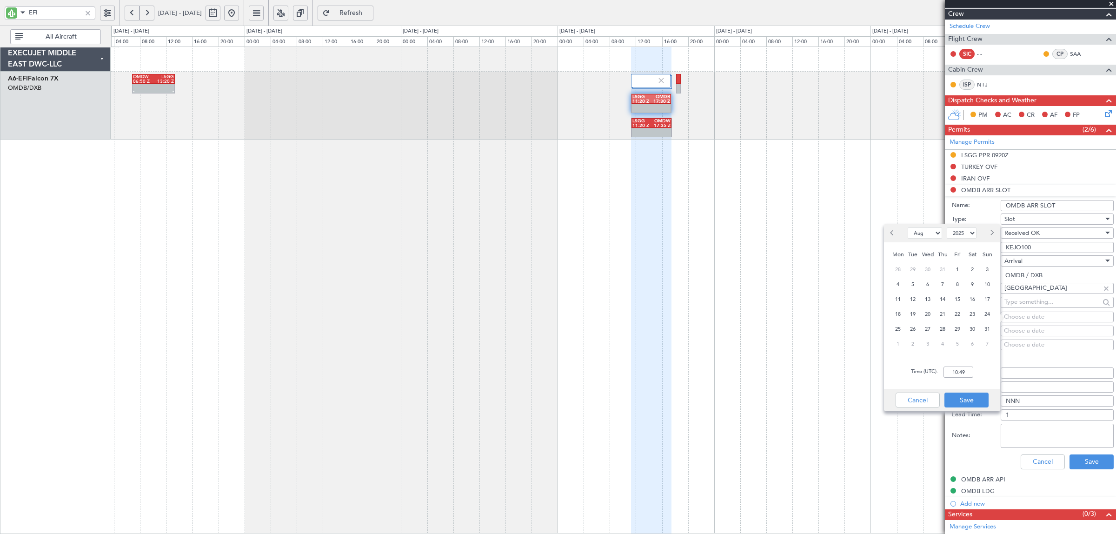
click at [903, 332] on div "25" at bounding box center [898, 328] width 15 height 15
click at [950, 377] on input "00:00" at bounding box center [959, 371] width 30 height 11
drag, startPoint x: 968, startPoint y: 399, endPoint x: 964, endPoint y: 370, distance: 29.7
click at [964, 370] on div "Jan Feb Mar Apr May Jun Jul Aug Sep Oct Nov Dec 2015 2016 2017 2018 2019 2020 2…" at bounding box center [942, 317] width 116 height 187
type input "17:25"
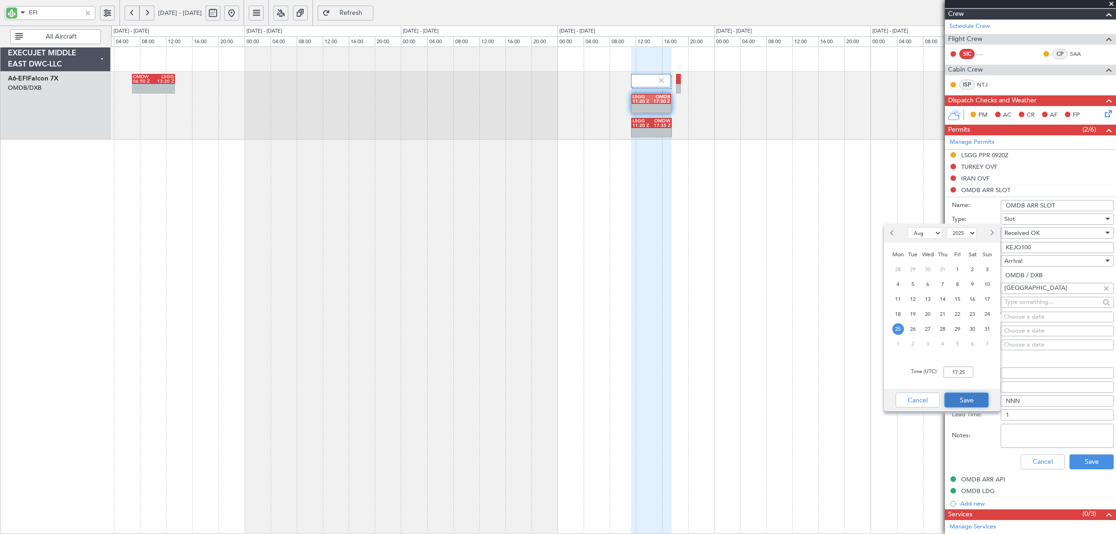
click at [961, 403] on button "Save" at bounding box center [967, 400] width 44 height 15
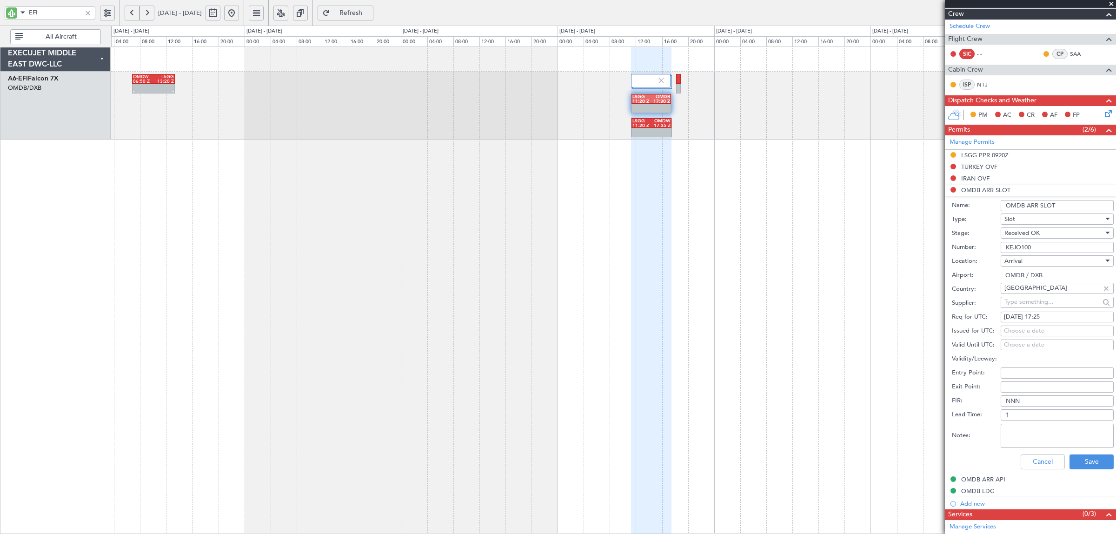
click at [1017, 331] on div "Choose a date" at bounding box center [1057, 330] width 107 height 9
select select "8"
select select "2025"
click at [896, 343] on span "25" at bounding box center [898, 343] width 12 height 12
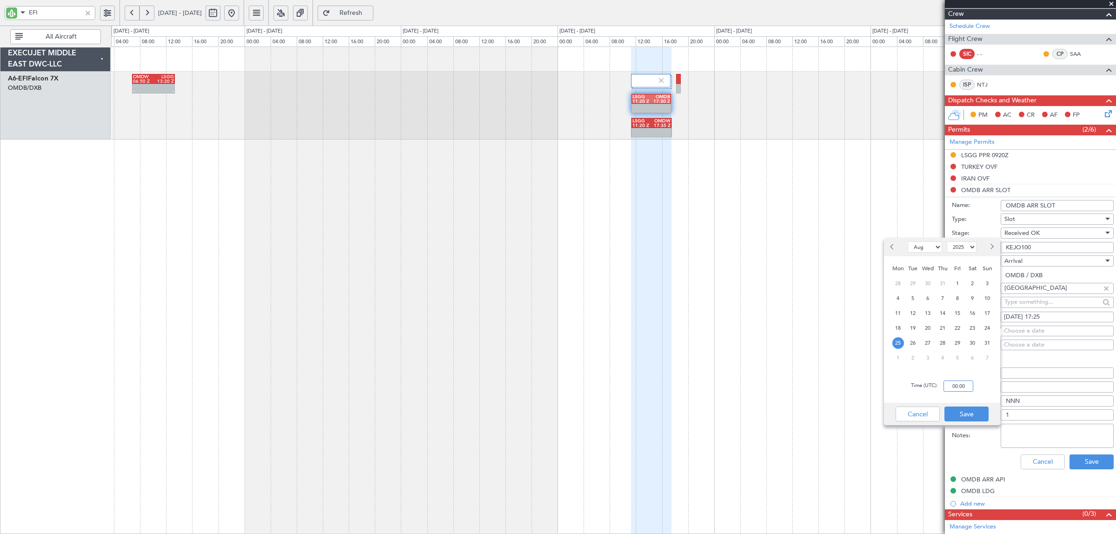
click at [944, 384] on input "00:00" at bounding box center [959, 385] width 30 height 11
type input "17:15"
click at [963, 411] on button "Save" at bounding box center [967, 413] width 44 height 15
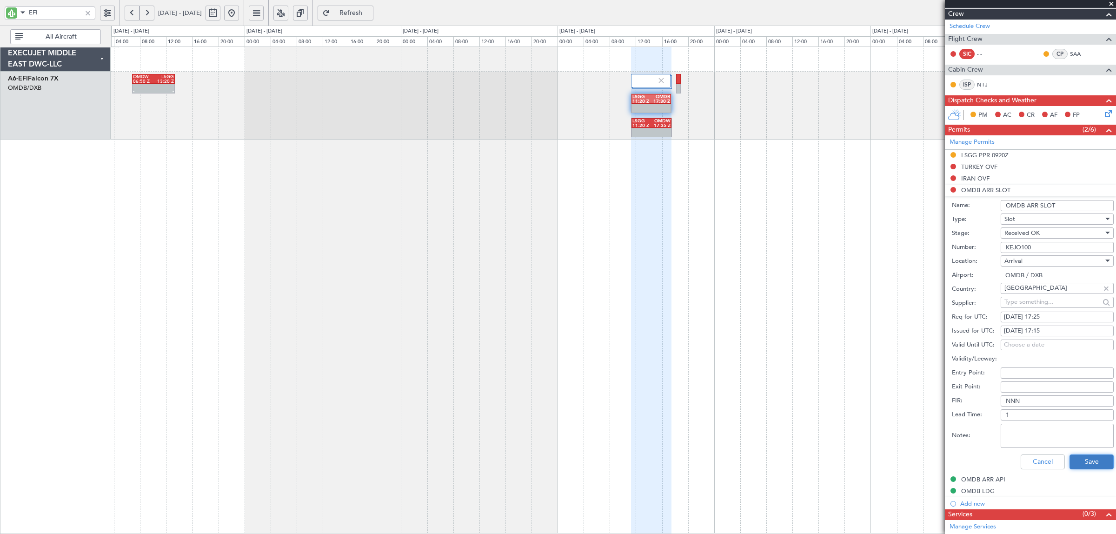
click at [1071, 461] on button "Save" at bounding box center [1092, 461] width 44 height 15
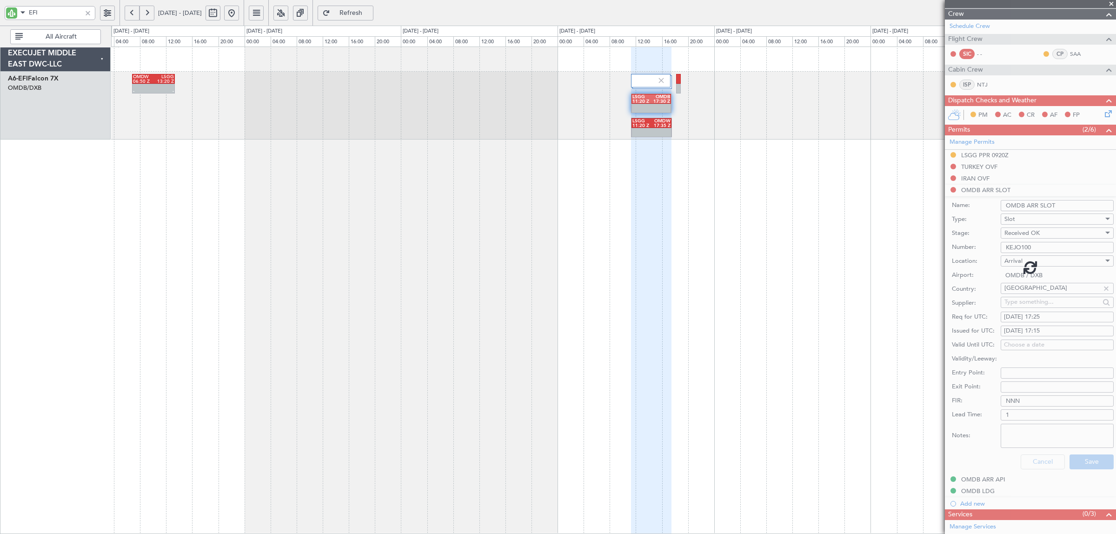
scroll to position [70, 0]
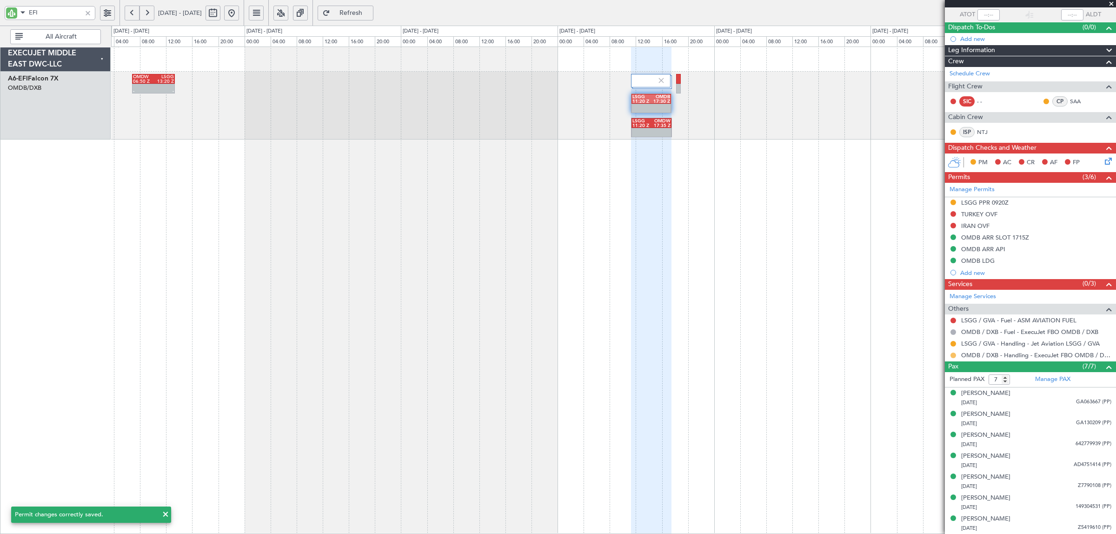
click at [952, 355] on button at bounding box center [954, 356] width 6 height 6
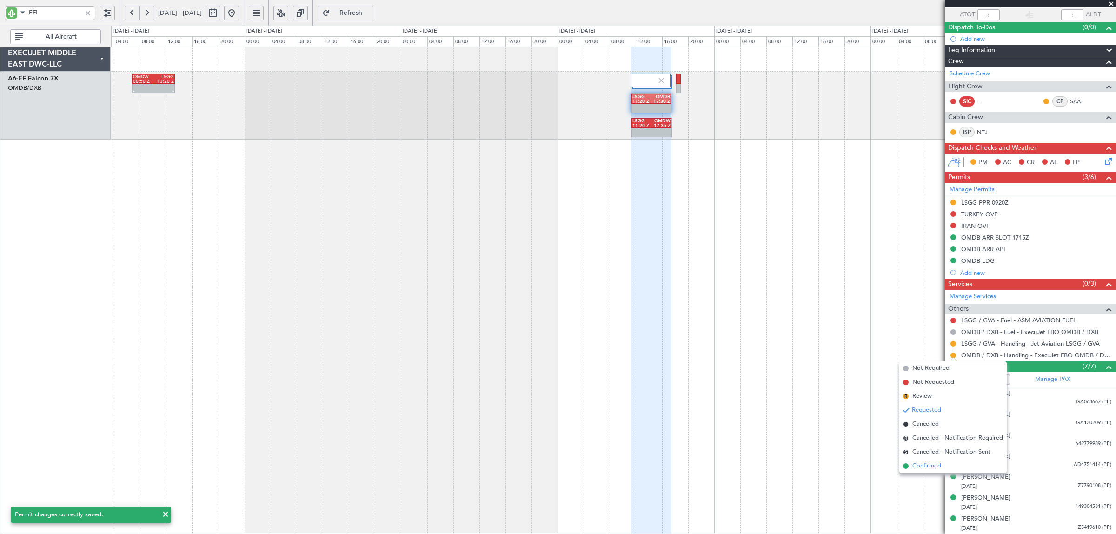
click at [918, 468] on span "Confirmed" at bounding box center [926, 465] width 29 height 9
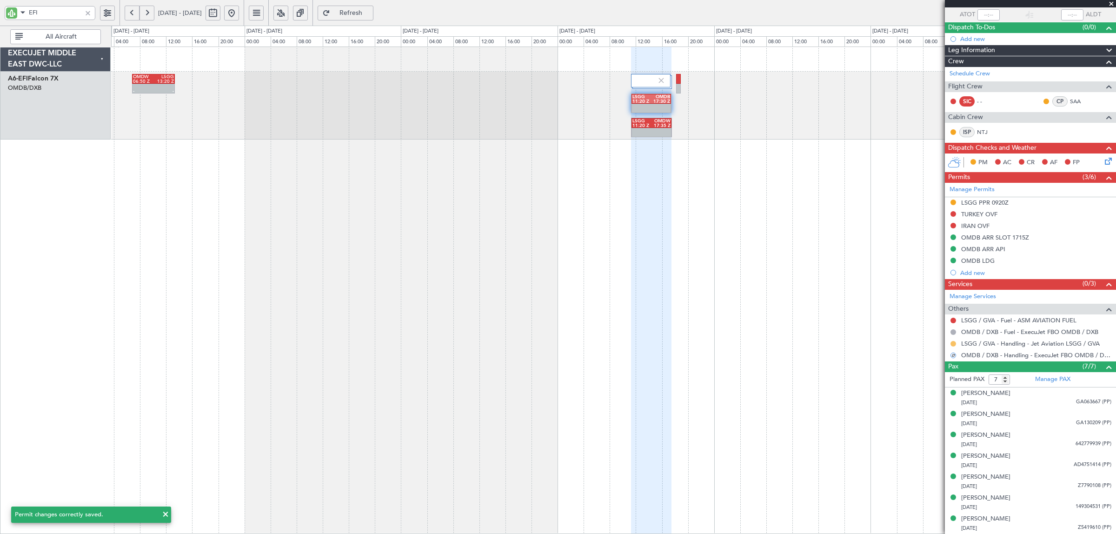
click at [951, 341] on button at bounding box center [954, 344] width 6 height 6
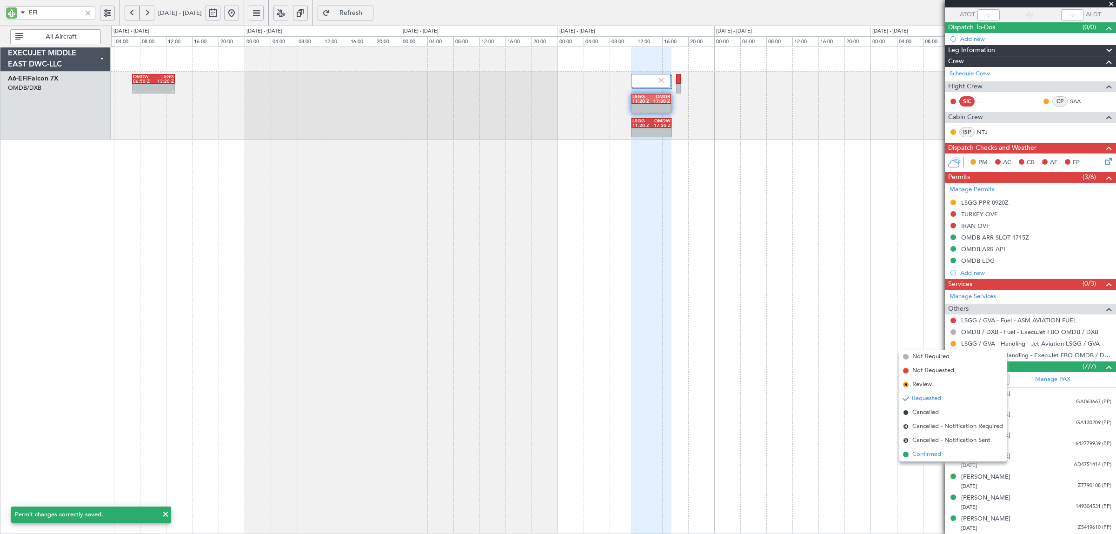
click at [938, 458] on span "Confirmed" at bounding box center [926, 454] width 29 height 9
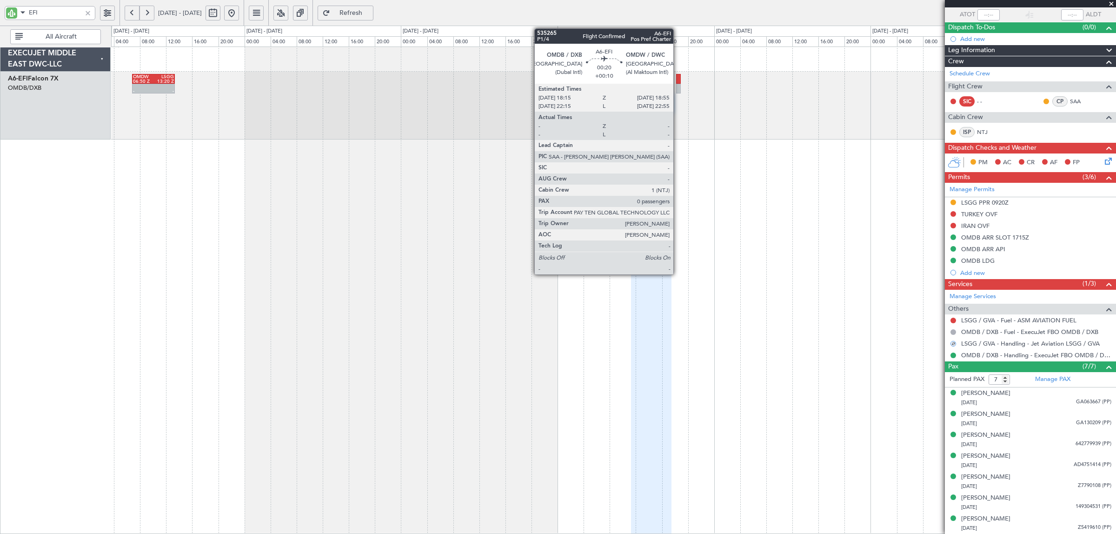
click at [678, 84] on div at bounding box center [678, 89] width 5 height 10
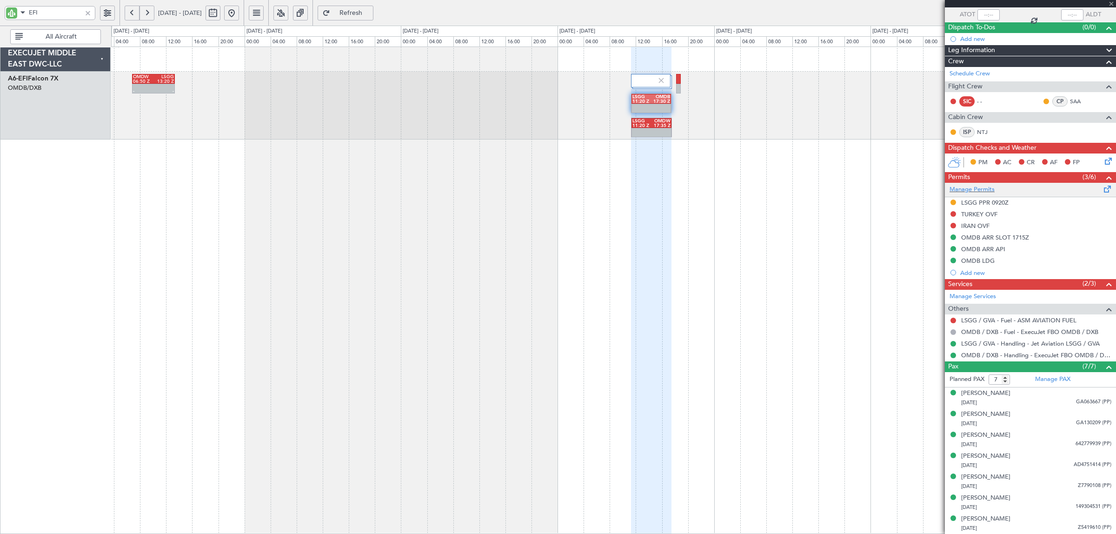
type input "+00:10"
type input "0"
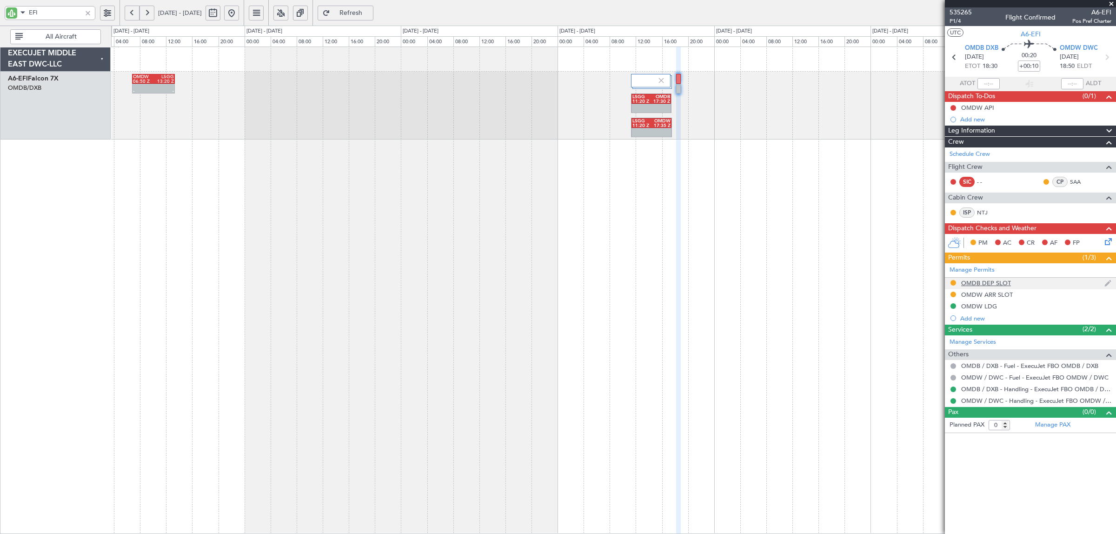
click at [983, 284] on div "OMDB DEP SLOT" at bounding box center [986, 283] width 50 height 8
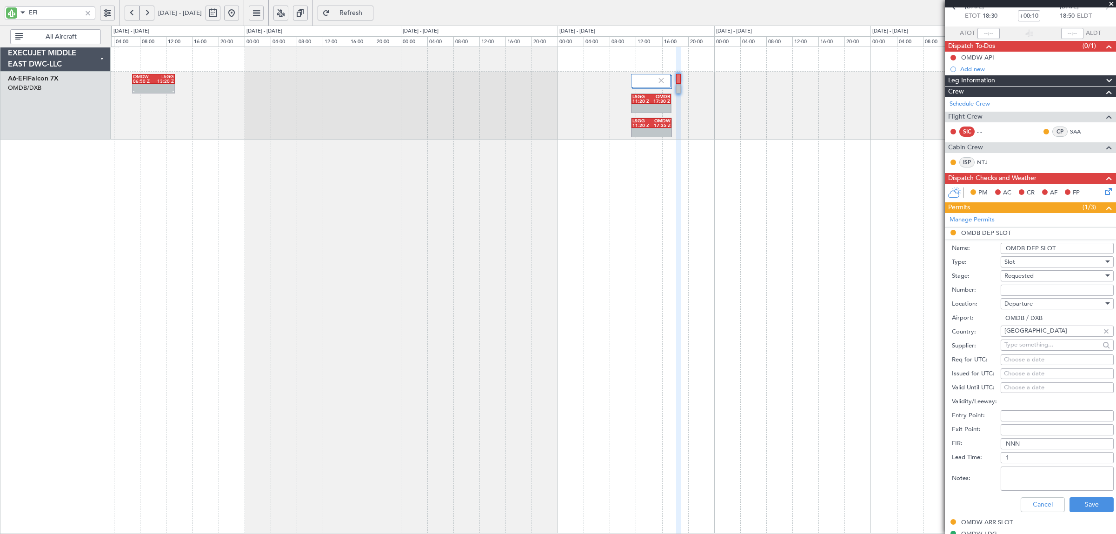
scroll to position [174, 0]
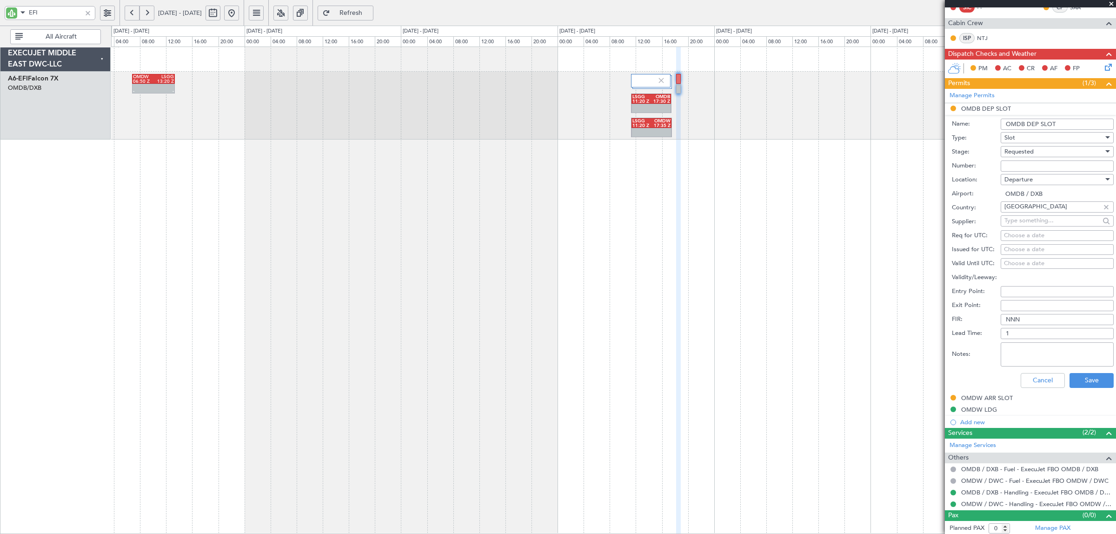
click at [1019, 152] on span "Requested" at bounding box center [1019, 151] width 29 height 8
click at [1022, 222] on span "Received OK" at bounding box center [1053, 223] width 96 height 14
click at [1012, 164] on input "Number:" at bounding box center [1057, 165] width 113 height 11
paste input "K EJO101"
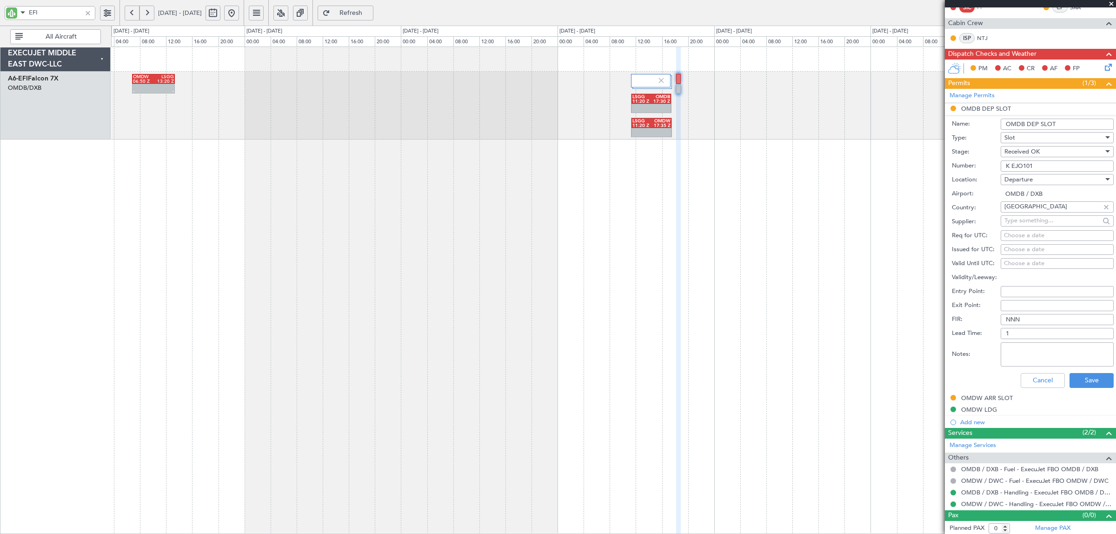
type input "K EJO101"
click at [1013, 235] on div "Choose a date" at bounding box center [1057, 235] width 107 height 9
select select "8"
select select "2025"
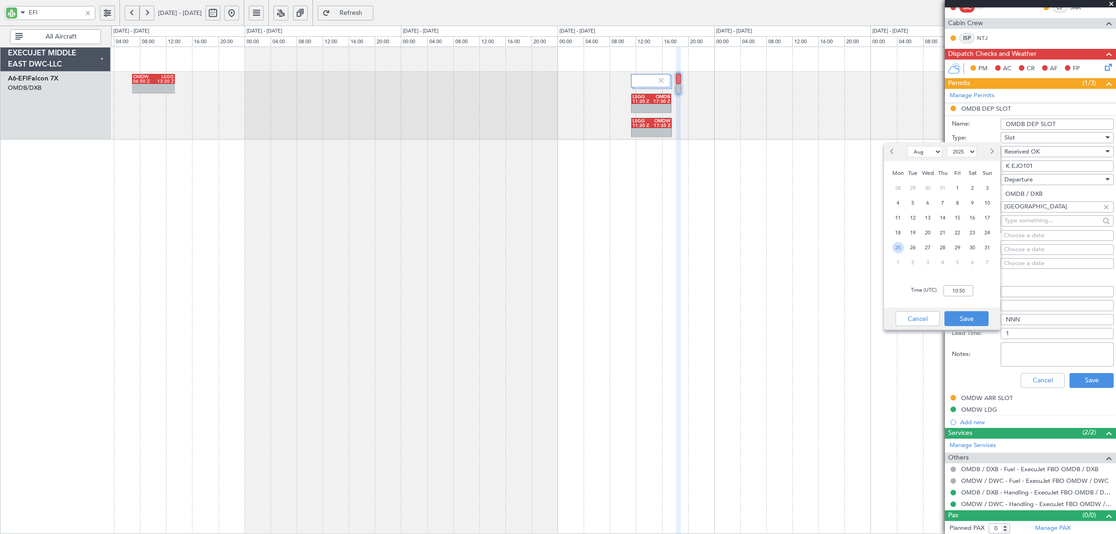
click at [899, 246] on span "25" at bounding box center [898, 248] width 12 height 12
click at [950, 294] on input "00:00" at bounding box center [959, 290] width 30 height 11
type input "18:30"
drag, startPoint x: 967, startPoint y: 313, endPoint x: 983, endPoint y: 322, distance: 17.9
click at [967, 314] on button "Save" at bounding box center [967, 318] width 44 height 15
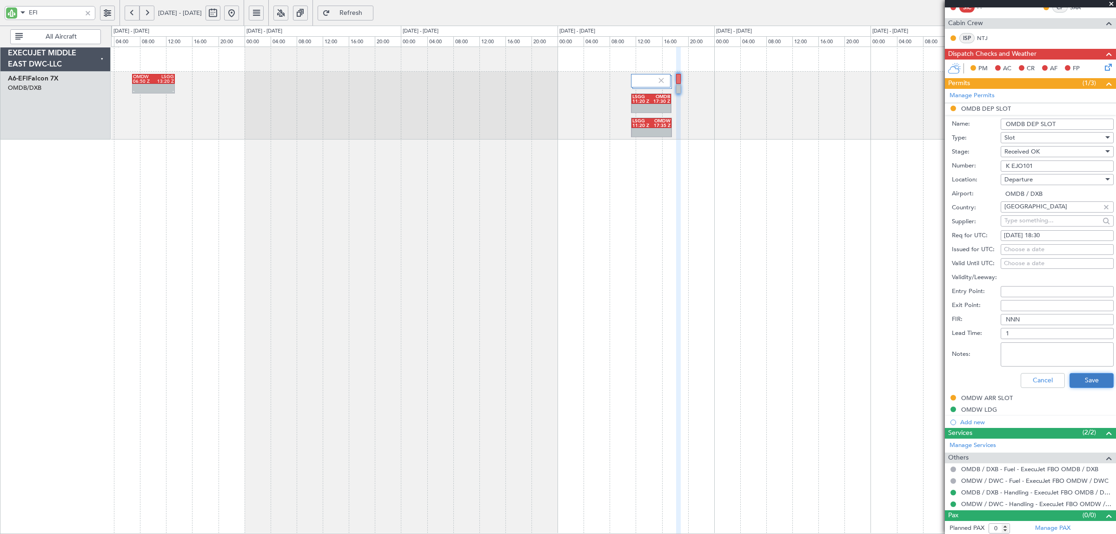
click at [1090, 384] on button "Save" at bounding box center [1092, 380] width 44 height 15
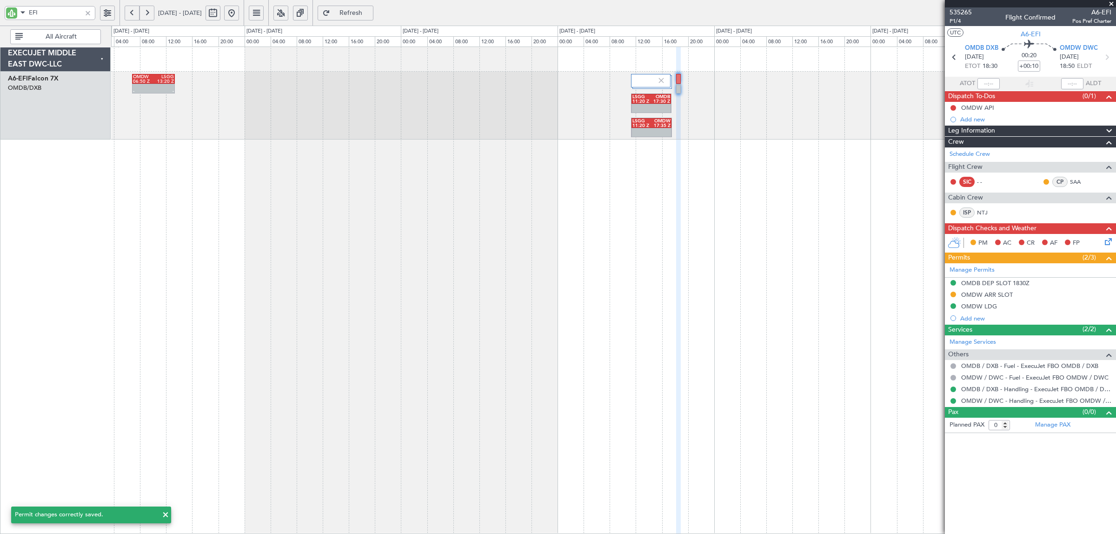
scroll to position [0, 0]
click at [977, 295] on div "OMDW ARR SLOT" at bounding box center [987, 295] width 52 height 8
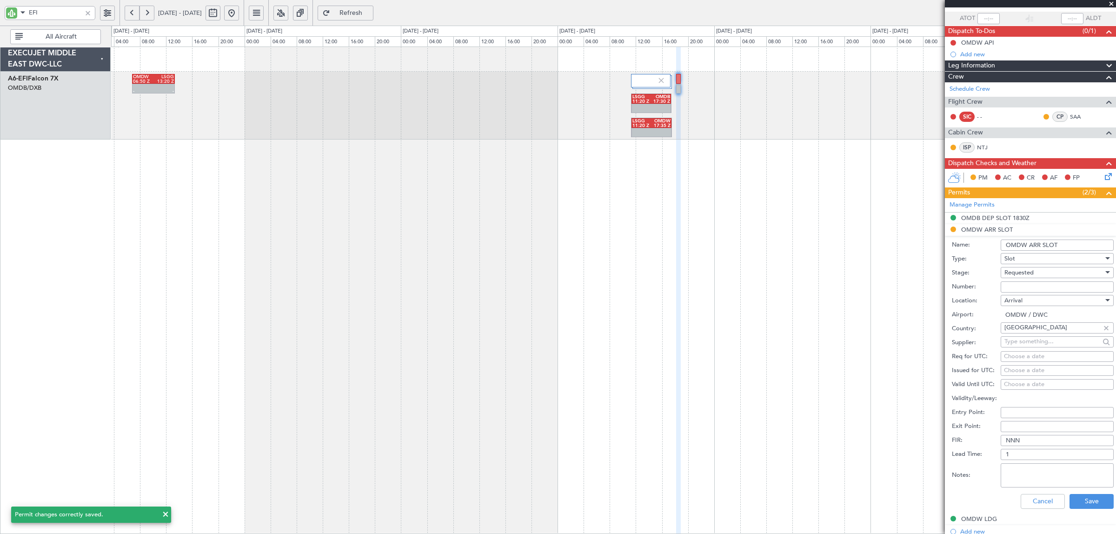
scroll to position [174, 0]
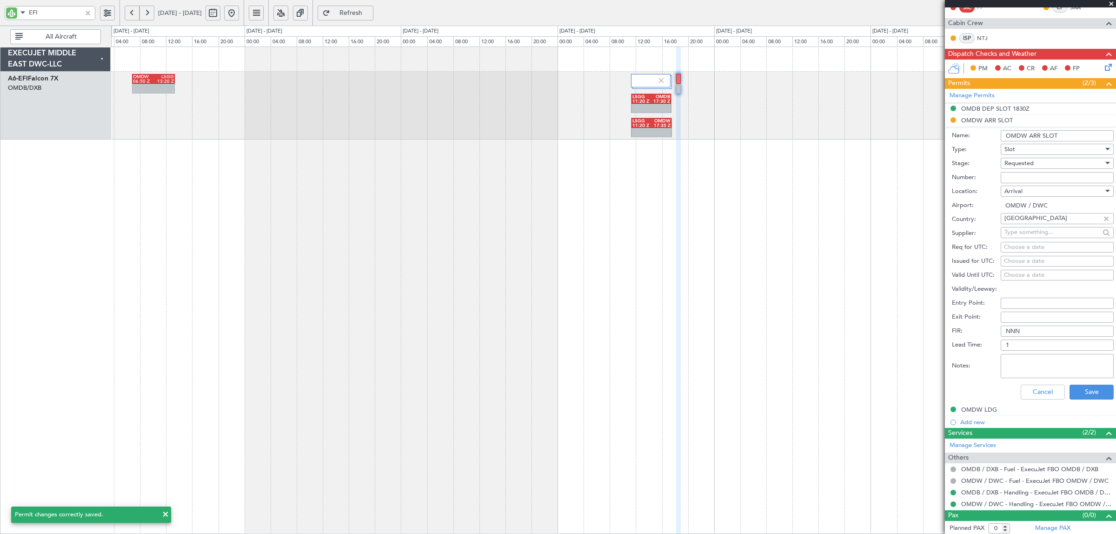
click at [1033, 166] on span "Requested" at bounding box center [1019, 163] width 29 height 8
click at [1028, 233] on span "Received OK" at bounding box center [1053, 235] width 96 height 14
click at [1014, 178] on input "Number:" at bounding box center [1057, 177] width 113 height 11
paste input "KEJO102"
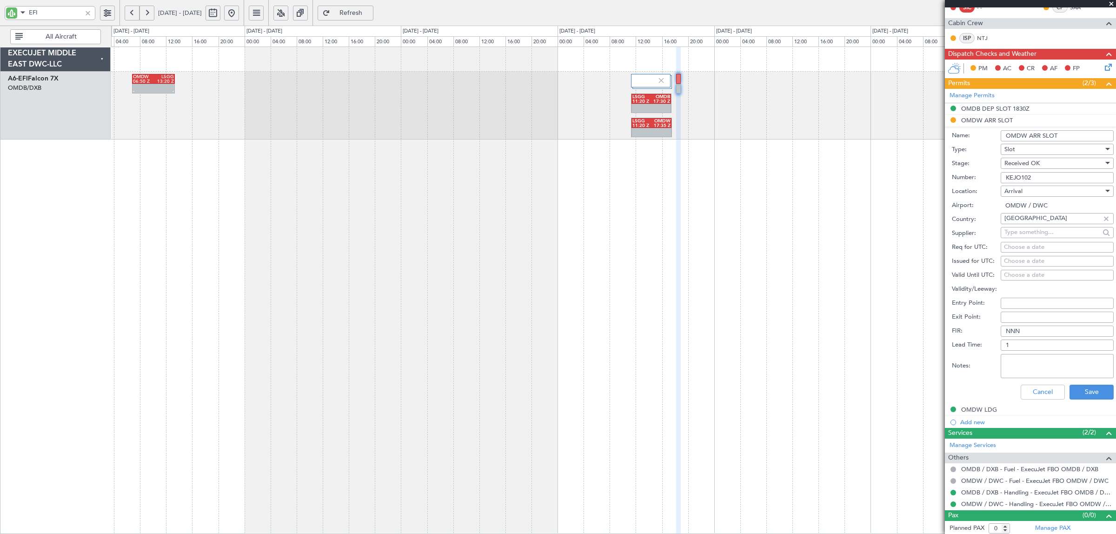
type input "KEJO102"
click at [1013, 253] on fb-calendar-cell "Choose a date" at bounding box center [1057, 247] width 113 height 11
click at [1017, 245] on div "Choose a date" at bounding box center [1057, 247] width 107 height 9
select select "8"
select select "2025"
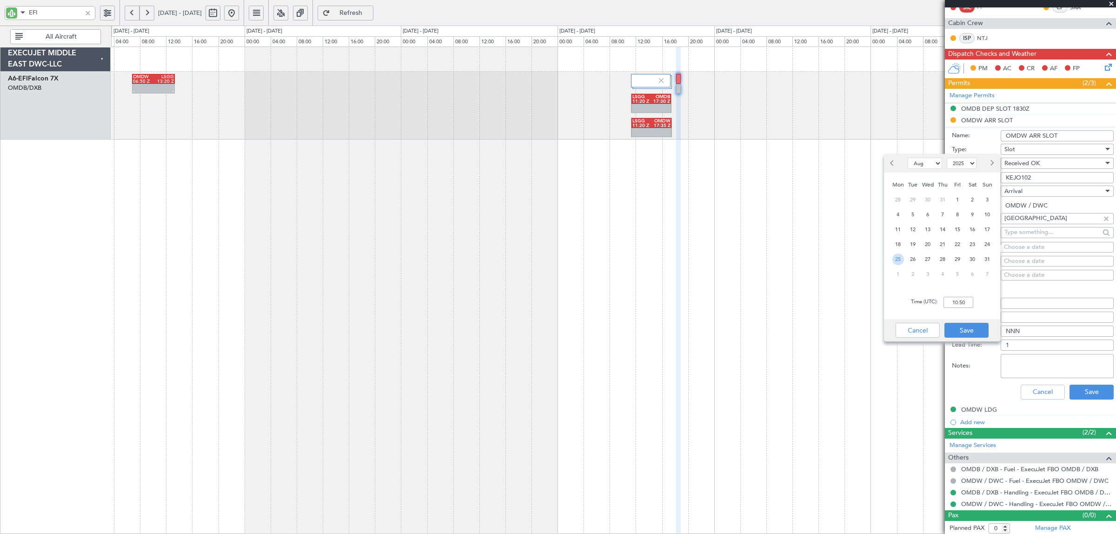
click at [900, 258] on span "25" at bounding box center [898, 259] width 12 height 12
click at [946, 301] on input "00:00" at bounding box center [959, 302] width 30 height 11
type input "18:50"
click at [964, 335] on button "Save" at bounding box center [967, 330] width 44 height 15
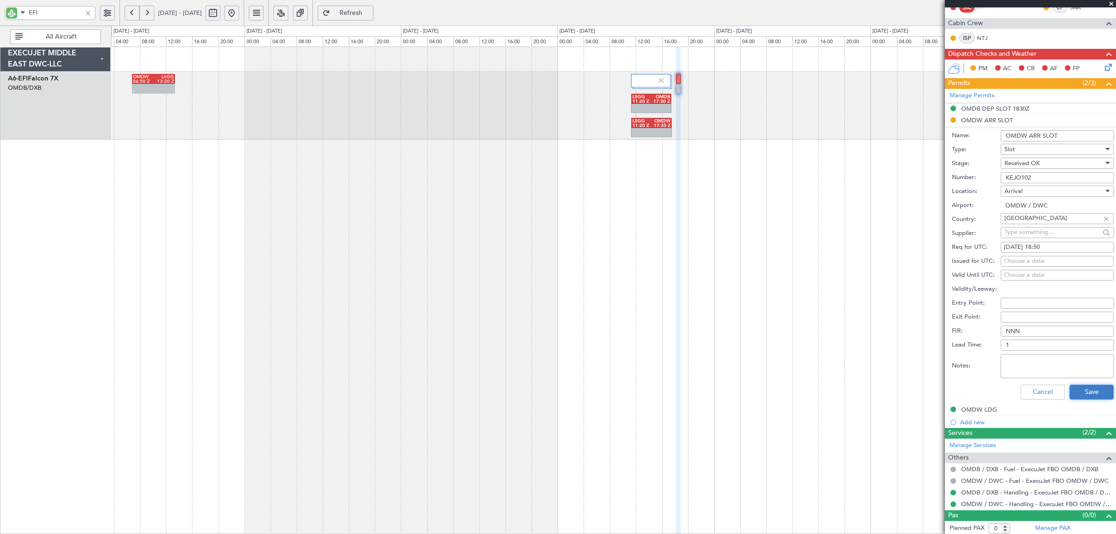
click at [1088, 394] on button "Save" at bounding box center [1092, 392] width 44 height 15
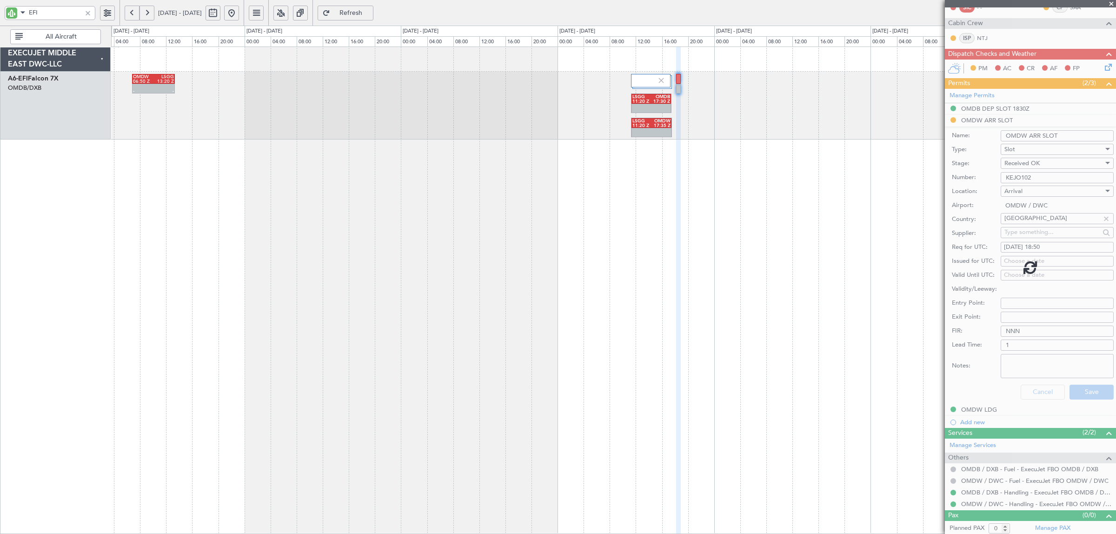
scroll to position [0, 0]
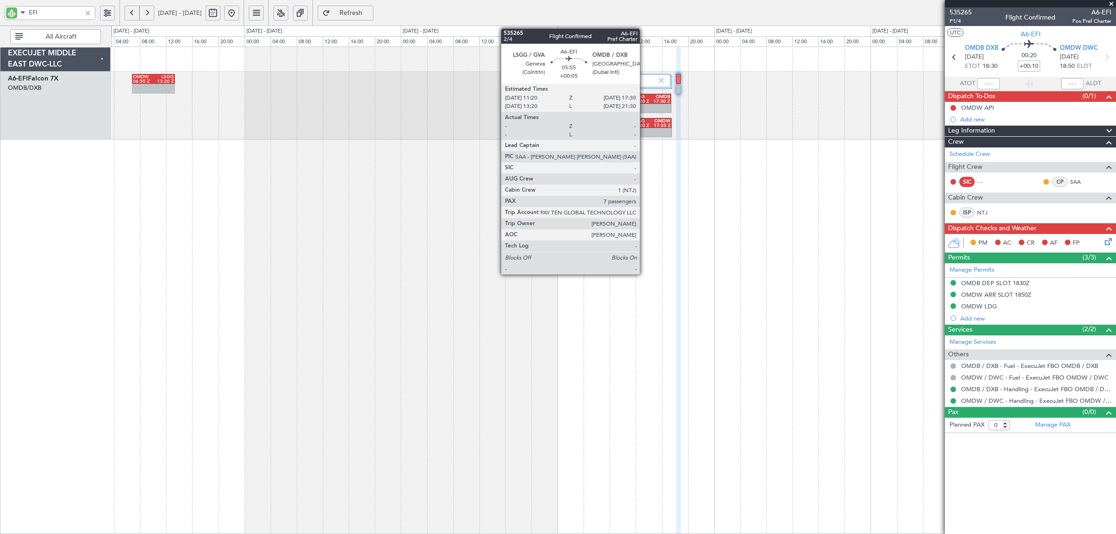
click at [645, 107] on div at bounding box center [652, 109] width 40 height 10
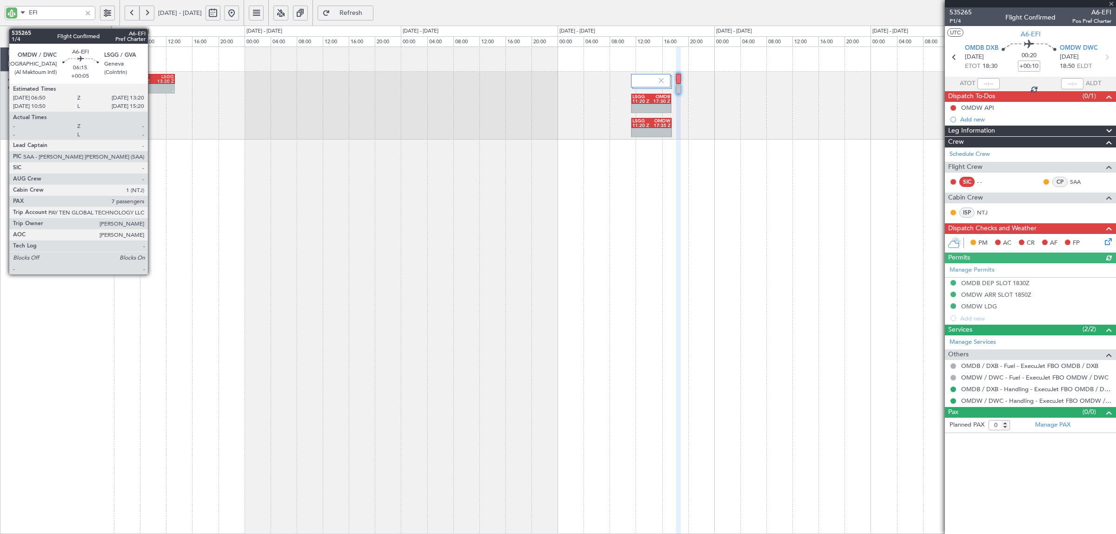
click at [151, 85] on div at bounding box center [143, 86] width 20 height 5
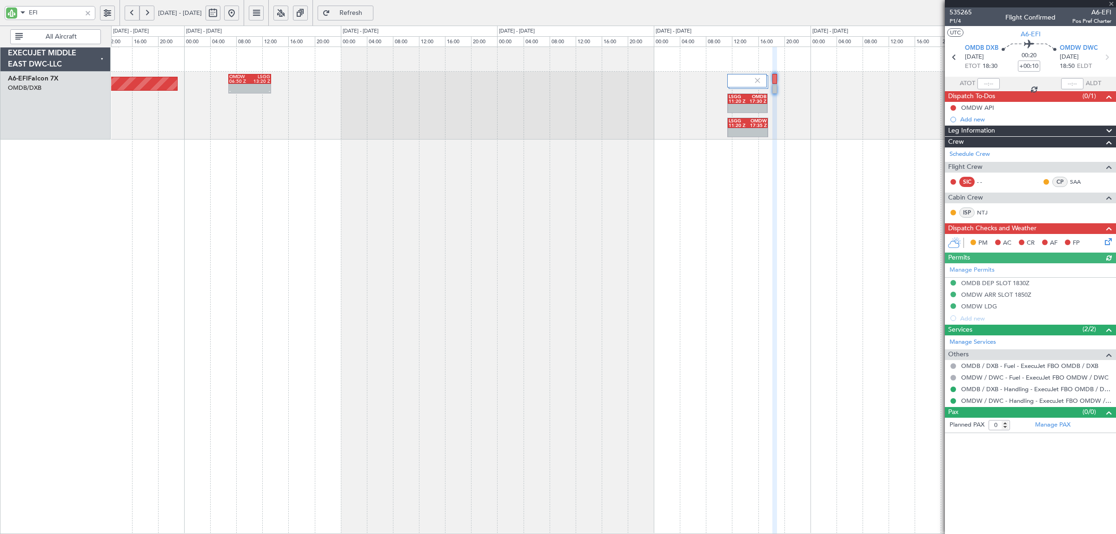
click at [356, 166] on div "- - OMDW 06:50 Z LSGG 13:20 Z LSGG 11:20 Z OMDB 17:30 Z LSGG 11:20 Z OMDW 17:35…" at bounding box center [613, 290] width 1005 height 487
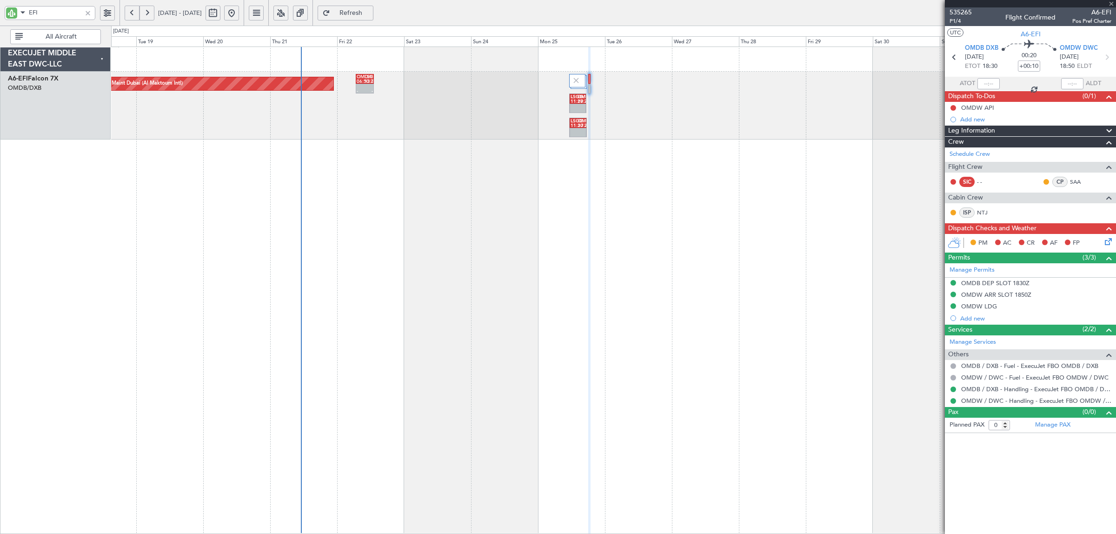
type input "+00:05"
type input "7"
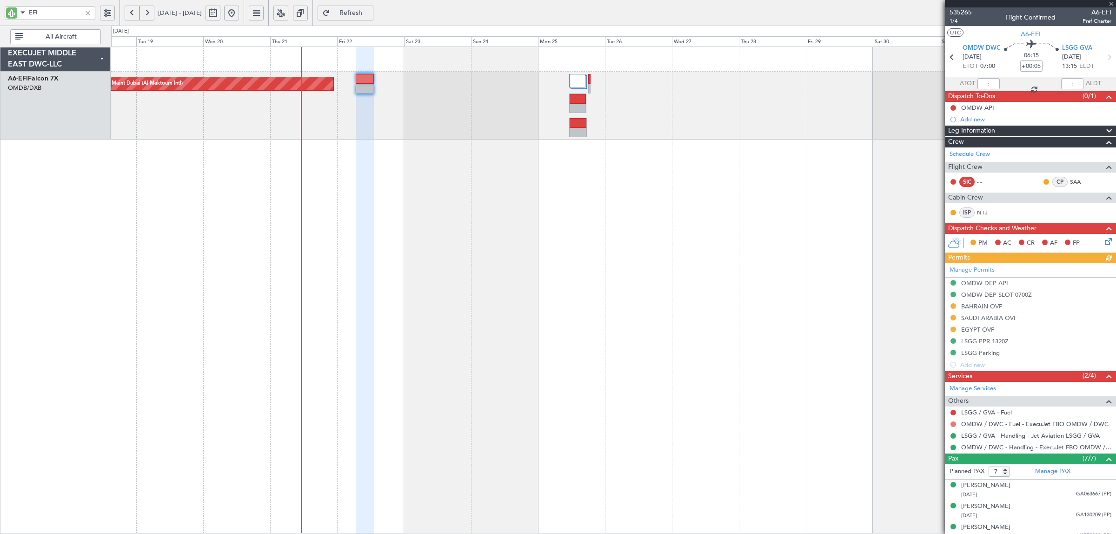
click at [952, 424] on button at bounding box center [954, 424] width 6 height 6
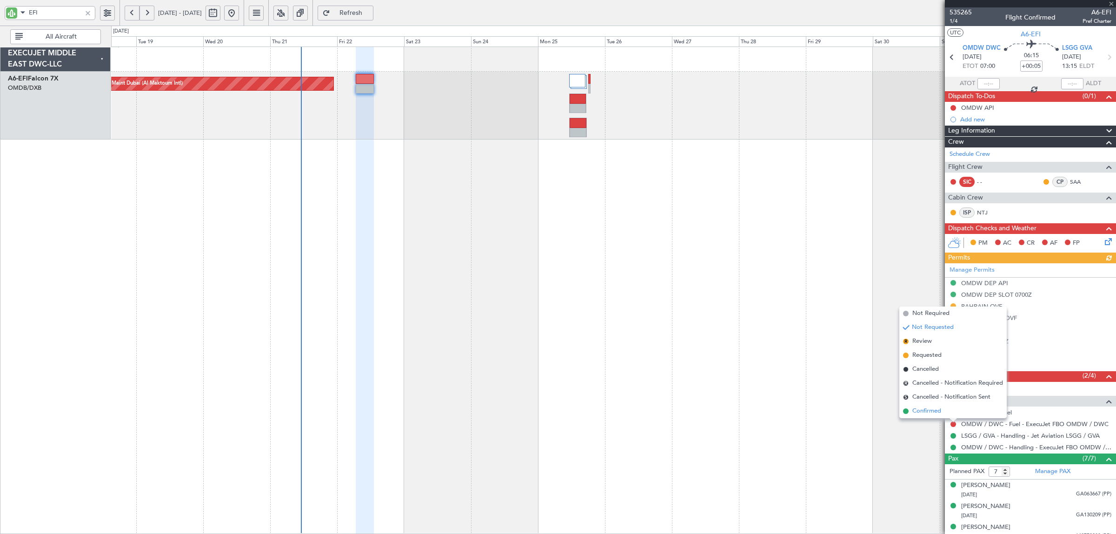
click at [934, 414] on span "Confirmed" at bounding box center [926, 410] width 29 height 9
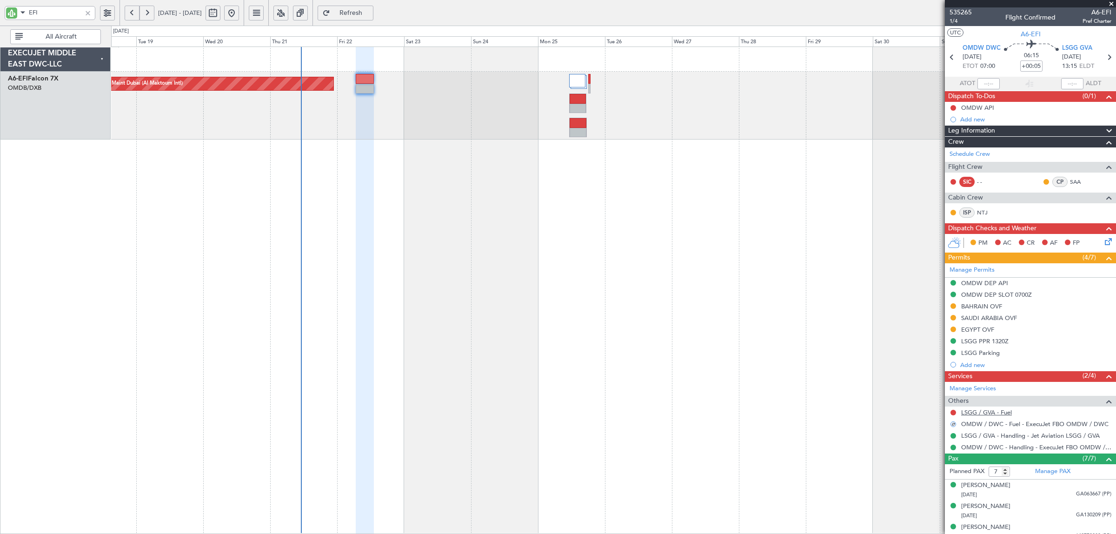
click at [985, 414] on link "LSGG / GVA - Fuel" at bounding box center [986, 412] width 51 height 8
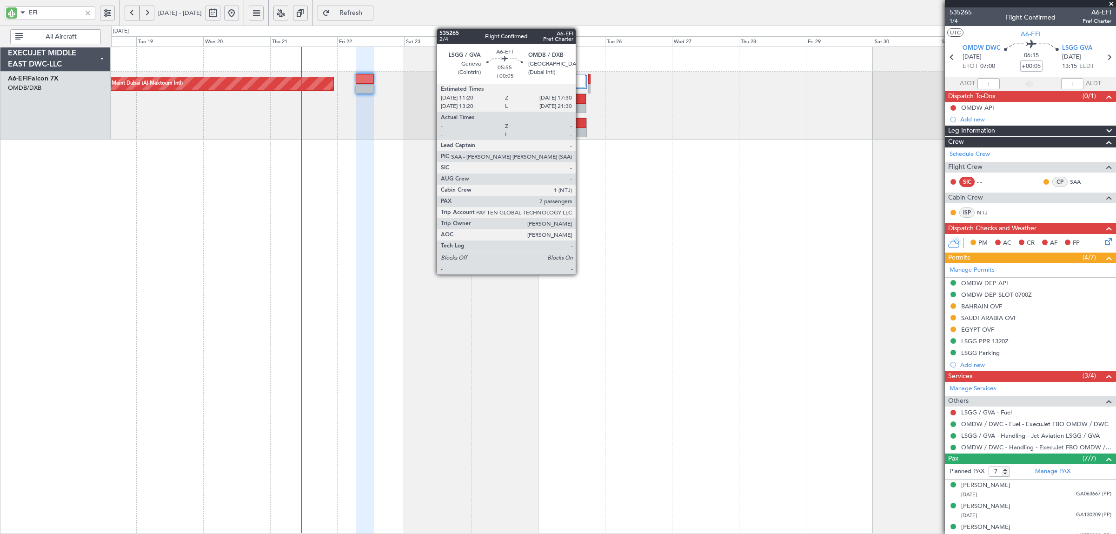
click at [580, 104] on div at bounding box center [578, 109] width 17 height 10
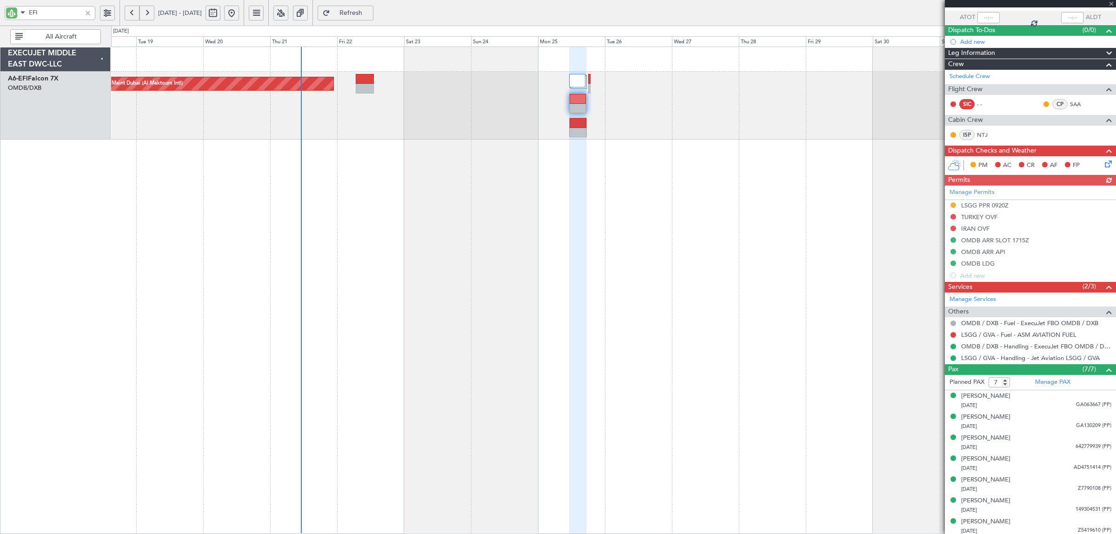
scroll to position [69, 0]
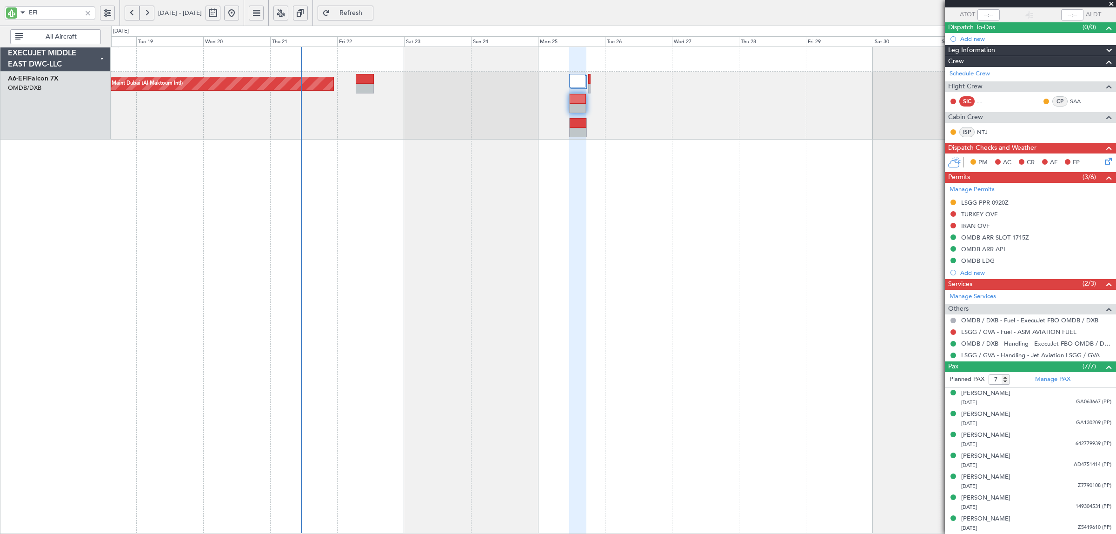
click at [984, 200] on div "LSGG PPR 0920Z" at bounding box center [984, 203] width 47 height 8
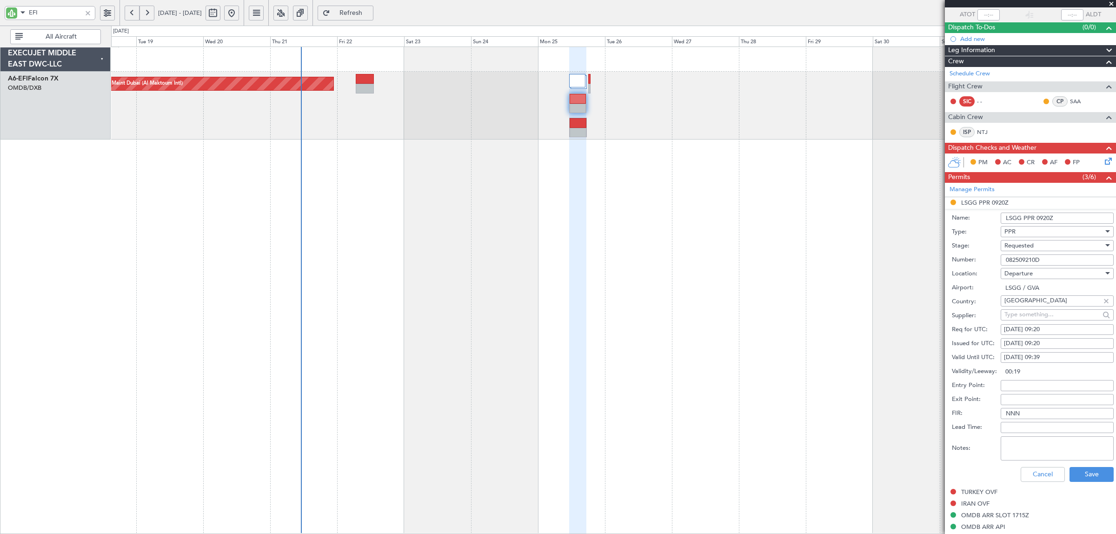
click at [1059, 331] on div "25/08/2025 09:20" at bounding box center [1057, 329] width 107 height 9
select select "8"
select select "2025"
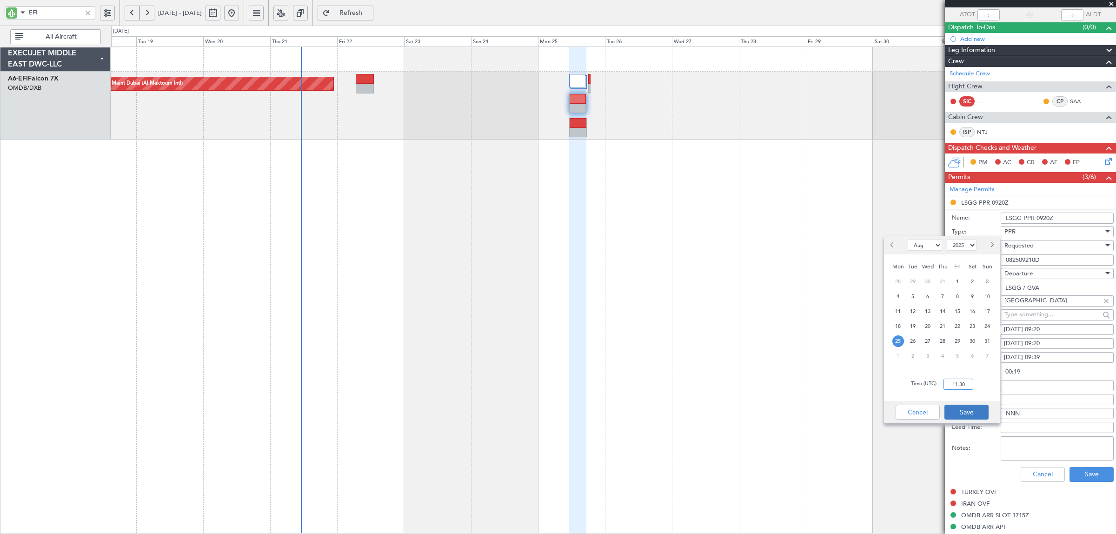
type input "11:30"
click at [973, 410] on button "Save" at bounding box center [967, 412] width 44 height 15
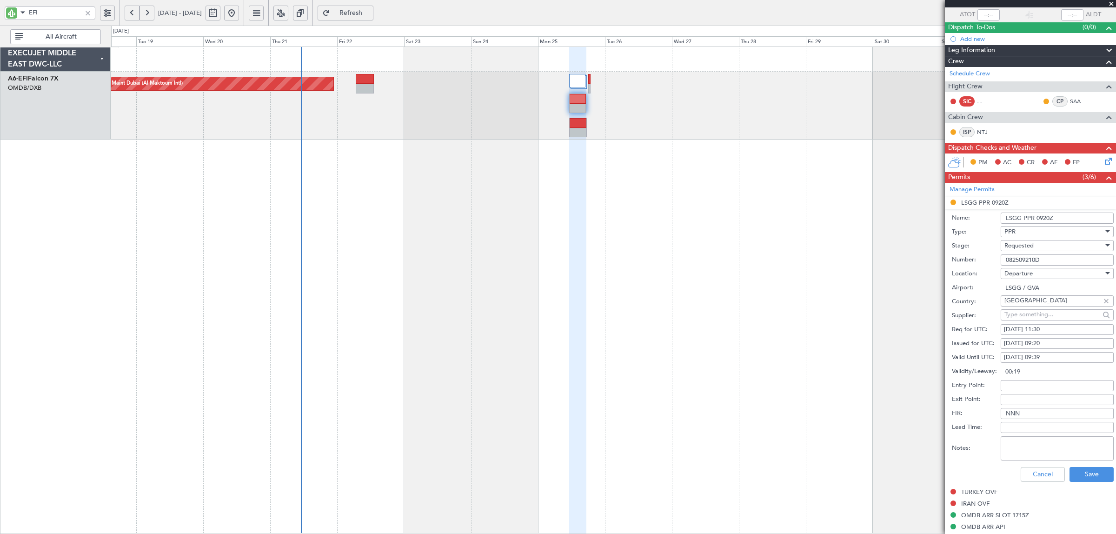
click at [1056, 345] on div "25/08/2025 09:20" at bounding box center [1057, 343] width 107 height 9
select select "8"
select select "2025"
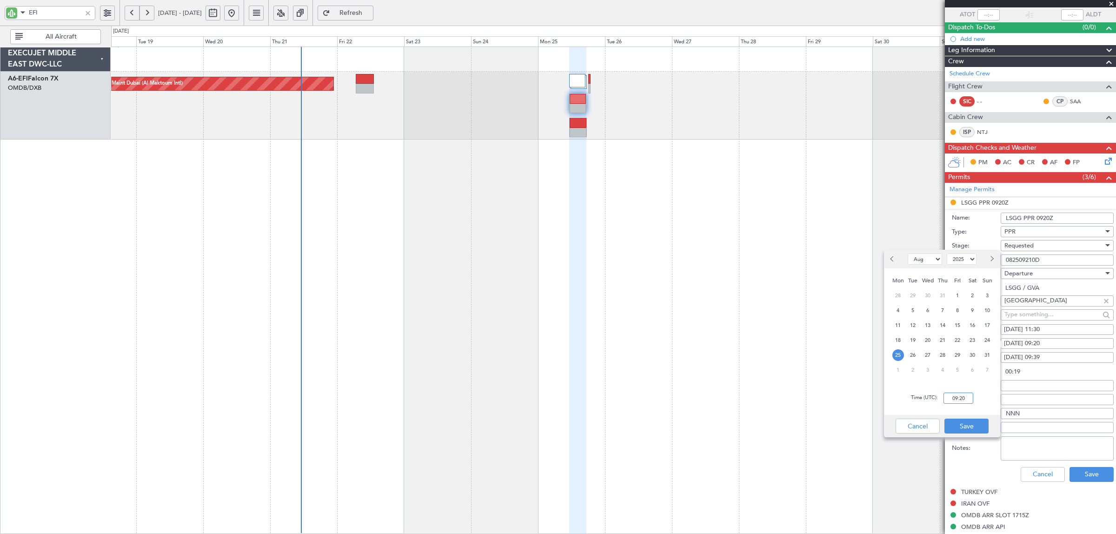
click at [960, 397] on input "09:20" at bounding box center [959, 398] width 30 height 11
type input "11:20"
drag, startPoint x: 963, startPoint y: 424, endPoint x: 975, endPoint y: 421, distance: 12.8
click at [963, 424] on button "Save" at bounding box center [967, 426] width 44 height 15
type input "01:41"
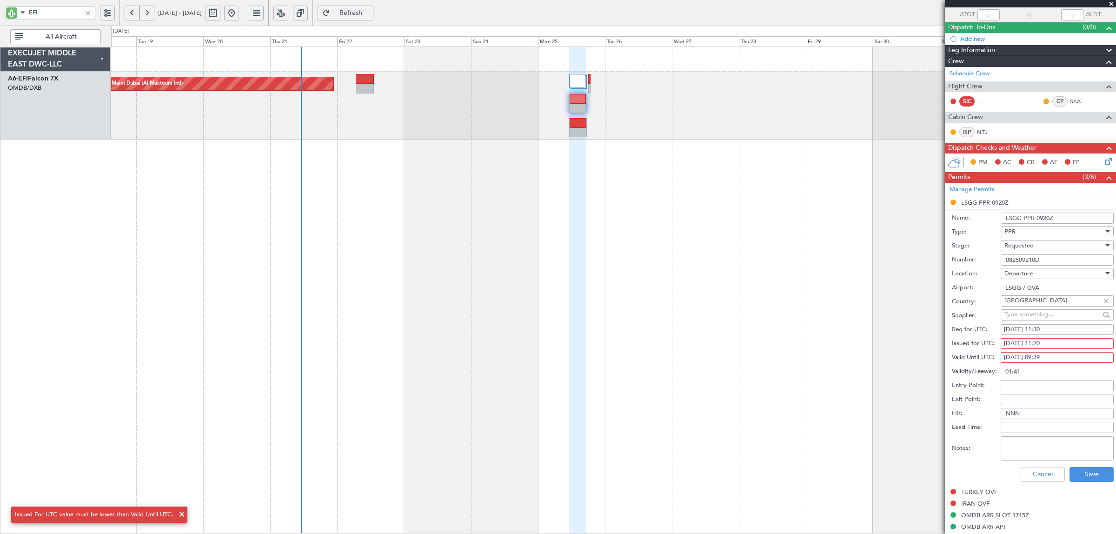
click at [1057, 359] on div "25/08/2025 09:39" at bounding box center [1057, 357] width 107 height 9
select select "8"
select select "2025"
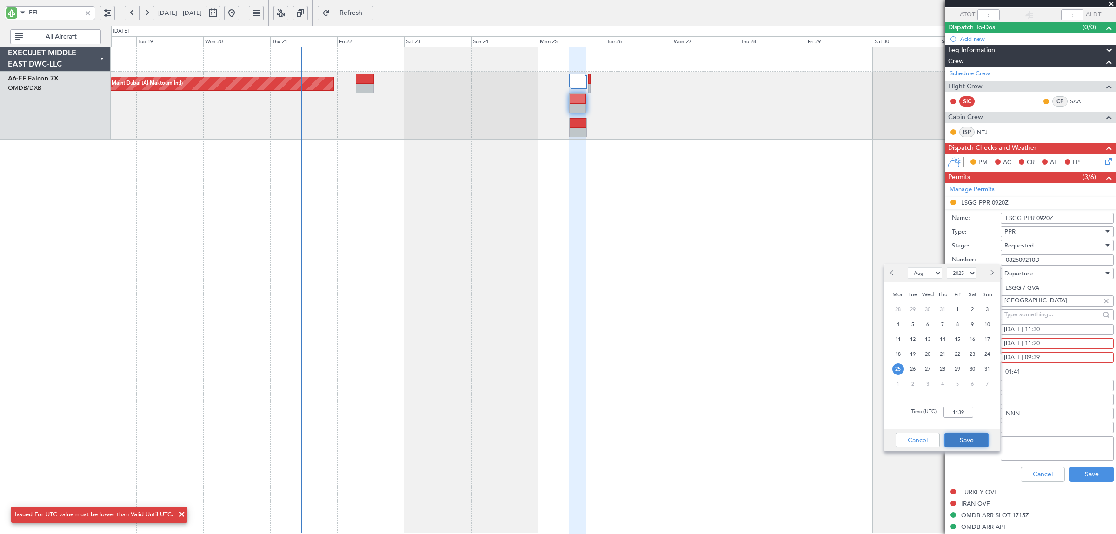
type input "11:39"
drag, startPoint x: 962, startPoint y: 439, endPoint x: 1006, endPoint y: 413, distance: 51.5
click at [962, 440] on button "Save" at bounding box center [967, 440] width 44 height 15
type input "00:19"
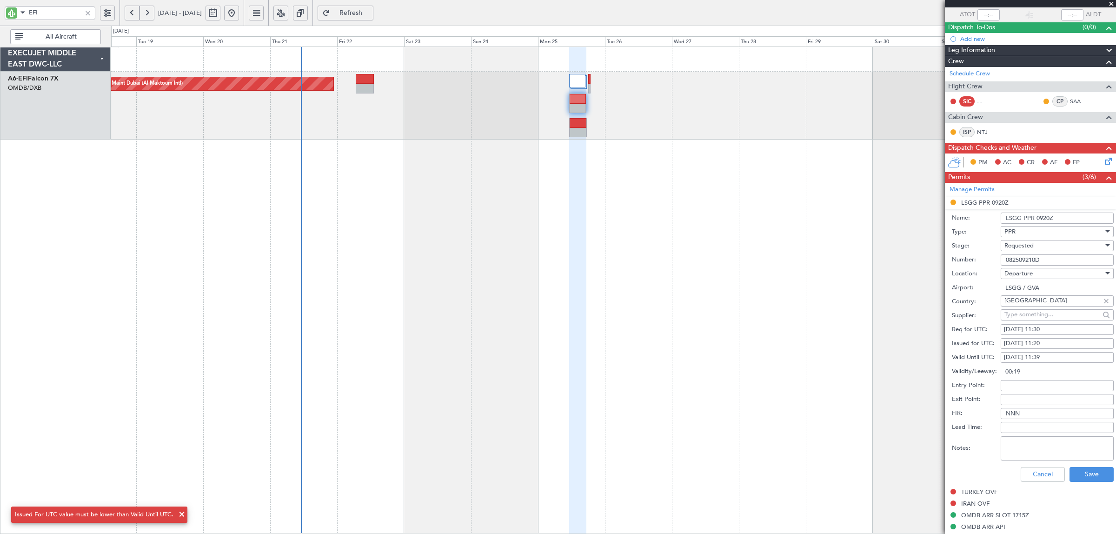
drag, startPoint x: 998, startPoint y: 257, endPoint x: 967, endPoint y: 257, distance: 30.7
click at [968, 257] on div "Number: 082509210D" at bounding box center [1033, 260] width 162 height 14
paste input "11208"
type input "082511208D"
click at [1020, 246] on span "Requested" at bounding box center [1019, 245] width 29 height 8
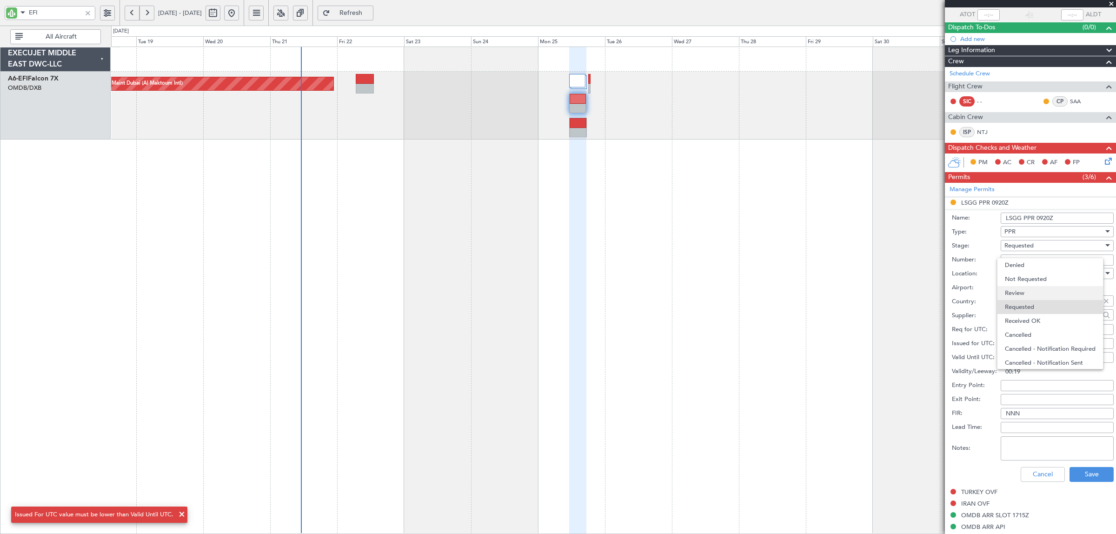
scroll to position [4, 0]
click at [1029, 315] on span "Received OK" at bounding box center [1053, 317] width 96 height 14
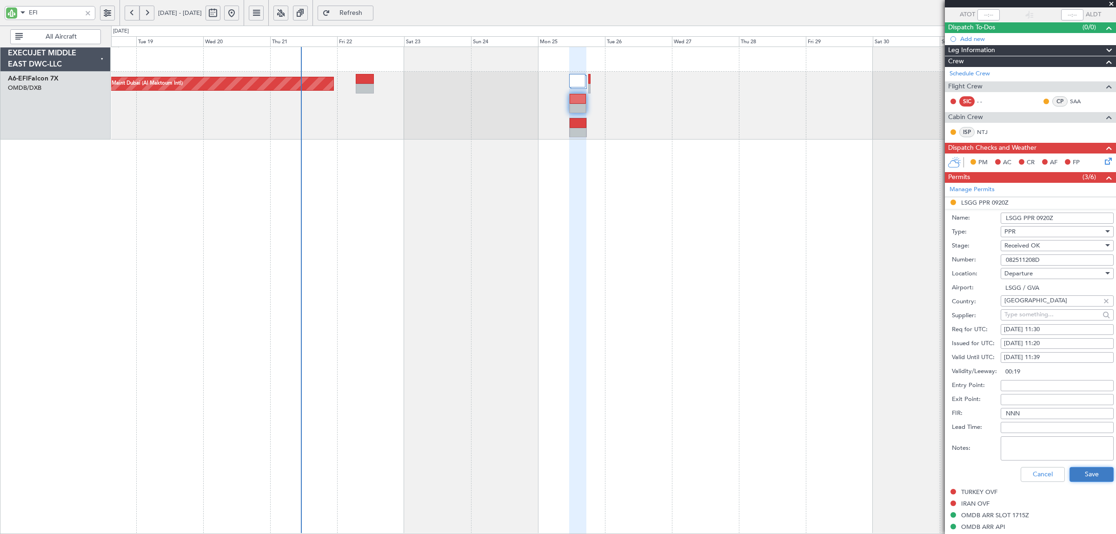
click at [1080, 474] on button "Save" at bounding box center [1092, 474] width 44 height 15
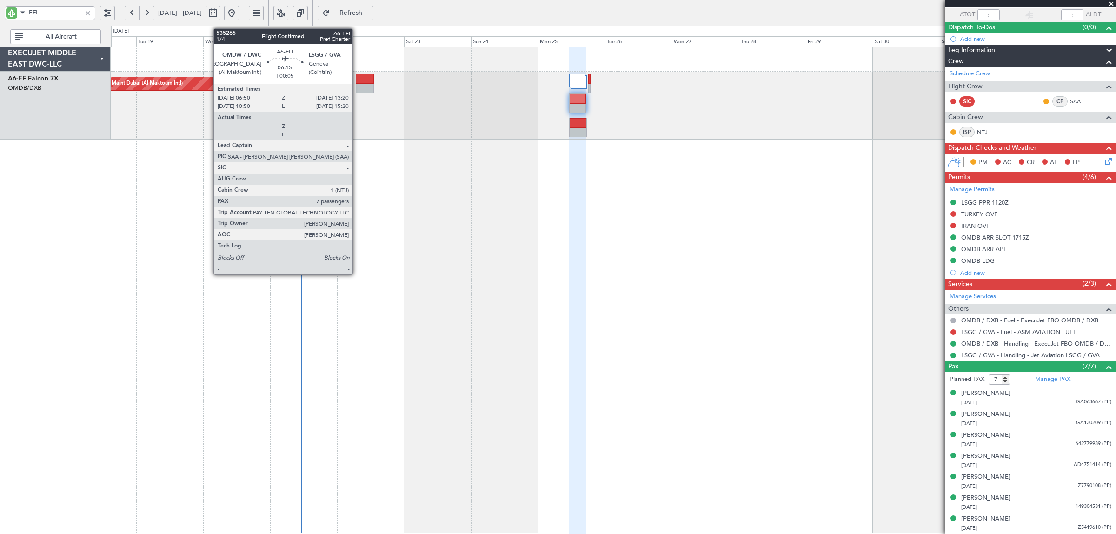
click at [357, 87] on div at bounding box center [365, 89] width 19 height 10
click at [358, 87] on div at bounding box center [365, 89] width 19 height 10
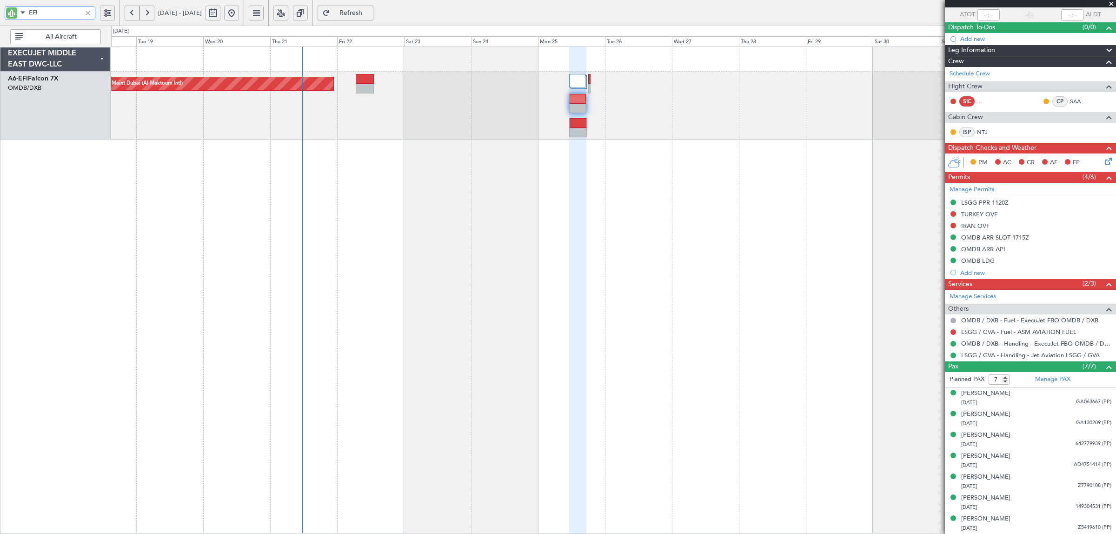
drag, startPoint x: -16, startPoint y: 18, endPoint x: -51, endPoint y: 22, distance: 35.1
click at [0, 22] on html "EFI 18 Aug 2025 - 02 Sep 2025 Refresh Quick Links All Aircraft Planned Maint Du…" at bounding box center [558, 267] width 1116 height 534
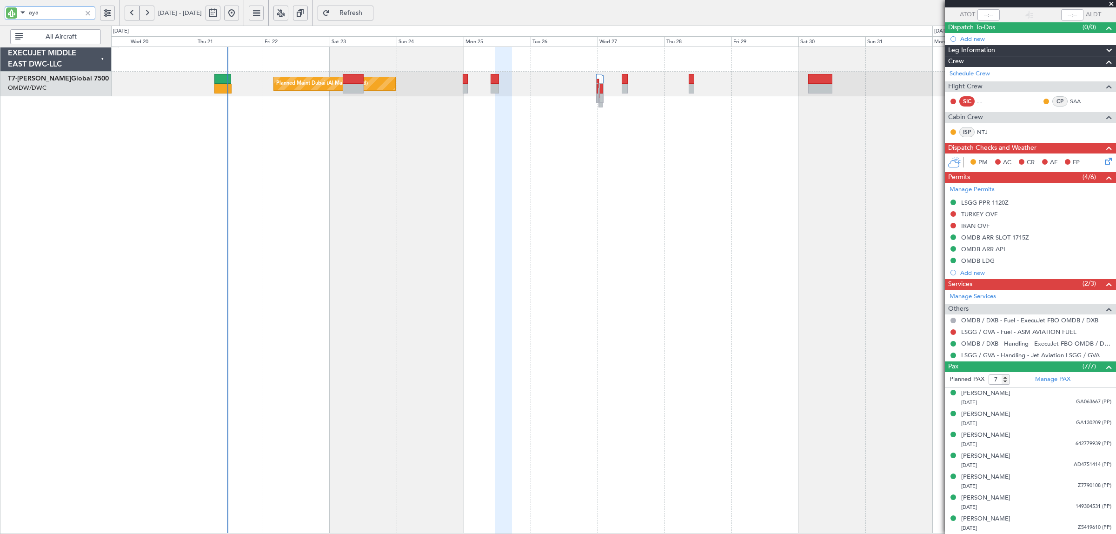
click at [433, 157] on div "Planned Maint Dubai (Al Maktoum Intl)" at bounding box center [613, 290] width 1005 height 487
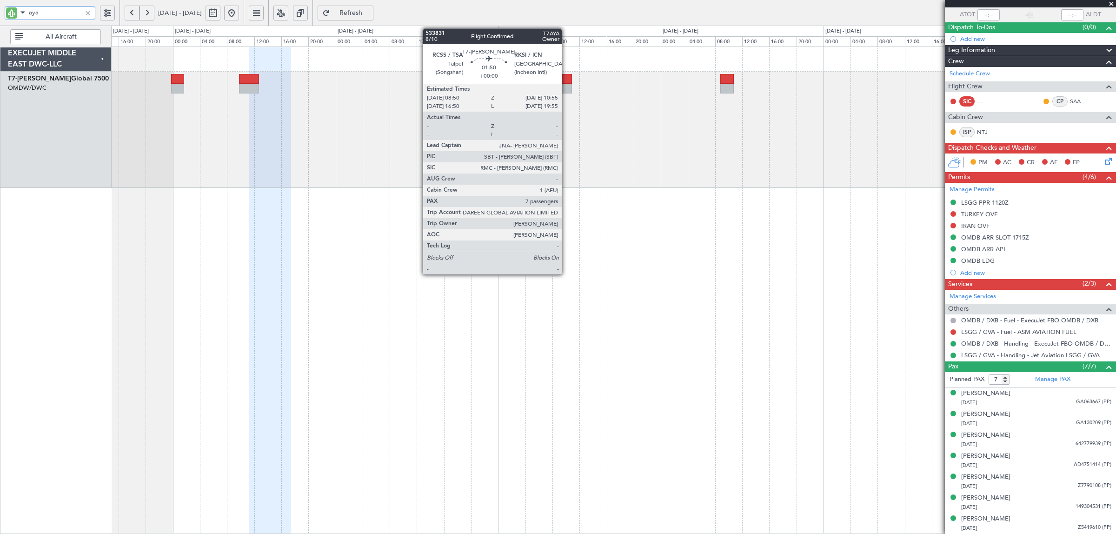
click at [566, 82] on div at bounding box center [565, 79] width 14 height 10
type input "aya"
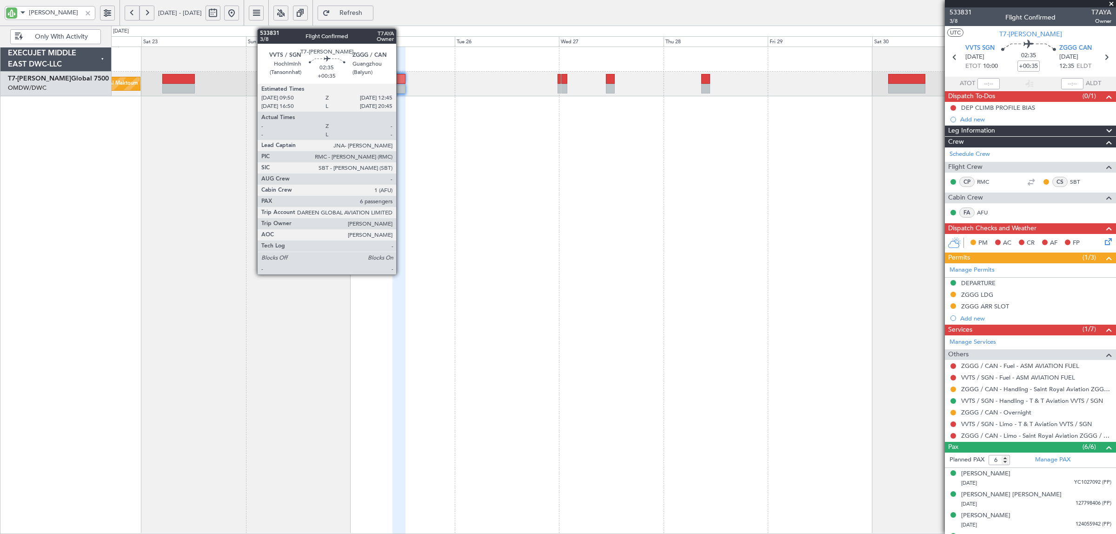
click at [401, 91] on div at bounding box center [399, 89] width 13 height 10
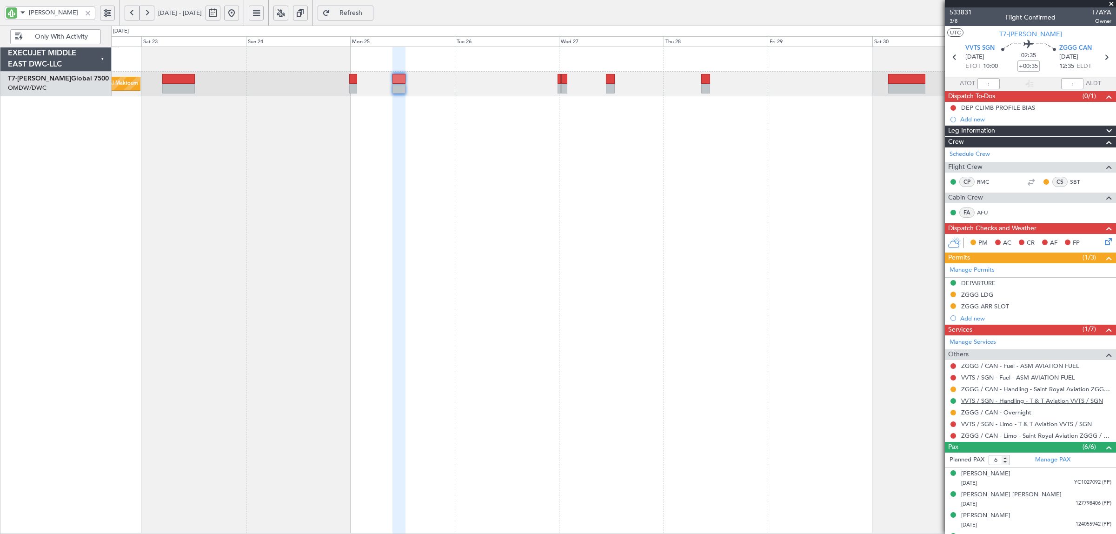
click at [1028, 401] on link "VVTS / SGN - Handling - T & T Aviation VVTS / SGN" at bounding box center [1032, 401] width 142 height 8
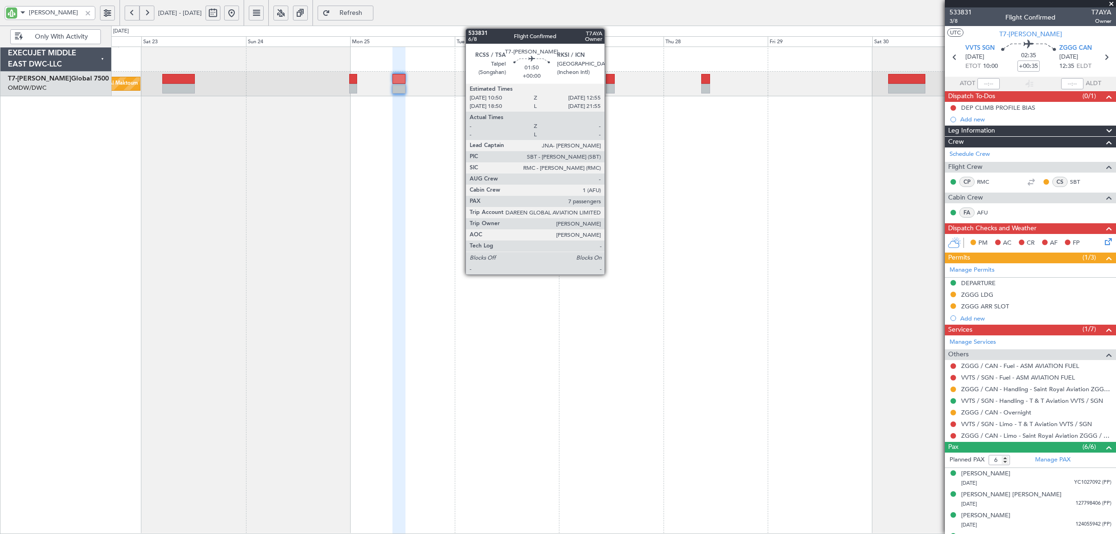
click at [609, 88] on div at bounding box center [610, 89] width 9 height 10
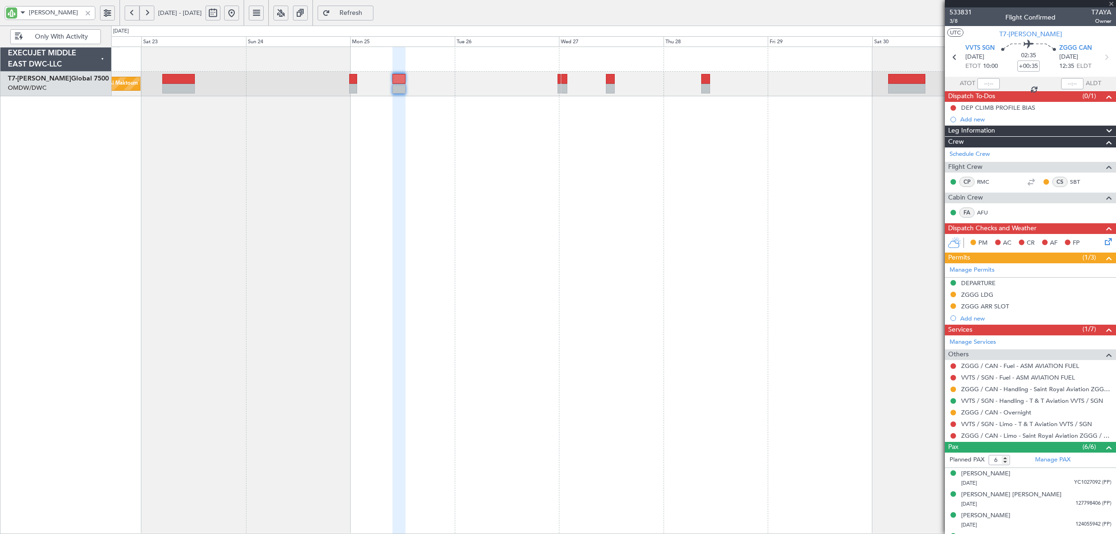
type input "7"
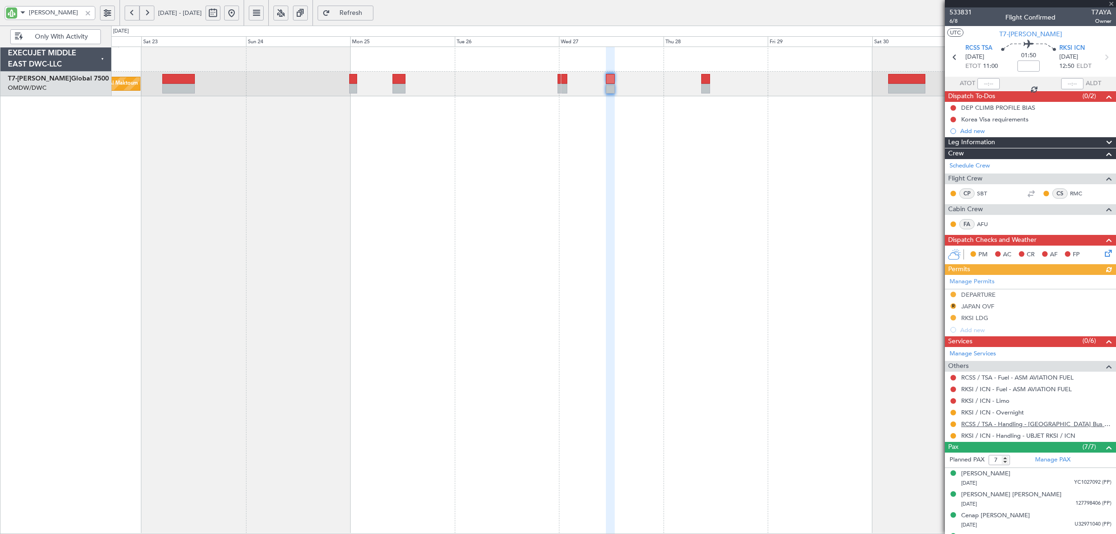
click at [1035, 426] on link "RCSS / TSA - Handling - [GEOGRAPHIC_DATA] Bus Avn RCSS / TSA" at bounding box center [1036, 424] width 150 height 8
click at [1047, 436] on link "RKSI / ICN - Handling - UBJET RKSI / ICN" at bounding box center [1018, 436] width 114 height 8
click at [233, 149] on div "Planned Maint Dubai (Al Maktoum Intl)" at bounding box center [613, 290] width 1005 height 487
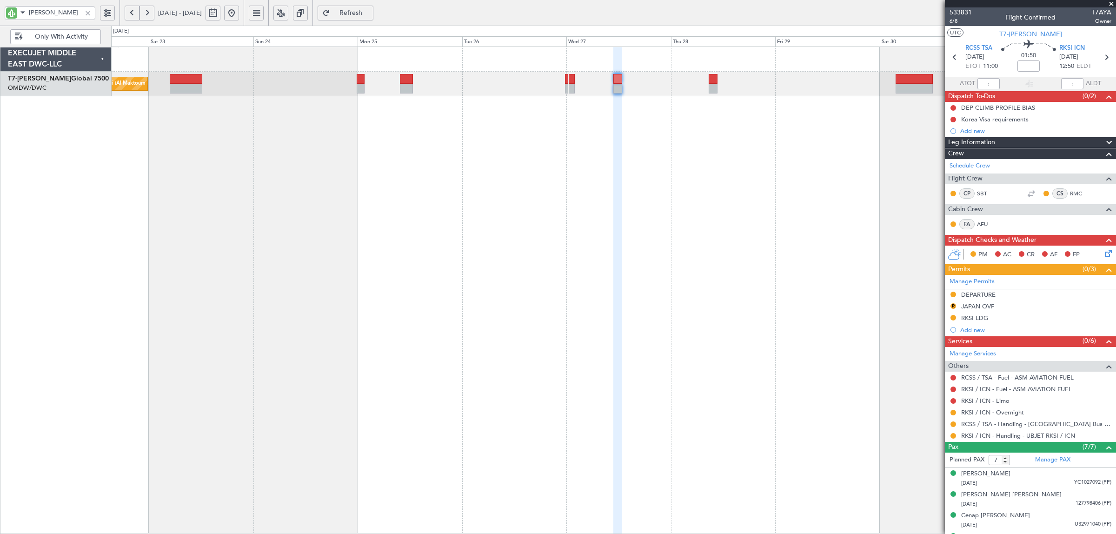
click at [198, 163] on div "Planned Maint Dubai (Al Maktoum Intl)" at bounding box center [613, 290] width 1005 height 487
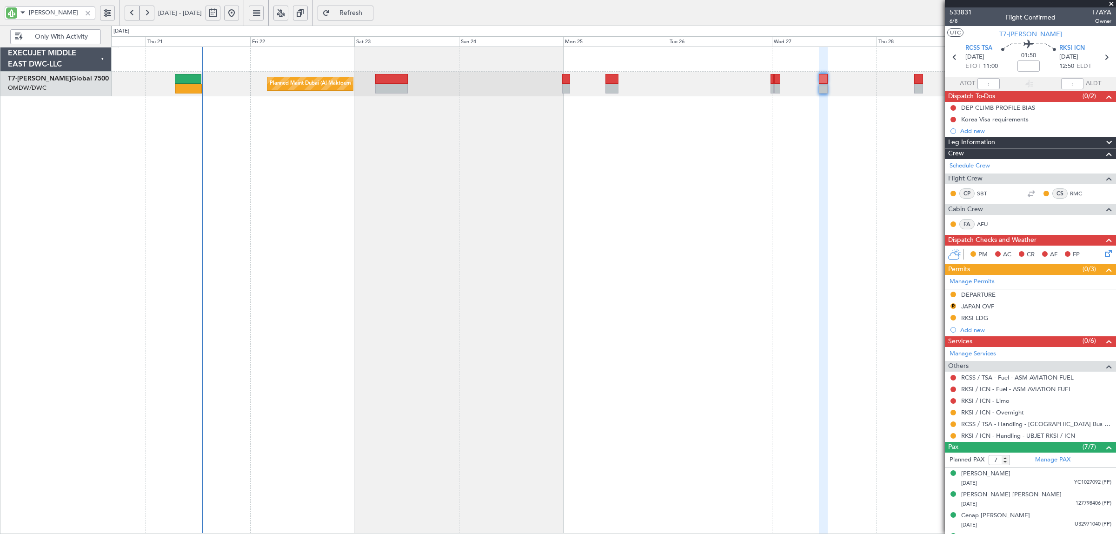
click at [387, 142] on div "Planned Maint Dubai (Al Maktoum Intl)" at bounding box center [613, 290] width 1005 height 487
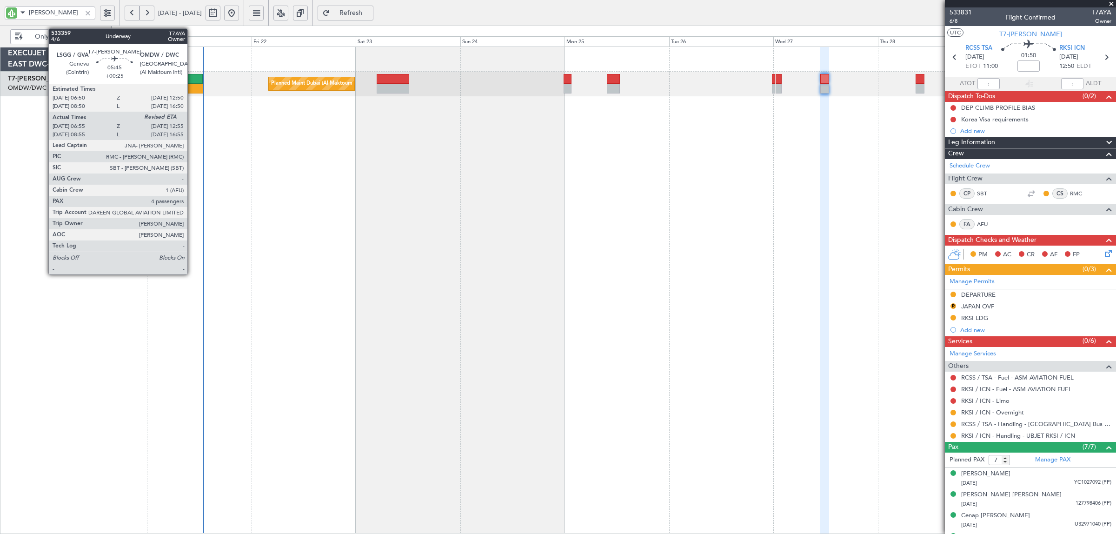
click at [192, 87] on div at bounding box center [190, 89] width 27 height 10
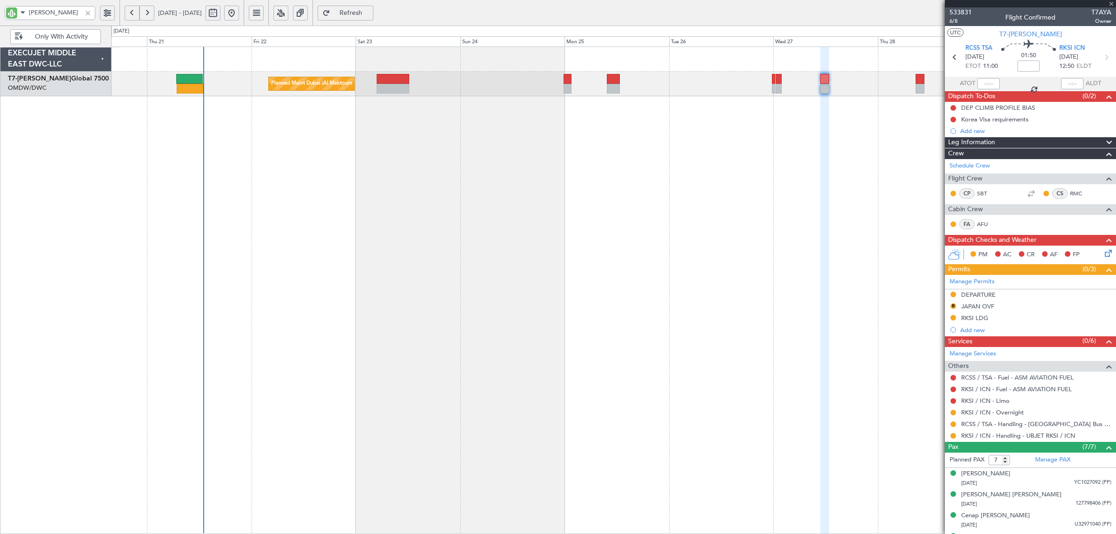
type input "+00:25"
type input "07:05"
type input "4"
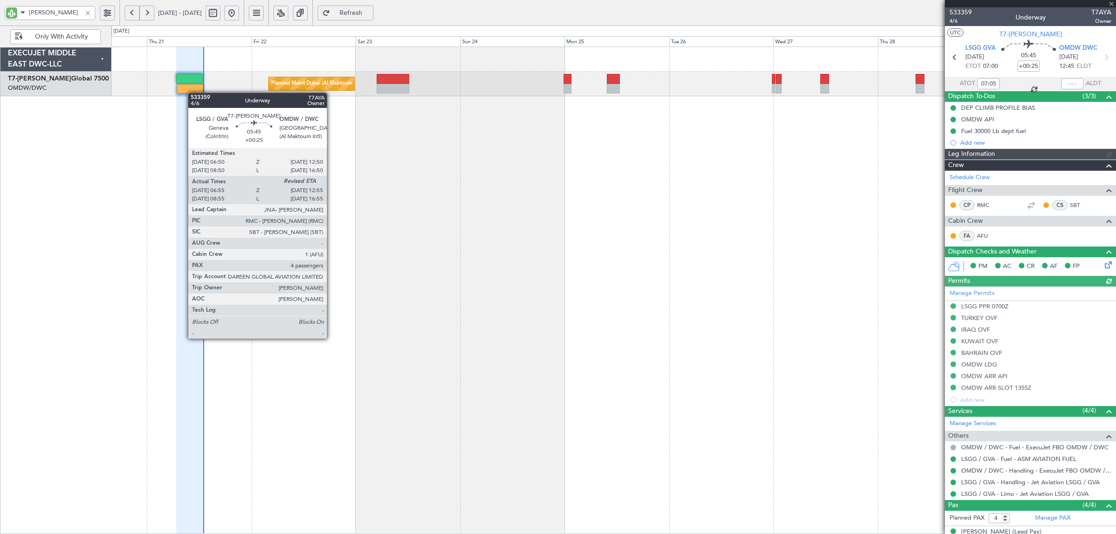
type input "7087"
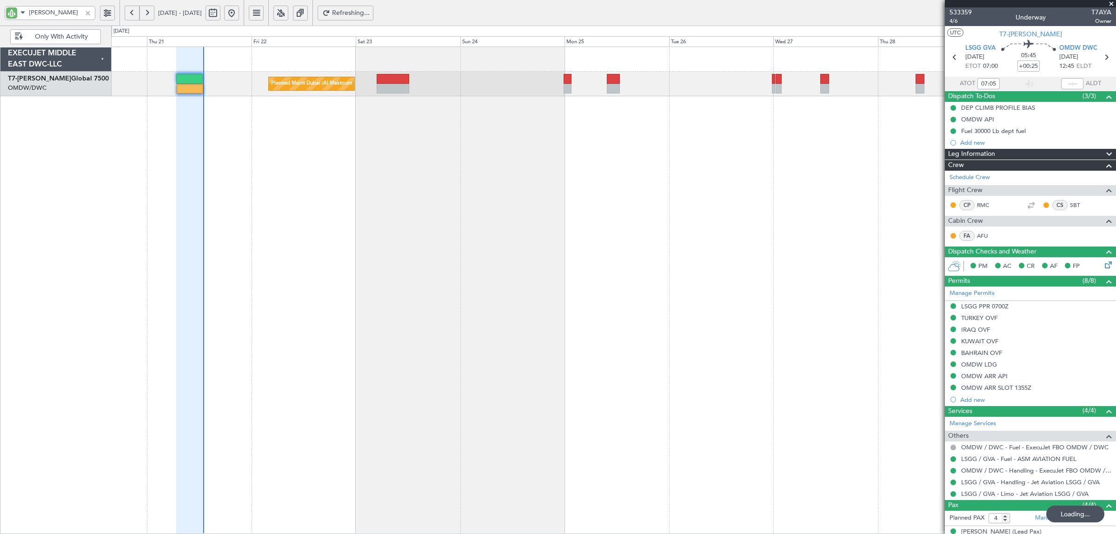
click at [414, 270] on div "Planned Maint Dubai (Al Maktoum Intl)" at bounding box center [613, 290] width 1005 height 487
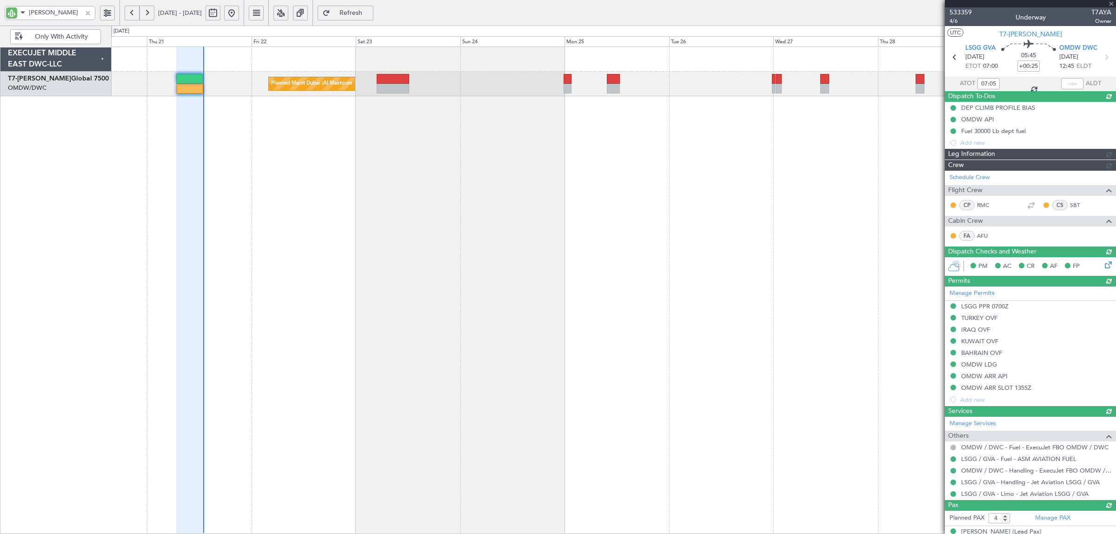
type input "12:52"
type input "7087"
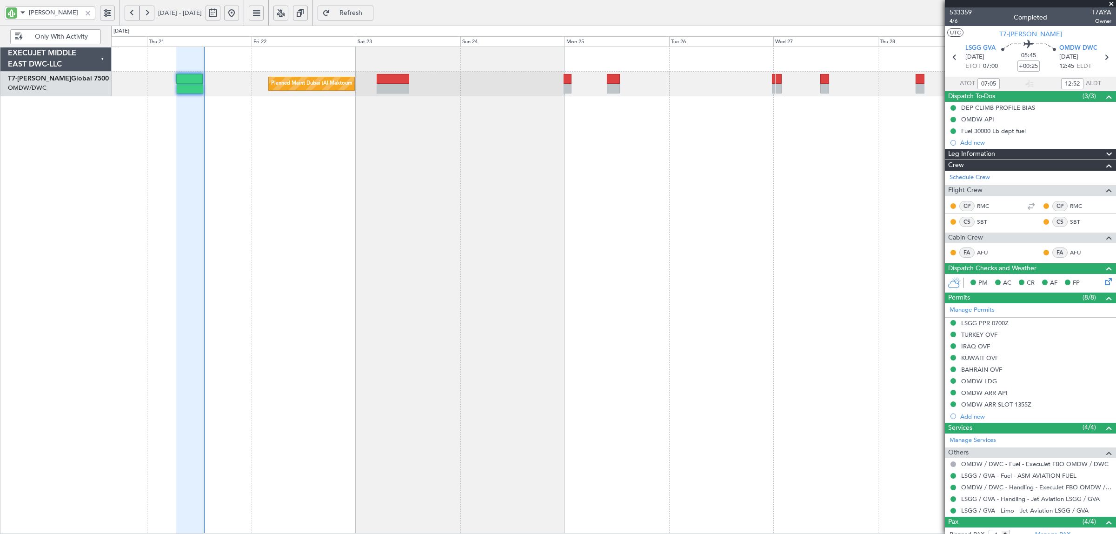
type input "7087"
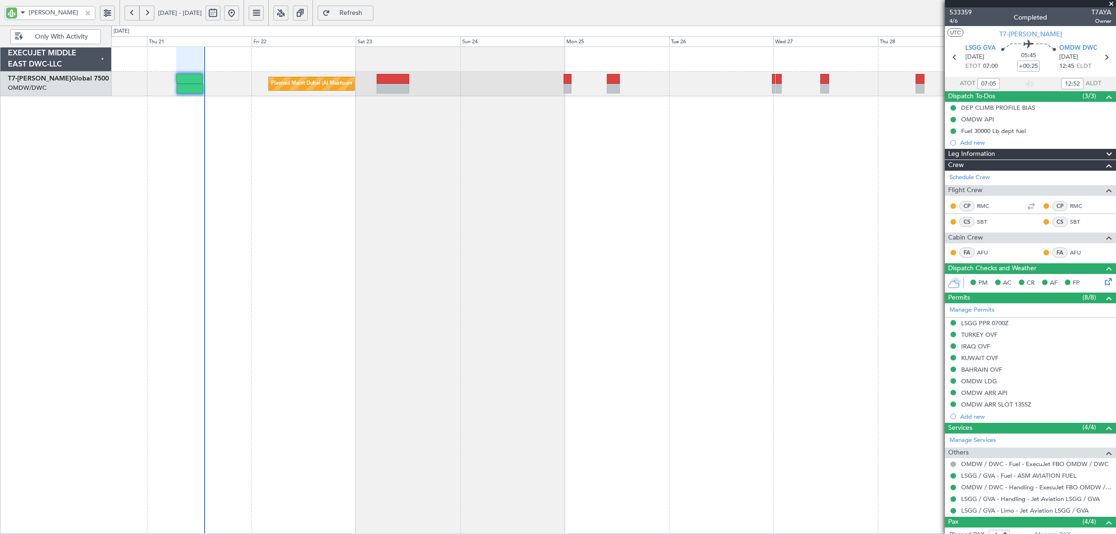
type input "7087"
